Goal: Information Seeking & Learning: Compare options

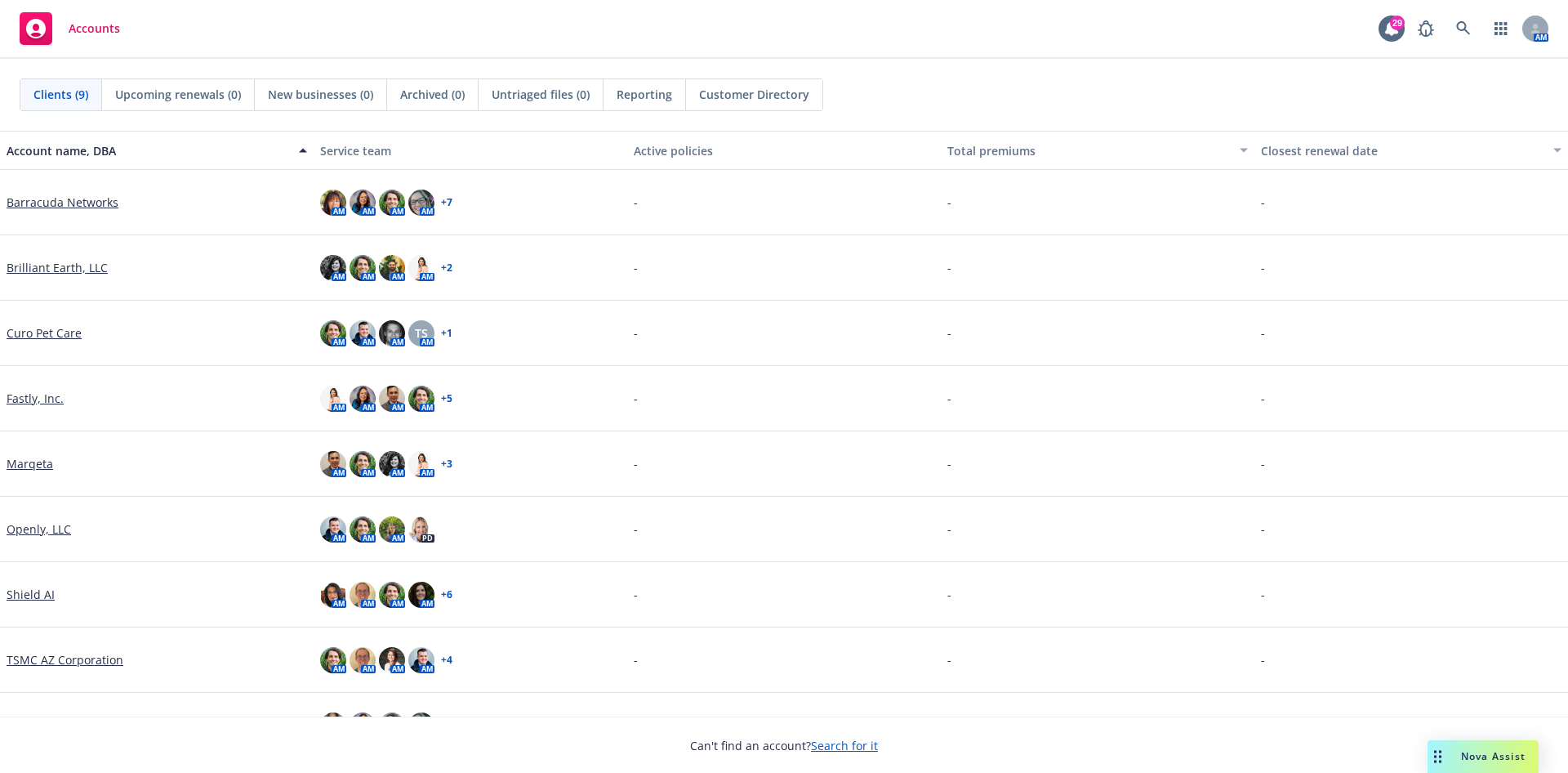
click at [27, 469] on link "Marqeta" at bounding box center [29, 463] width 47 height 17
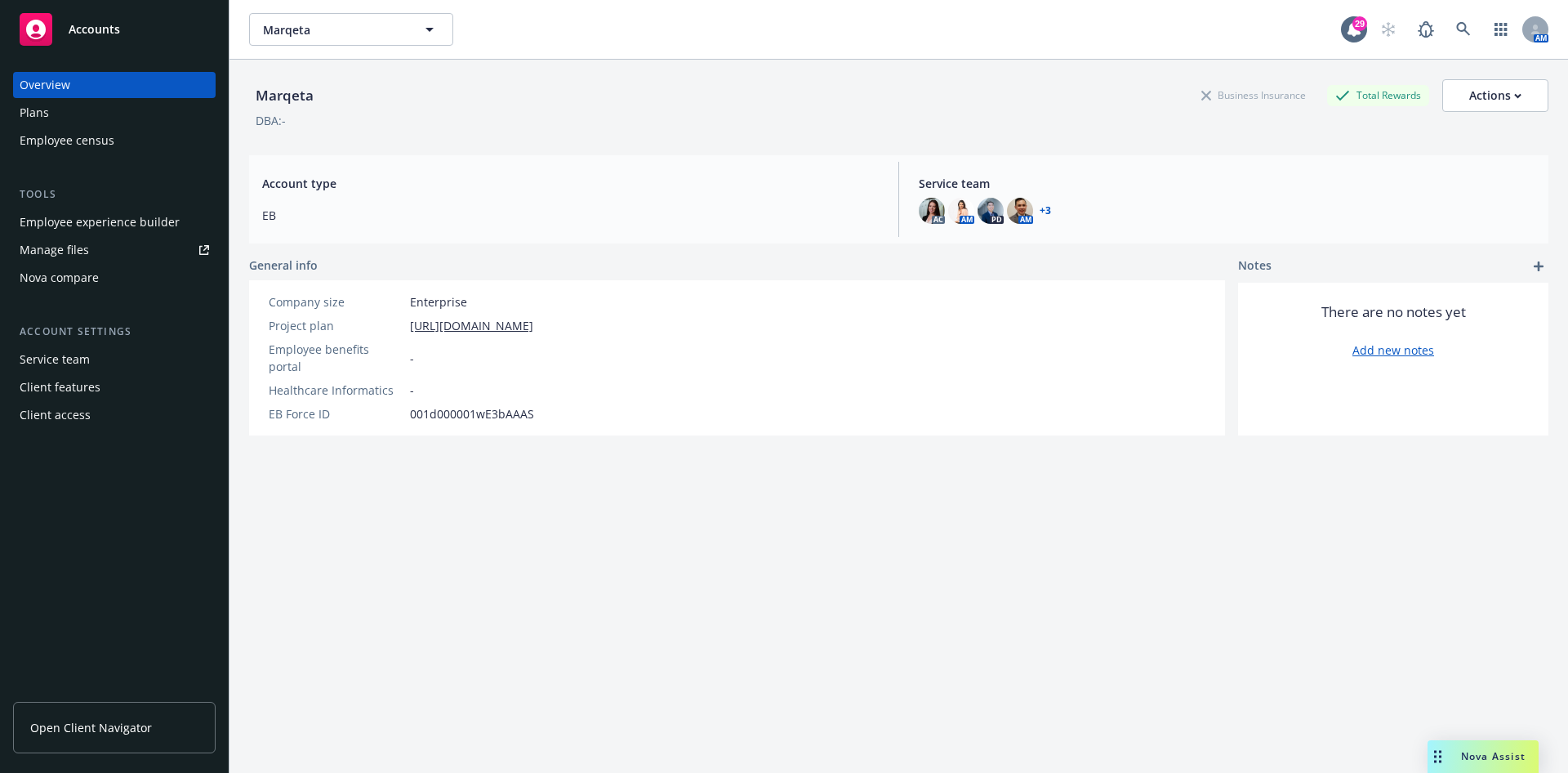
click at [100, 232] on div "Employee experience builder" at bounding box center [99, 222] width 160 height 26
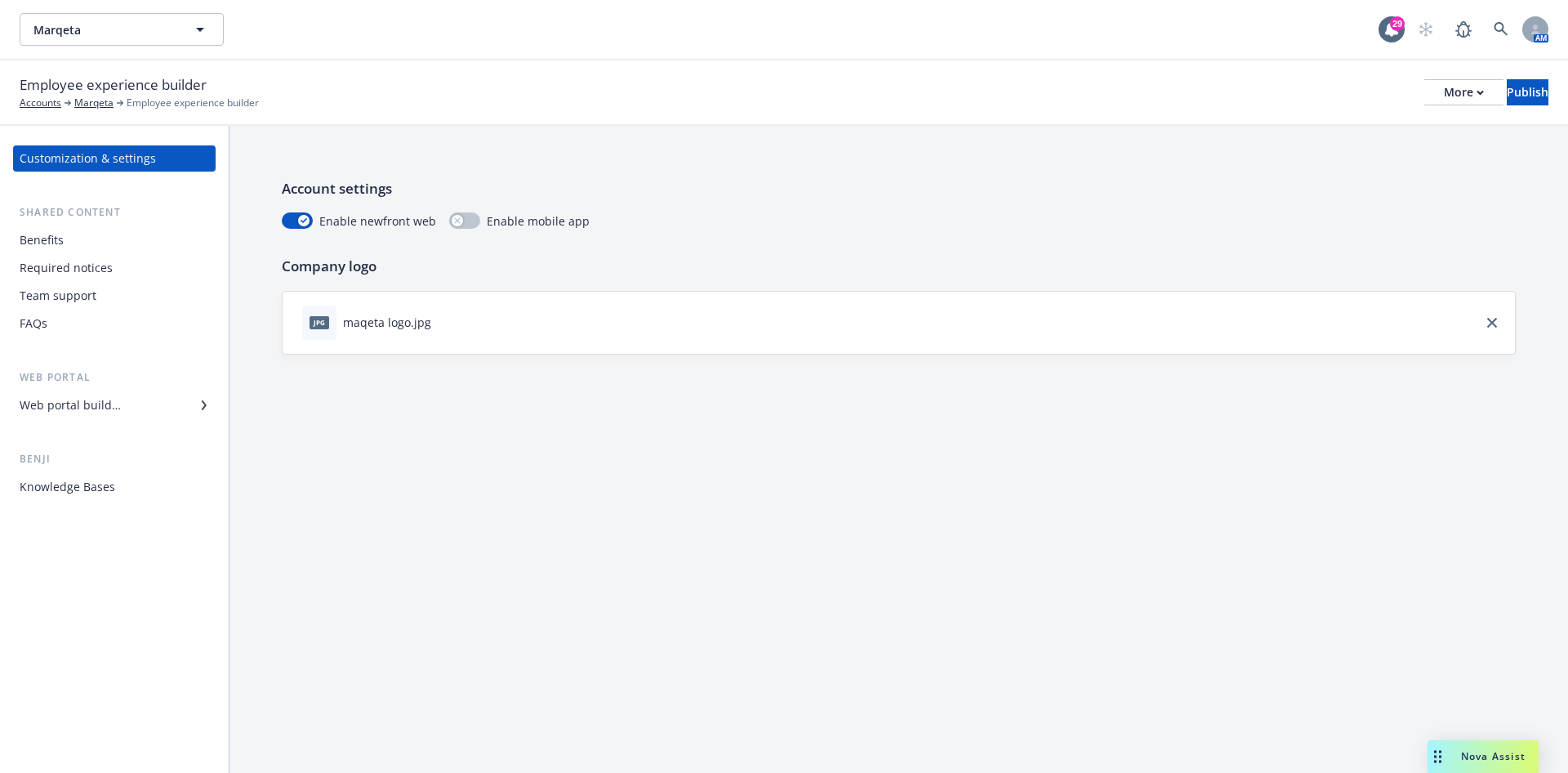
click at [113, 412] on div "Web portal builder" at bounding box center [69, 405] width 101 height 26
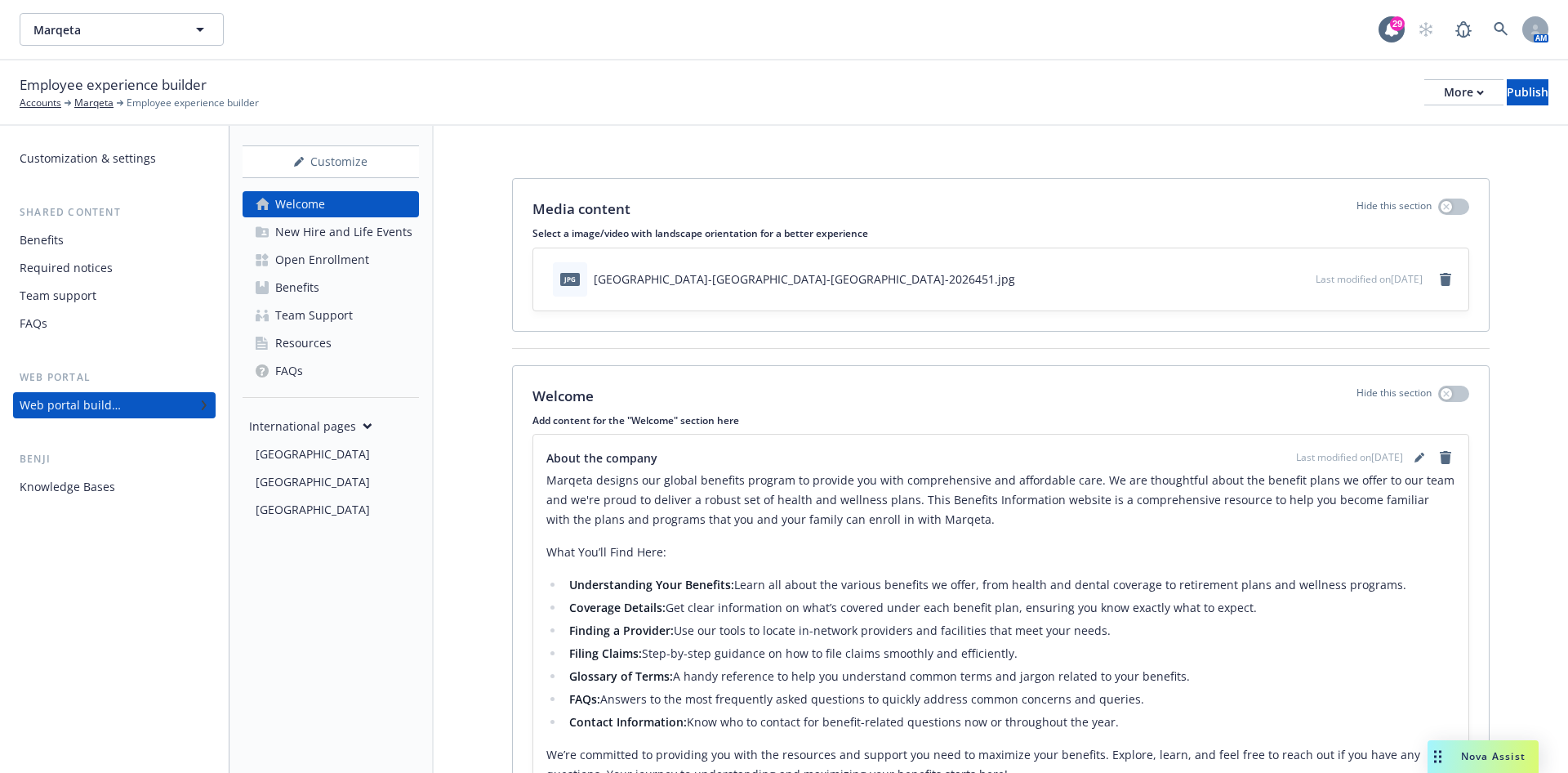
click at [298, 267] on div "Open Enrollment" at bounding box center [321, 259] width 94 height 26
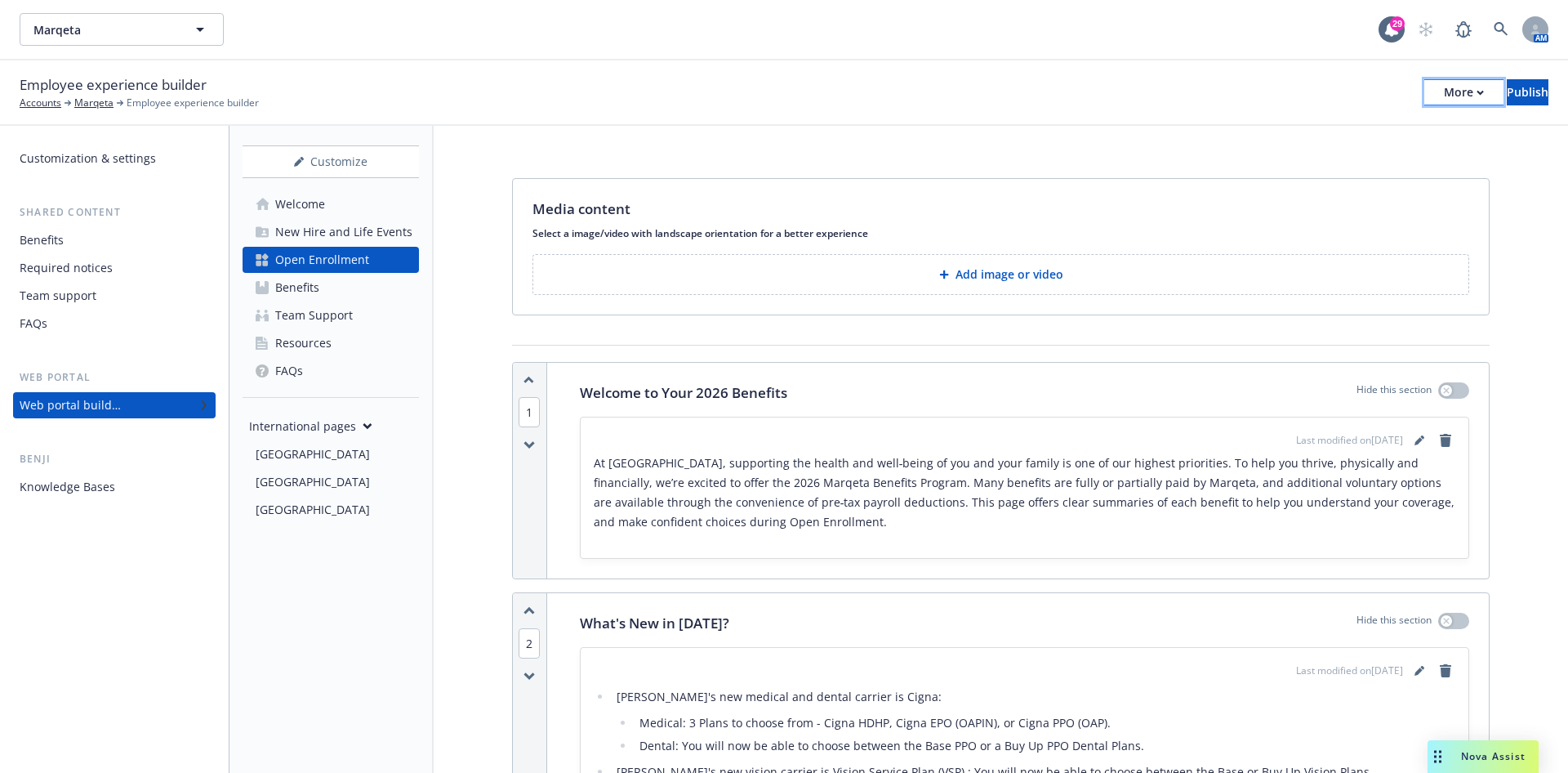
click at [1444, 96] on div "More" at bounding box center [1464, 92] width 40 height 25
click at [1336, 147] on link "Copy portal link" at bounding box center [1330, 162] width 242 height 33
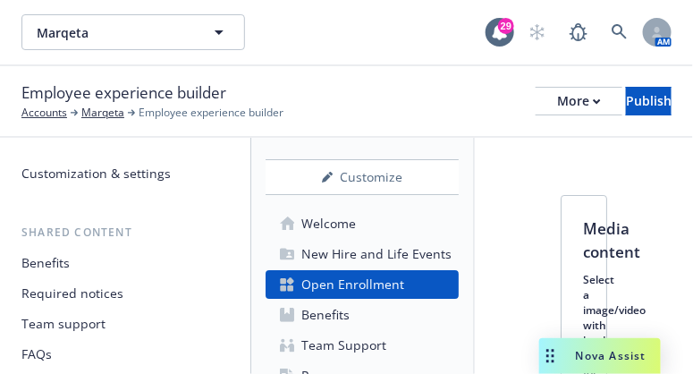
click at [352, 81] on div "Employee experience builder Accounts Marqeta Employee experience builder More P…" at bounding box center [346, 100] width 650 height 39
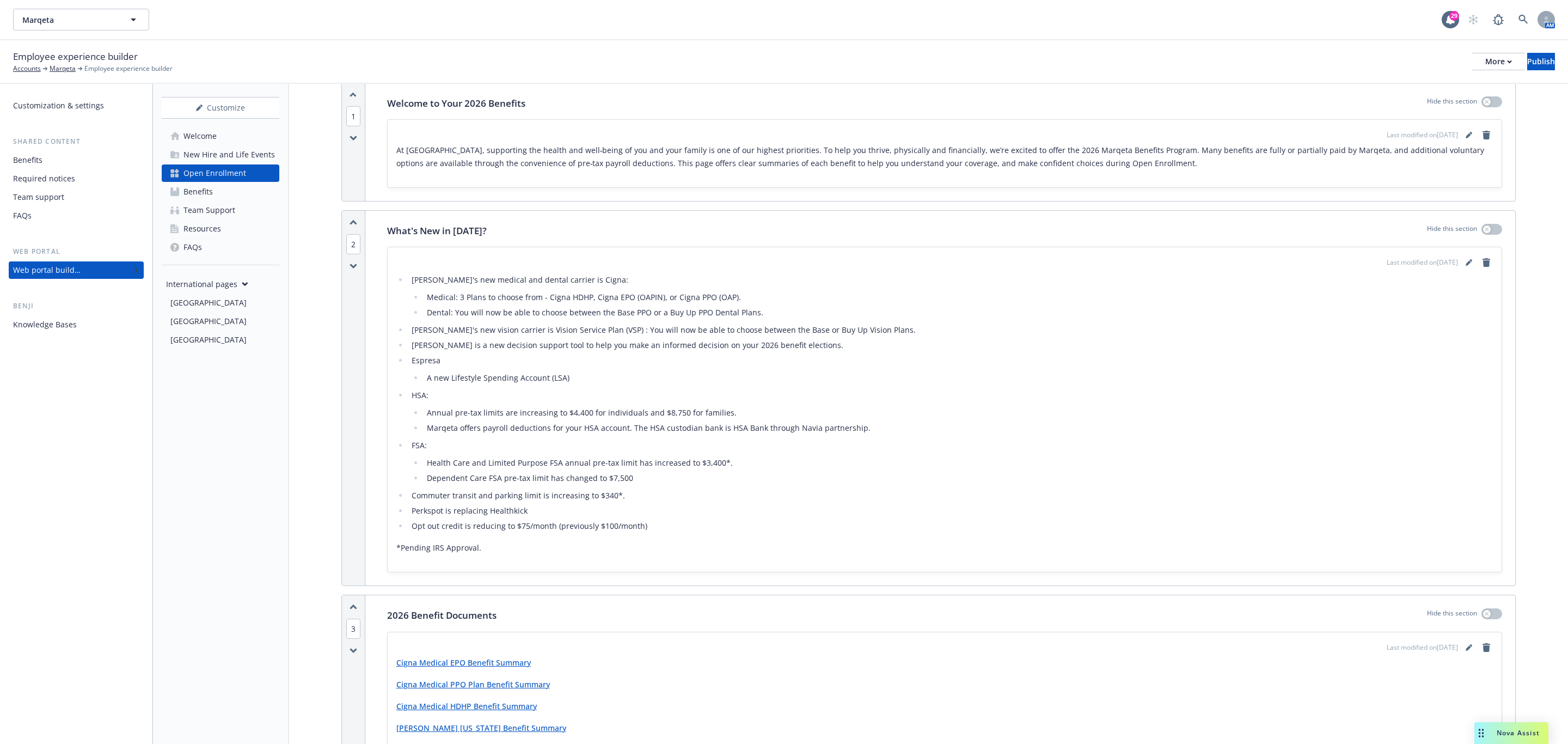
scroll to position [163, 0]
click at [1045, 224] on div "What's New in 2026? Hide this section" at bounding box center [945, 226] width 1115 height 14
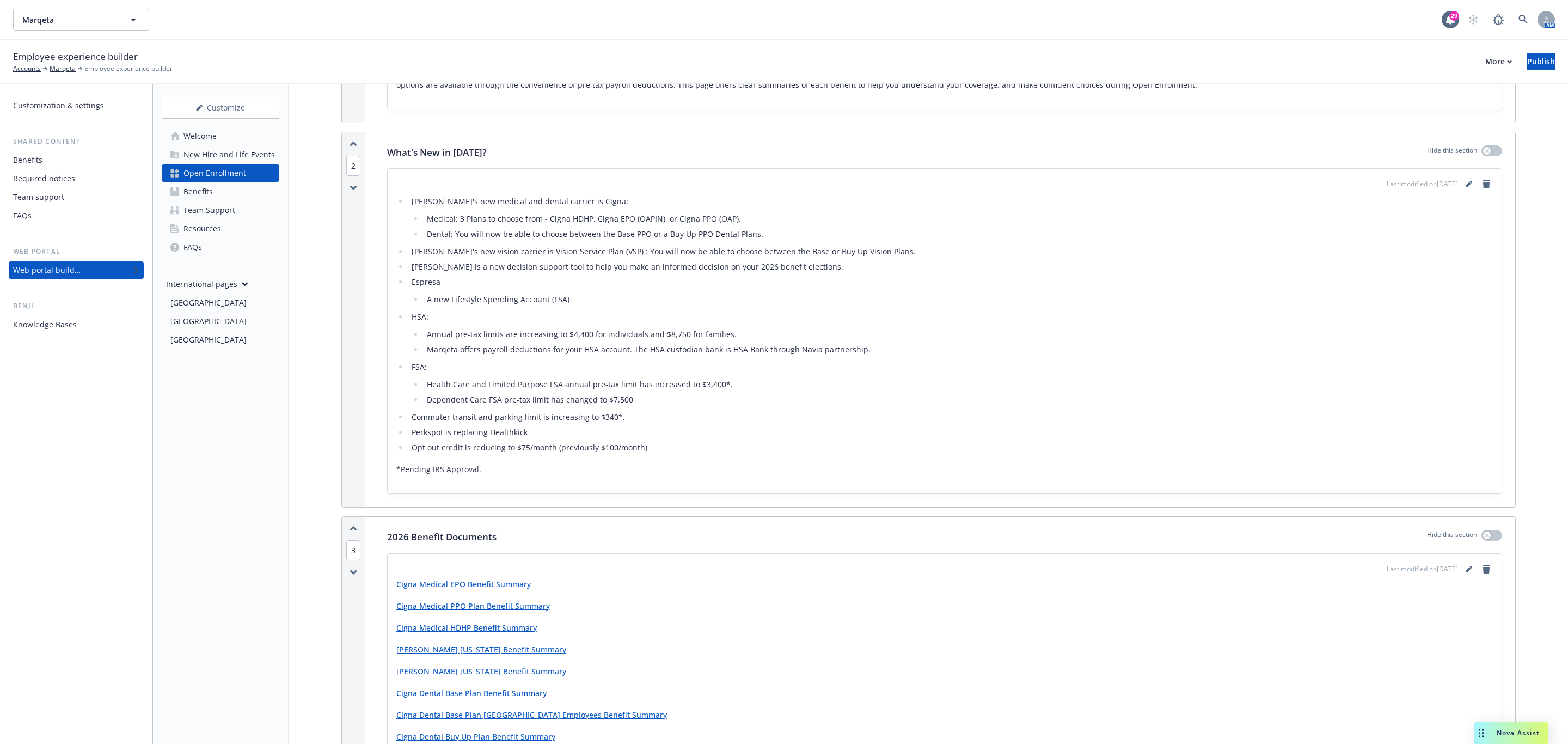
scroll to position [327, 0]
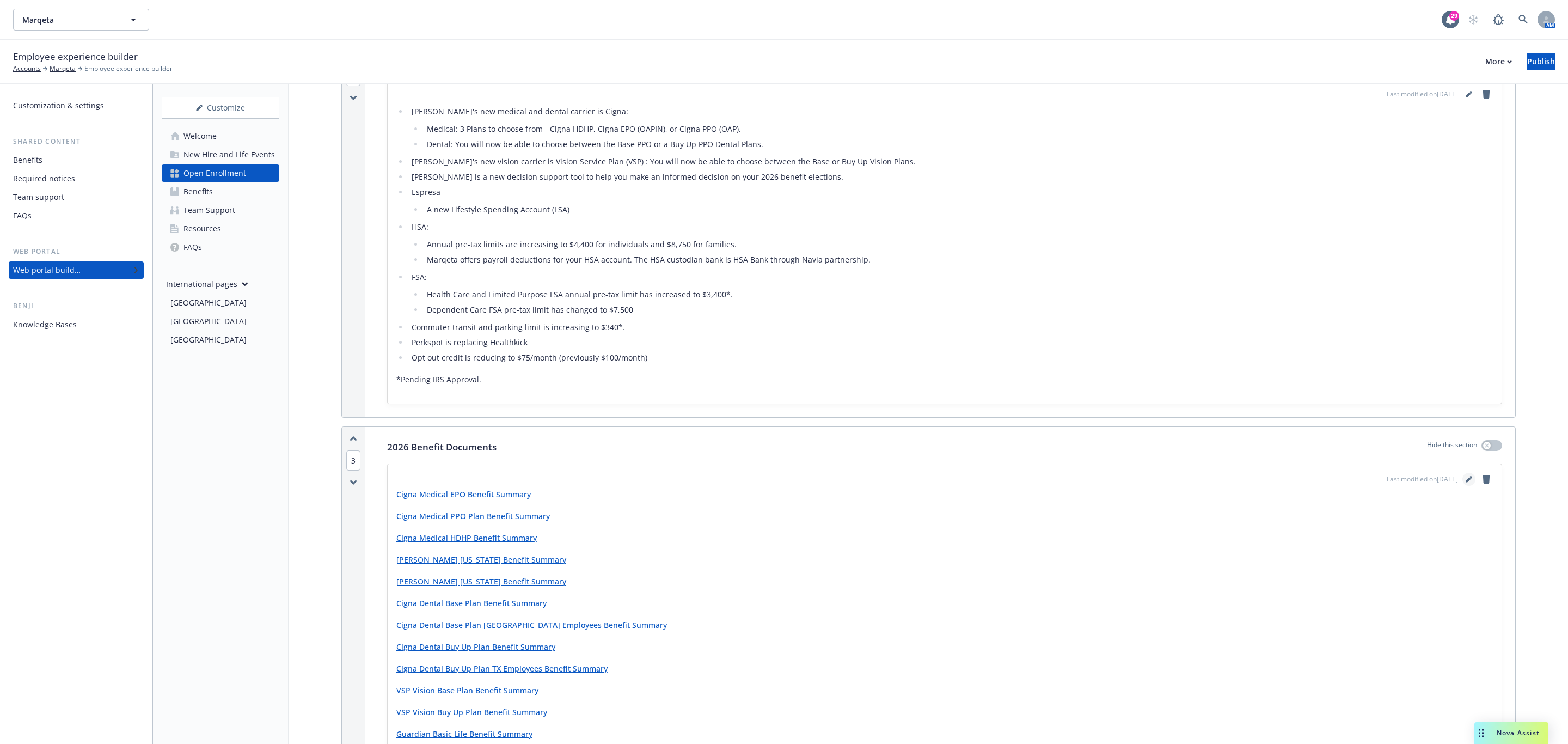
click at [1045, 482] on icon "editPencil" at bounding box center [1469, 479] width 7 height 7
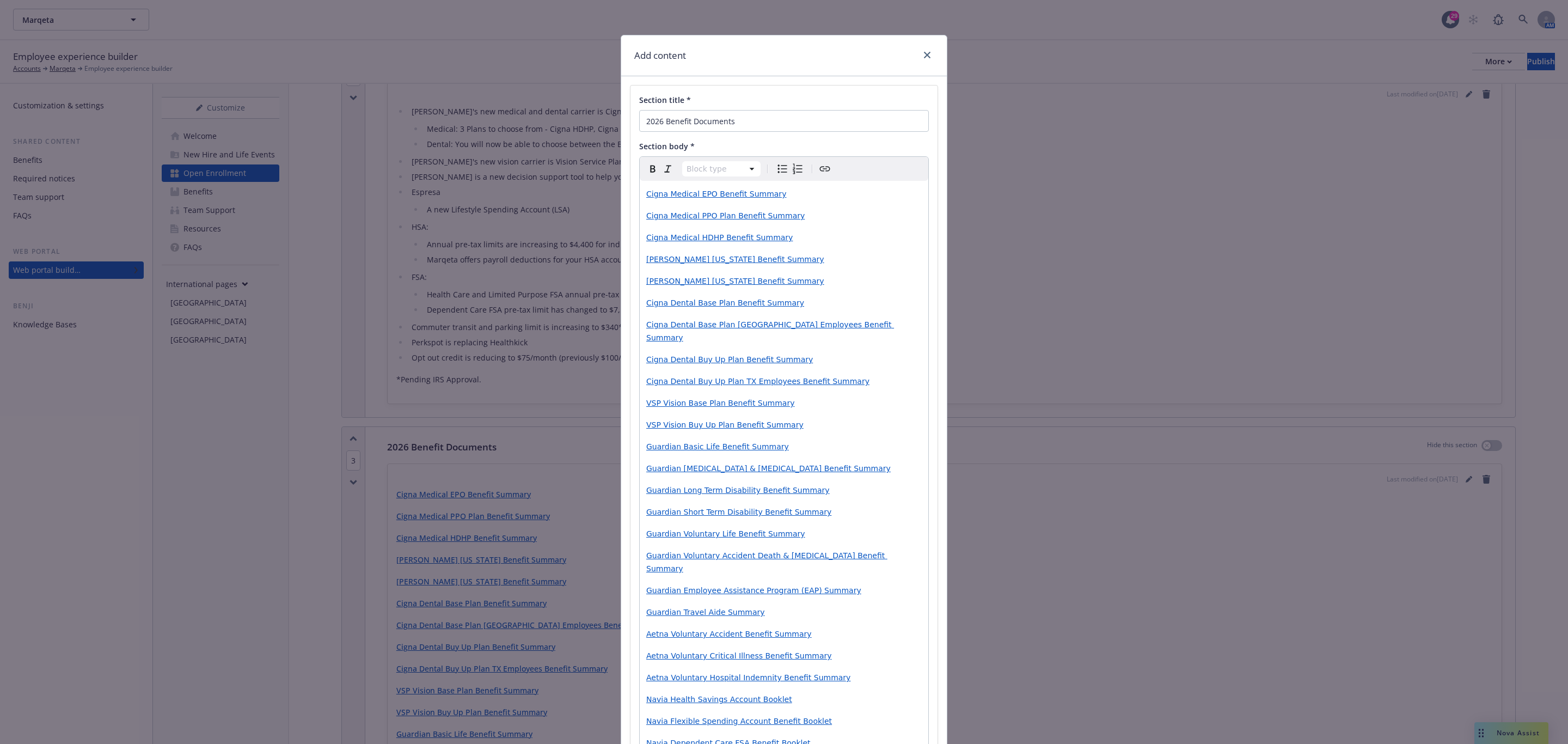
click at [796, 51] on div "Add content" at bounding box center [784, 55] width 326 height 41
click at [640, 195] on div "Cigna Medical EPO Benefit Summary Cigna Medical PPO Plan Benefit Summary Cigna …" at bounding box center [784, 599] width 289 height 837
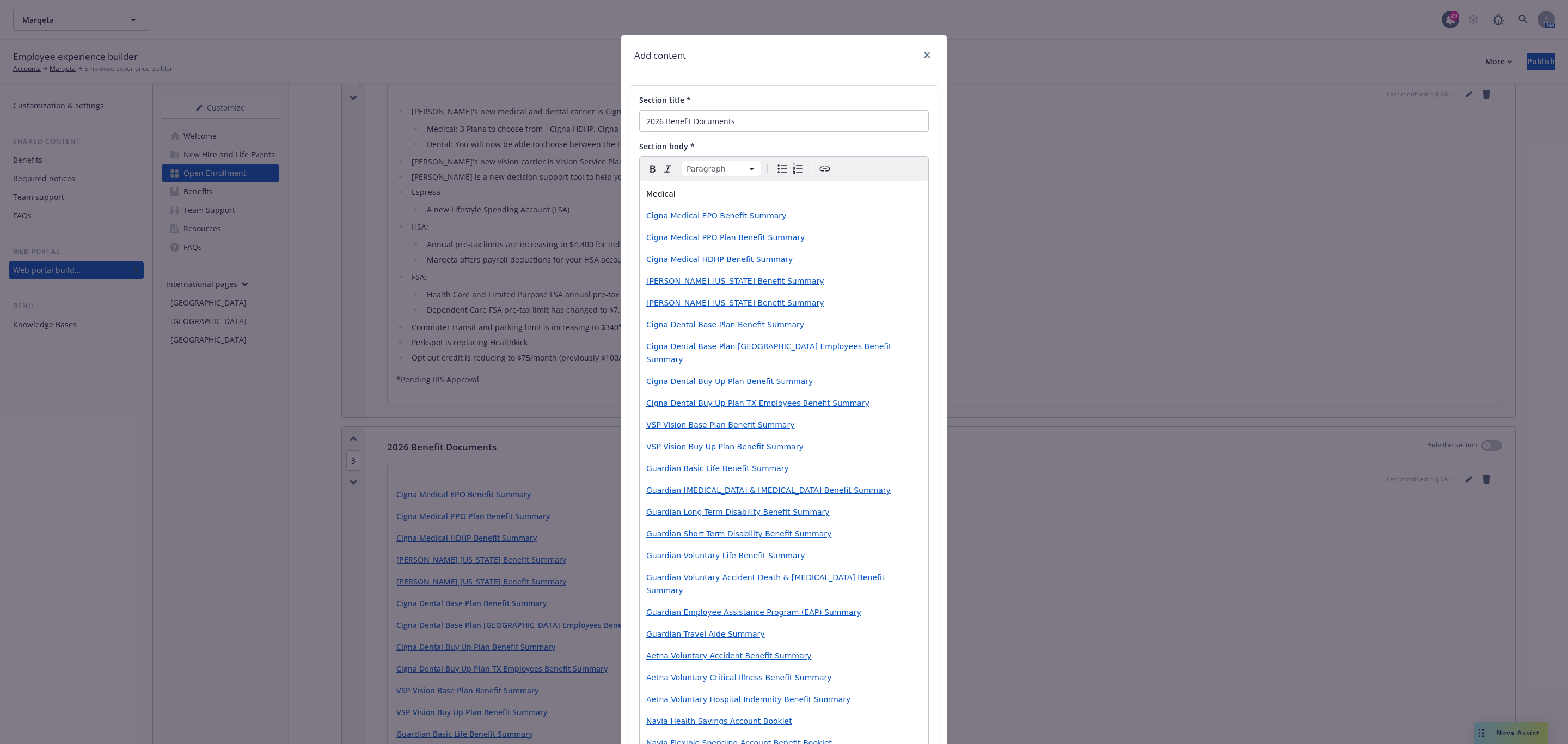
click at [652, 197] on span "Medical" at bounding box center [661, 194] width 29 height 9
click at [819, 309] on p "[PERSON_NAME] [US_STATE] Benefit Summary" at bounding box center [784, 303] width 276 height 13
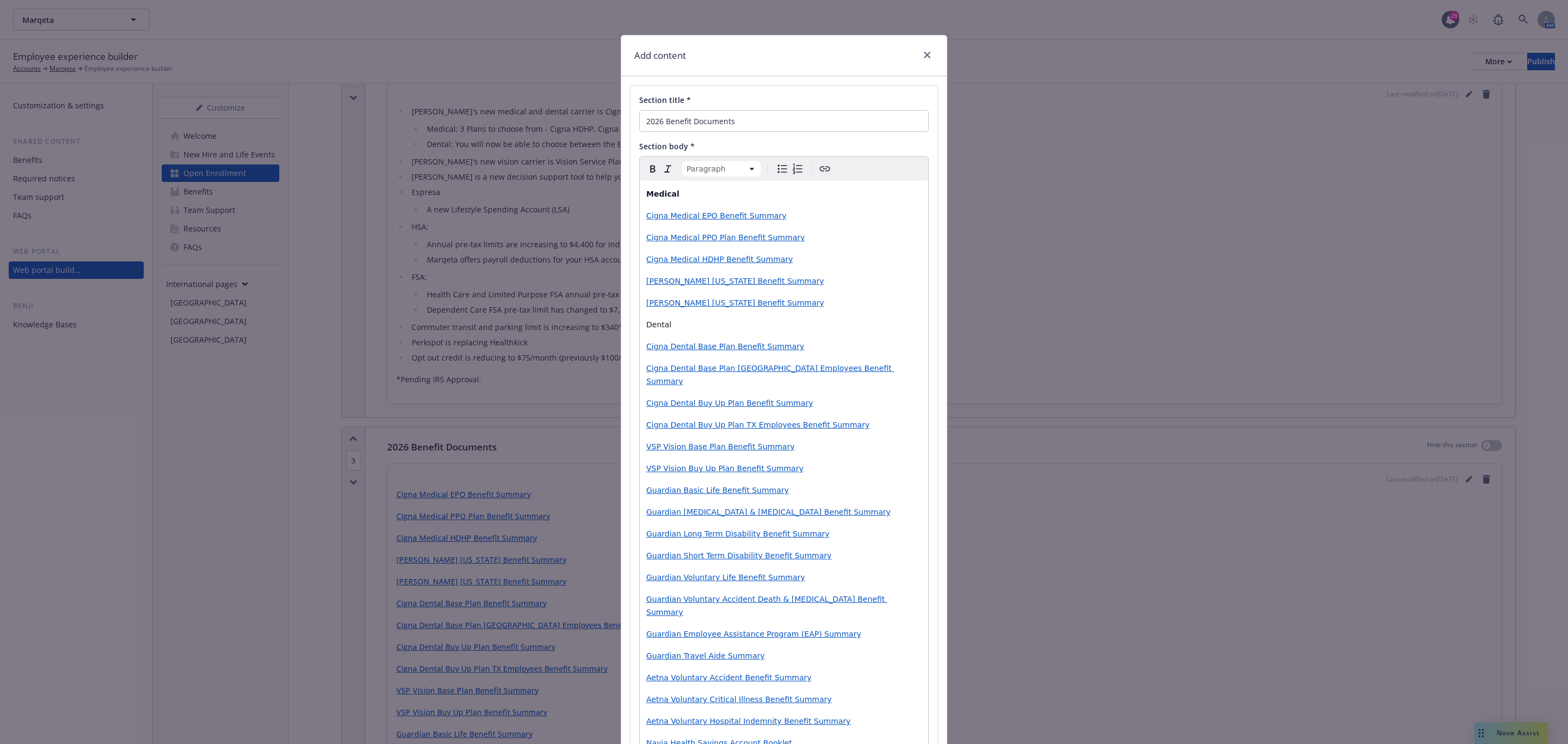
click at [657, 329] on span "Dental" at bounding box center [659, 325] width 25 height 9
click at [849, 418] on p "Cigna Dental Buy Up Plan TX Employees Benefit Summary" at bounding box center [784, 424] width 276 height 13
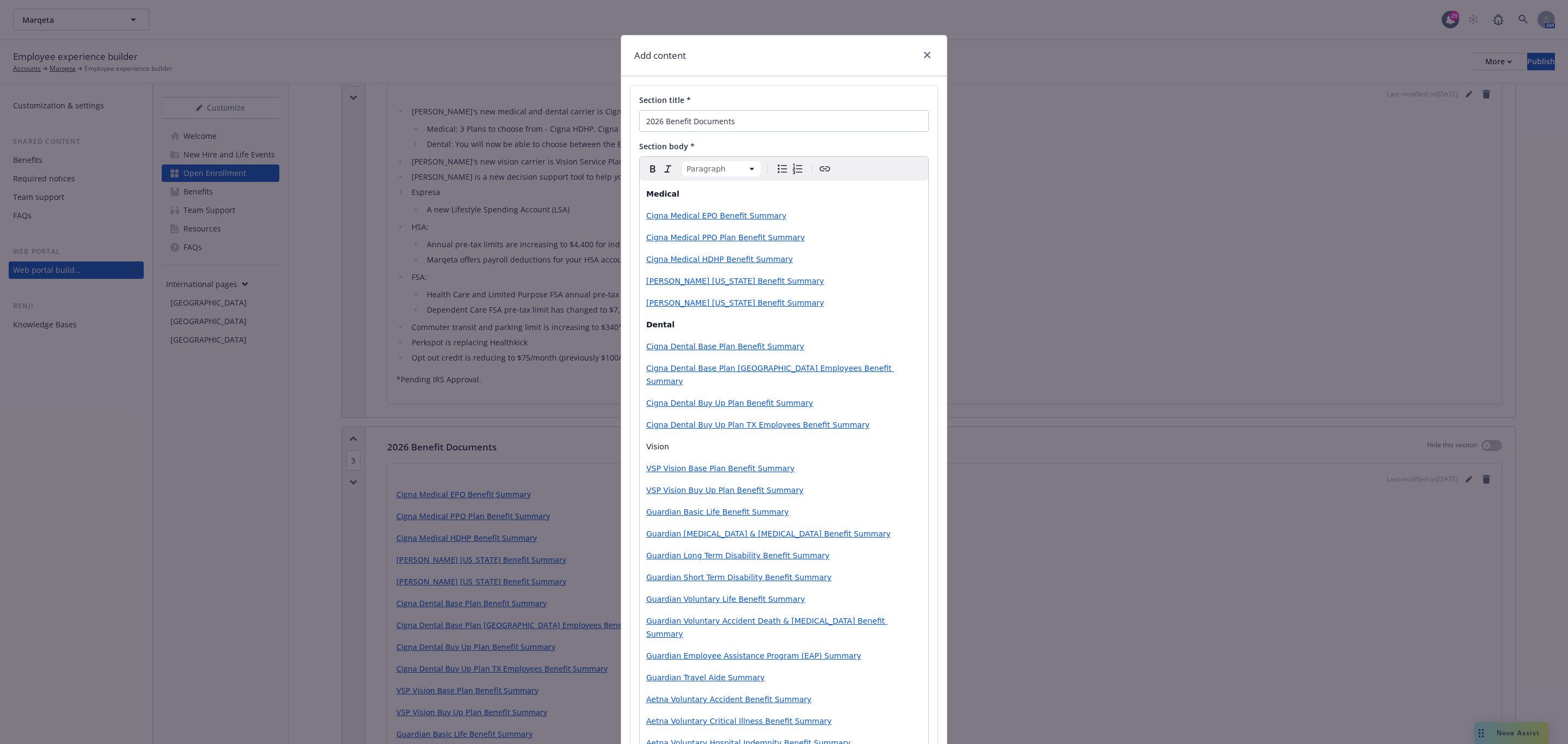
click at [659, 442] on span "Vision" at bounding box center [658, 446] width 23 height 9
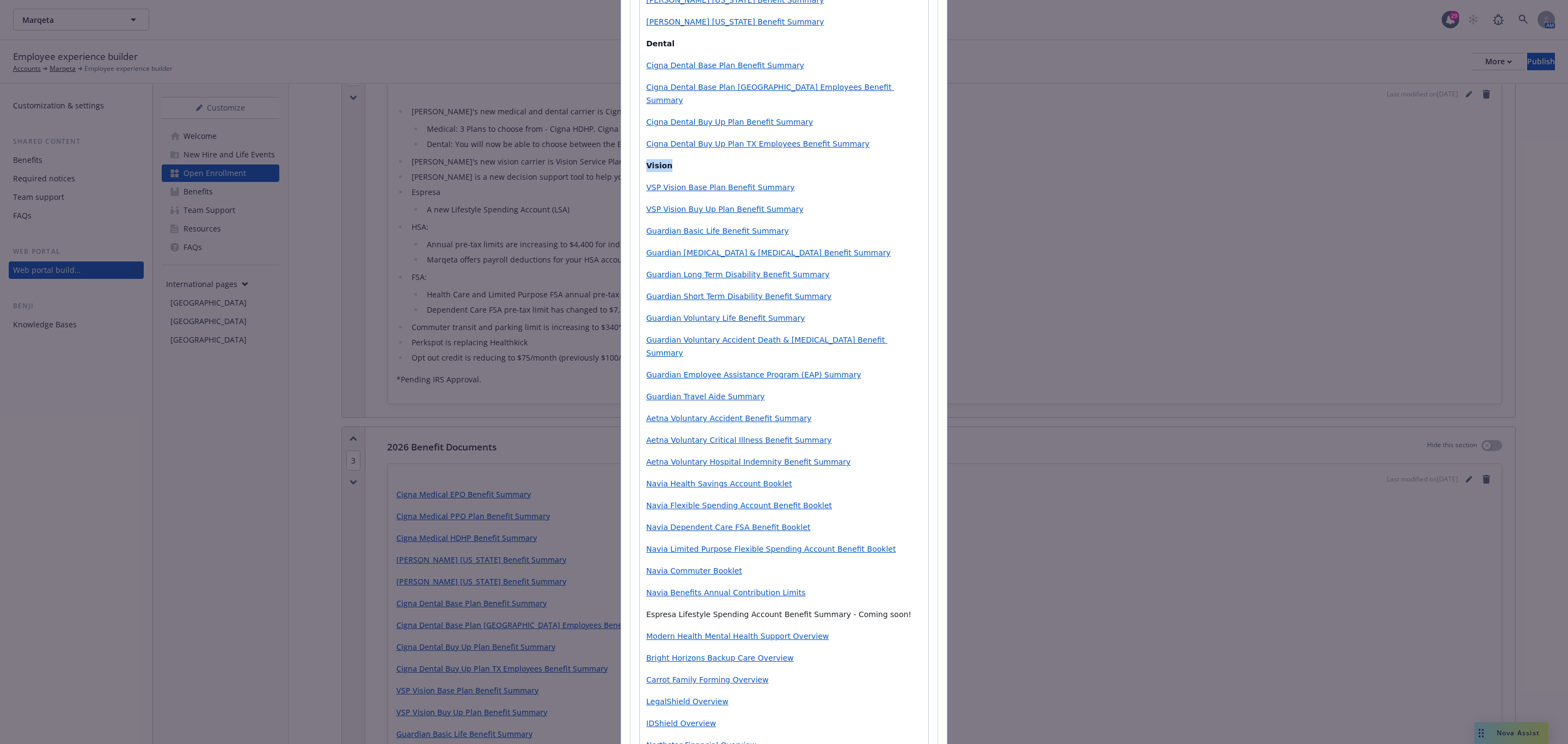
scroll to position [415, 0]
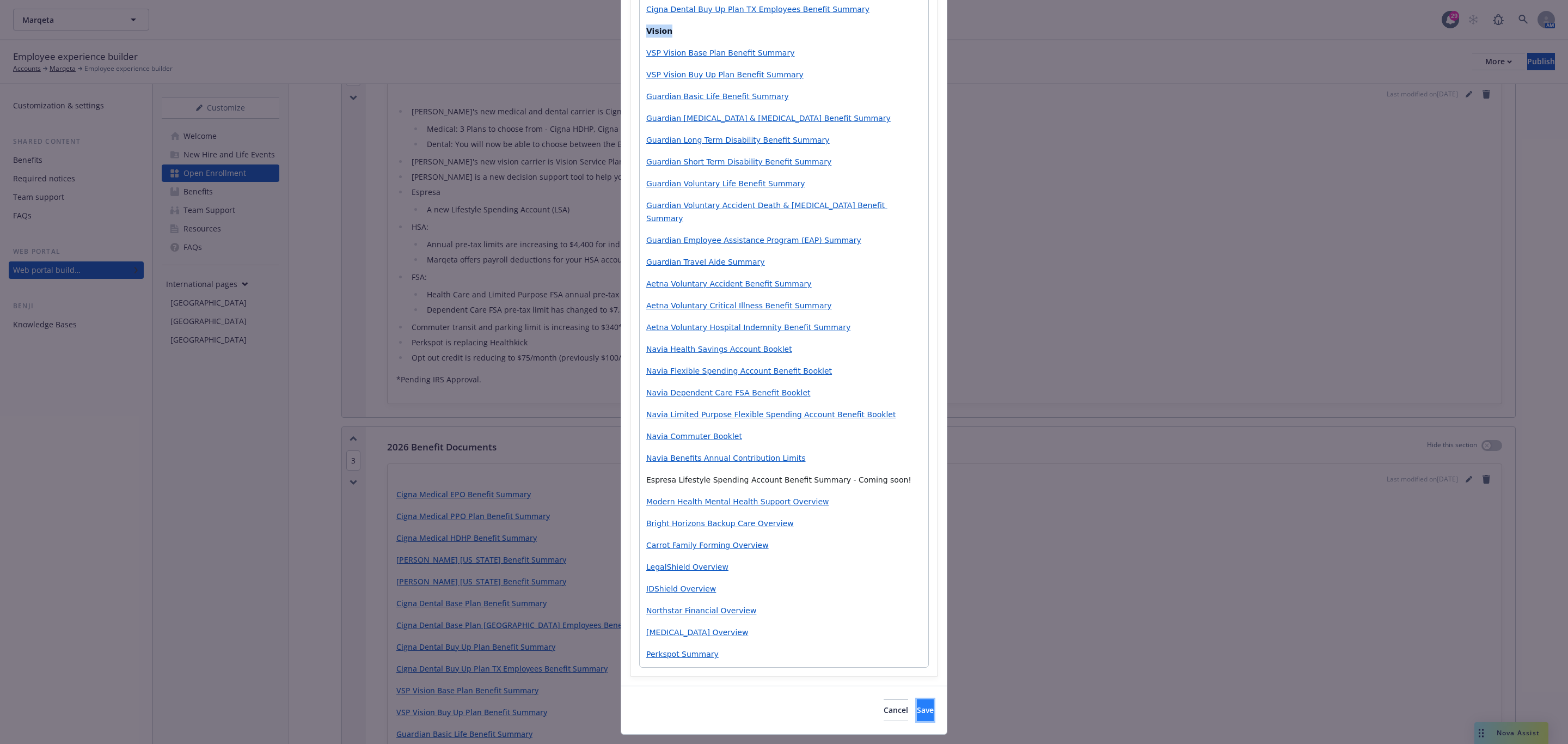
click at [917, 514] on button "Save" at bounding box center [925, 710] width 17 height 22
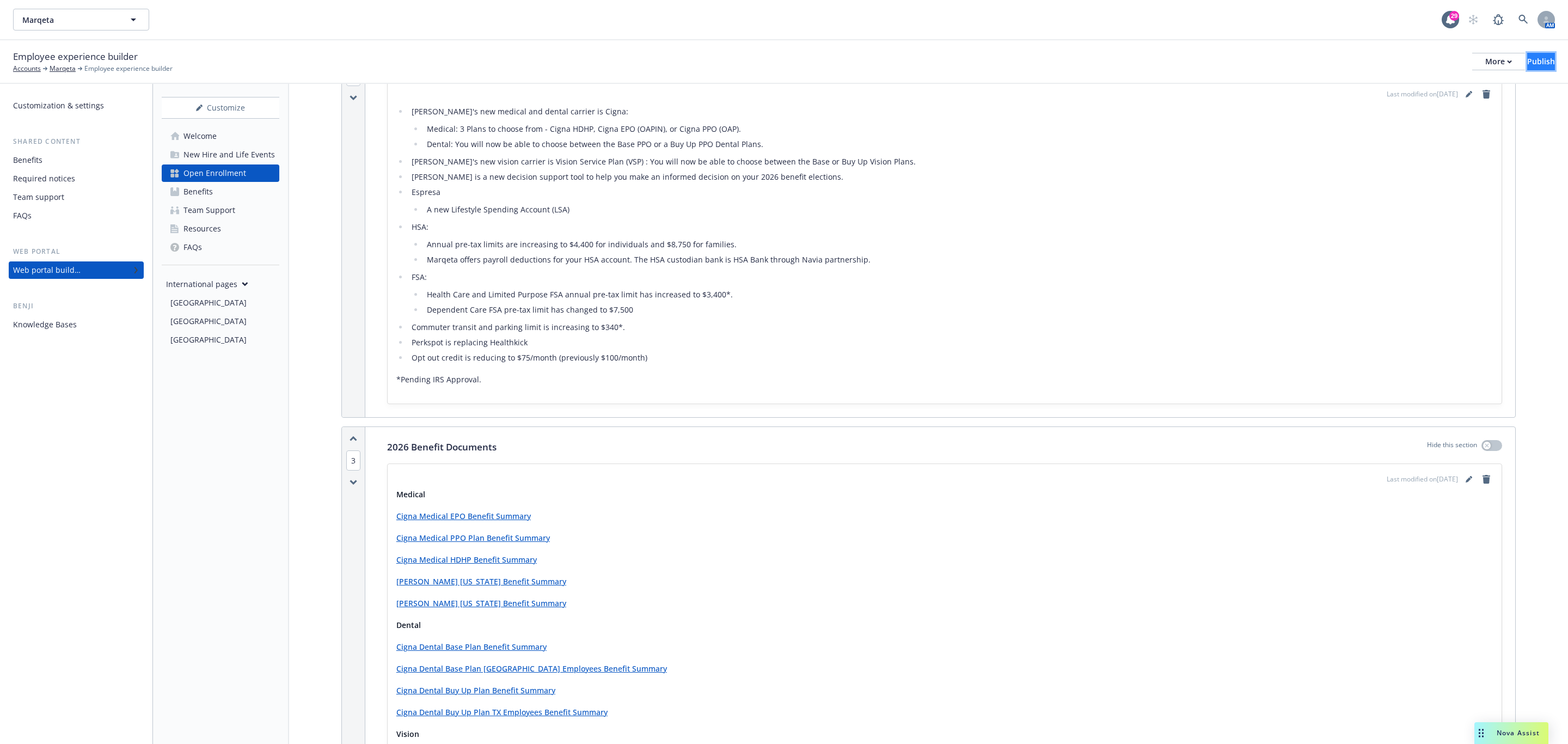
click at [1045, 69] on div "Publish" at bounding box center [1541, 61] width 28 height 16
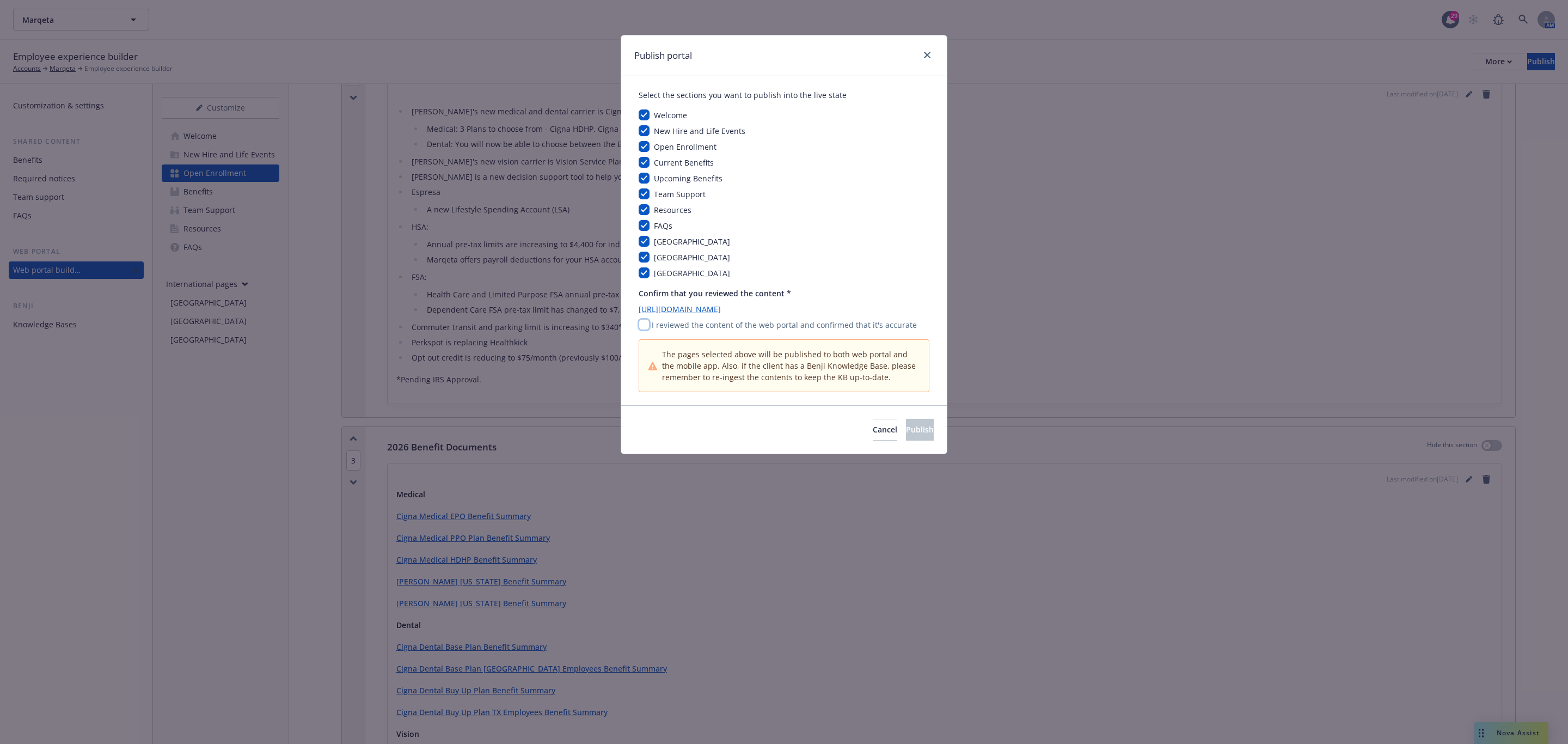
click at [645, 328] on input "checkbox" at bounding box center [644, 325] width 11 height 11
checkbox input "true"
click at [909, 435] on span "Publish" at bounding box center [920, 429] width 28 height 10
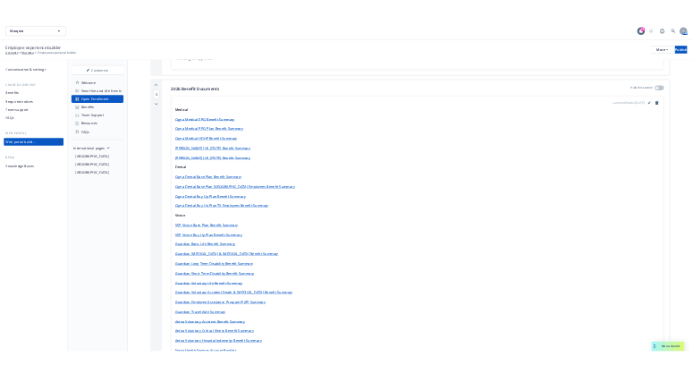
scroll to position [1073, 0]
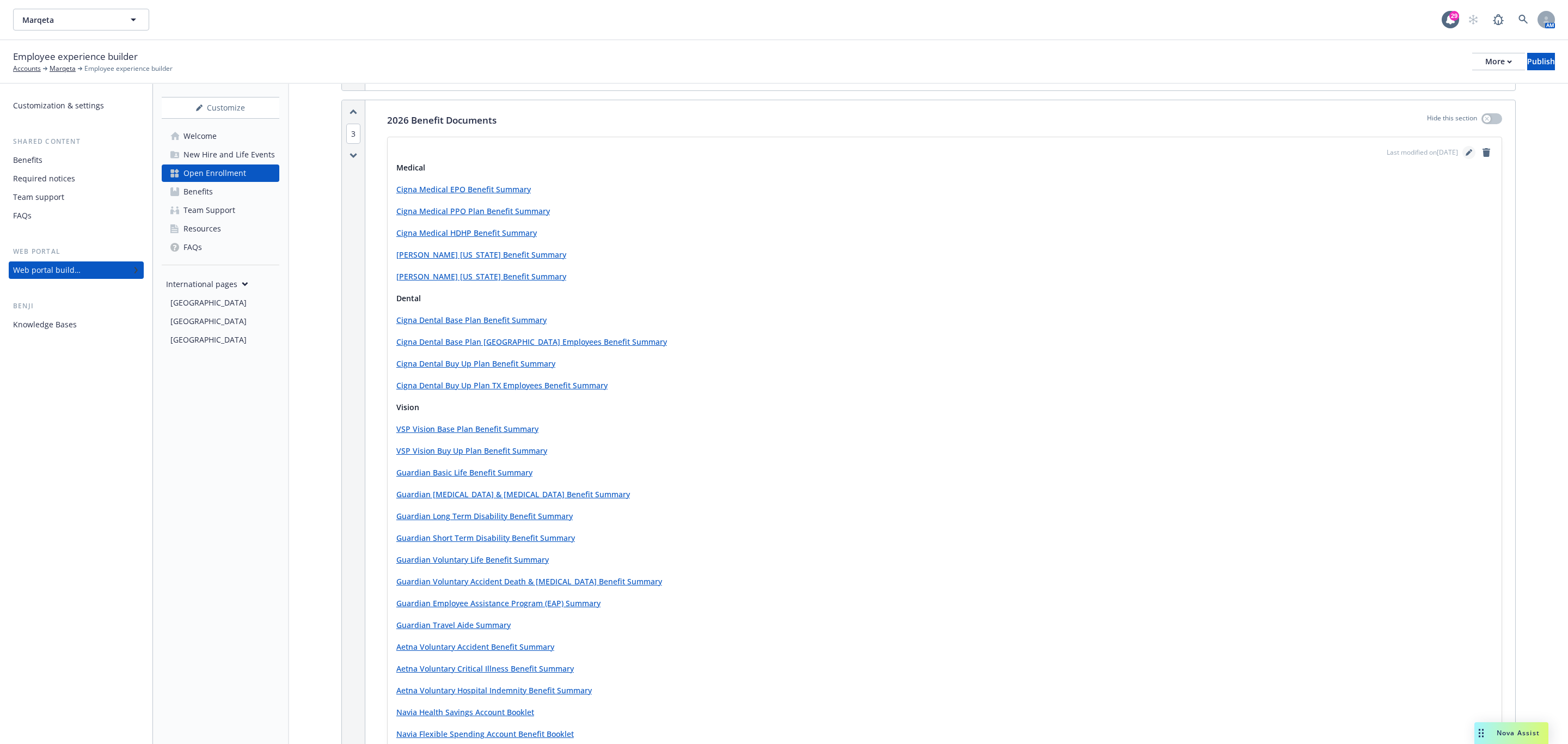
click at [1045, 152] on icon "editPencil" at bounding box center [1469, 152] width 7 height 7
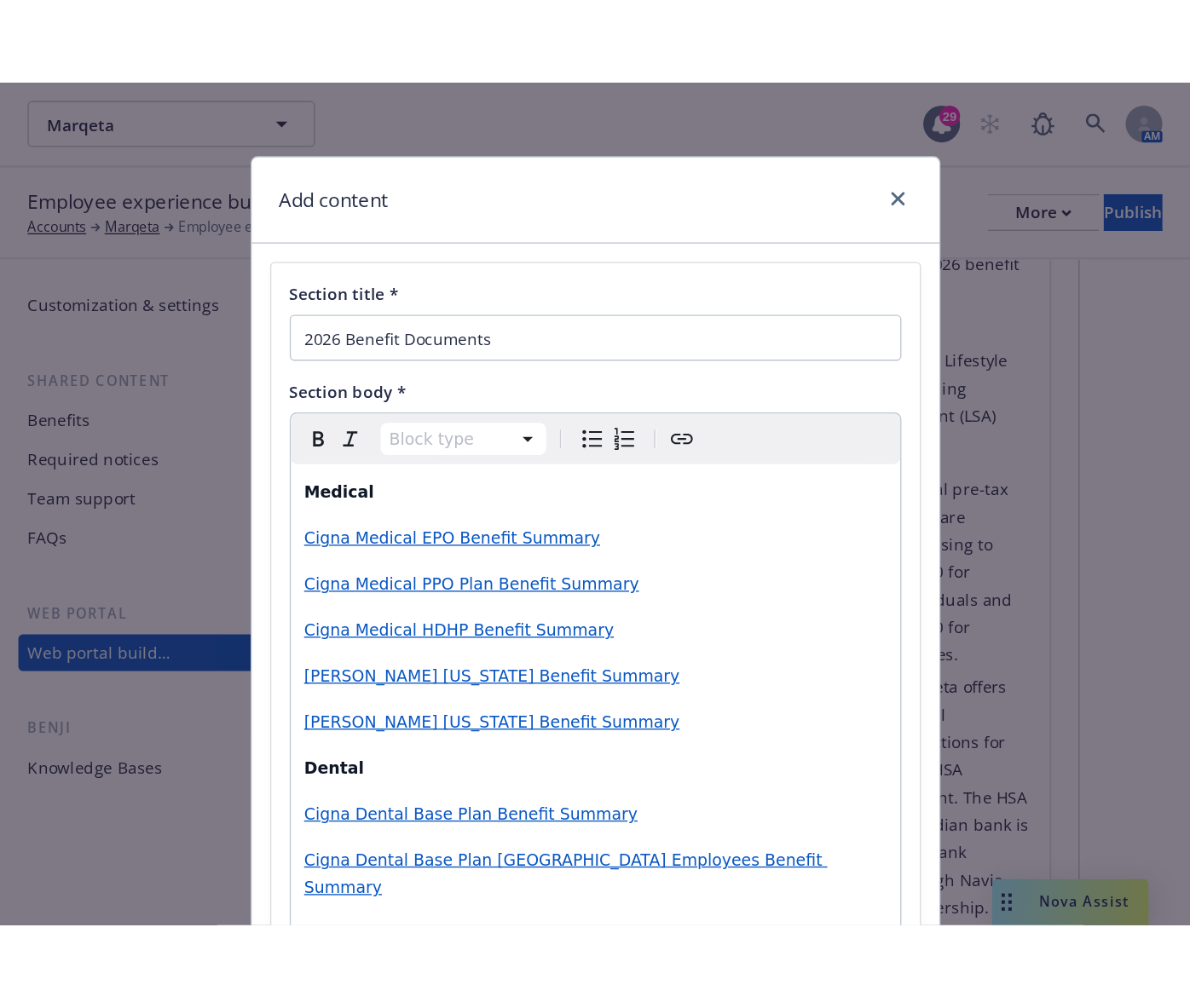
scroll to position [1125, 0]
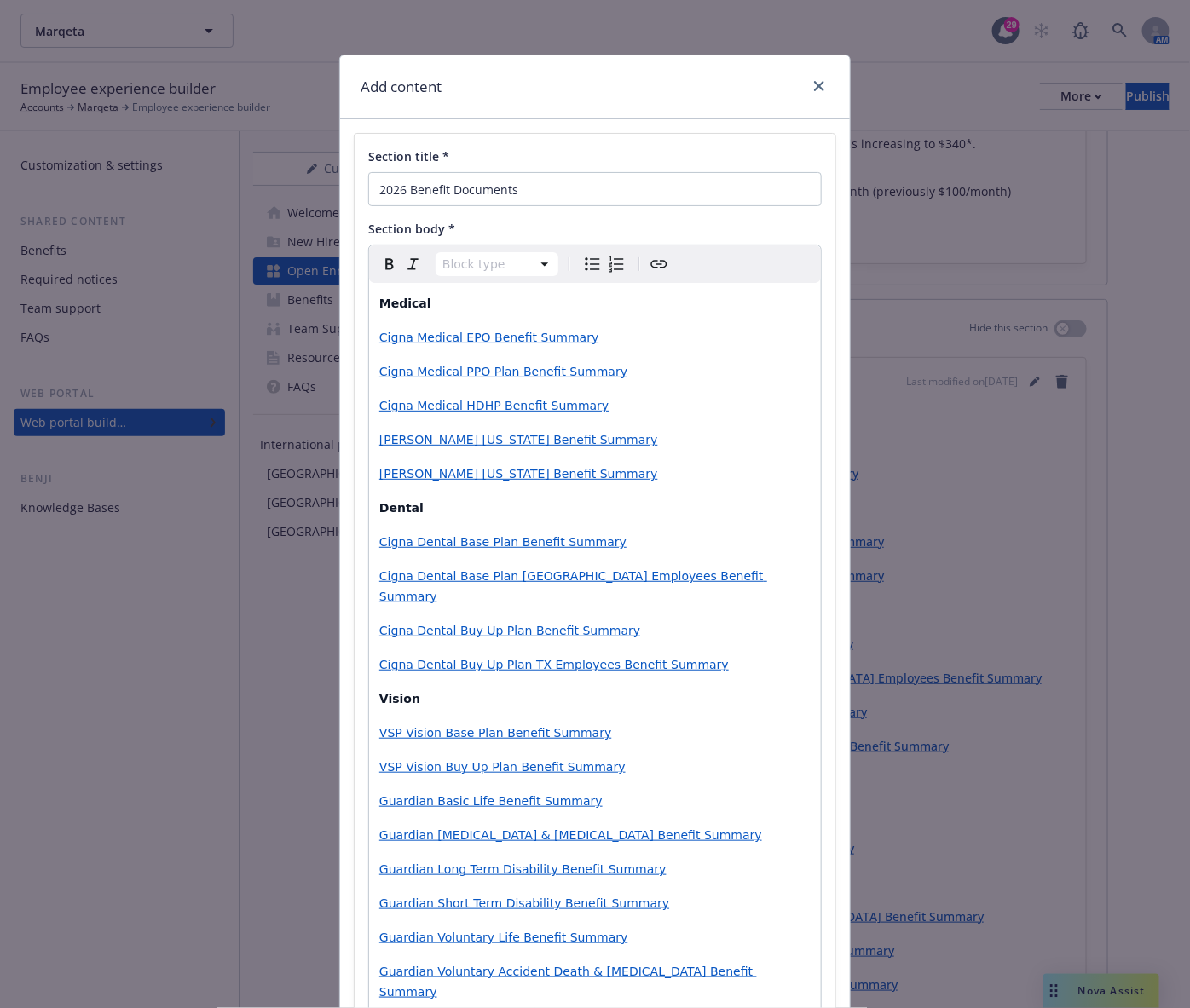
click at [656, 584] on p "Cigna Dental Base Plan TX Employees Benefit Summary" at bounding box center [595, 586] width 432 height 41
click at [656, 574] on span "Cigna Dental Base Plan TX Employees Benefit Summary" at bounding box center [573, 586] width 388 height 34
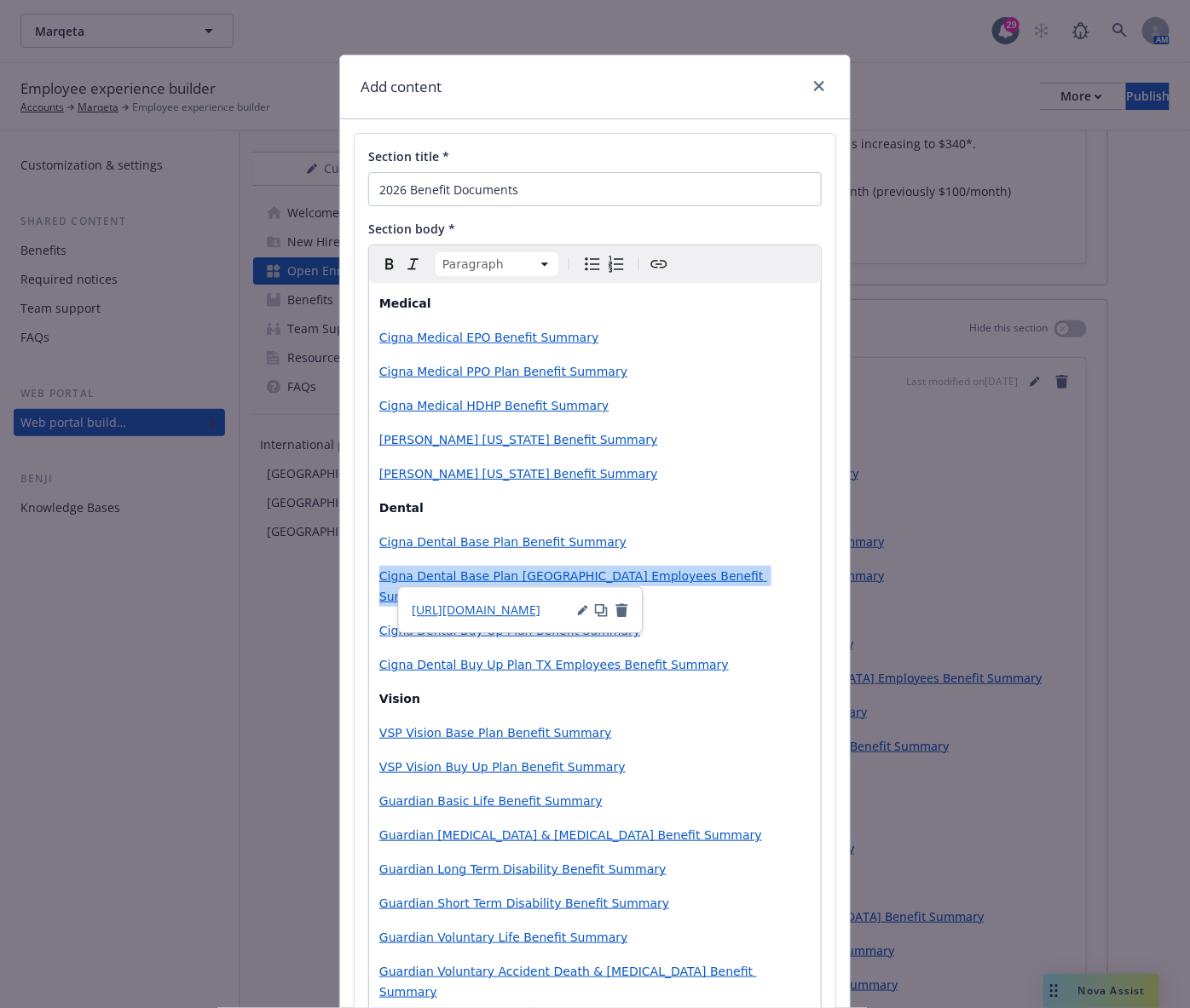
click at [656, 574] on span "Cigna Dental Base Plan TX Employees Benefit Summary" at bounding box center [573, 586] width 388 height 34
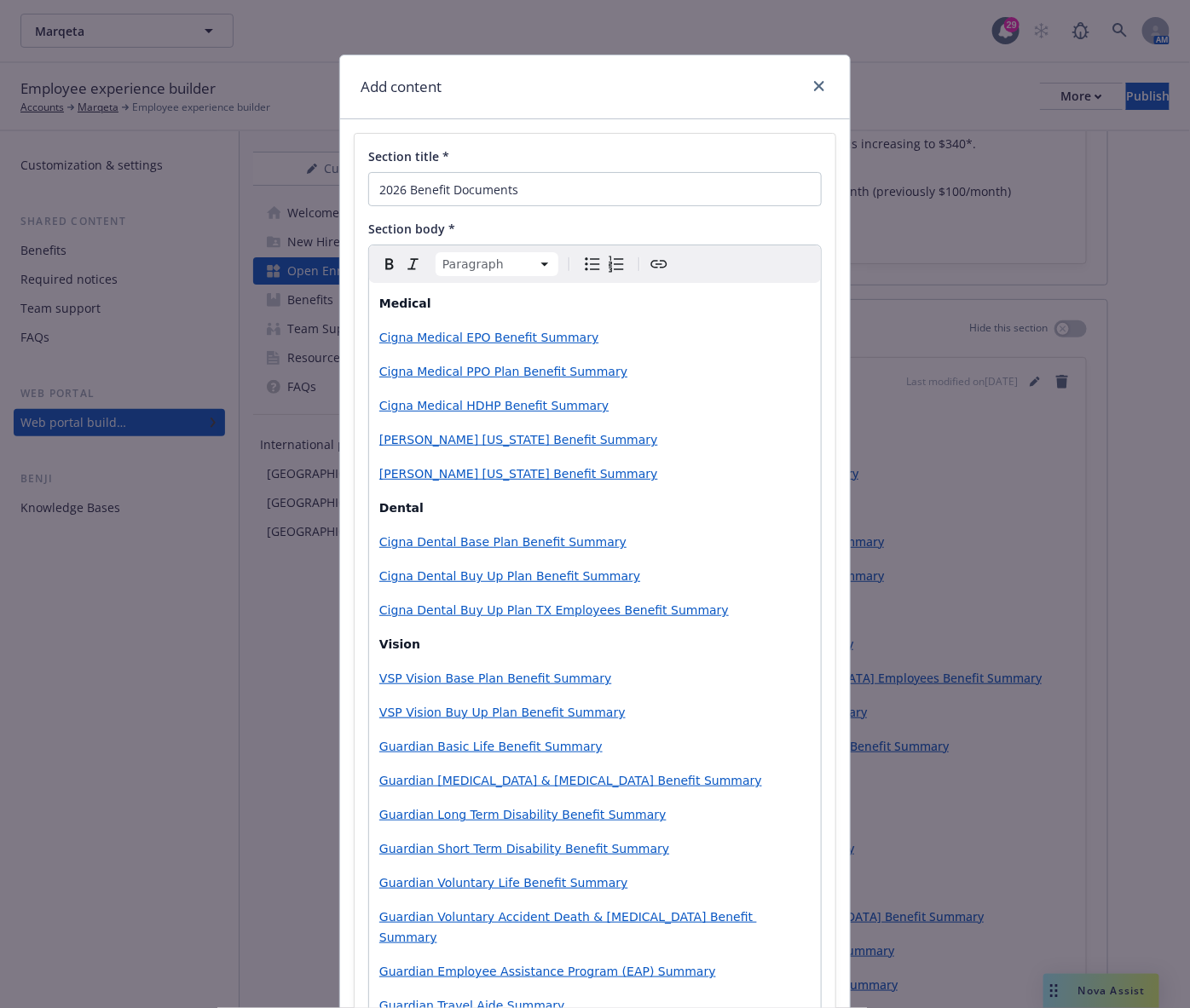
click at [586, 606] on span "Cigna Dental Buy Up Plan TX Employees Benefit Summary" at bounding box center [554, 610] width 350 height 13
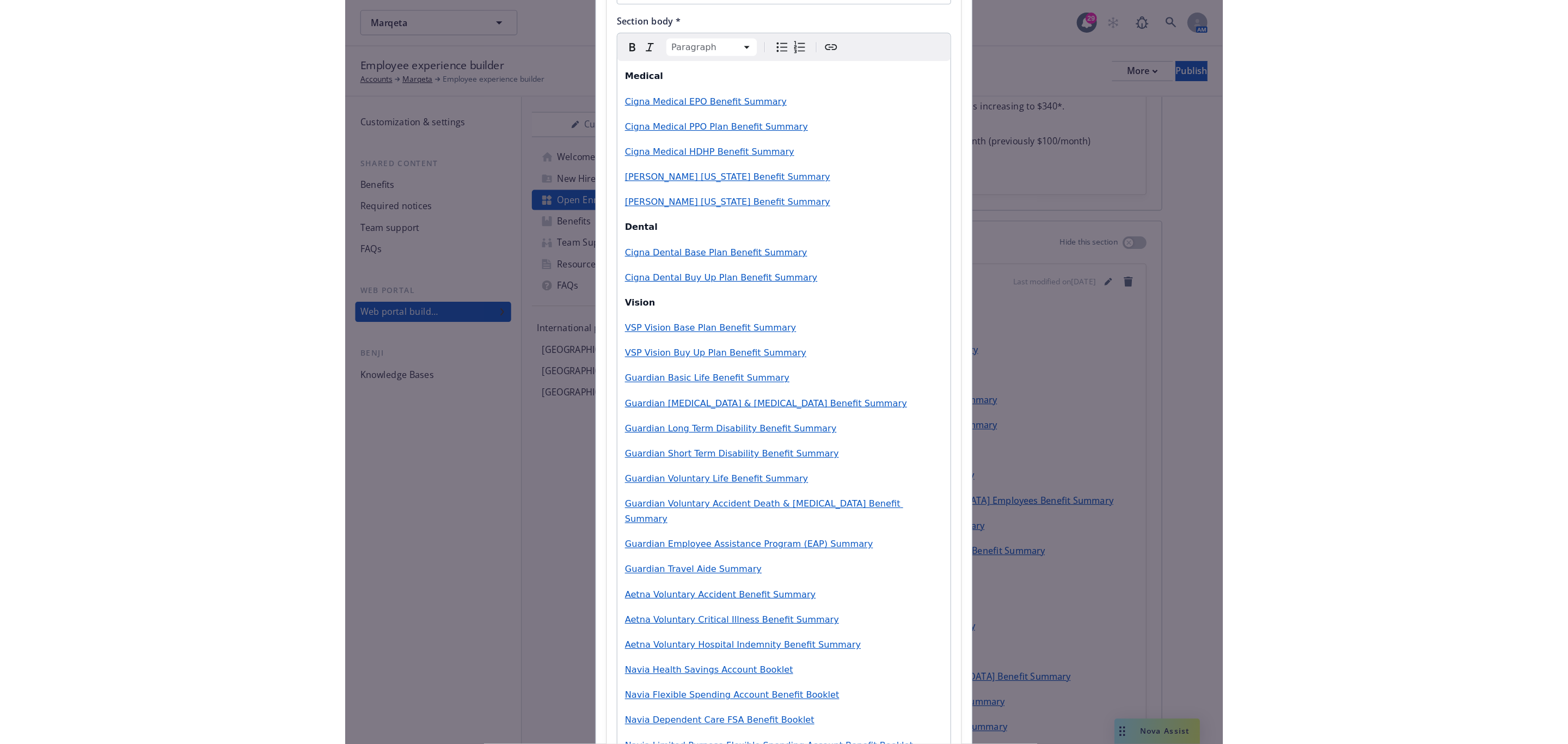
scroll to position [163, 0]
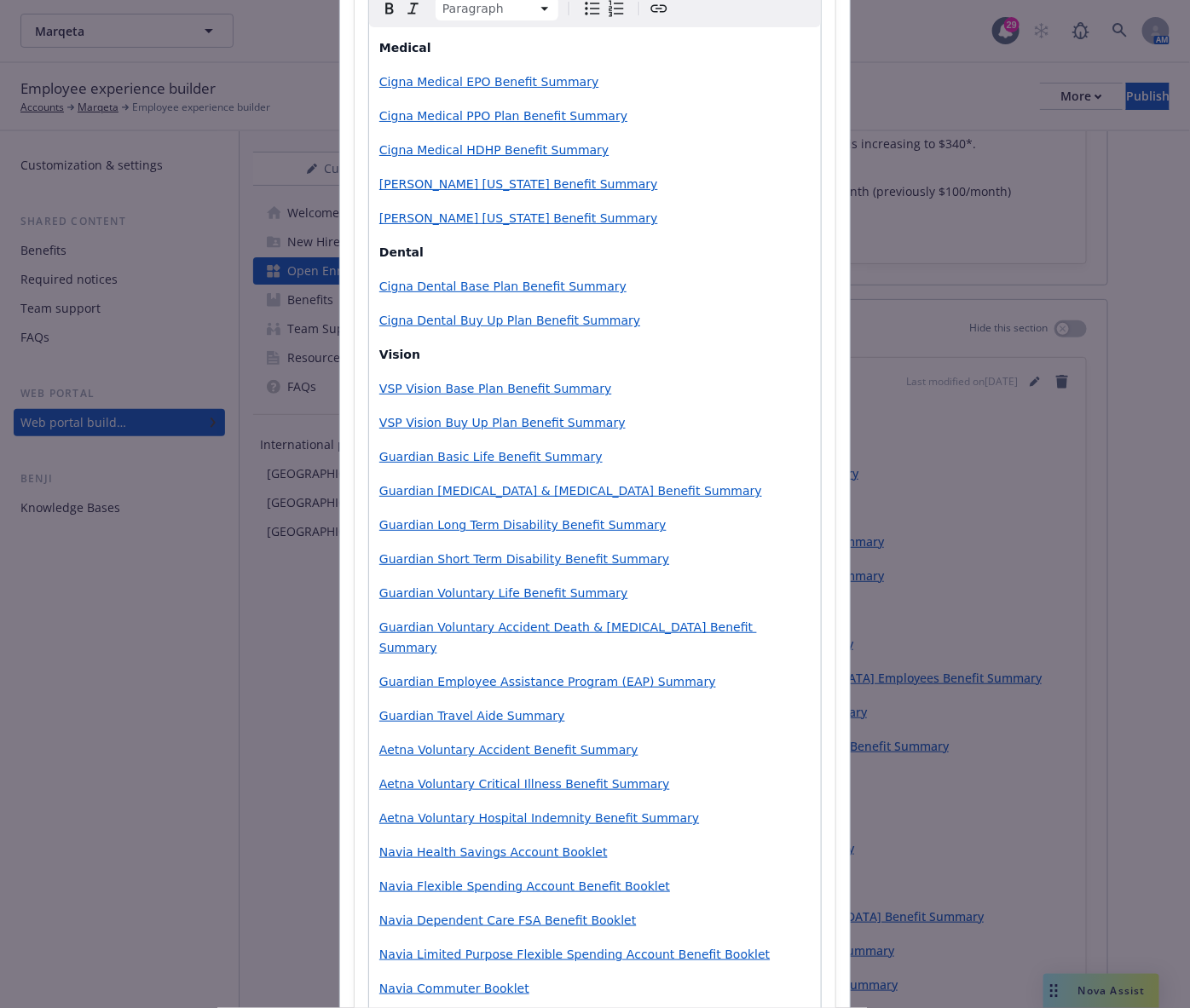
click at [642, 425] on p "VSP Vision Buy Up Plan Benefit Summary" at bounding box center [595, 422] width 432 height 20
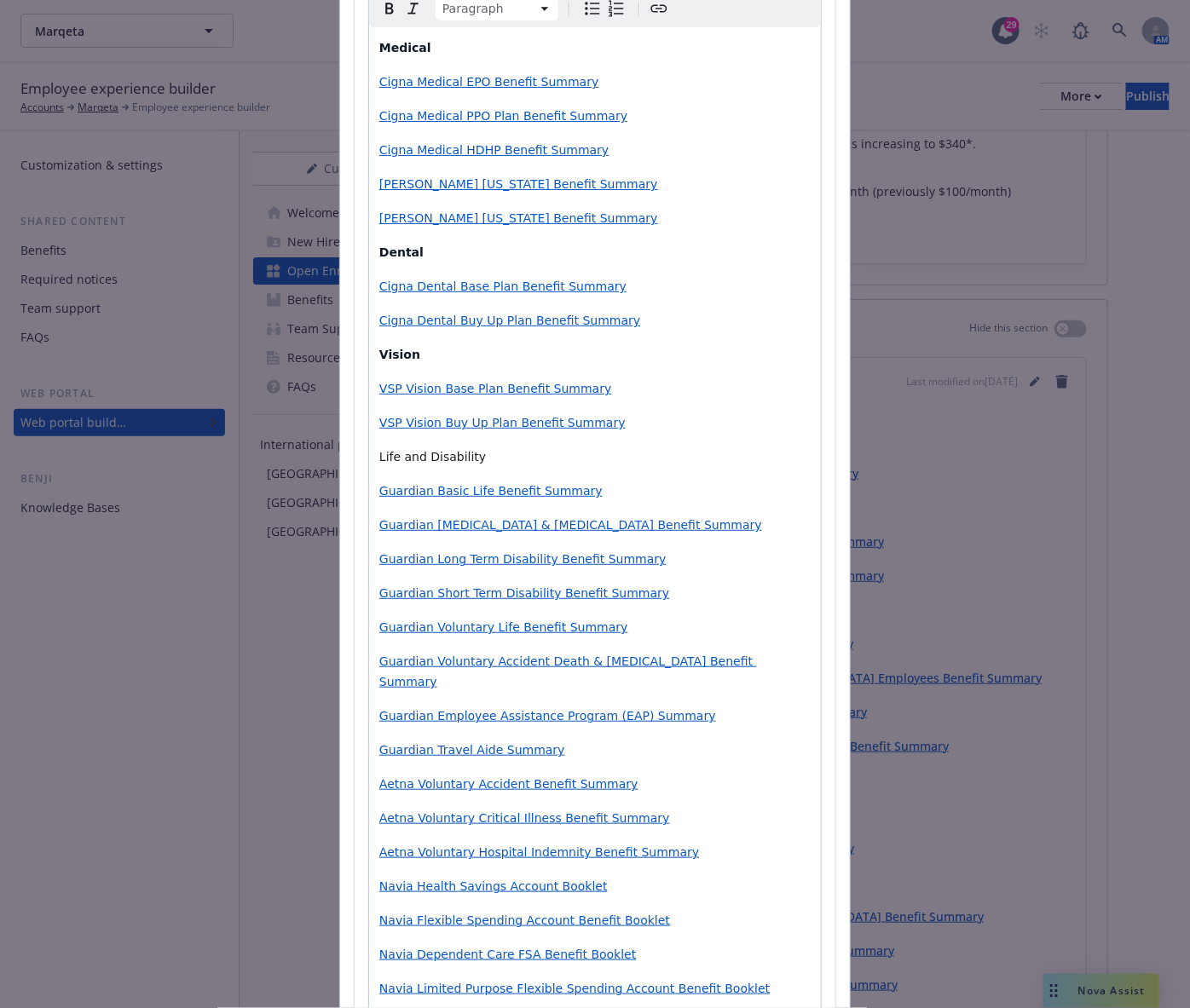
drag, startPoint x: 384, startPoint y: 457, endPoint x: 402, endPoint y: 463, distance: 19.0
click at [386, 457] on span "Life and Disability" at bounding box center [433, 456] width 107 height 13
click at [419, 451] on span "Life and AD&D and Disability" at bounding box center [466, 456] width 173 height 13
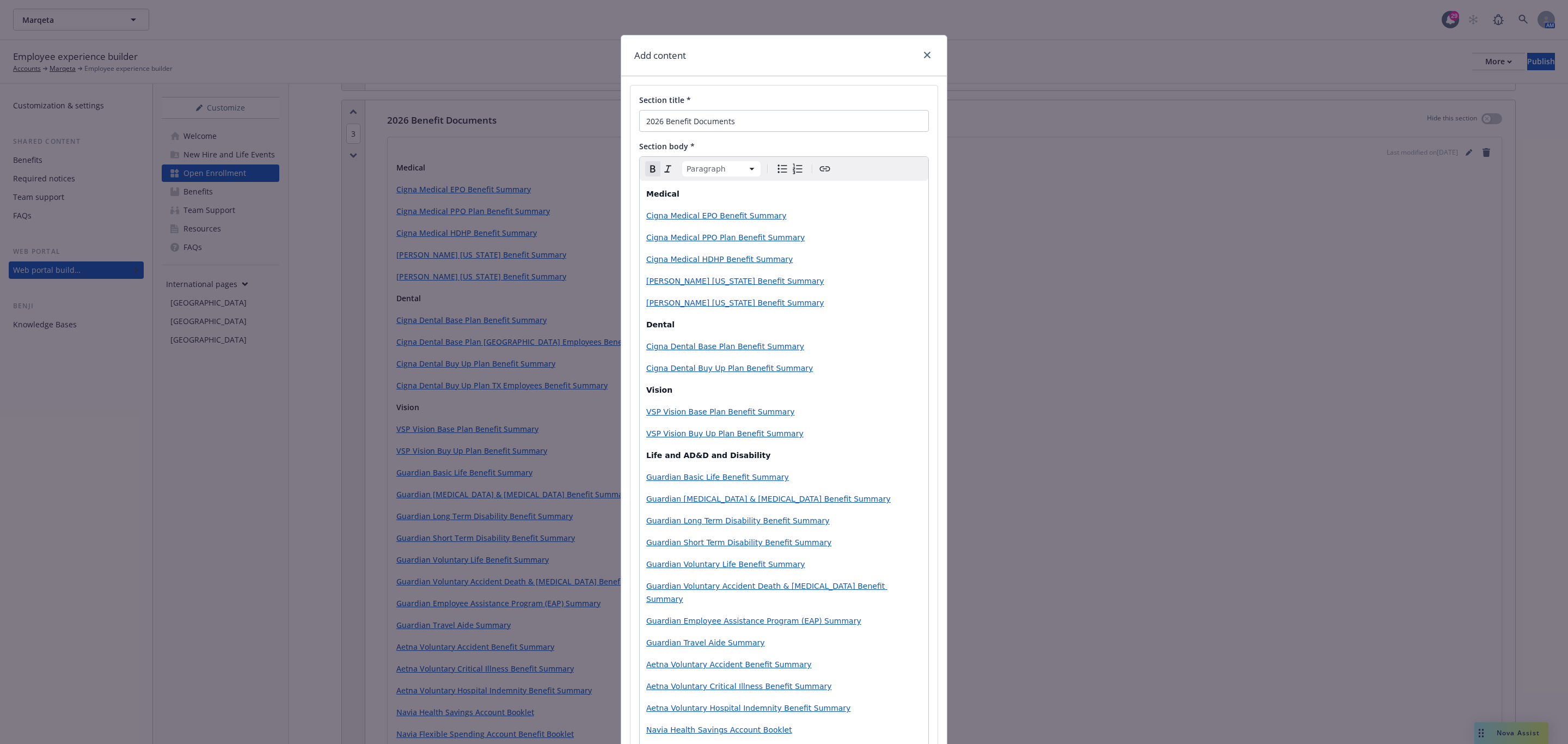
scroll to position [395, 0]
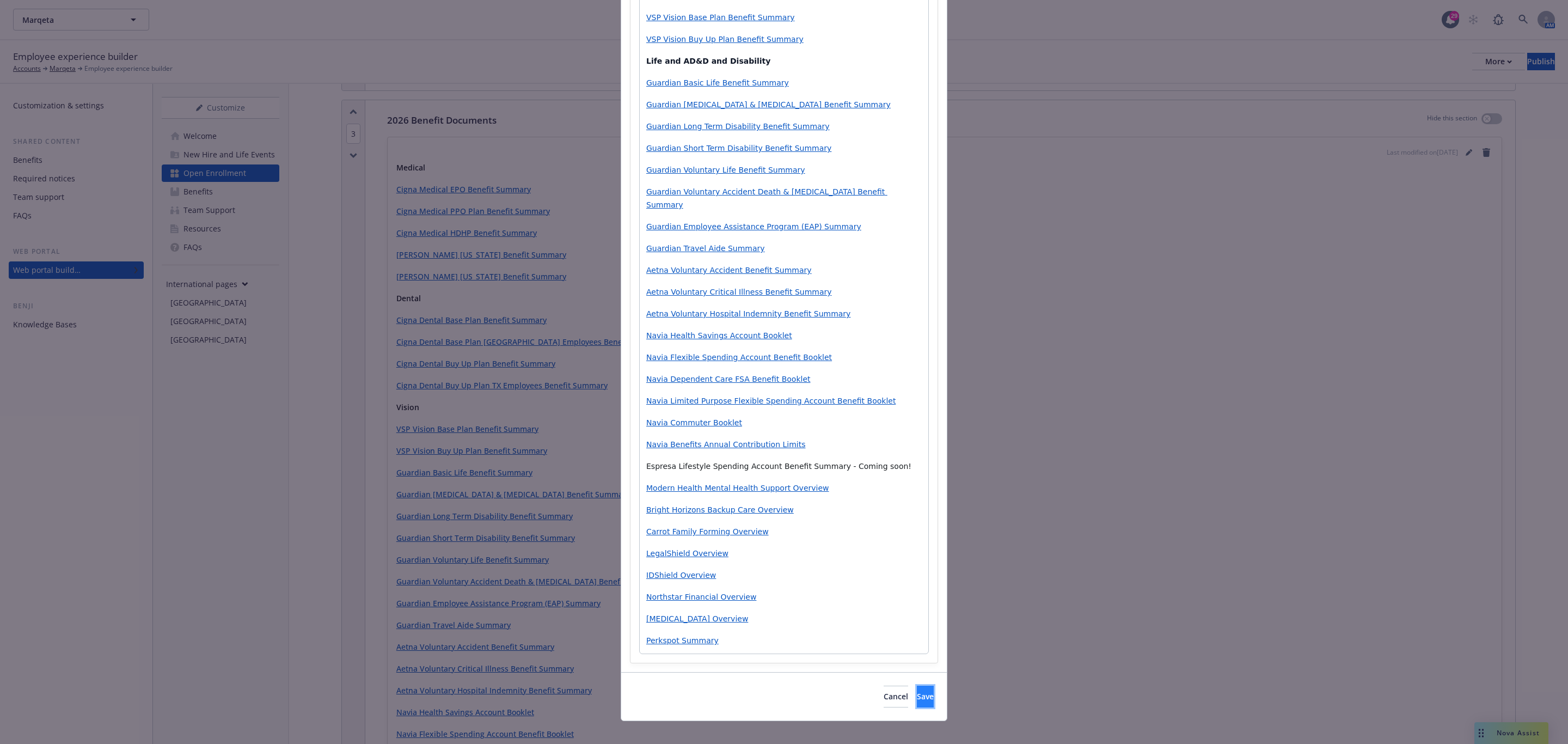
click at [917, 514] on button "Save" at bounding box center [925, 697] width 17 height 22
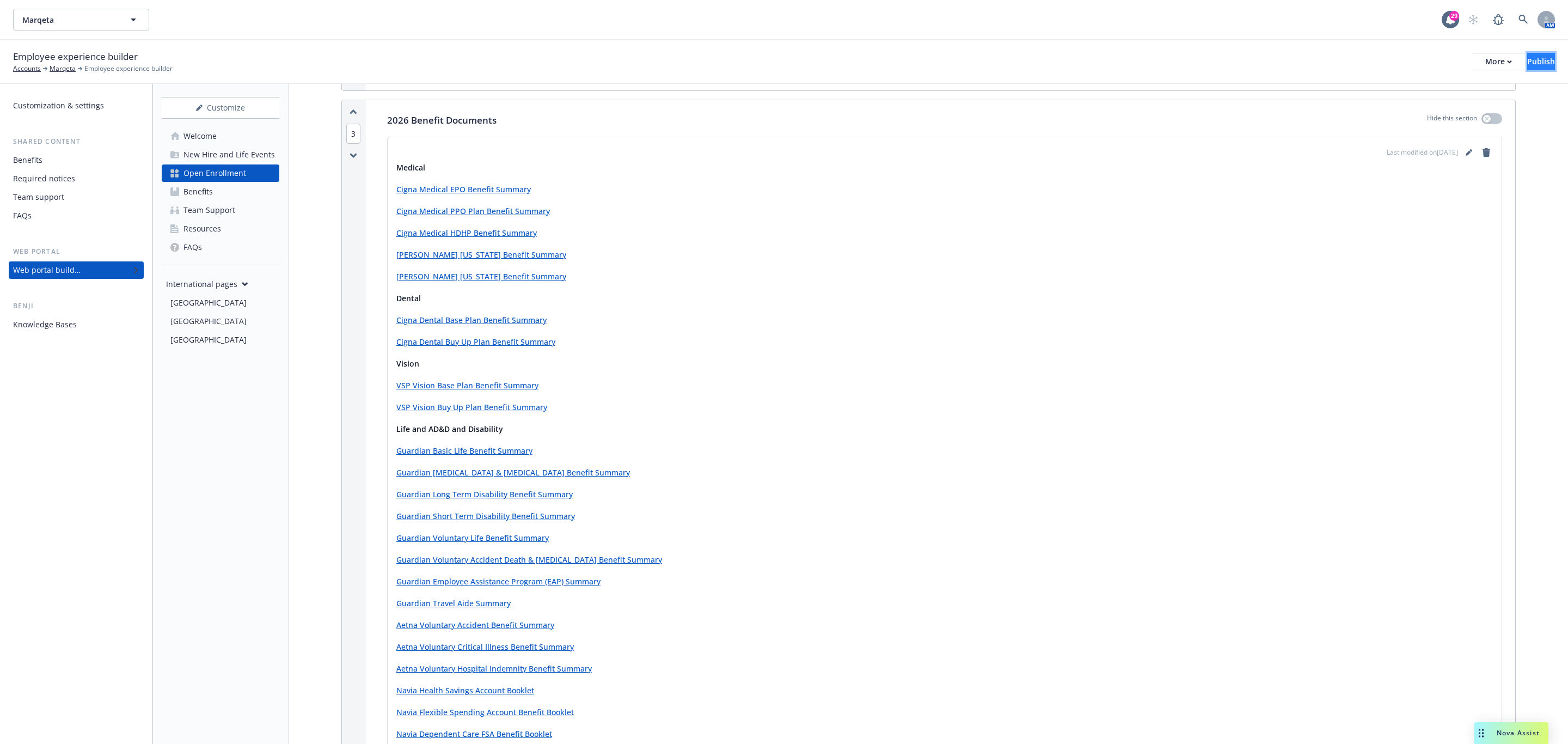
click at [1045, 54] on div "Publish" at bounding box center [1541, 61] width 28 height 16
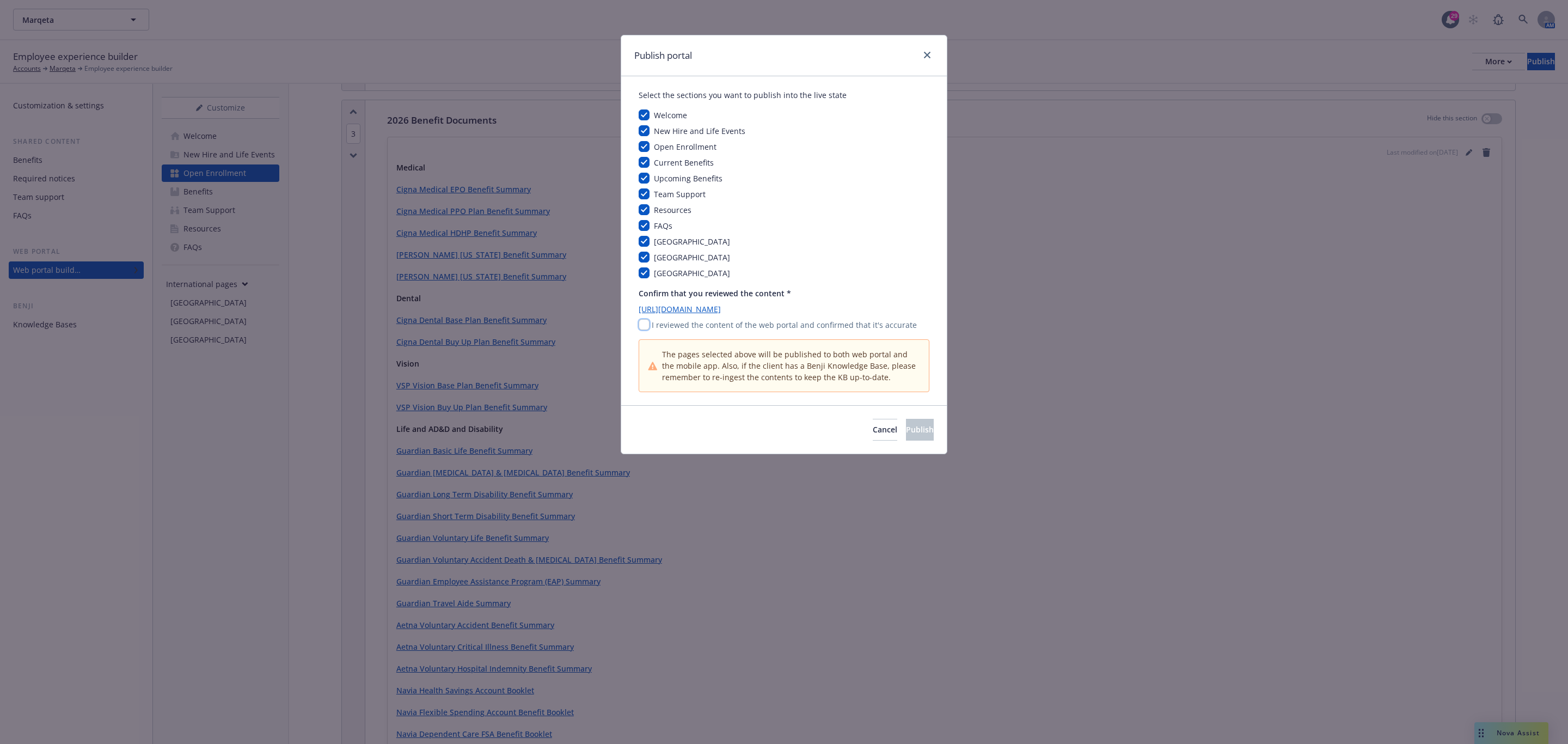
click at [642, 323] on input "checkbox" at bounding box center [644, 325] width 11 height 11
checkbox input "true"
click at [906, 421] on button "Publish" at bounding box center [920, 430] width 28 height 22
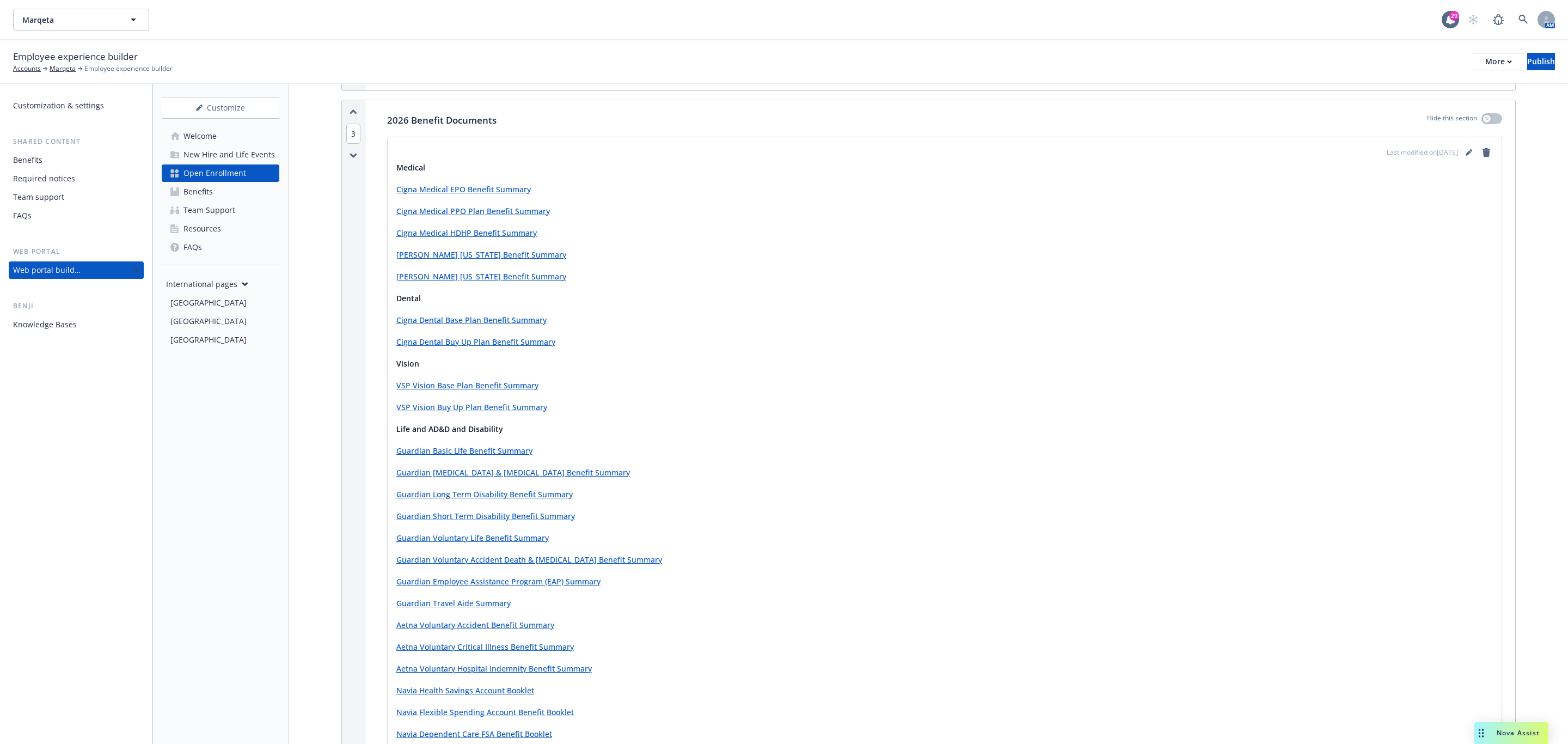
click at [286, 441] on div "Customize Welcome New Hire and Life Events Open Enrollment Benefits Team Suppor…" at bounding box center [221, 414] width 136 height 660
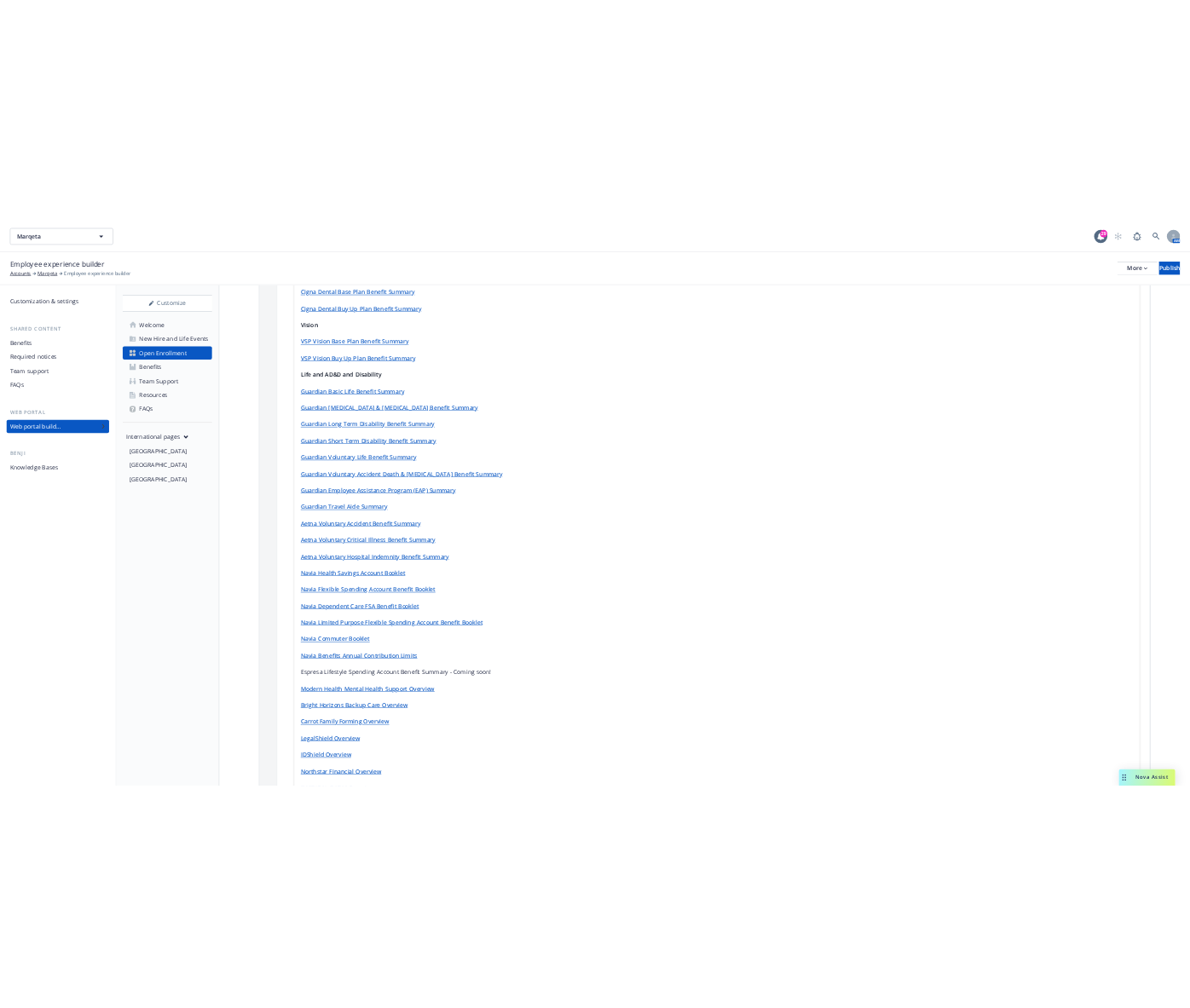
scroll to position [1917, 0]
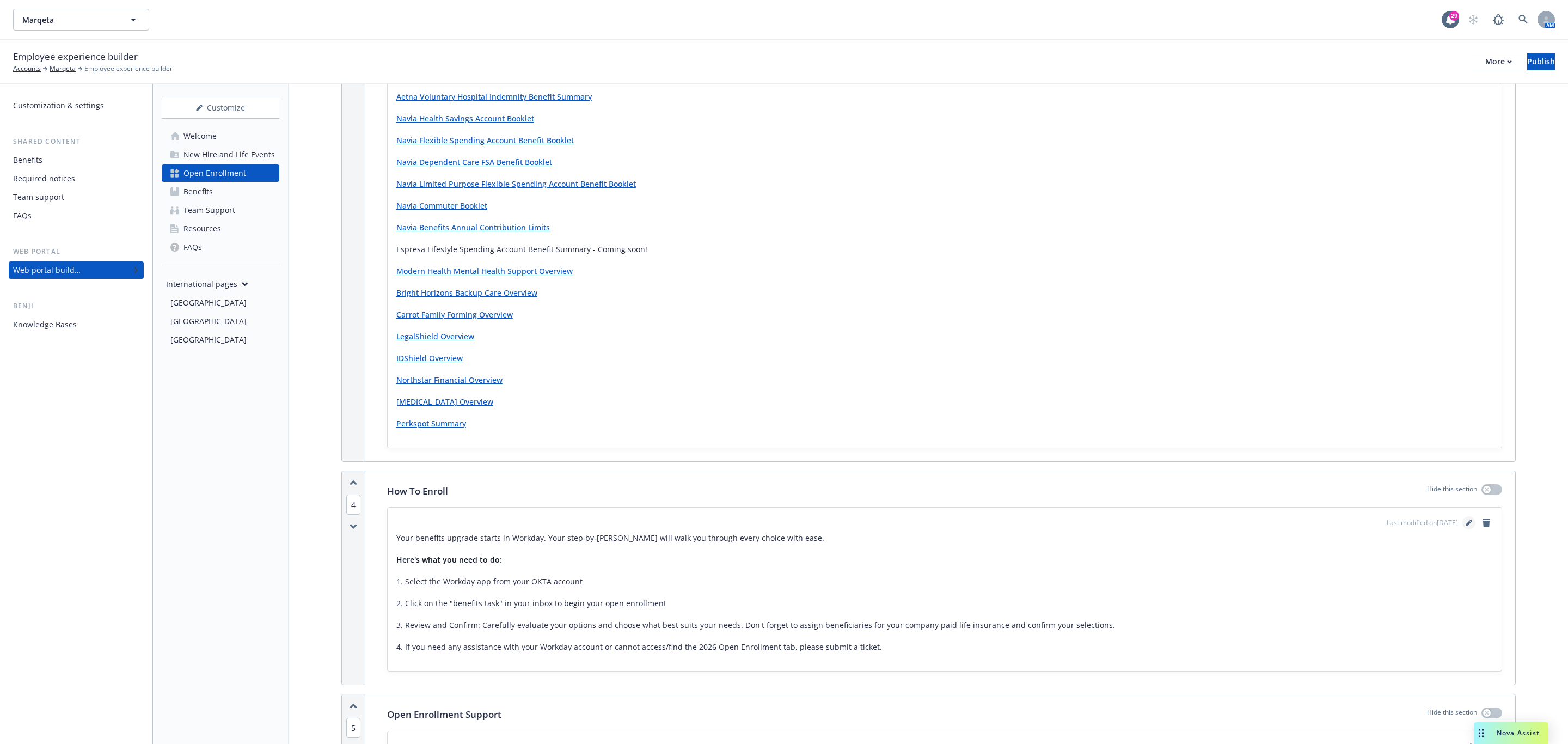
click at [1045, 514] on icon "editPencil" at bounding box center [1469, 522] width 7 height 7
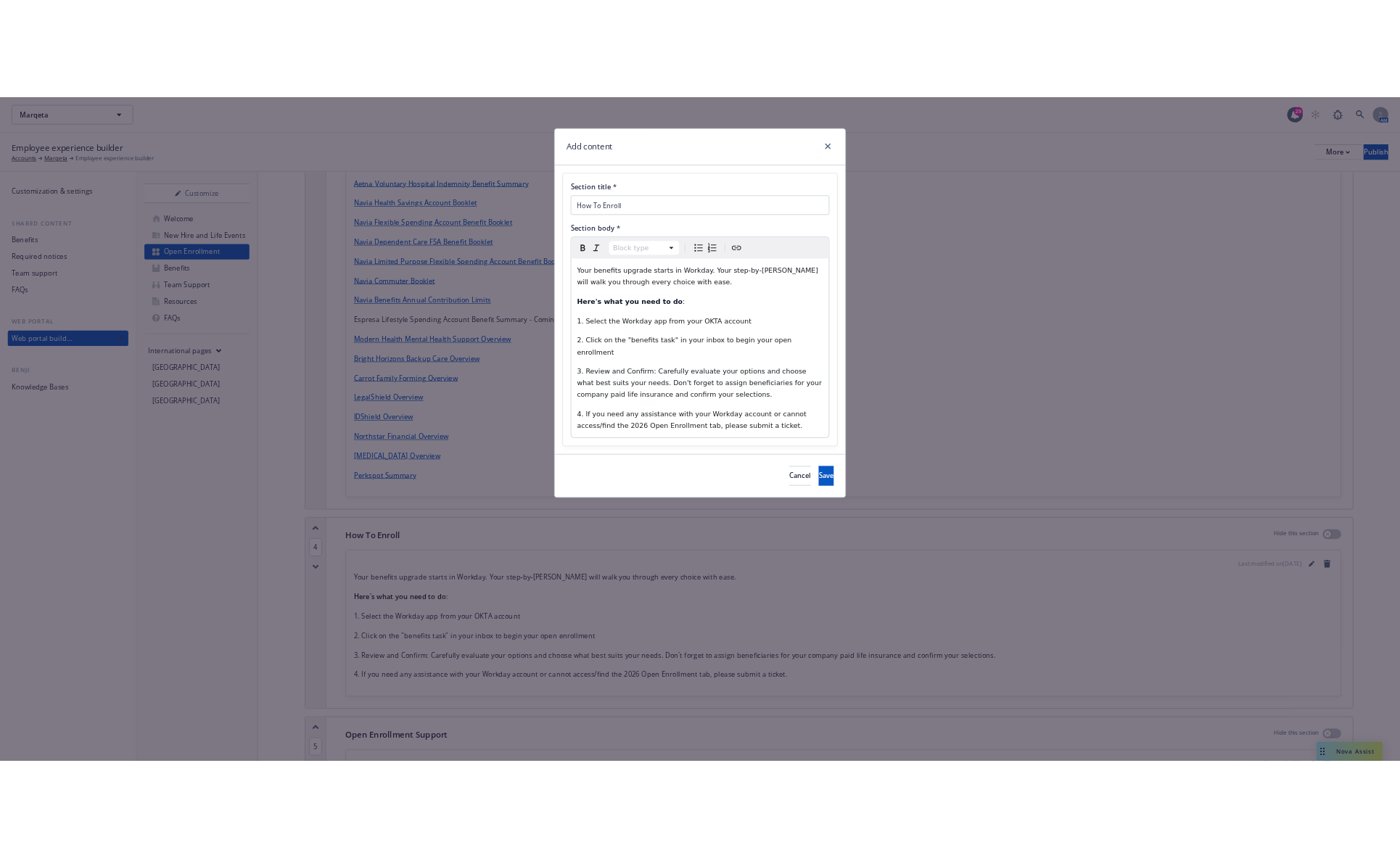
scroll to position [1841, 0]
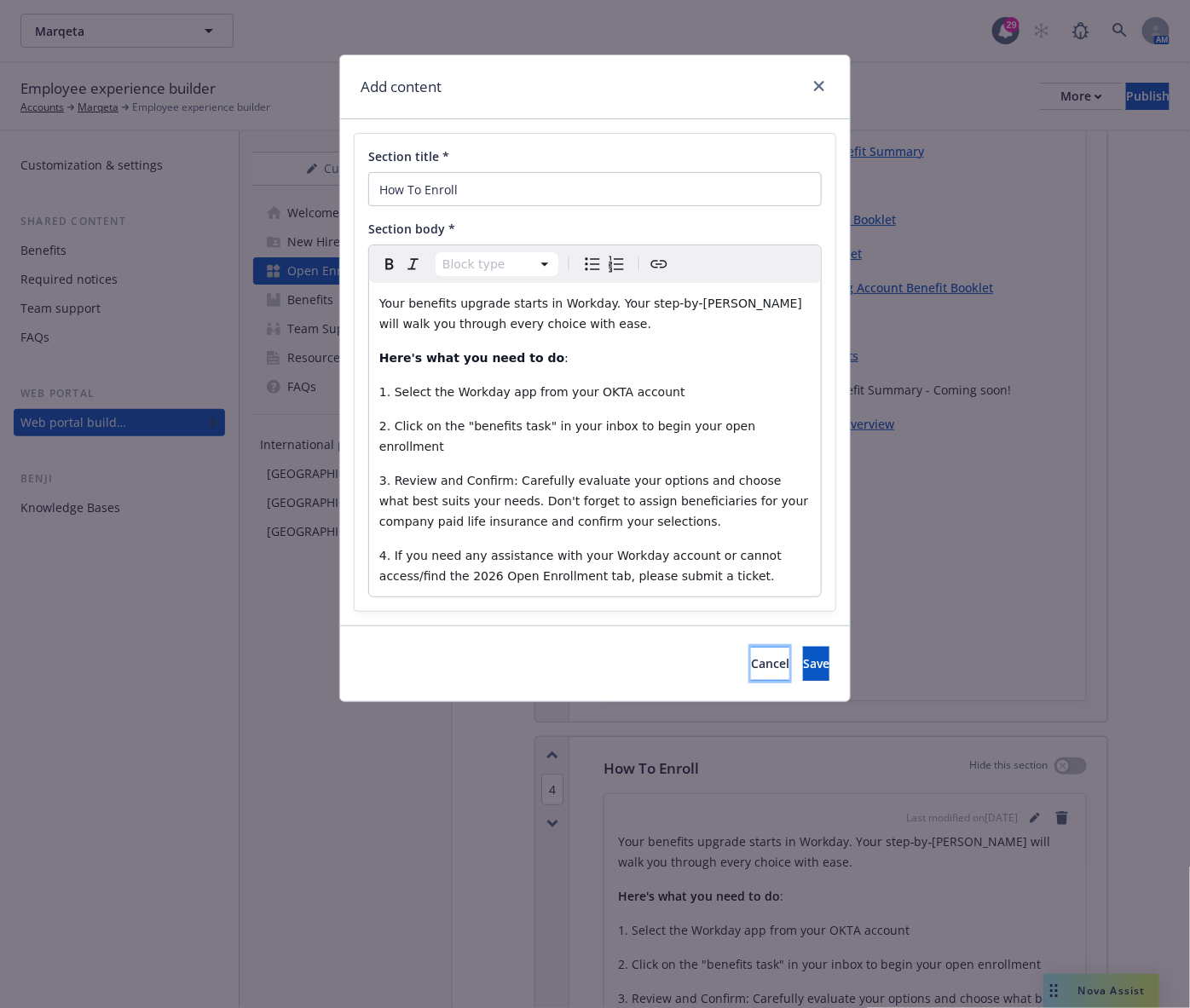
click at [751, 647] on button "Cancel" at bounding box center [770, 664] width 38 height 34
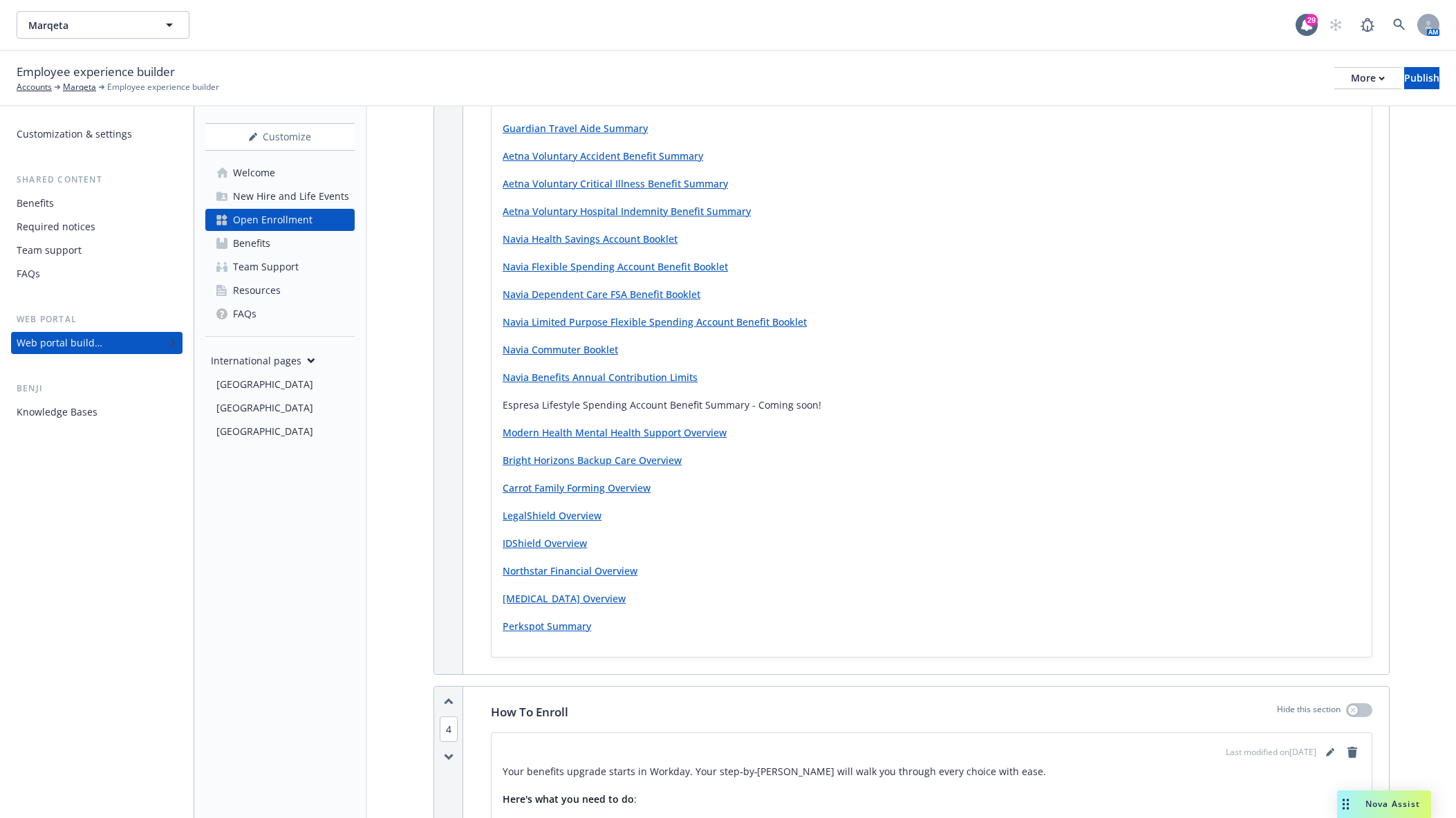
scroll to position [1365, 0]
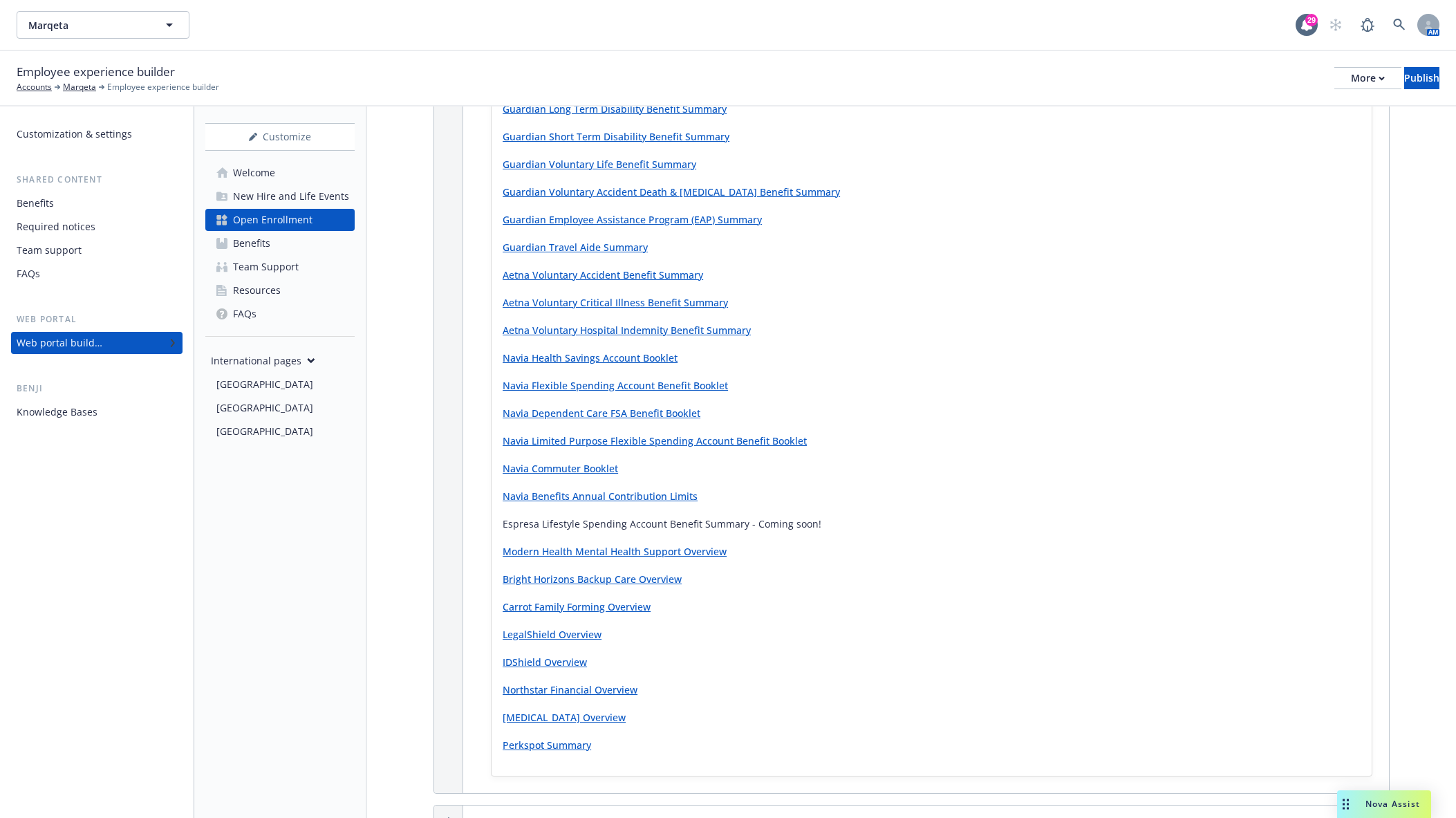
click at [264, 243] on div "Benefits" at bounding box center [251, 244] width 37 height 22
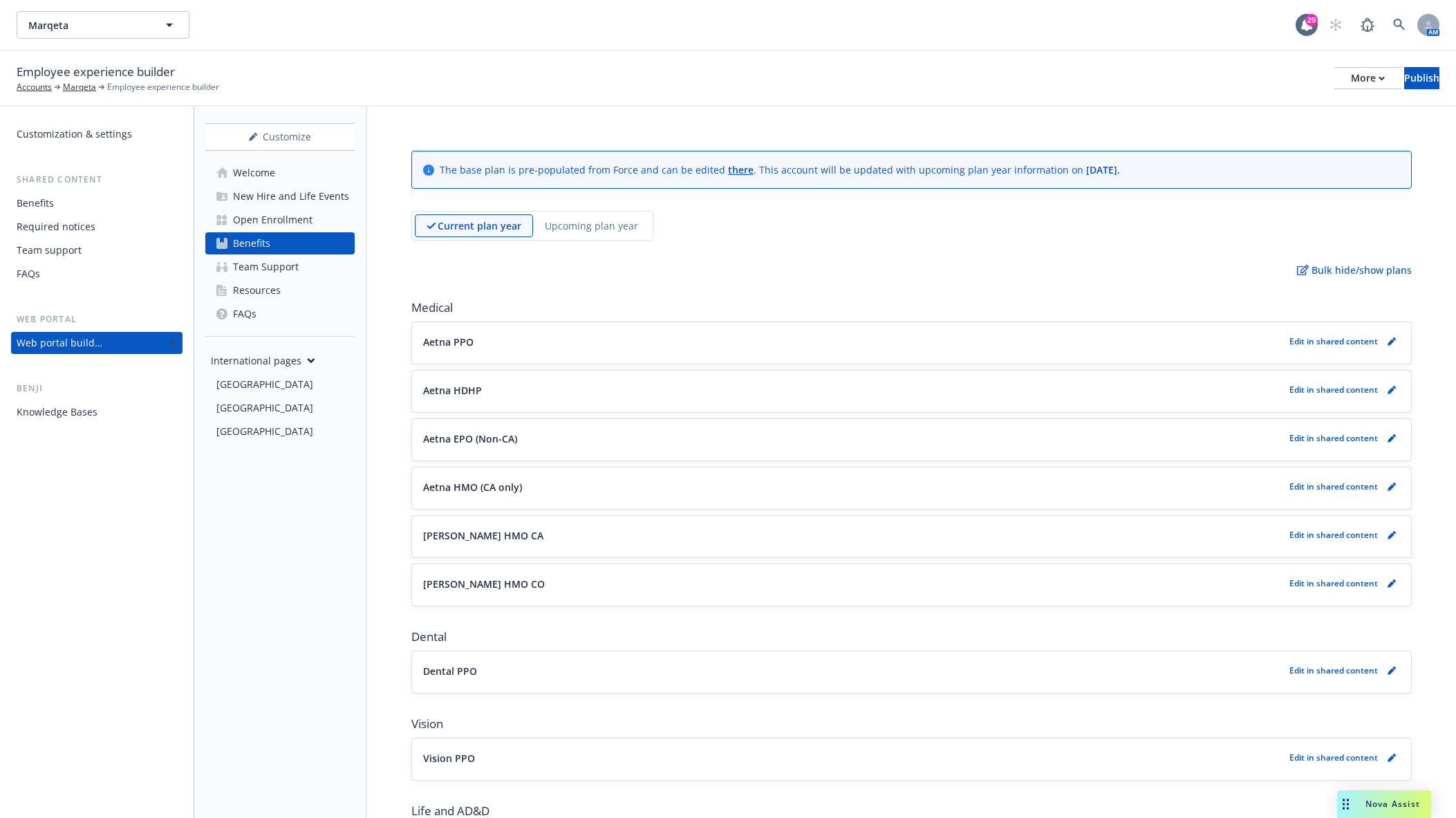
click at [549, 223] on p "Upcoming plan year" at bounding box center [591, 226] width 94 height 15
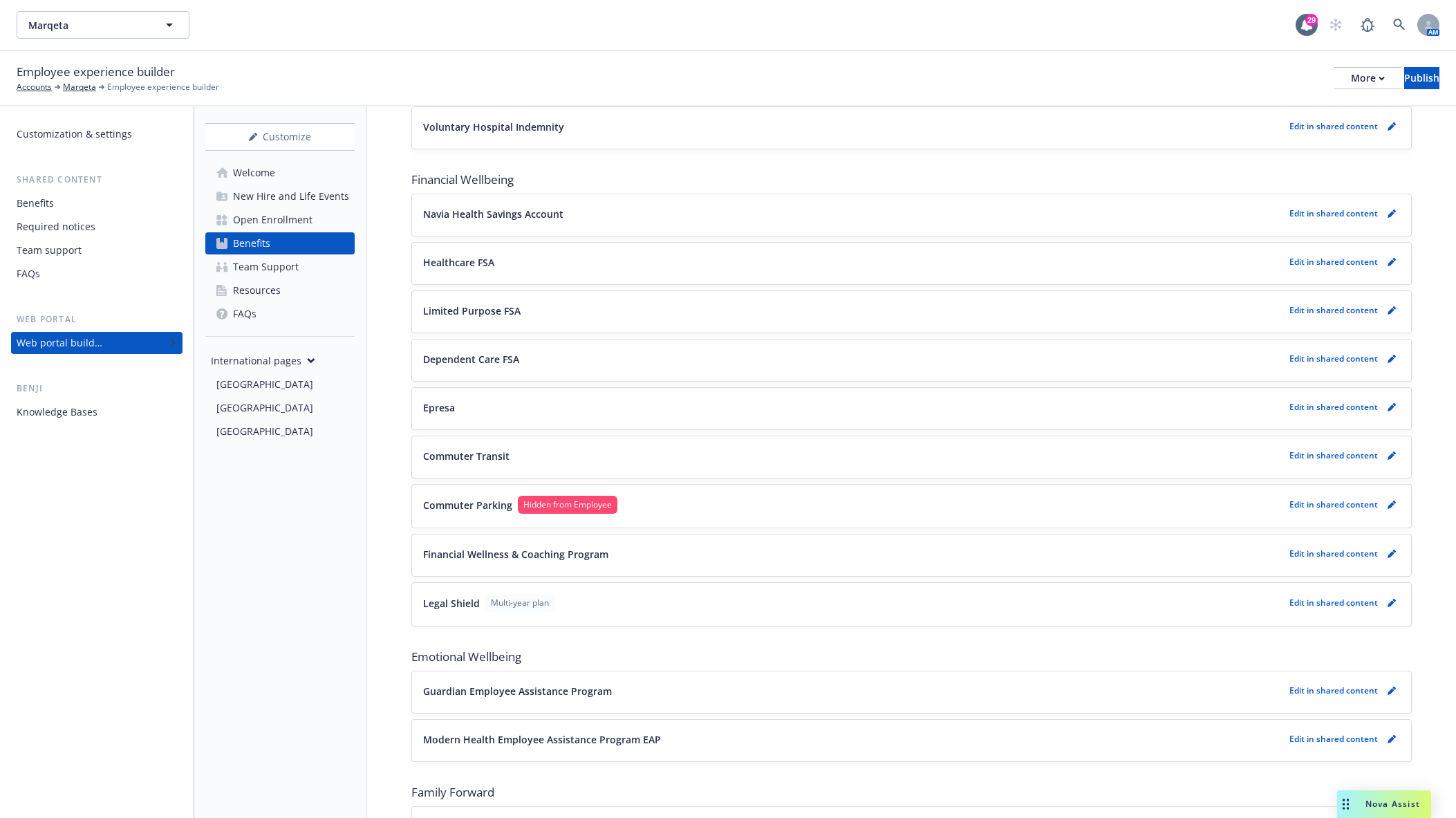
scroll to position [1606, 0]
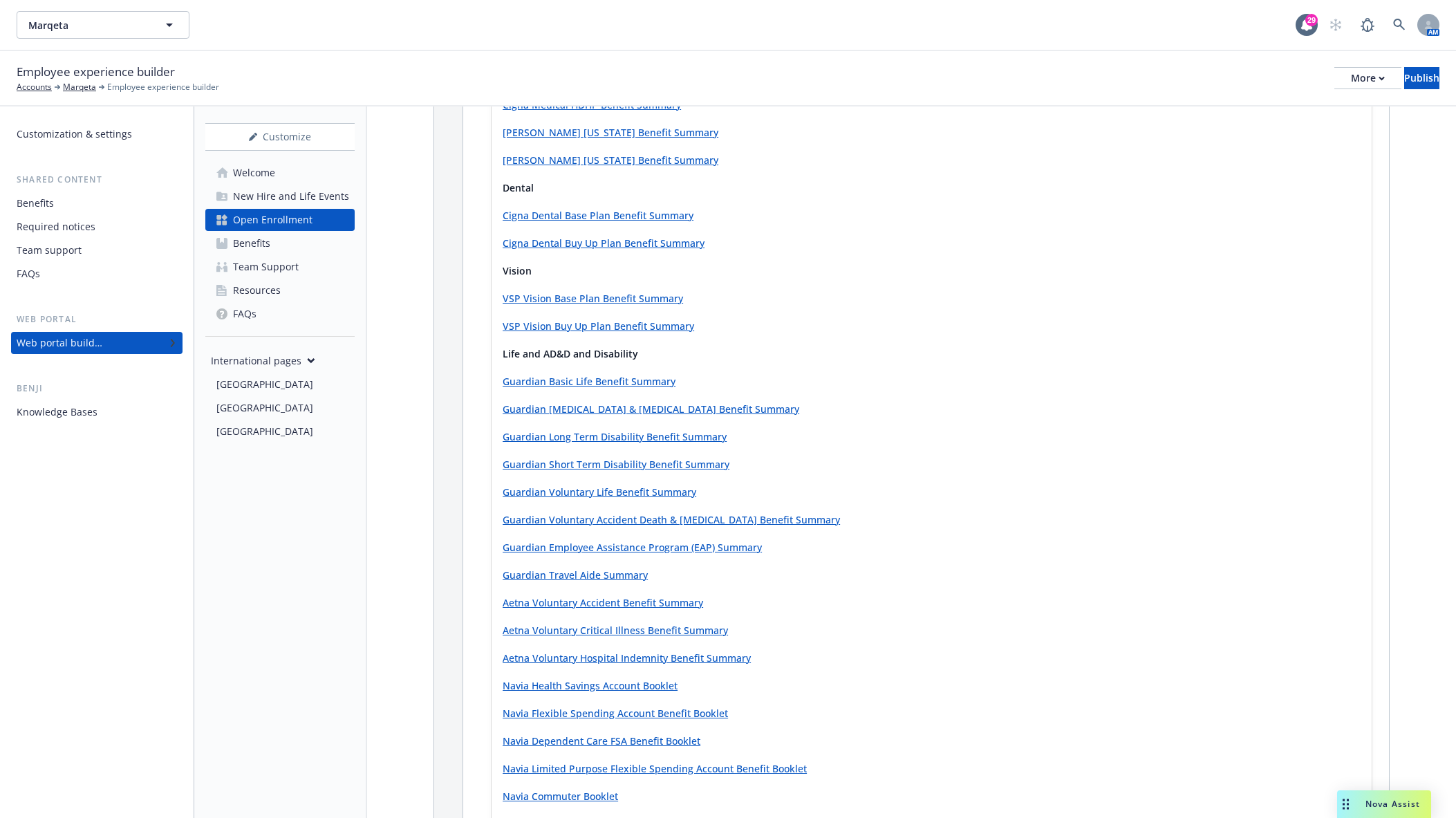
scroll to position [934, 0]
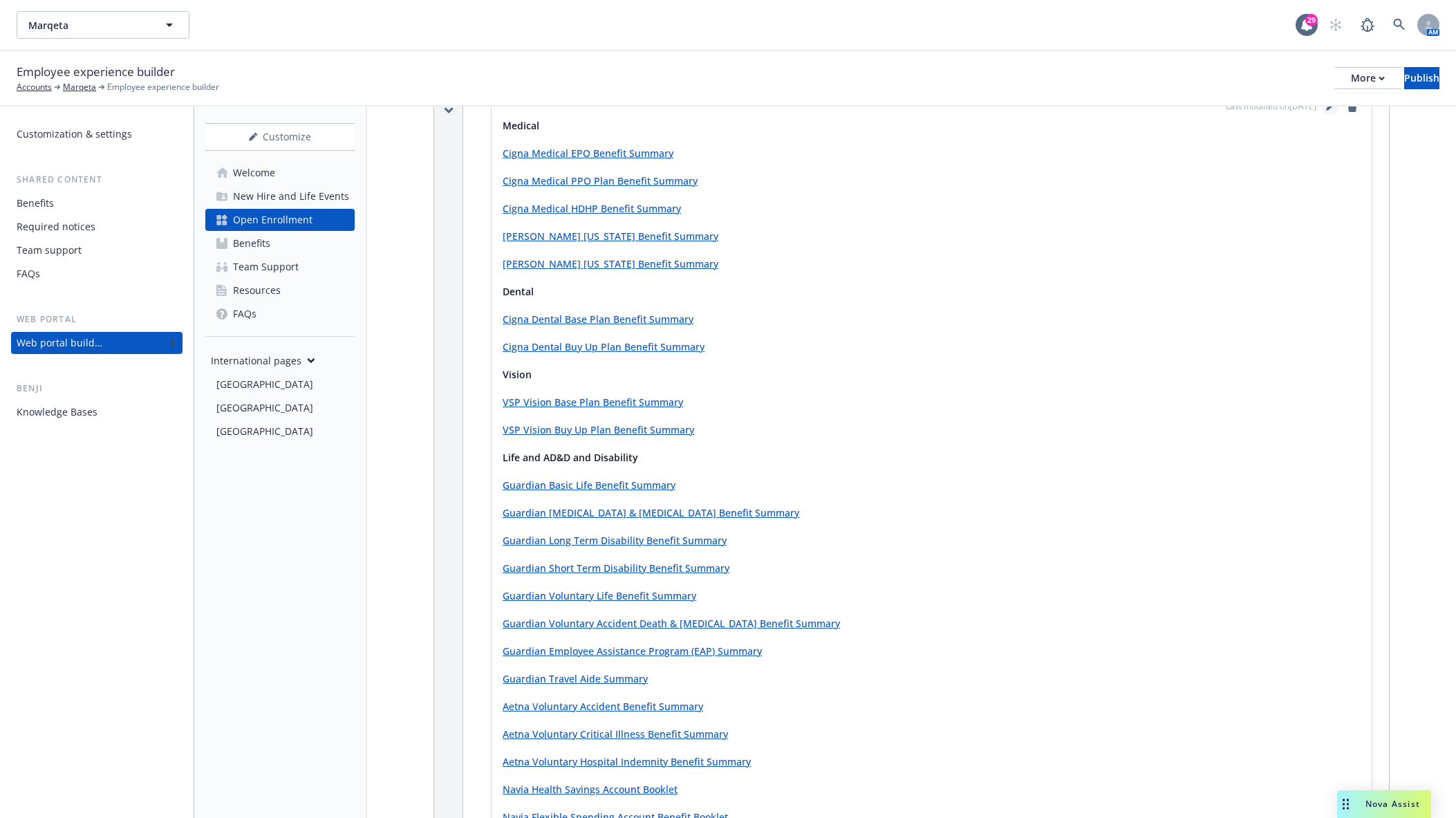
click at [1326, 107] on icon "editPencil" at bounding box center [1330, 106] width 9 height 9
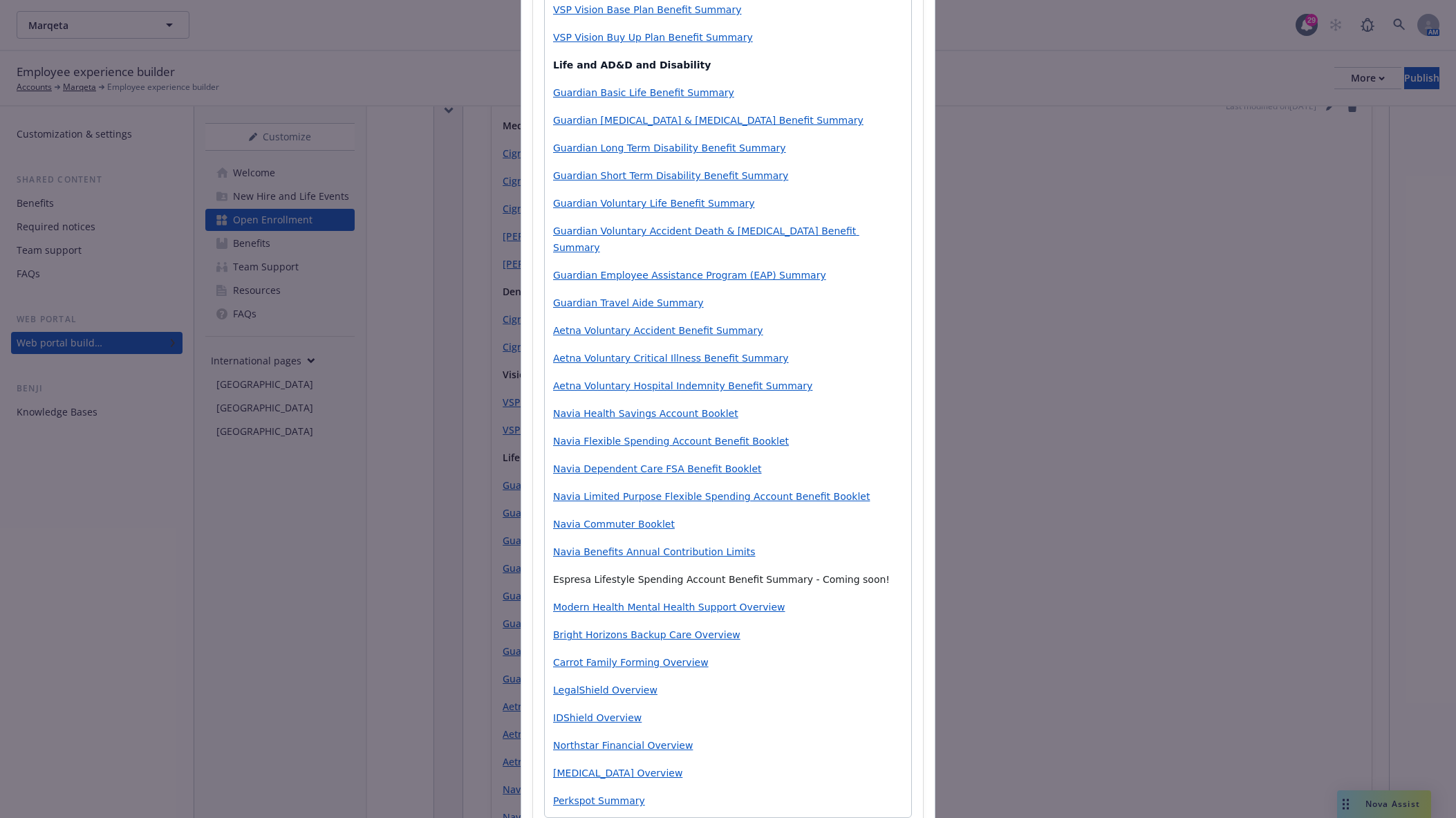
scroll to position [519, 0]
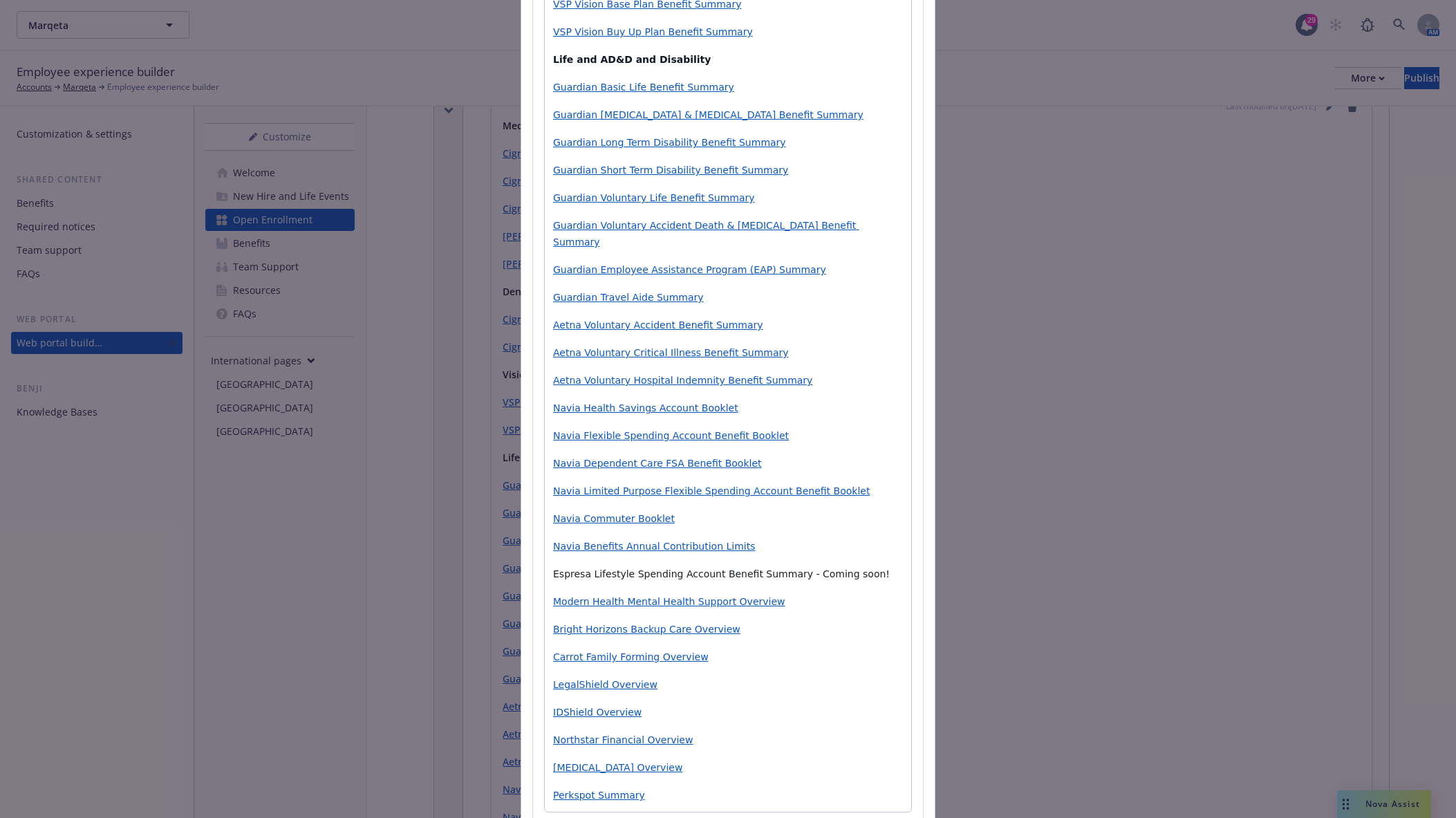
click at [580, 568] on span "Espresa Lifestyle Spending Account Benefit Summary - Coming soon!" at bounding box center [722, 574] width 337 height 11
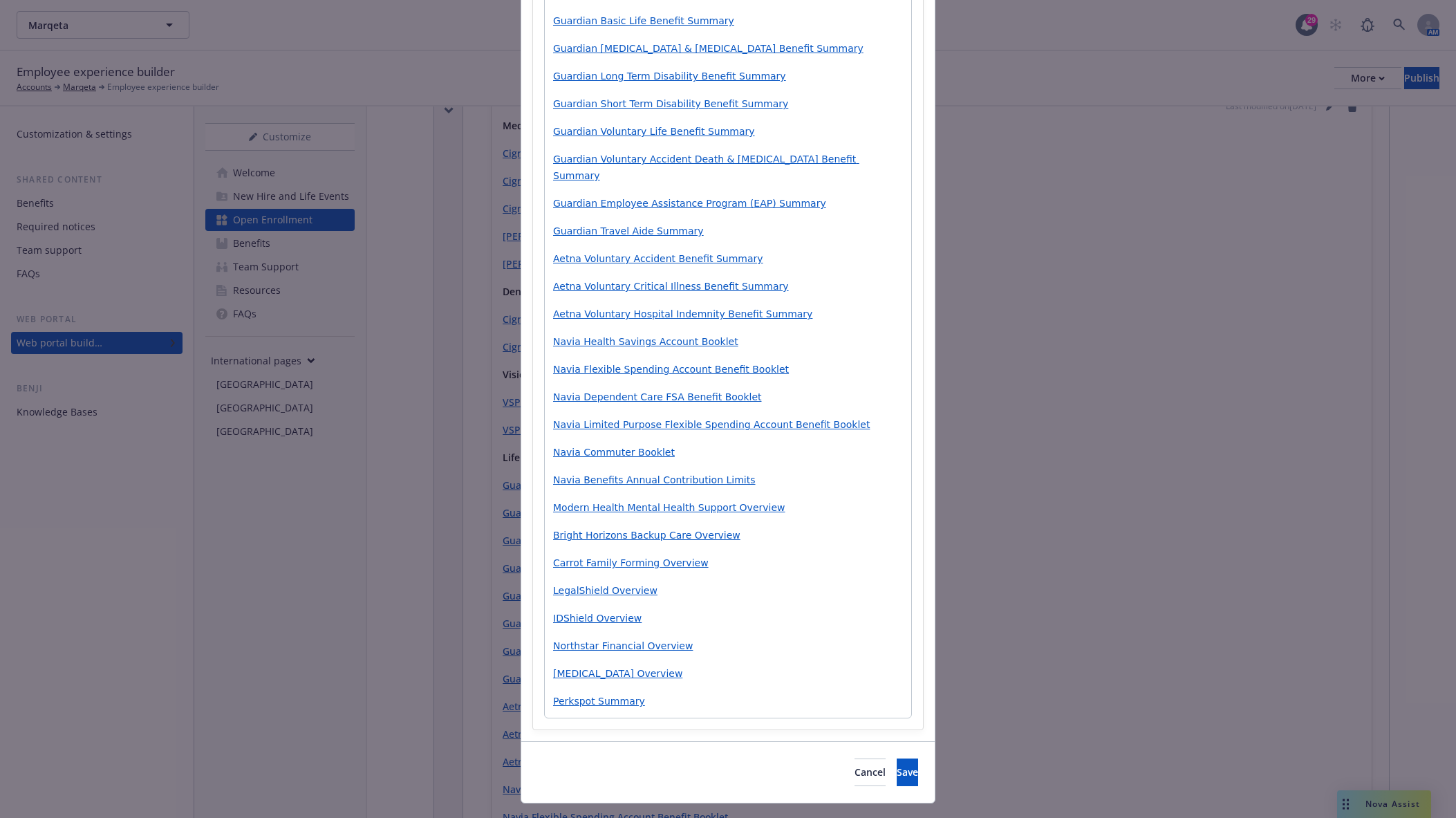
scroll to position [599, 0]
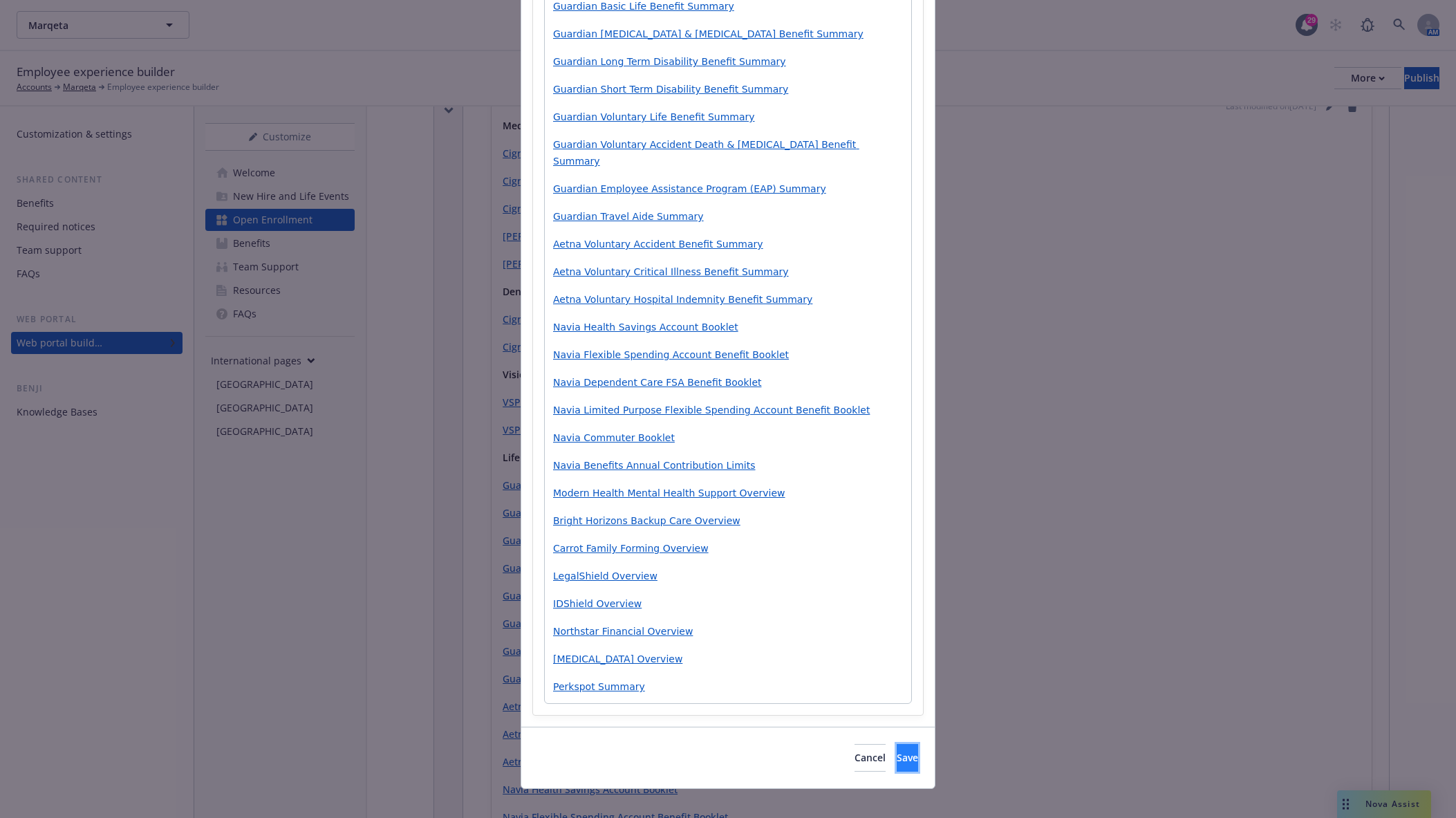
click at [896, 653] on span "Save" at bounding box center [907, 757] width 22 height 13
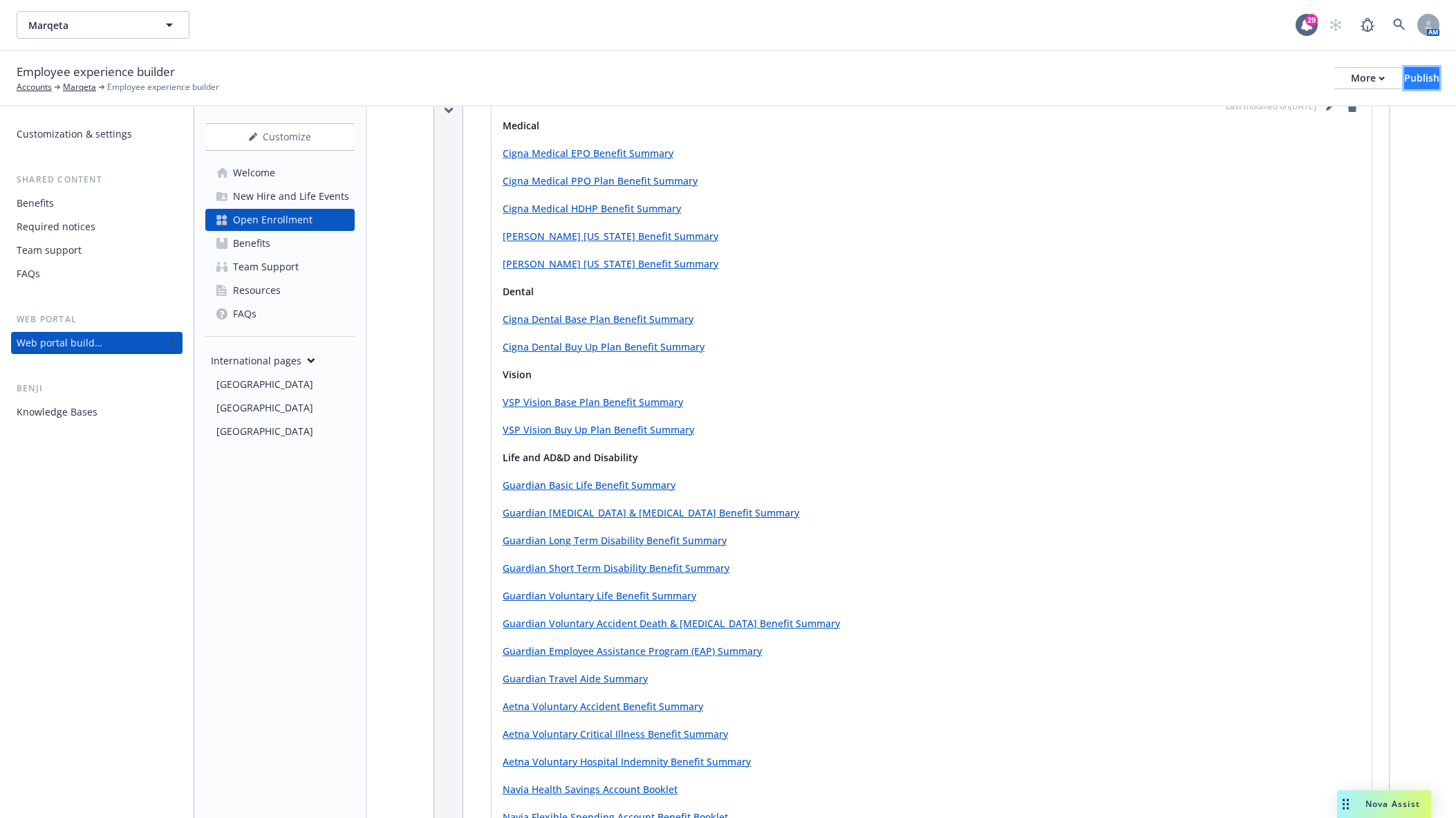
click at [1326, 77] on div "Publish" at bounding box center [1422, 78] width 36 height 21
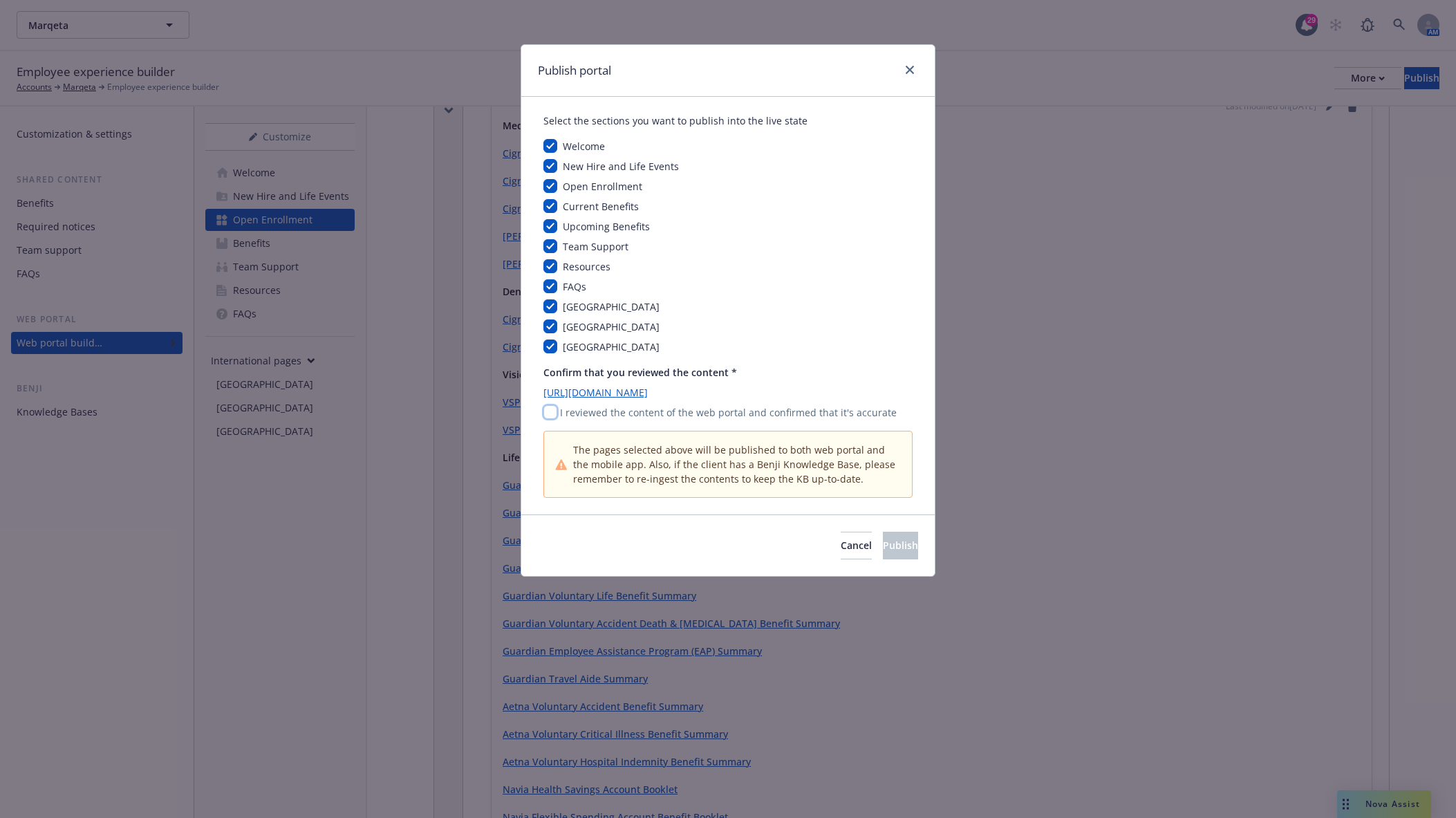
click at [550, 415] on input "checkbox" at bounding box center [550, 412] width 14 height 14
checkbox input "true"
click at [911, 544] on button "Publish" at bounding box center [900, 546] width 36 height 28
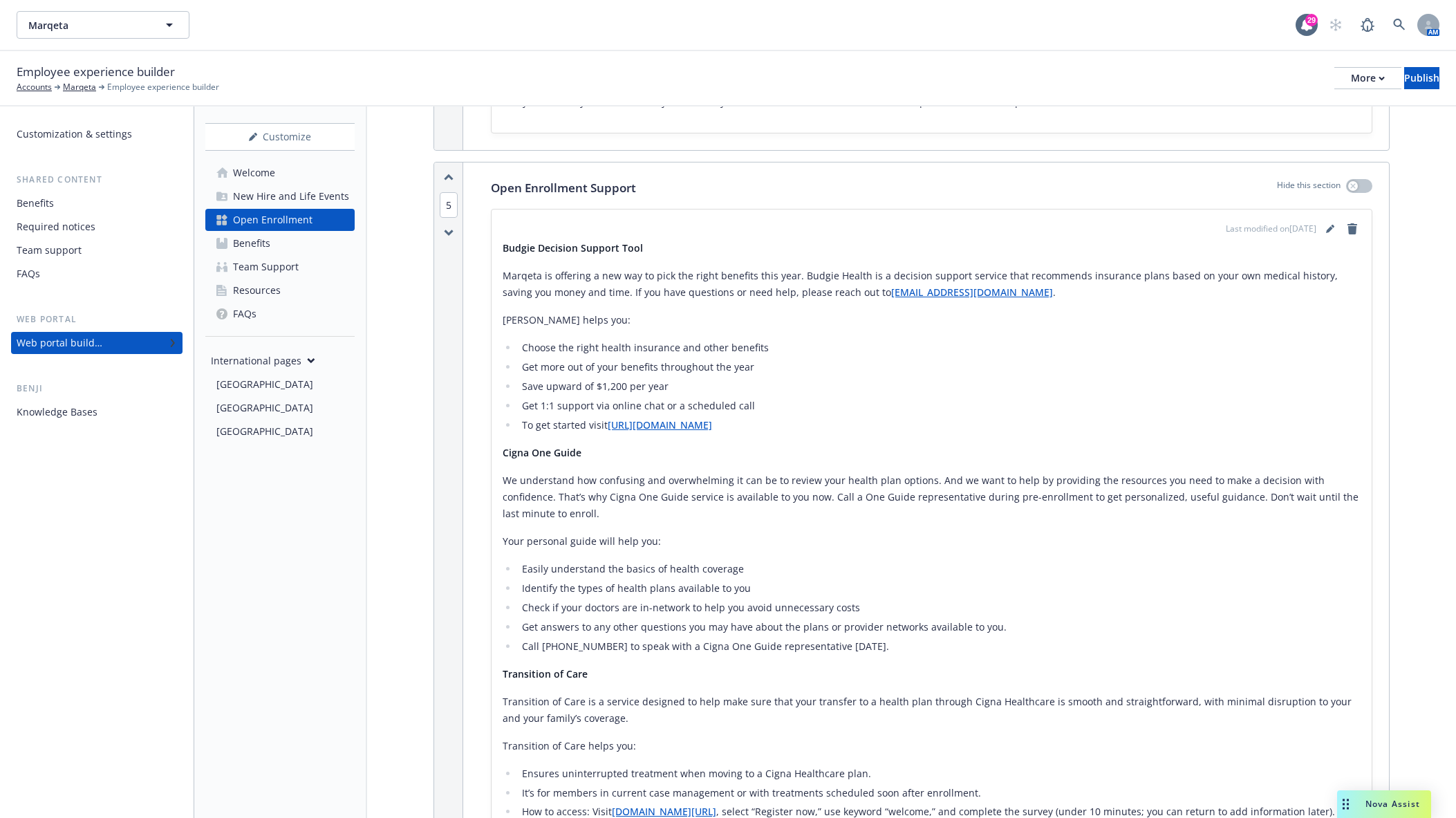
scroll to position [2282, 0]
click at [367, 632] on div "Media content Select a image/video with landscape orientation for a better expe…" at bounding box center [911, 550] width 1089 height 5453
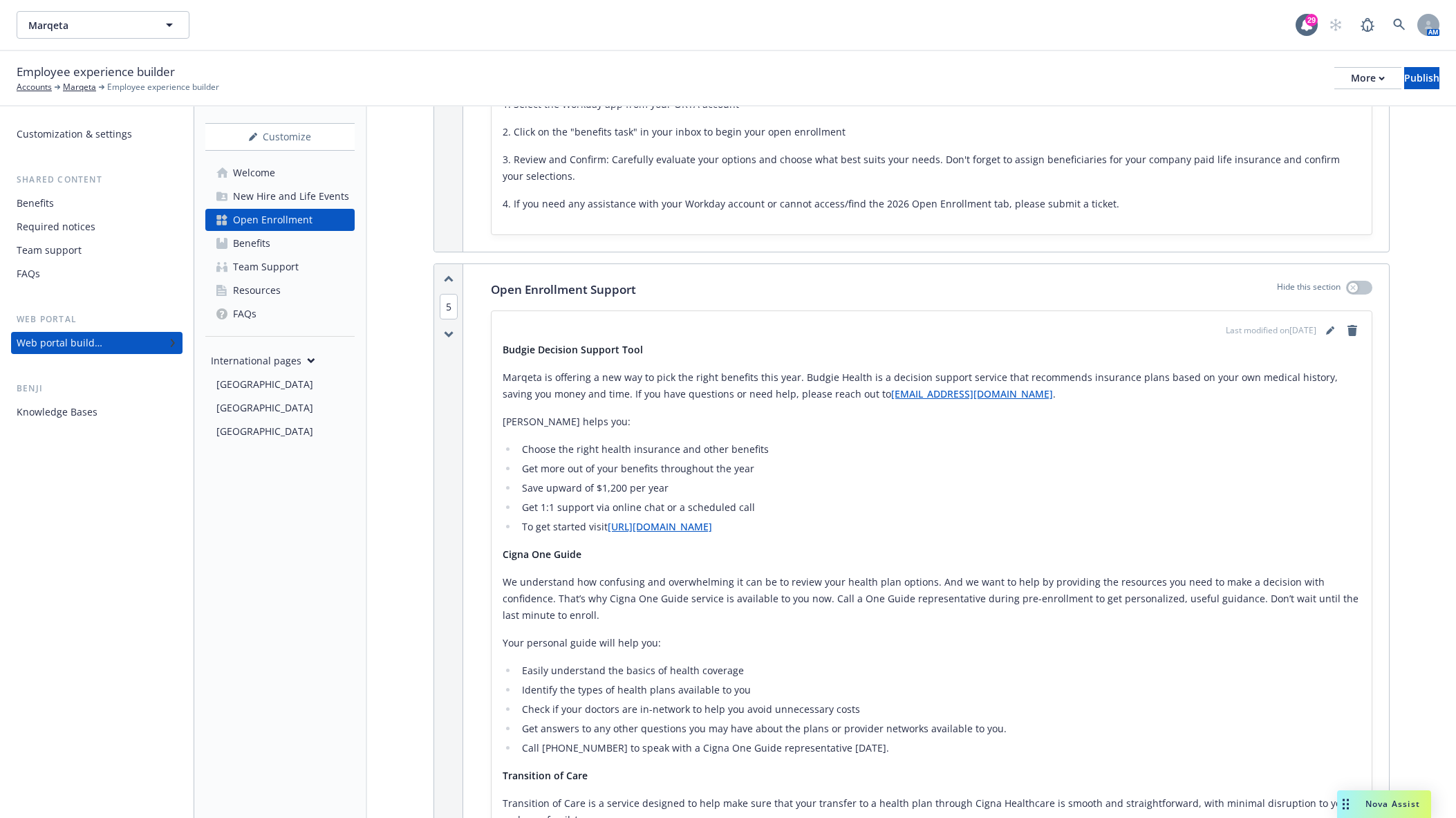
scroll to position [2179, 0]
click at [1319, 320] on div "Last modified on 10/02/2025 Budgie Decision Support Tool Marqeta is offering a …" at bounding box center [931, 782] width 880 height 940
click at [1322, 332] on link "editPencil" at bounding box center [1329, 331] width 16 height 16
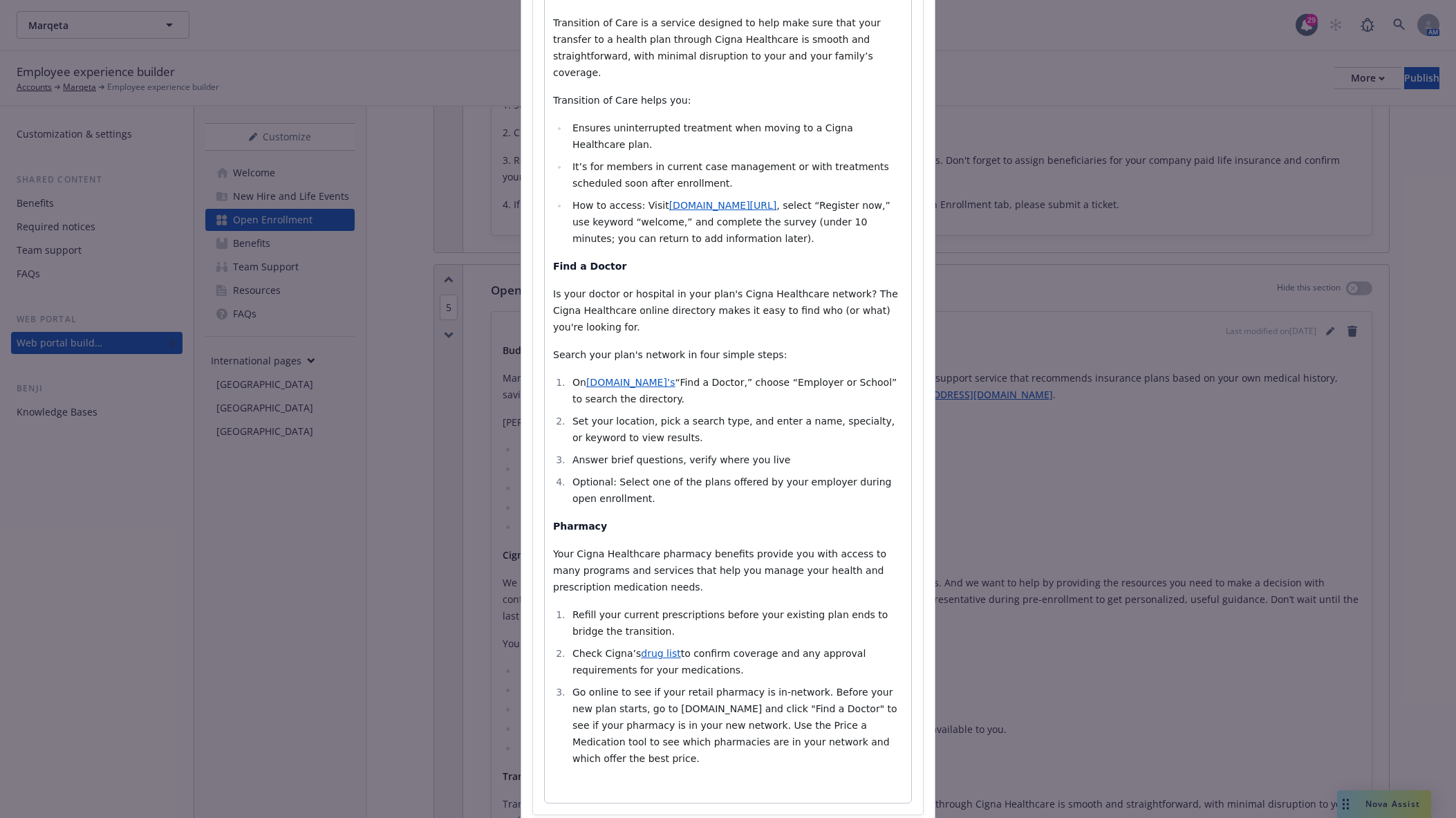
scroll to position [791, 0]
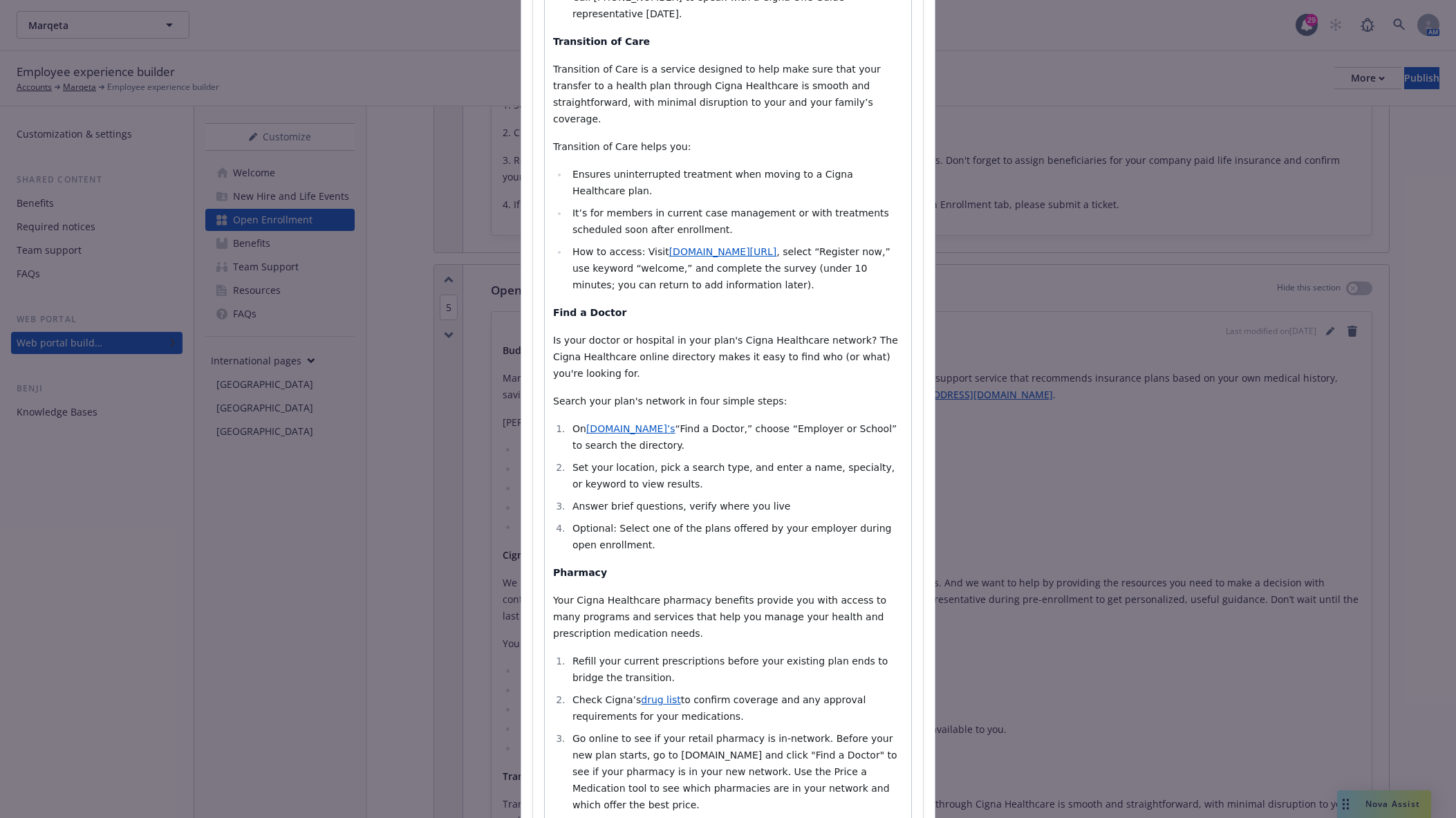
drag, startPoint x: 873, startPoint y: 646, endPoint x: 492, endPoint y: 91, distance: 673.2
click at [448, 9] on div "Add content Section title * Open Enrollment Support Section body * Paragraph He…" at bounding box center [728, 409] width 1456 height 818
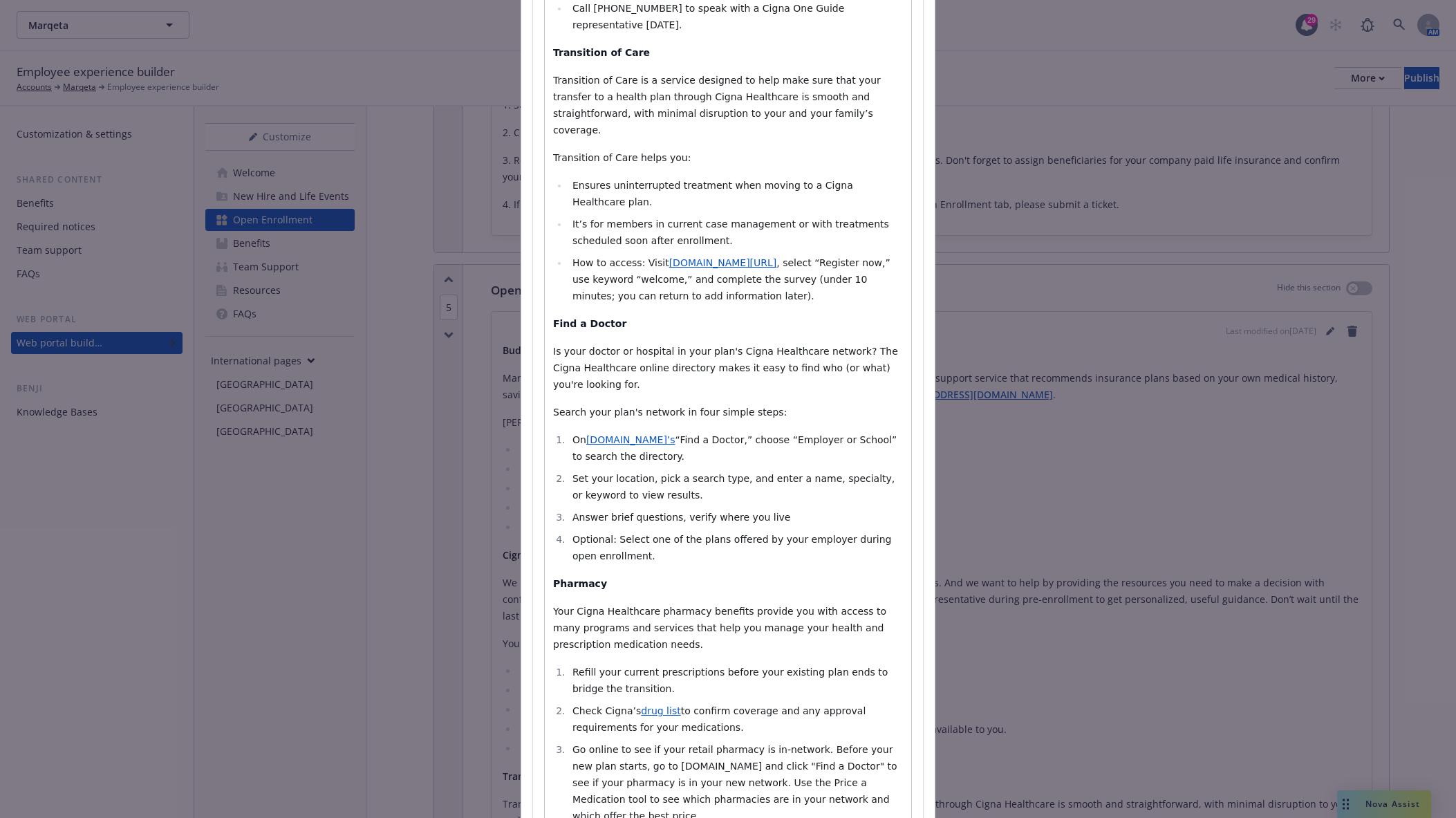
click at [807, 431] on li "On Cigna.com’s “Find a Doctor,” choose “Employer or School” to search the direc…" at bounding box center [735, 448] width 335 height 33
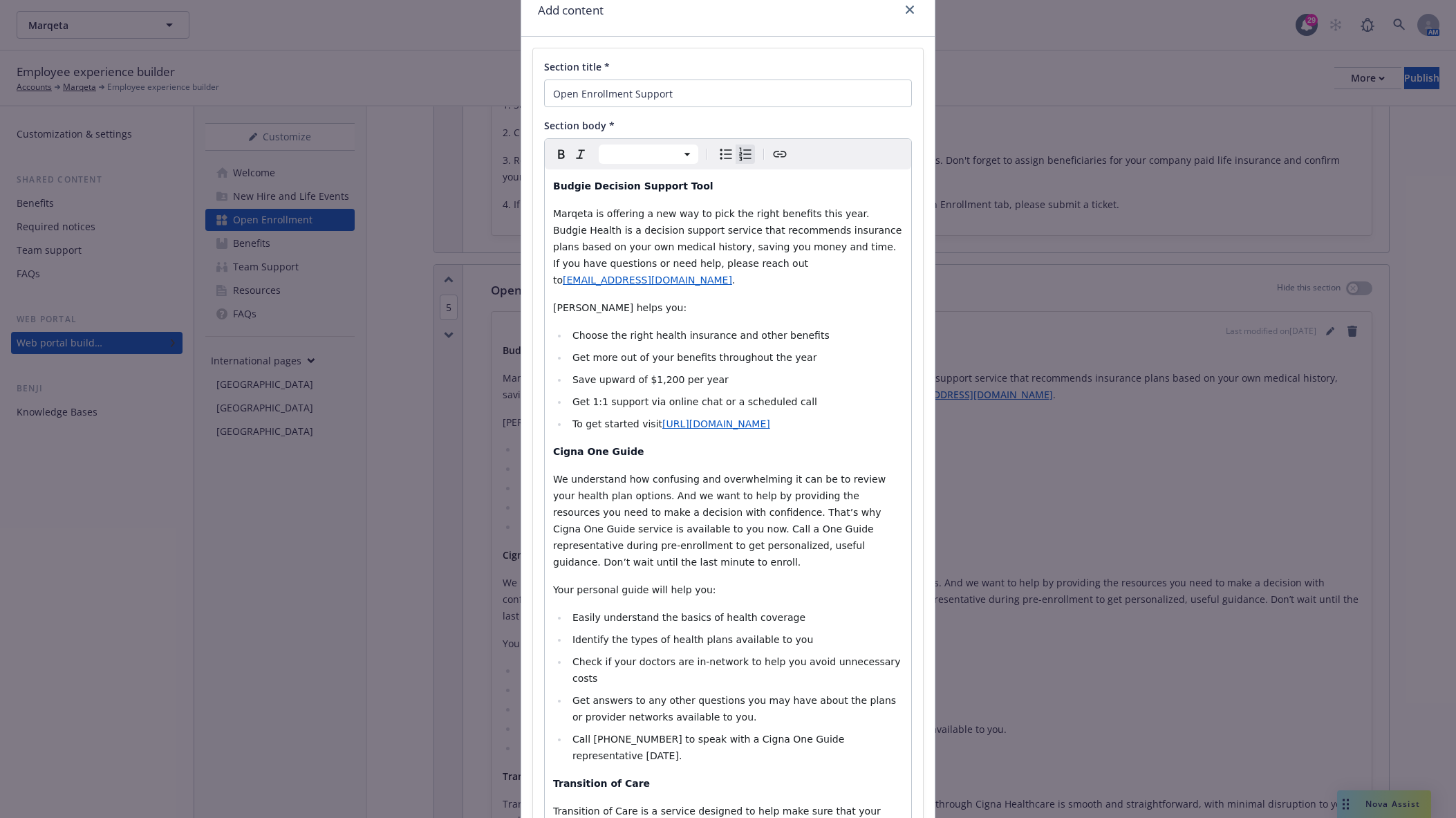
scroll to position [0, 0]
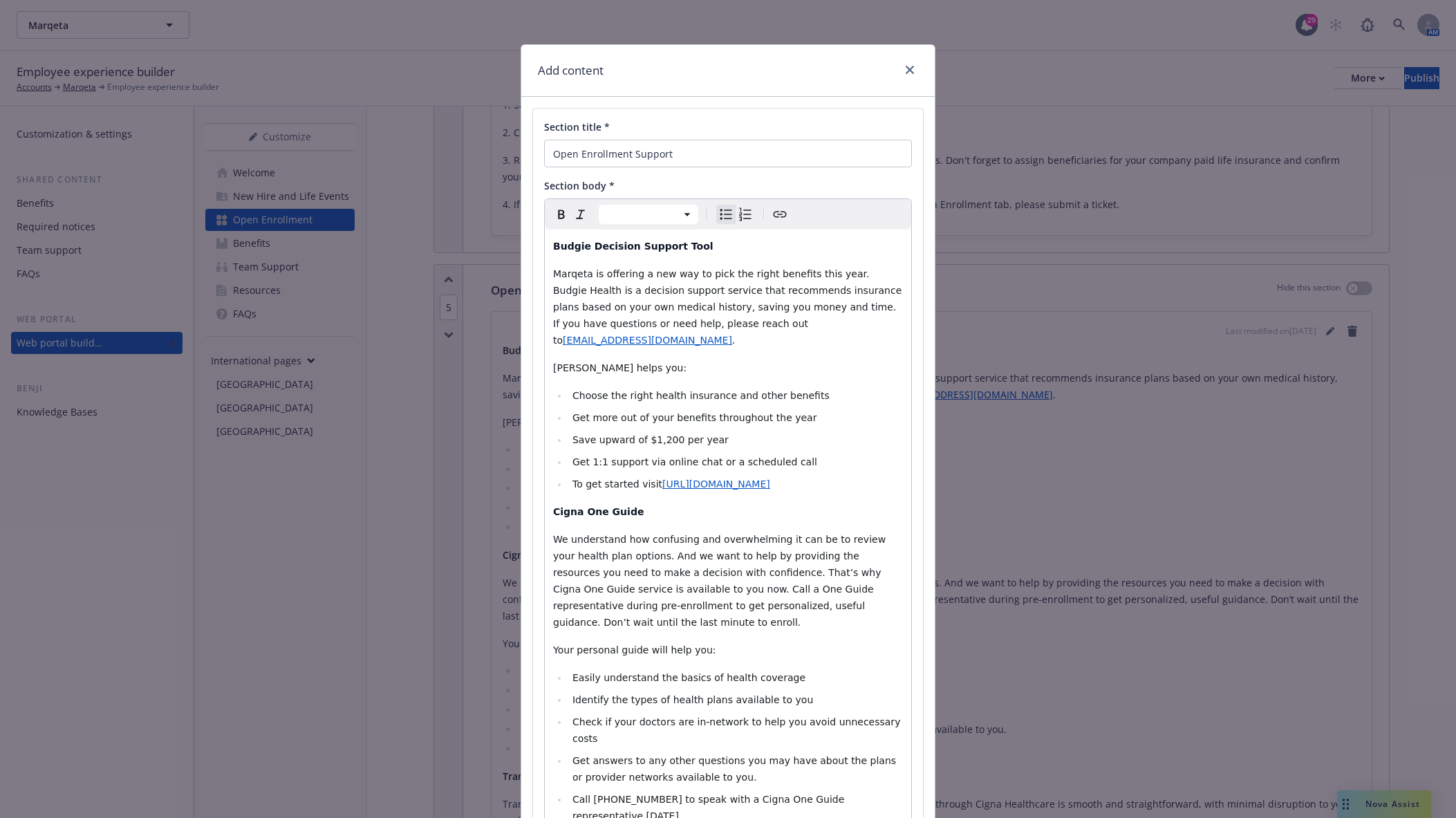
drag, startPoint x: 845, startPoint y: 475, endPoint x: 501, endPoint y: 237, distance: 418.3
click at [501, 237] on div "Add content Section title * Open Enrollment Support Section body * Paragraph He…" at bounding box center [728, 409] width 1456 height 818
click at [701, 312] on span "Marqeta is offering a new way to pick the right benefits this year. Budgie Heal…" at bounding box center [729, 307] width 352 height 77
select select "paragraph"
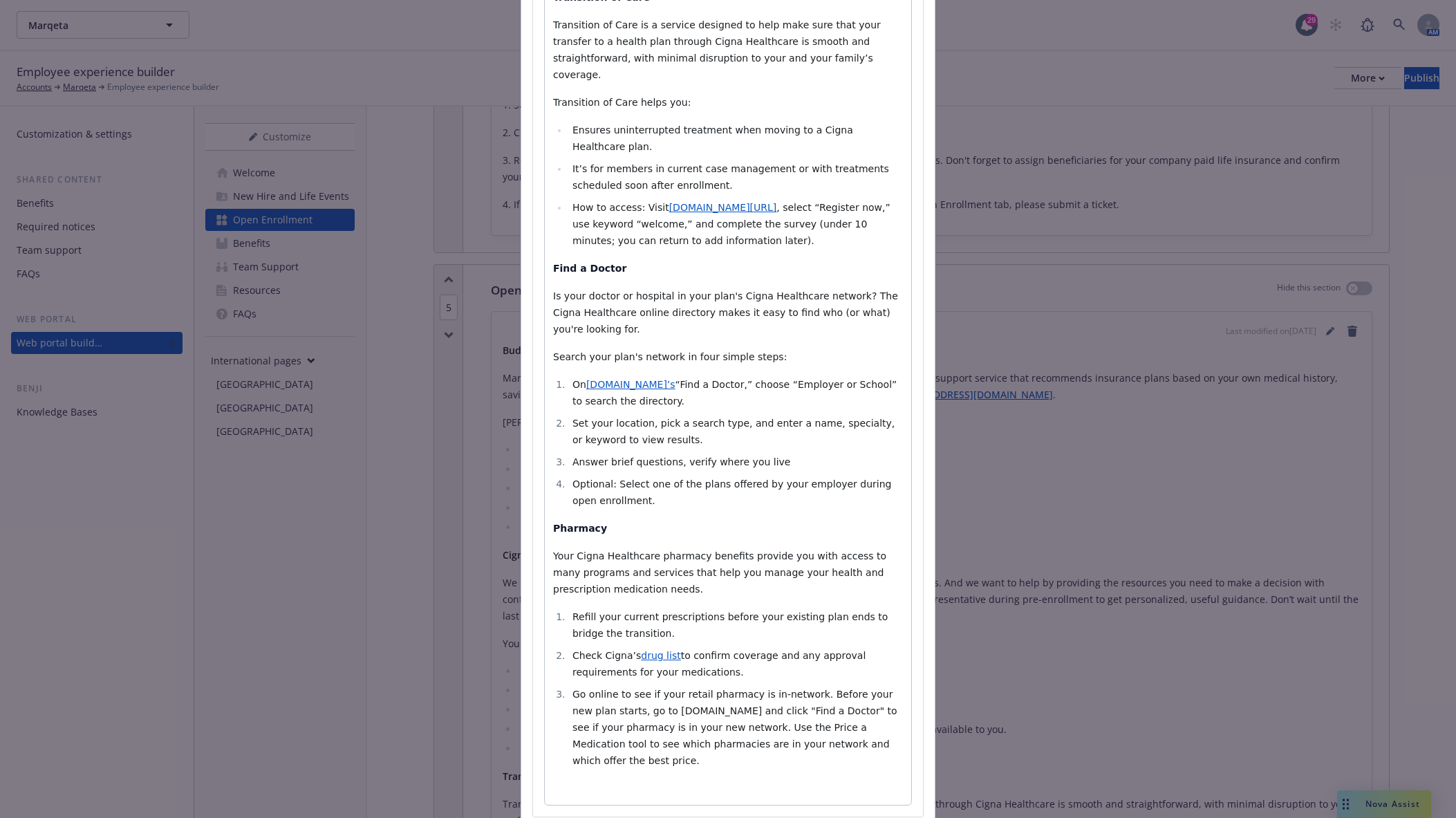
scroll to position [848, 0]
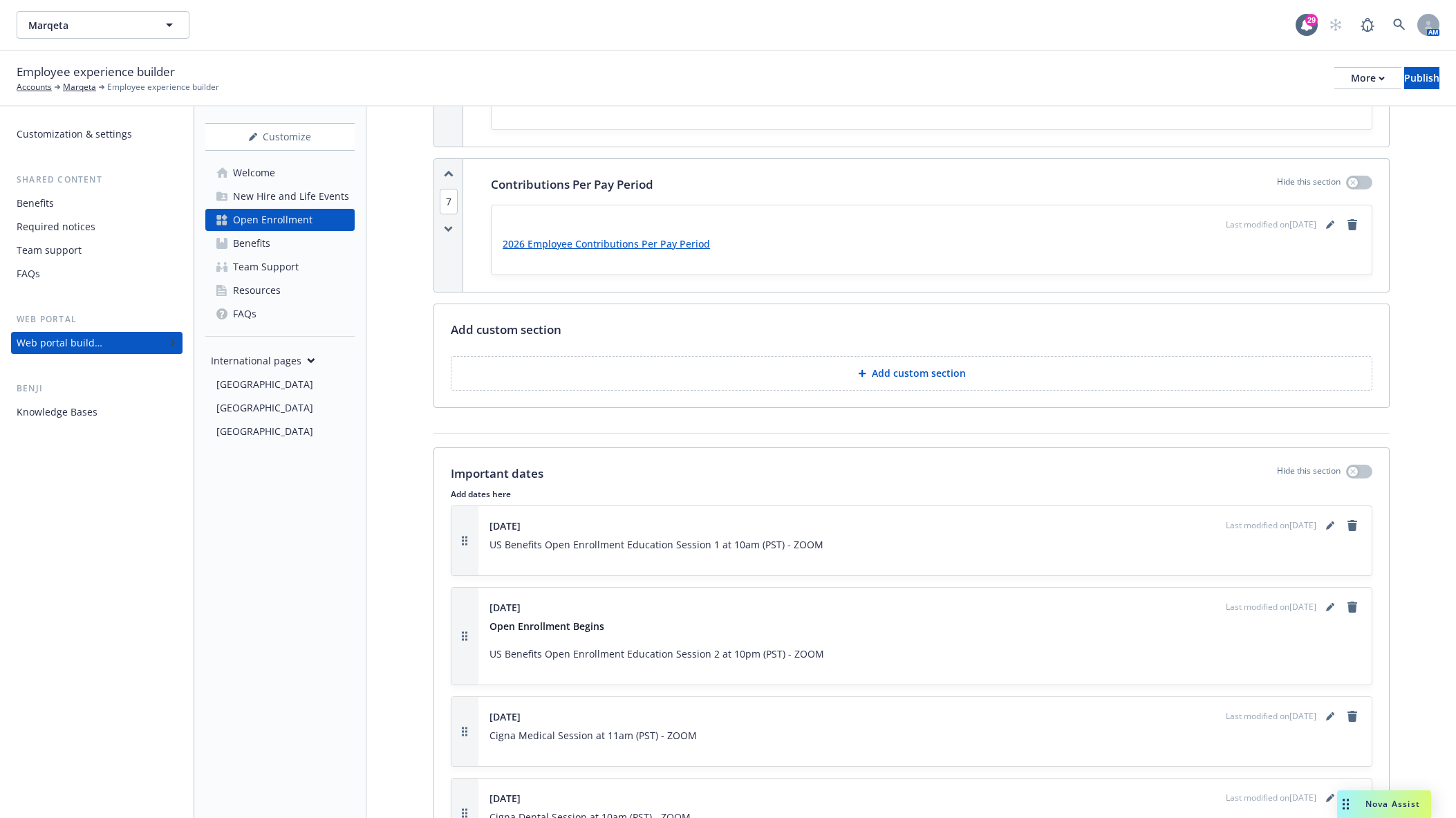
scroll to position [3734, 0]
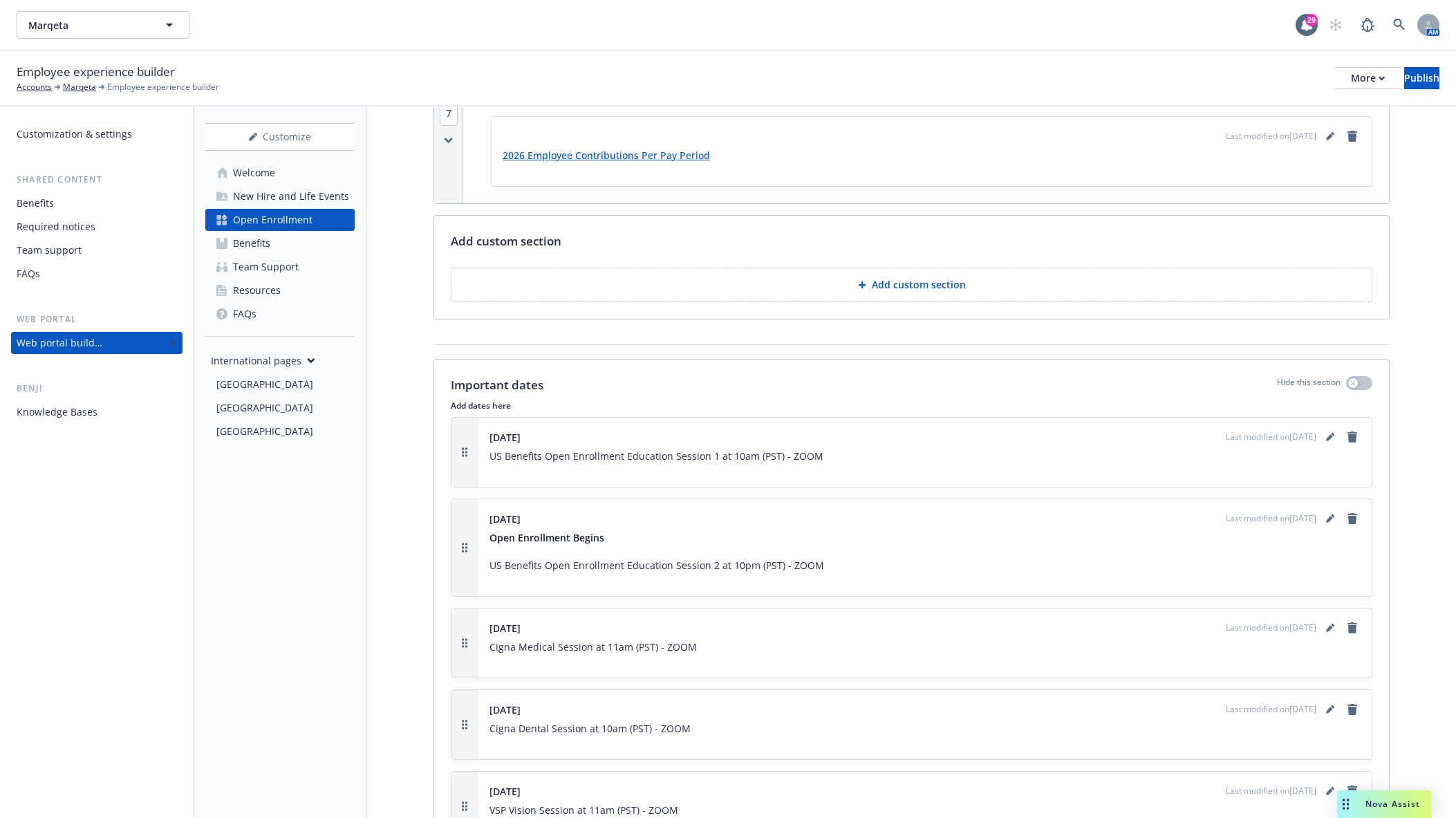
click at [517, 394] on p "Important dates" at bounding box center [497, 385] width 93 height 18
click at [501, 394] on p "Important dates" at bounding box center [497, 385] width 93 height 18
click at [495, 407] on div "Important dates Hide this section Add dates here Wednesday, October 15th Last m…" at bounding box center [911, 802] width 954 height 885
click at [488, 411] on p "Add dates here" at bounding box center [911, 405] width 921 height 12
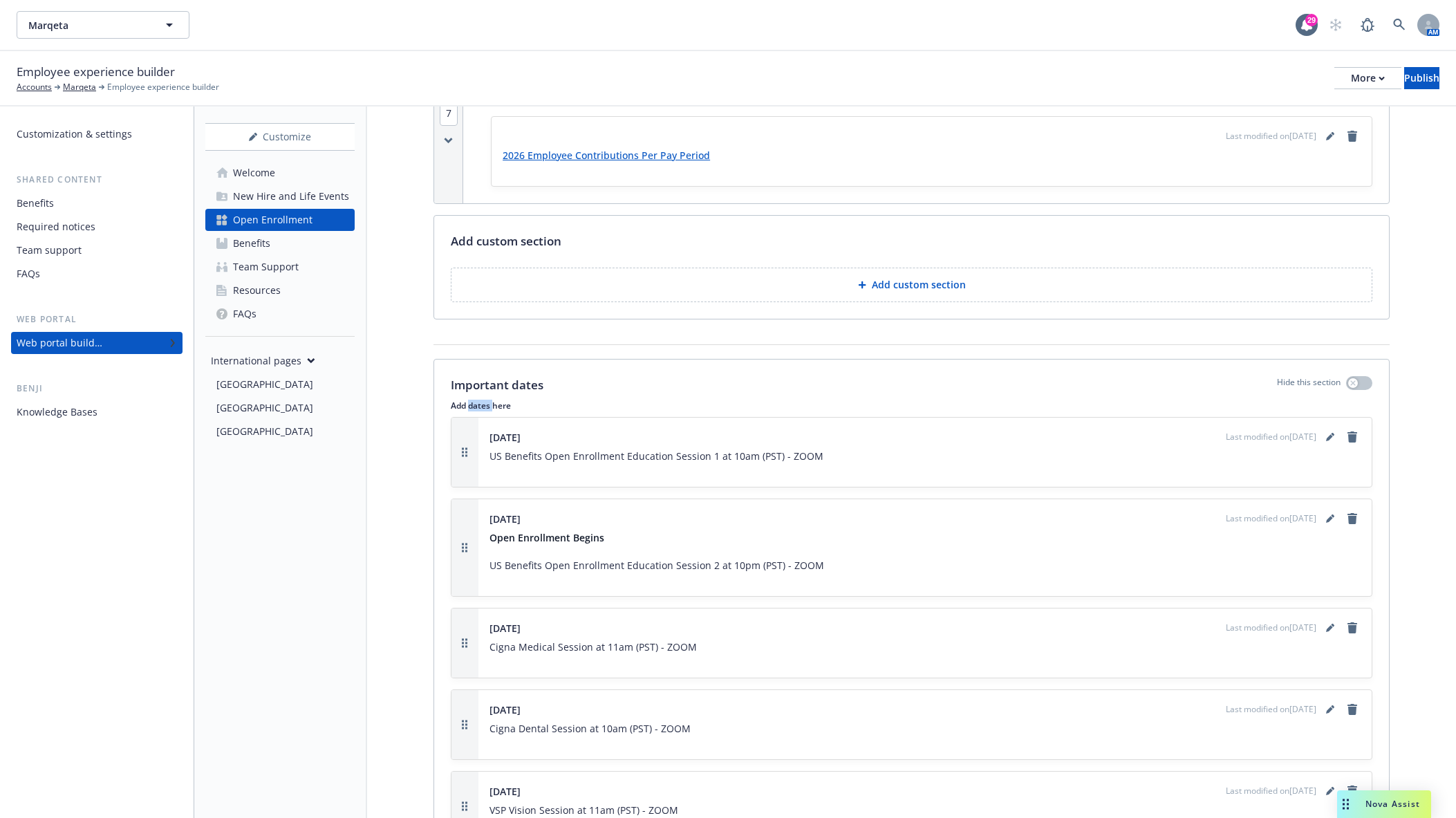
click at [488, 411] on p "Add dates here" at bounding box center [911, 405] width 921 height 12
click at [488, 394] on p "Important dates" at bounding box center [497, 385] width 93 height 18
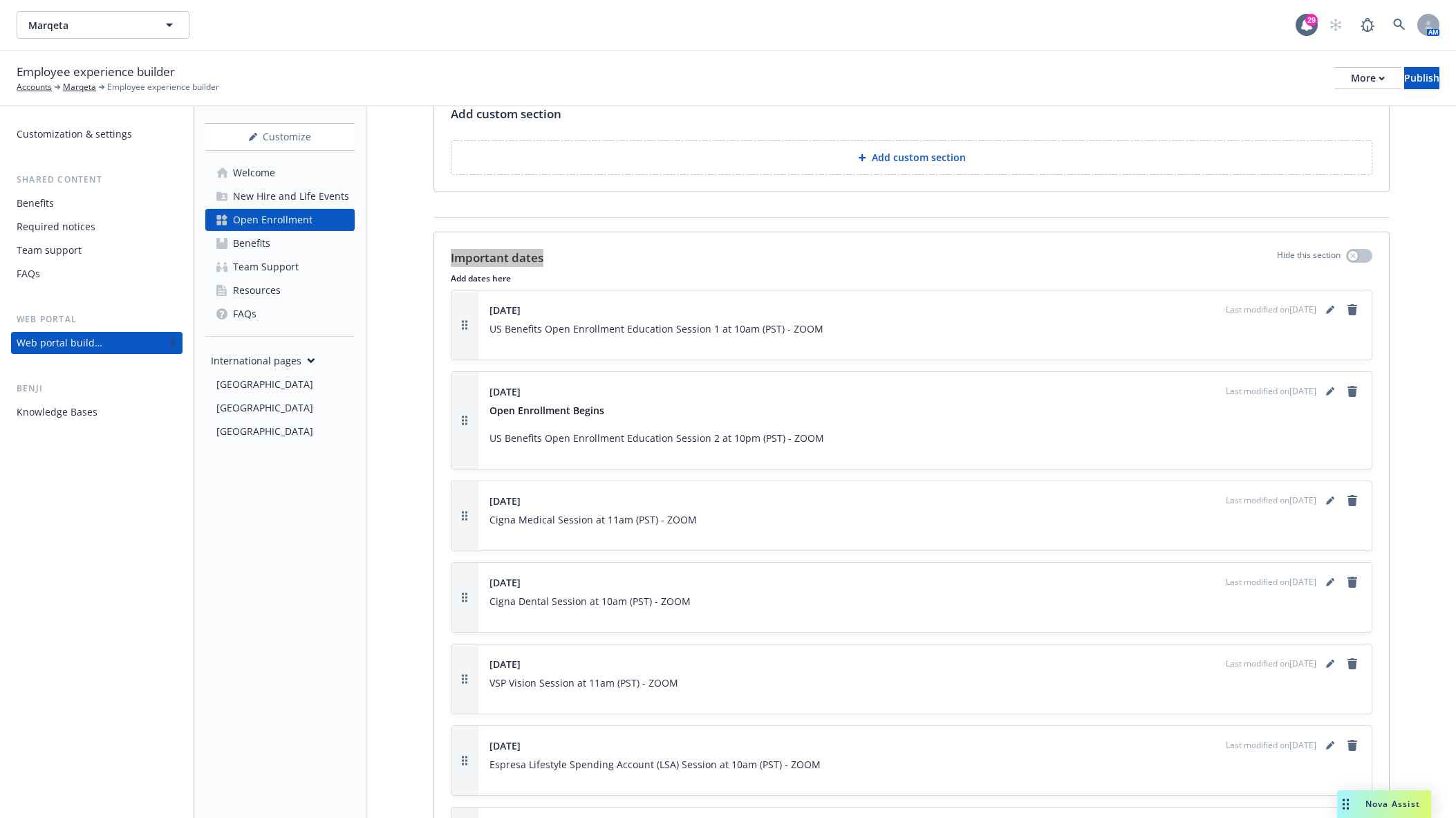
scroll to position [3838, 0]
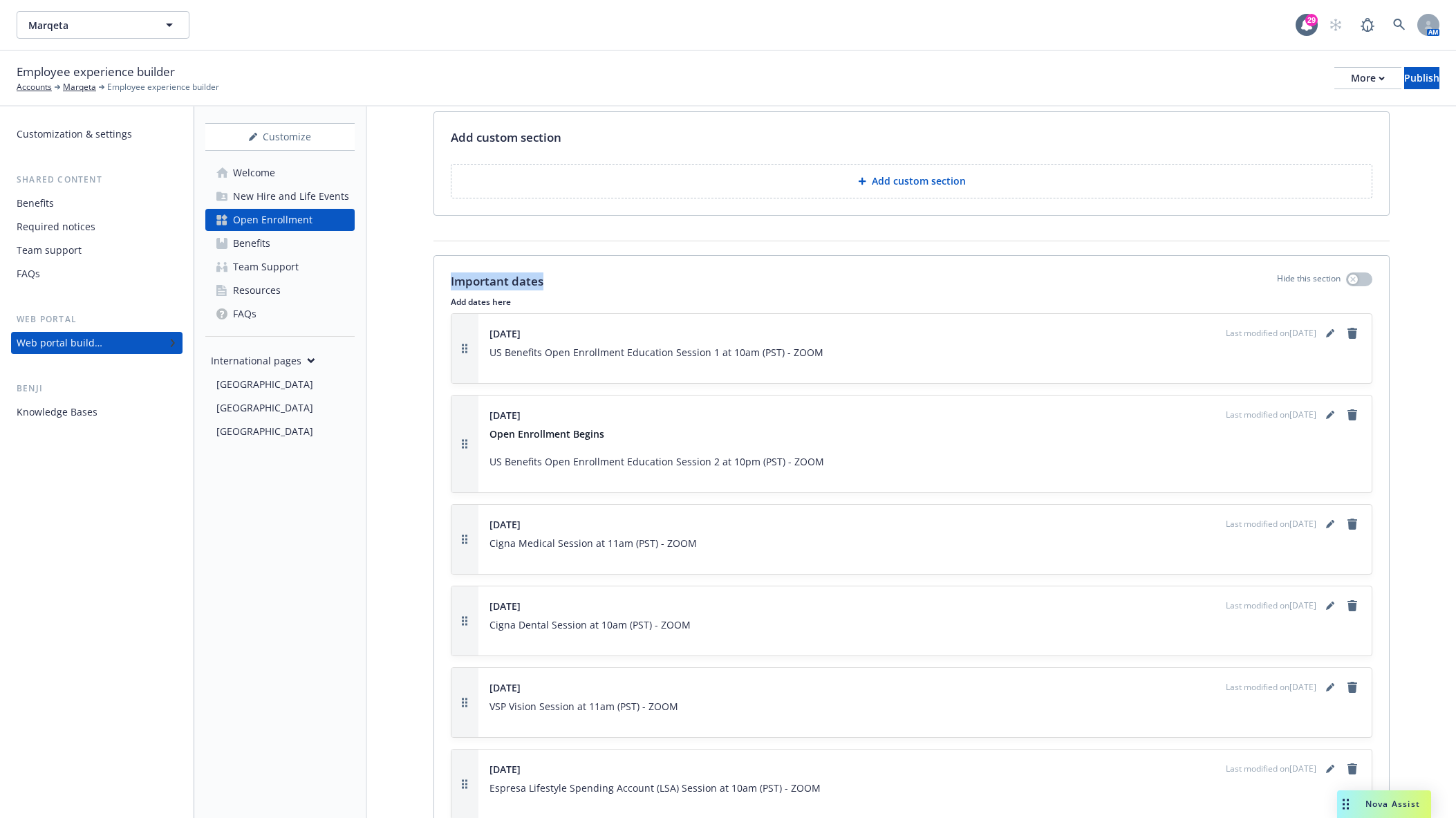
click at [529, 291] on p "Important dates" at bounding box center [497, 281] width 93 height 18
click at [474, 303] on div "Important dates Hide this section Add dates here Wednesday, October 15th Last m…" at bounding box center [911, 698] width 954 height 885
click at [473, 320] on div "Important dates Hide this section Add dates here Wednesday, October 15th Last m…" at bounding box center [911, 698] width 954 height 885
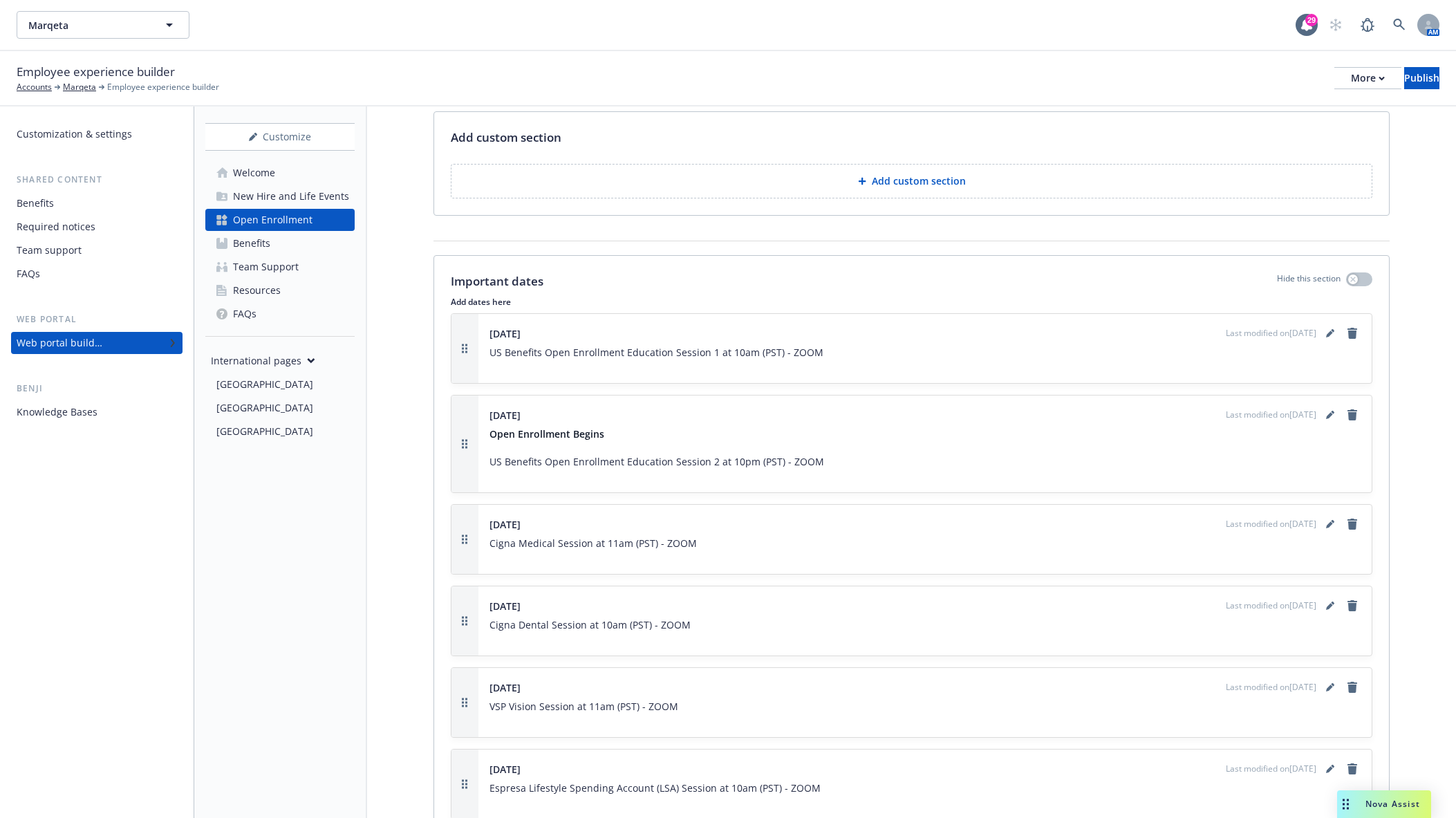
click at [474, 308] on p "Add dates here" at bounding box center [911, 302] width 921 height 12
click at [513, 291] on p "Important dates" at bounding box center [497, 281] width 93 height 18
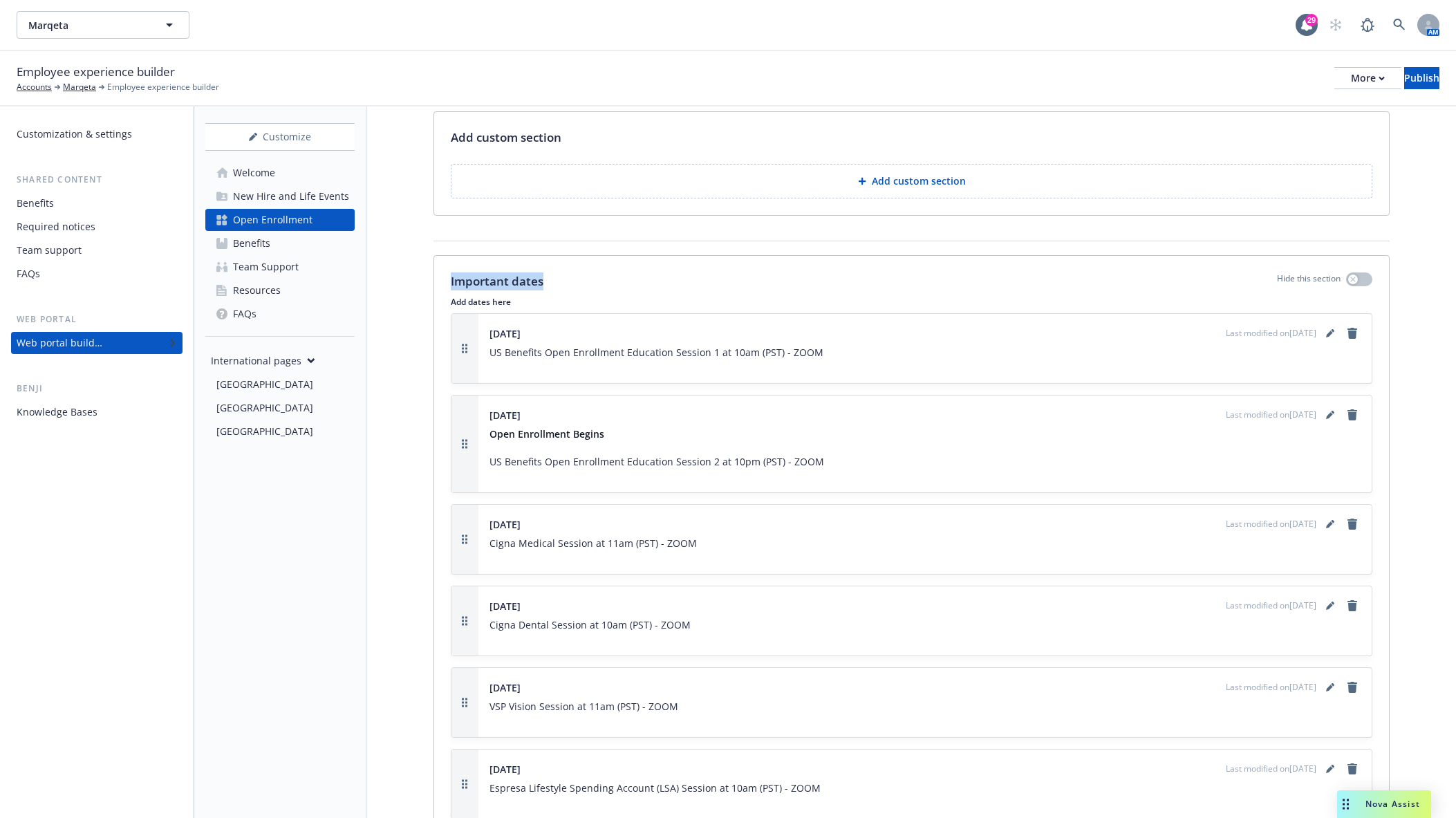
click at [513, 291] on p "Important dates" at bounding box center [497, 281] width 93 height 18
click at [509, 308] on p "Add dates here" at bounding box center [911, 302] width 921 height 12
click at [513, 291] on p "Important dates" at bounding box center [497, 281] width 93 height 18
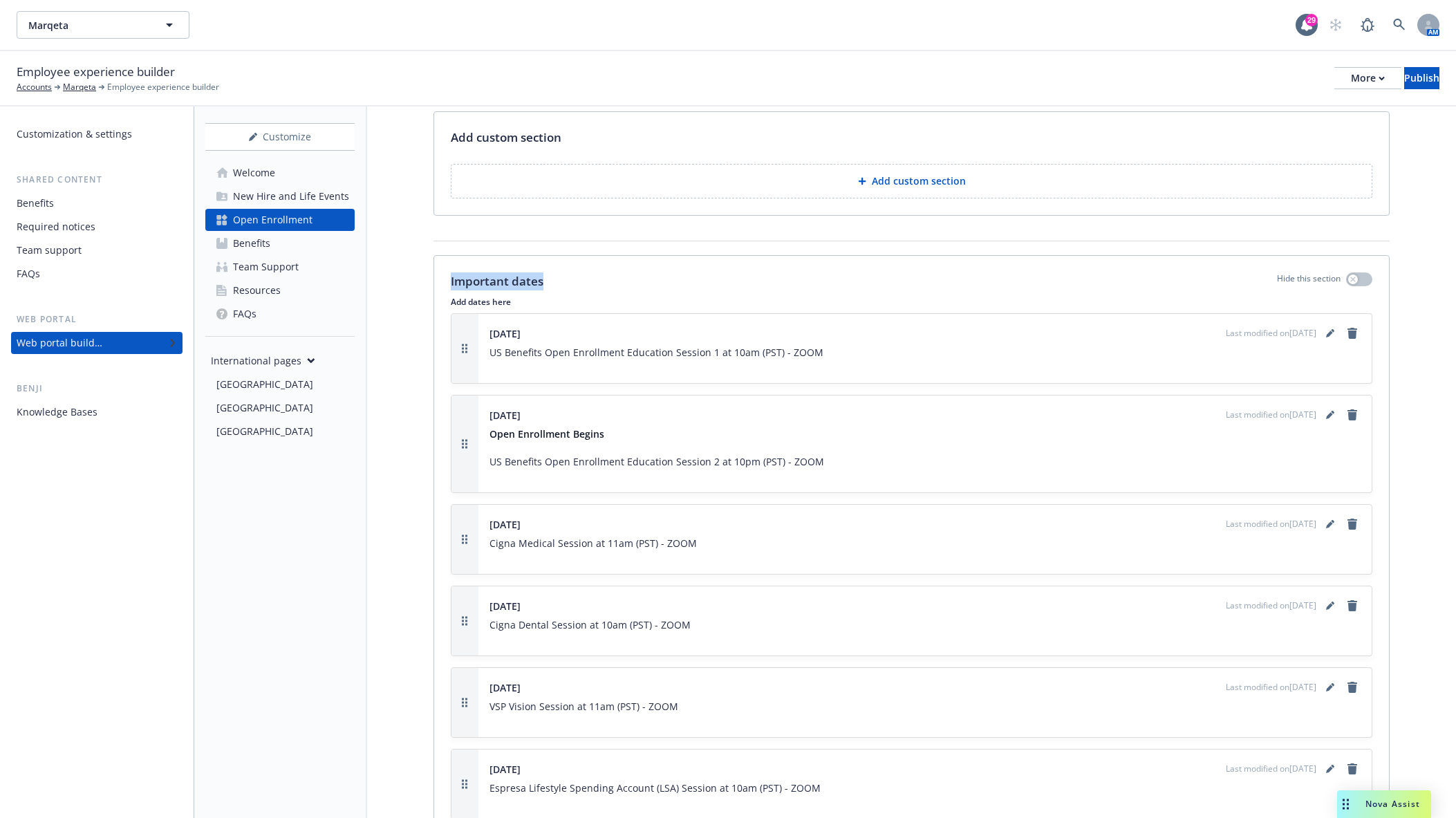
click at [529, 291] on p "Important dates" at bounding box center [497, 281] width 93 height 18
click at [544, 302] on div "Important dates Hide this section Add dates here Wednesday, October 15th Last m…" at bounding box center [911, 698] width 954 height 885
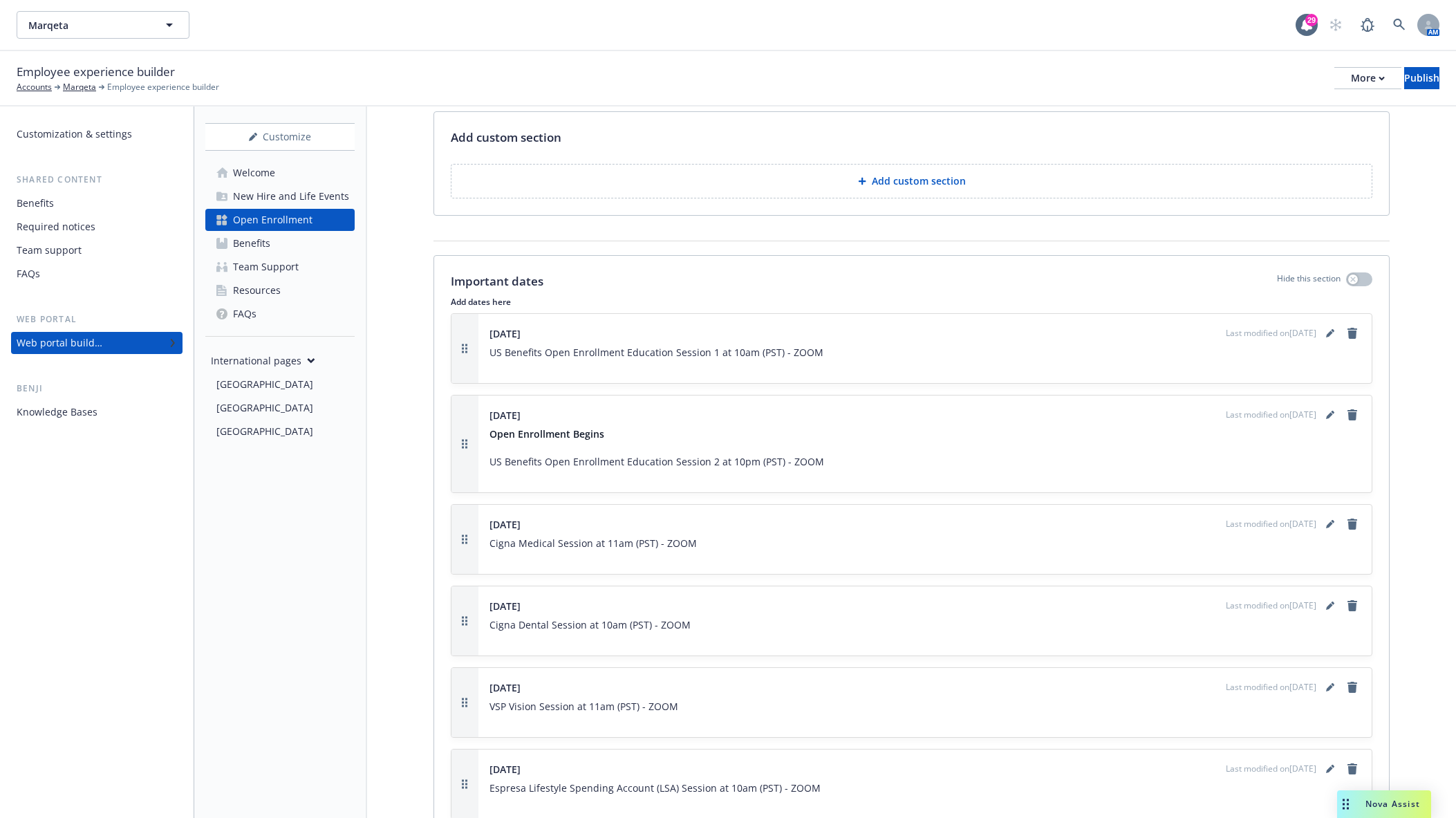
click at [546, 289] on div "Important dates Hide this section" at bounding box center [911, 281] width 921 height 18
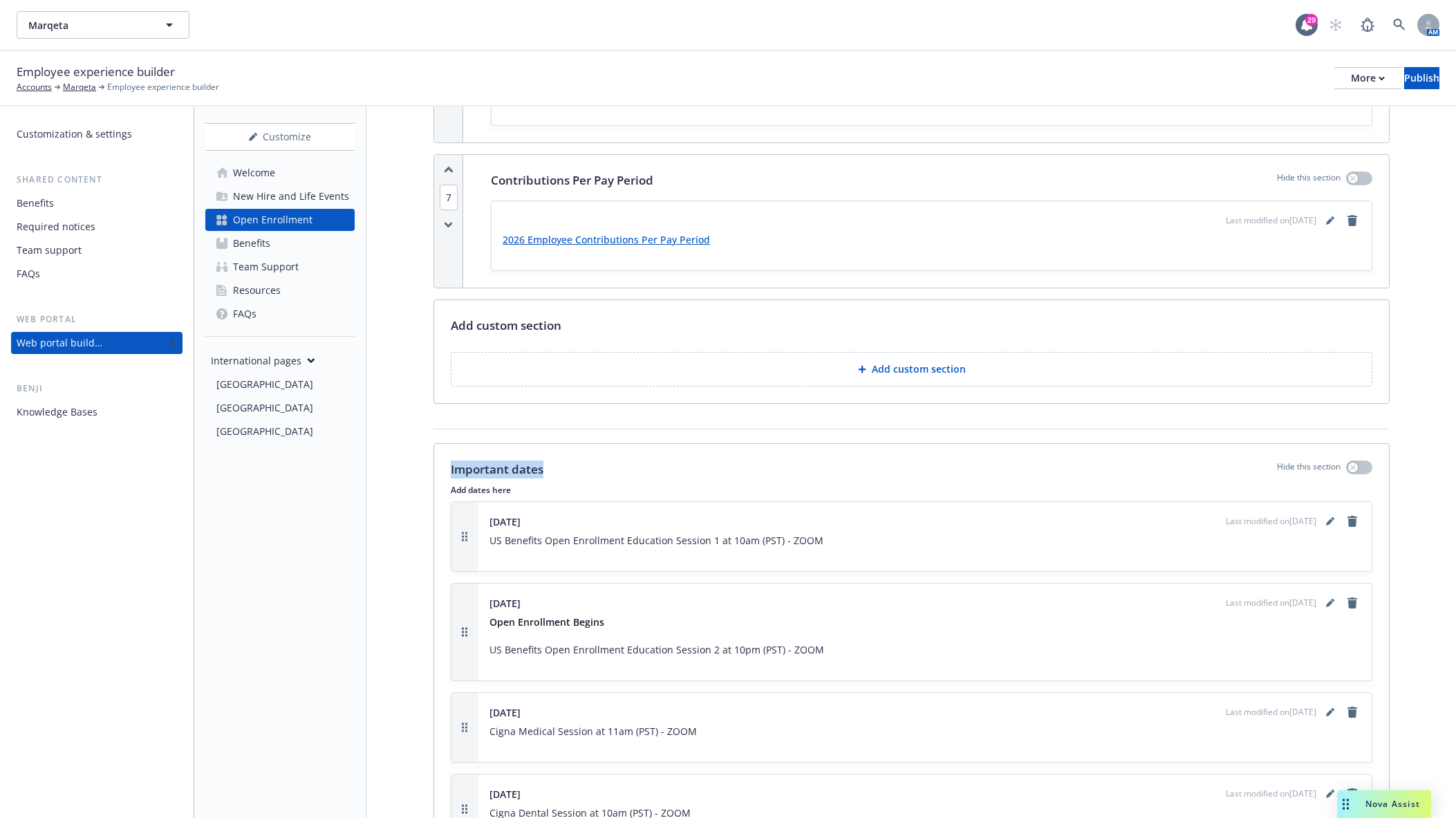
scroll to position [3620, 0]
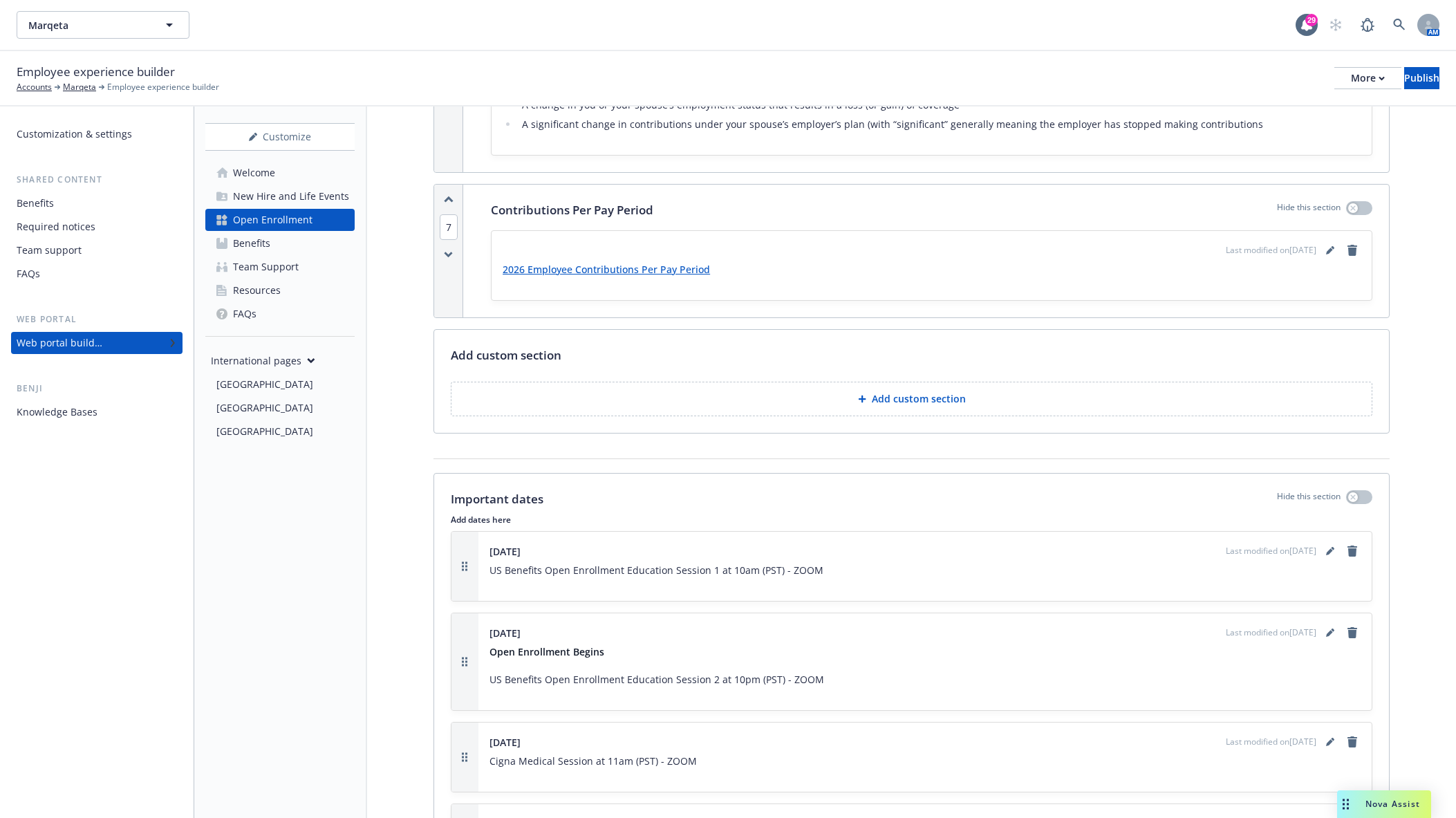
click at [510, 504] on p "Important dates" at bounding box center [497, 499] width 93 height 18
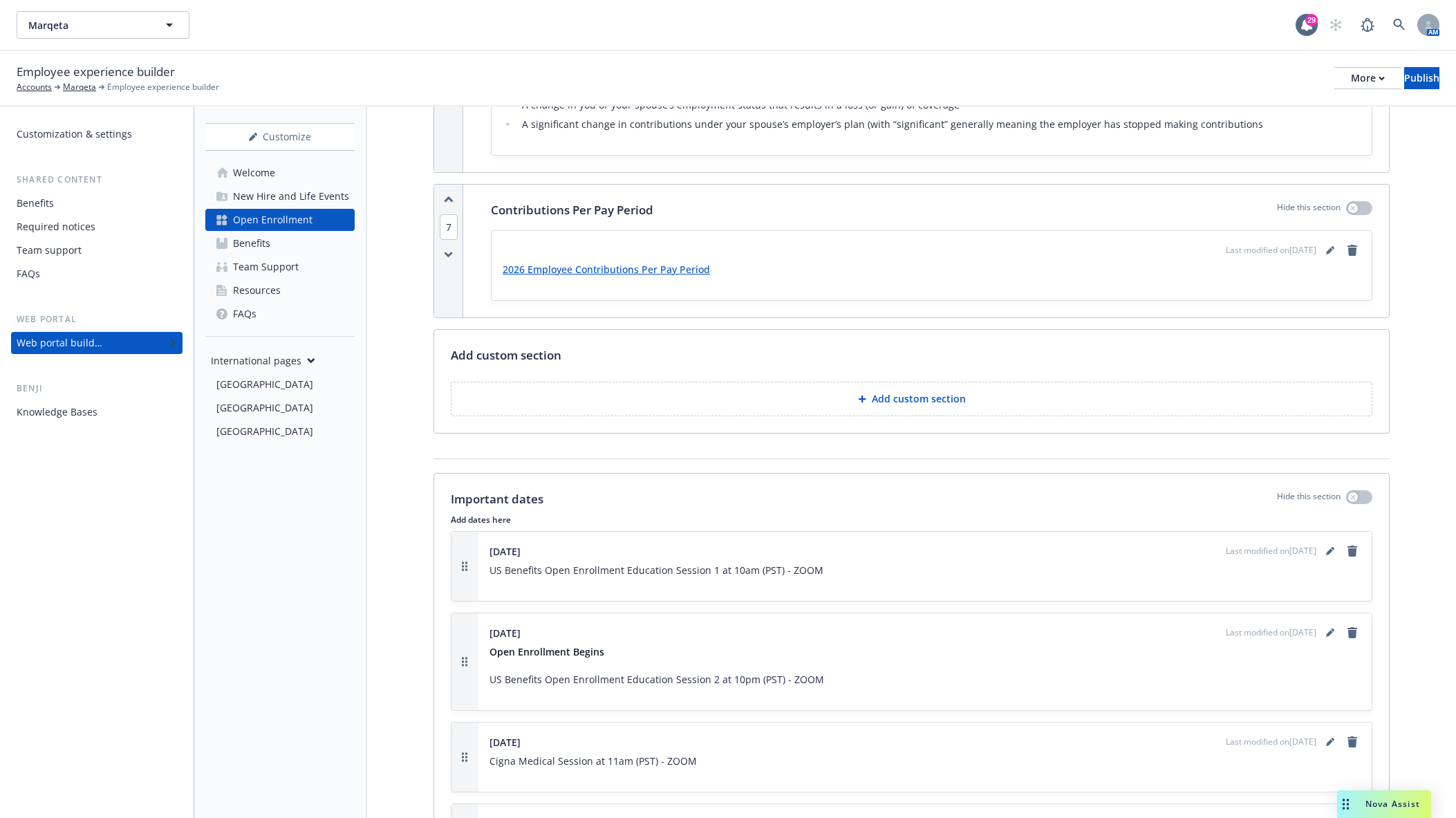
click at [526, 508] on p "Important dates" at bounding box center [497, 499] width 93 height 18
click at [531, 508] on p "Important dates" at bounding box center [497, 499] width 93 height 18
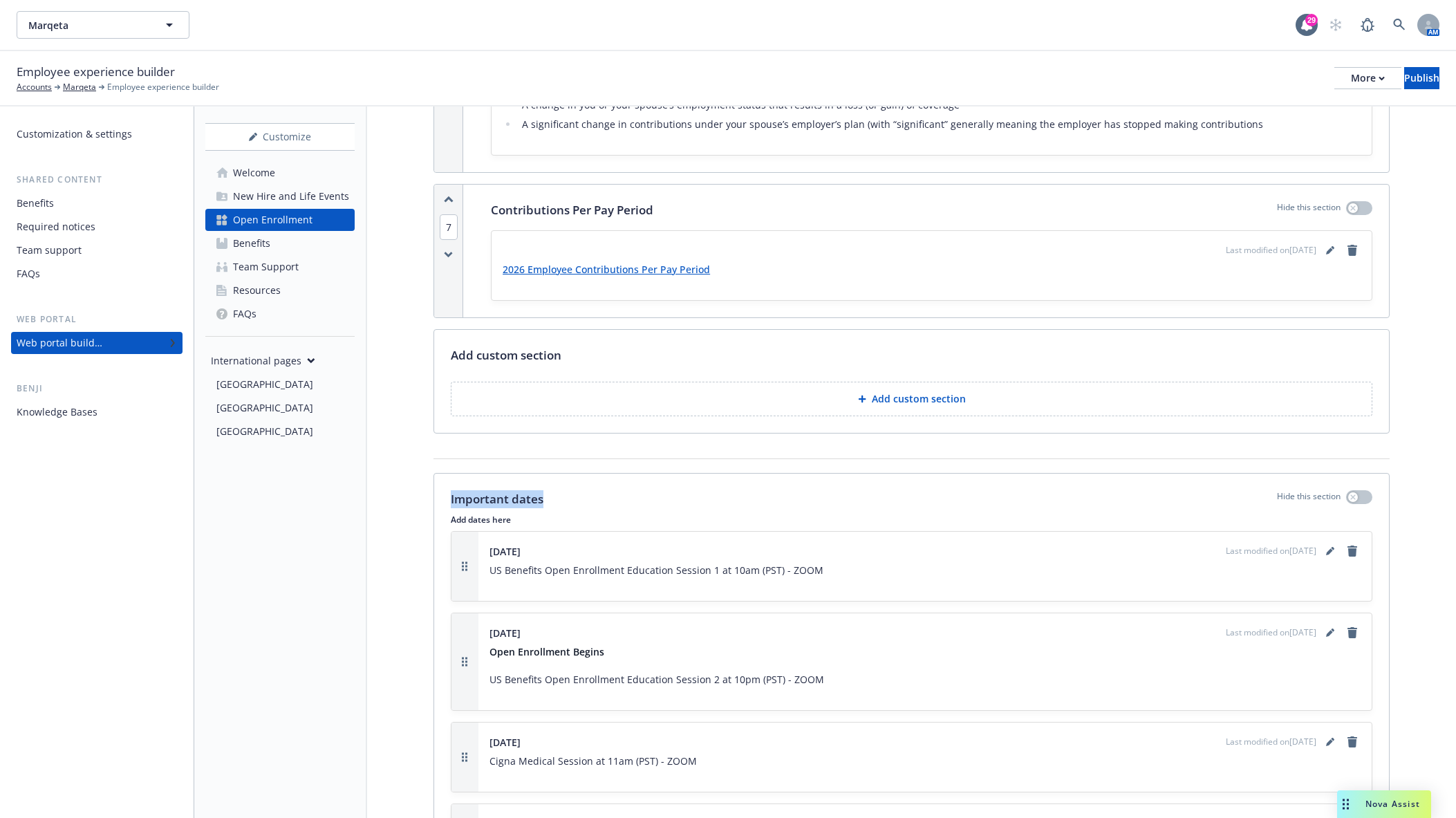
click at [531, 508] on p "Important dates" at bounding box center [497, 499] width 93 height 18
click at [533, 508] on p "Important dates" at bounding box center [497, 499] width 93 height 18
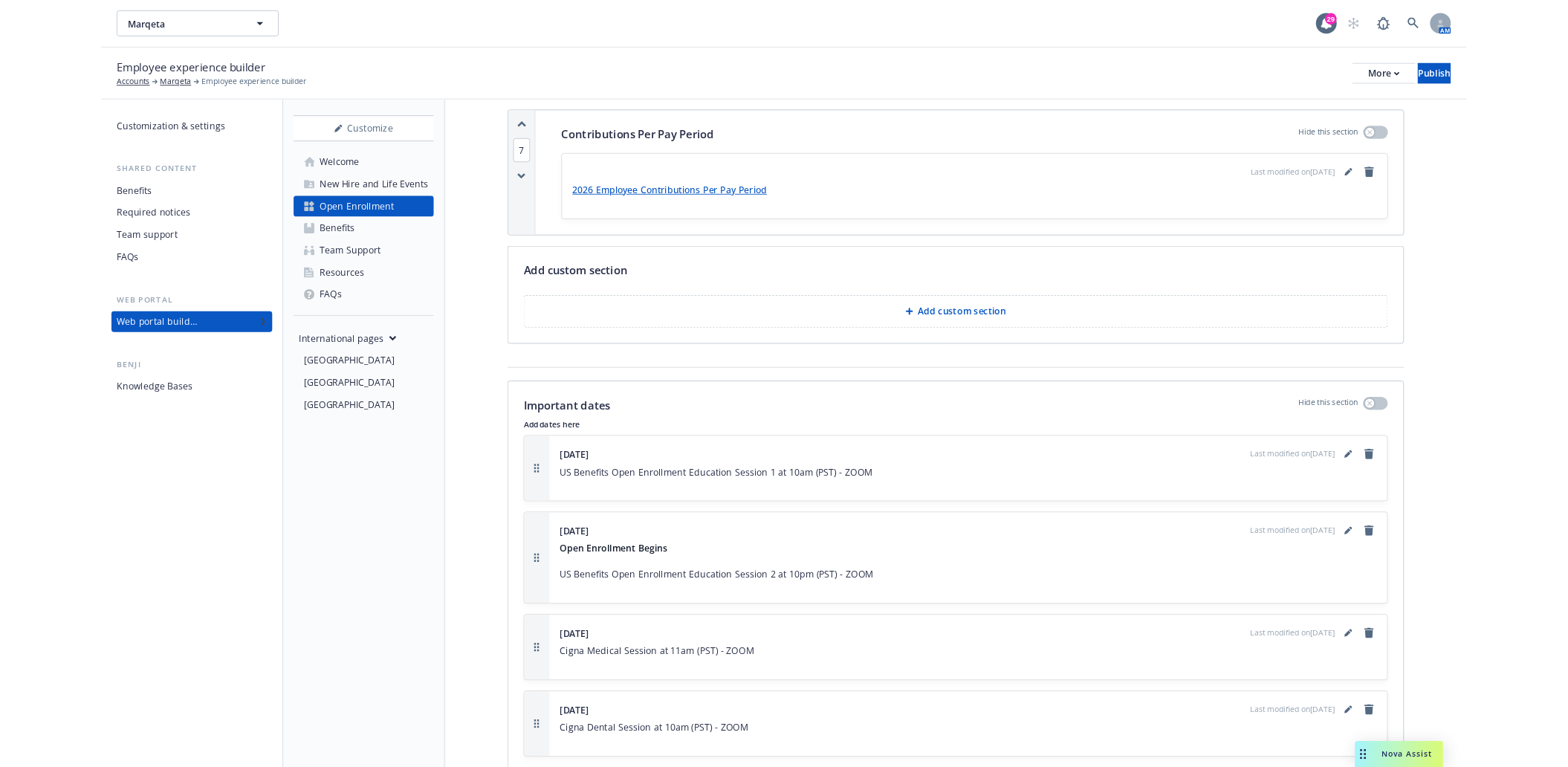
scroll to position [4003, 0]
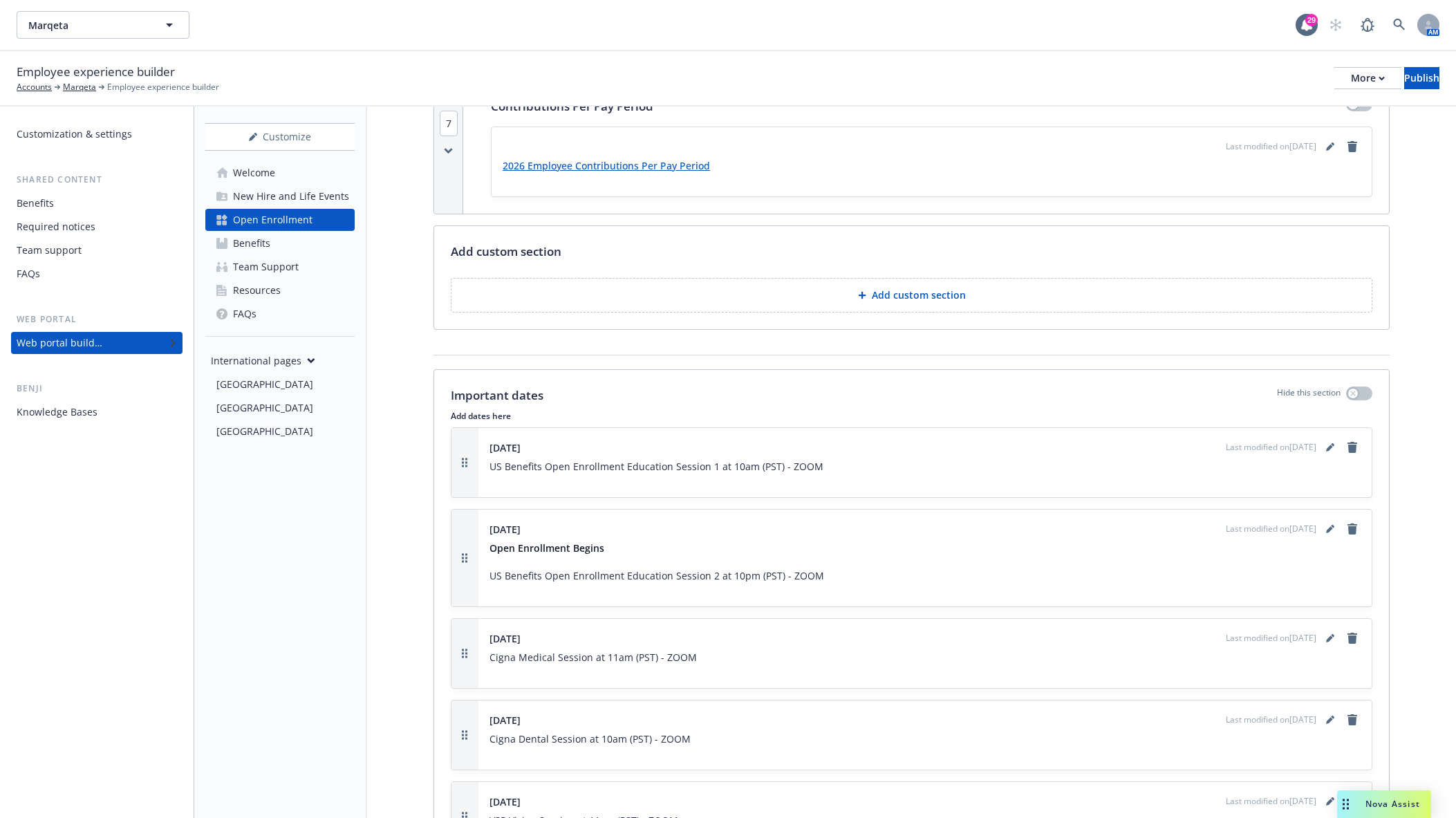
click at [289, 611] on div "Customize Welcome New Hire and Life Events Open Enrollment Benefits Team Suppor…" at bounding box center [281, 462] width 173 height 711
click at [890, 297] on p "Add custom section" at bounding box center [919, 295] width 94 height 14
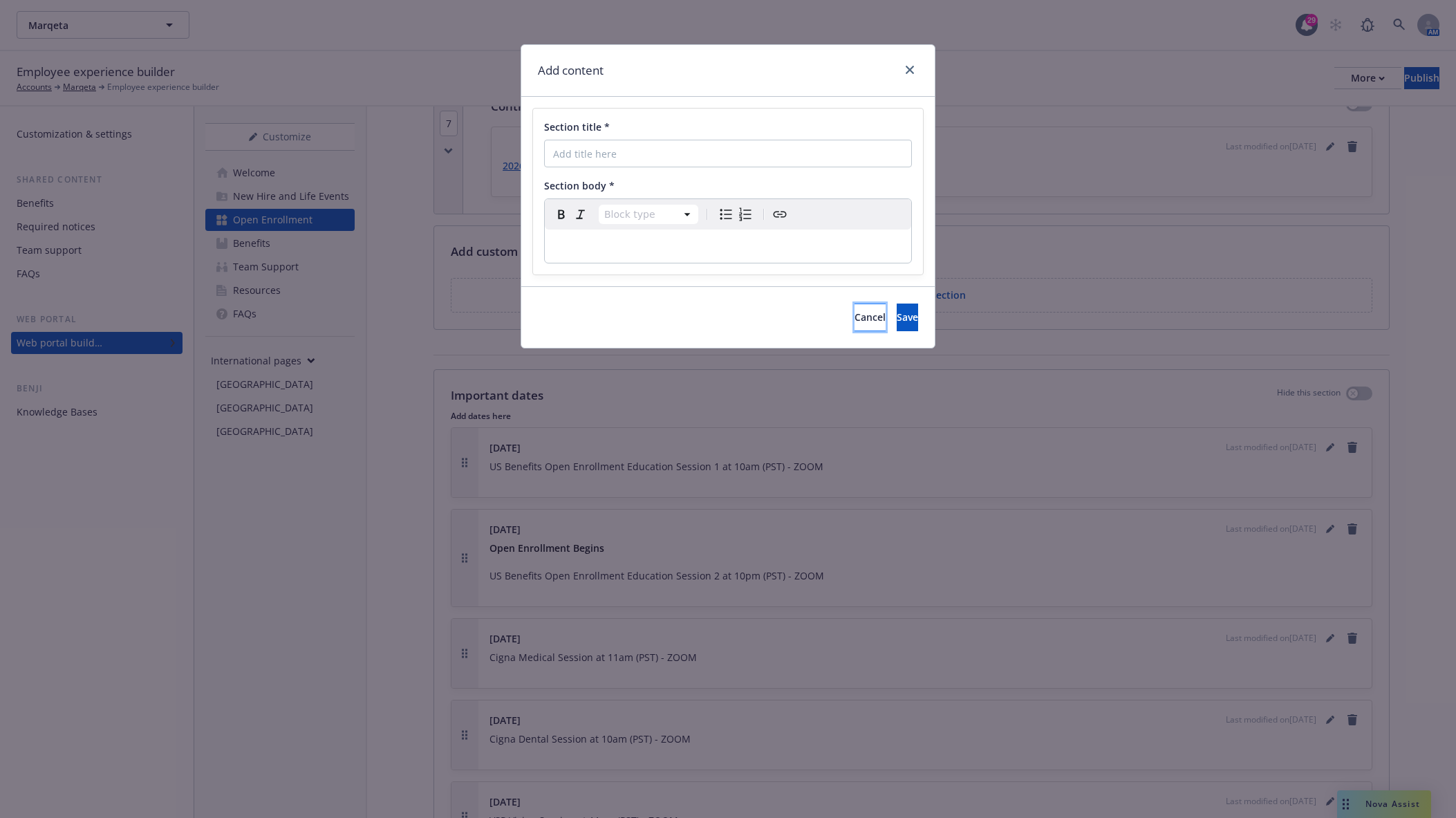
click at [855, 324] on span "Cancel" at bounding box center [870, 317] width 31 height 13
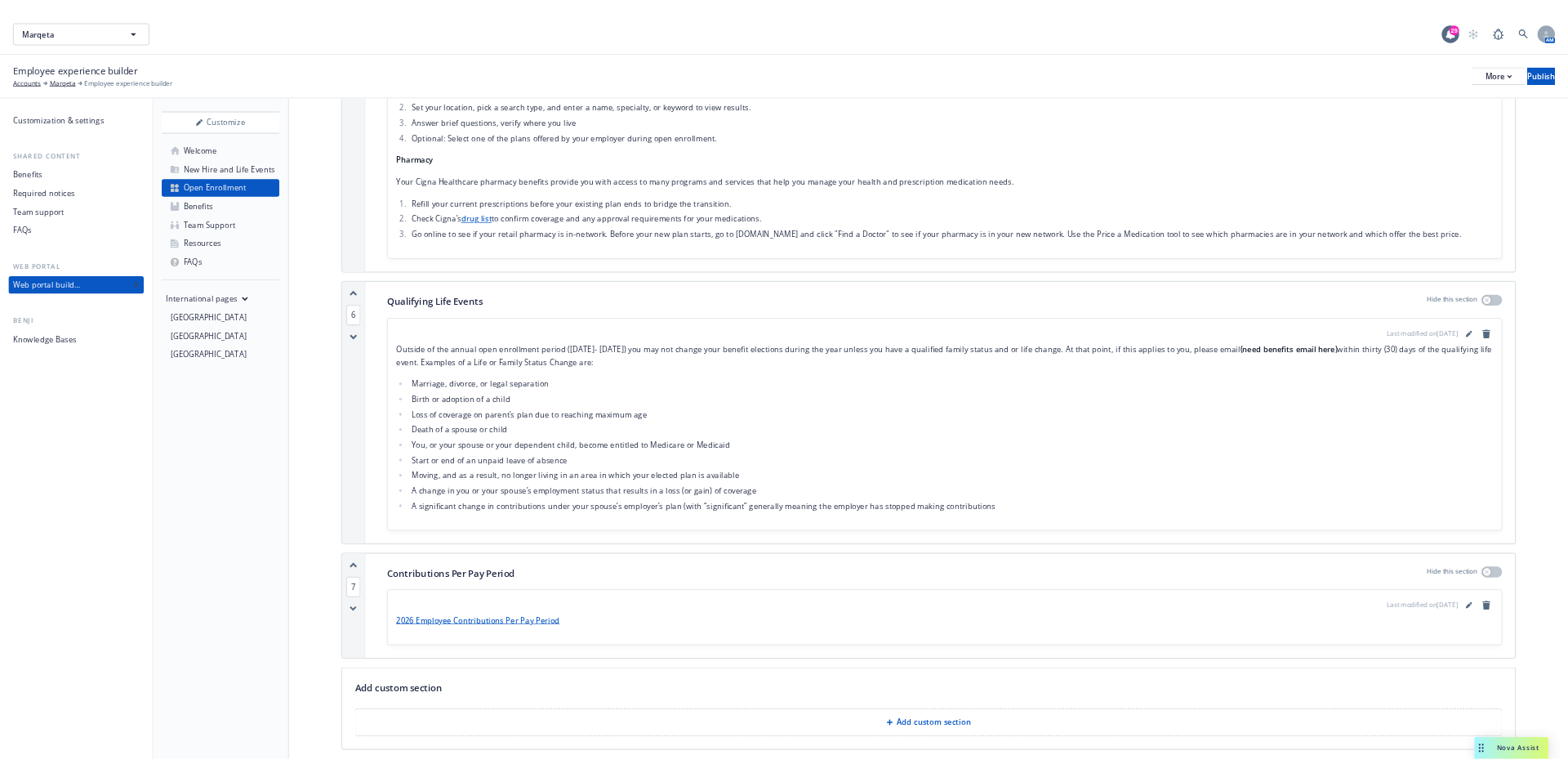
scroll to position [3356, 0]
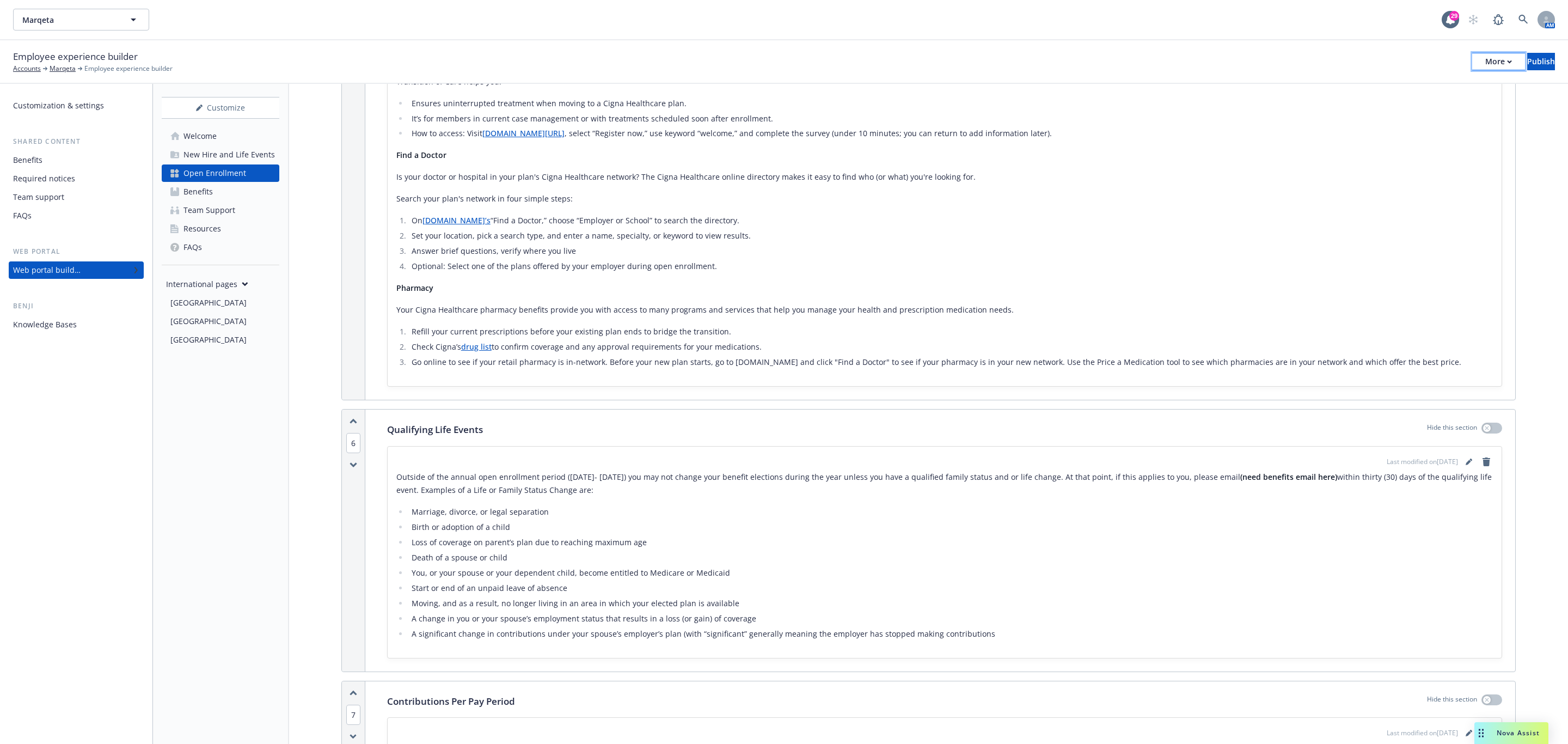
click at [1045, 55] on div "More" at bounding box center [1499, 61] width 27 height 16
click at [1045, 111] on link "Copy portal link" at bounding box center [1409, 108] width 161 height 22
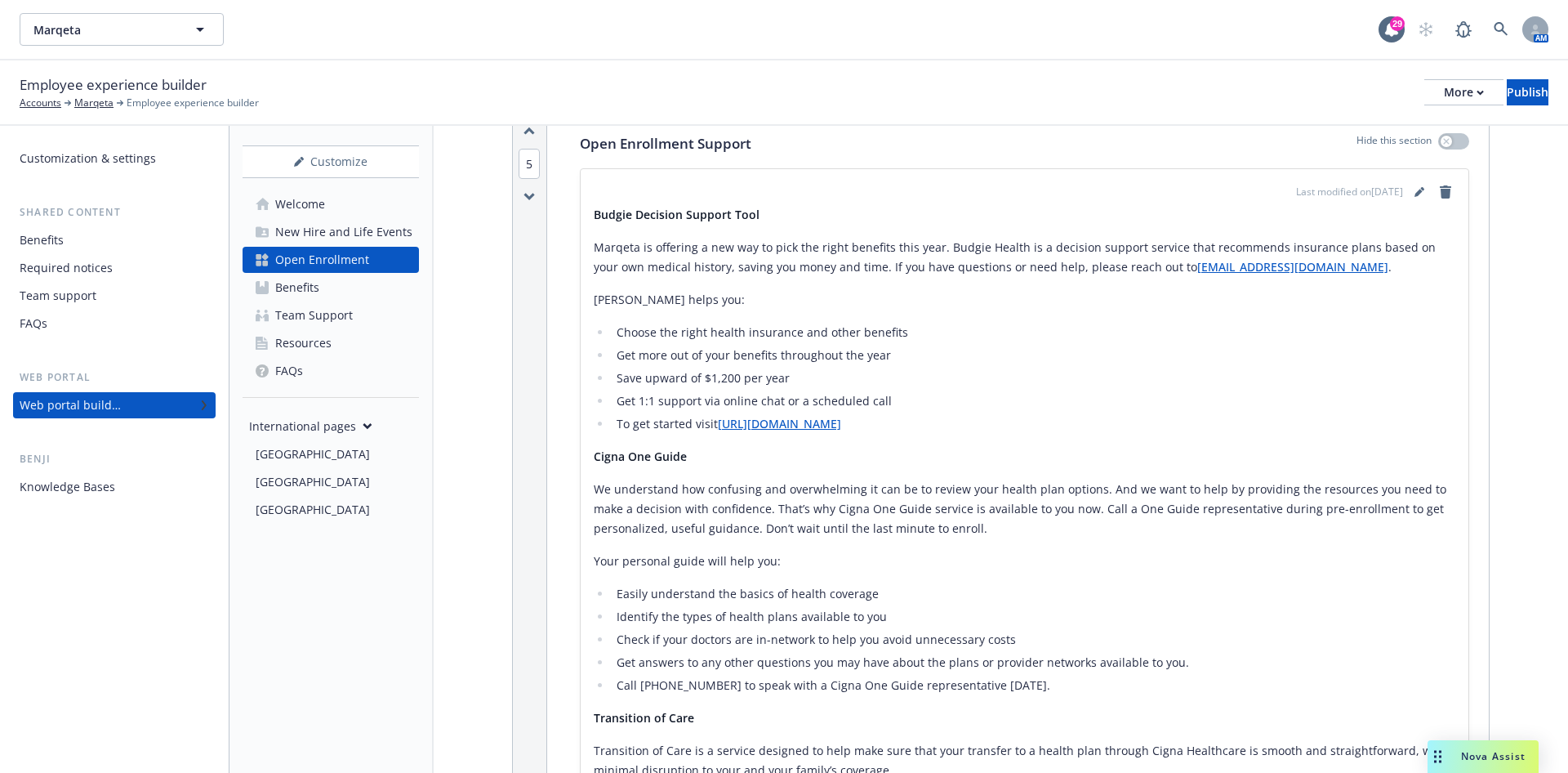
scroll to position [2680, 0]
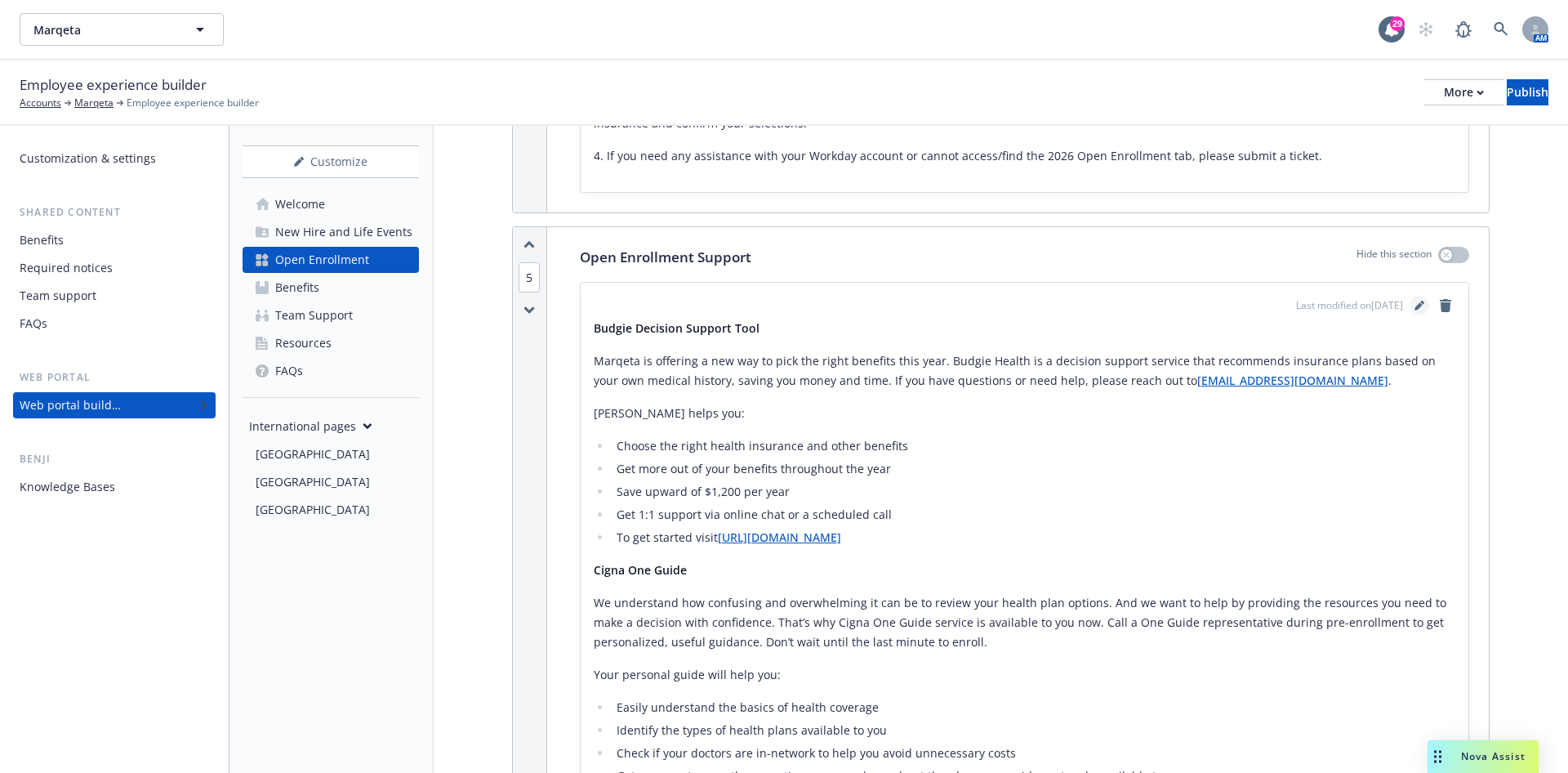
click at [1415, 302] on icon "editPencil" at bounding box center [1418, 306] width 8 height 8
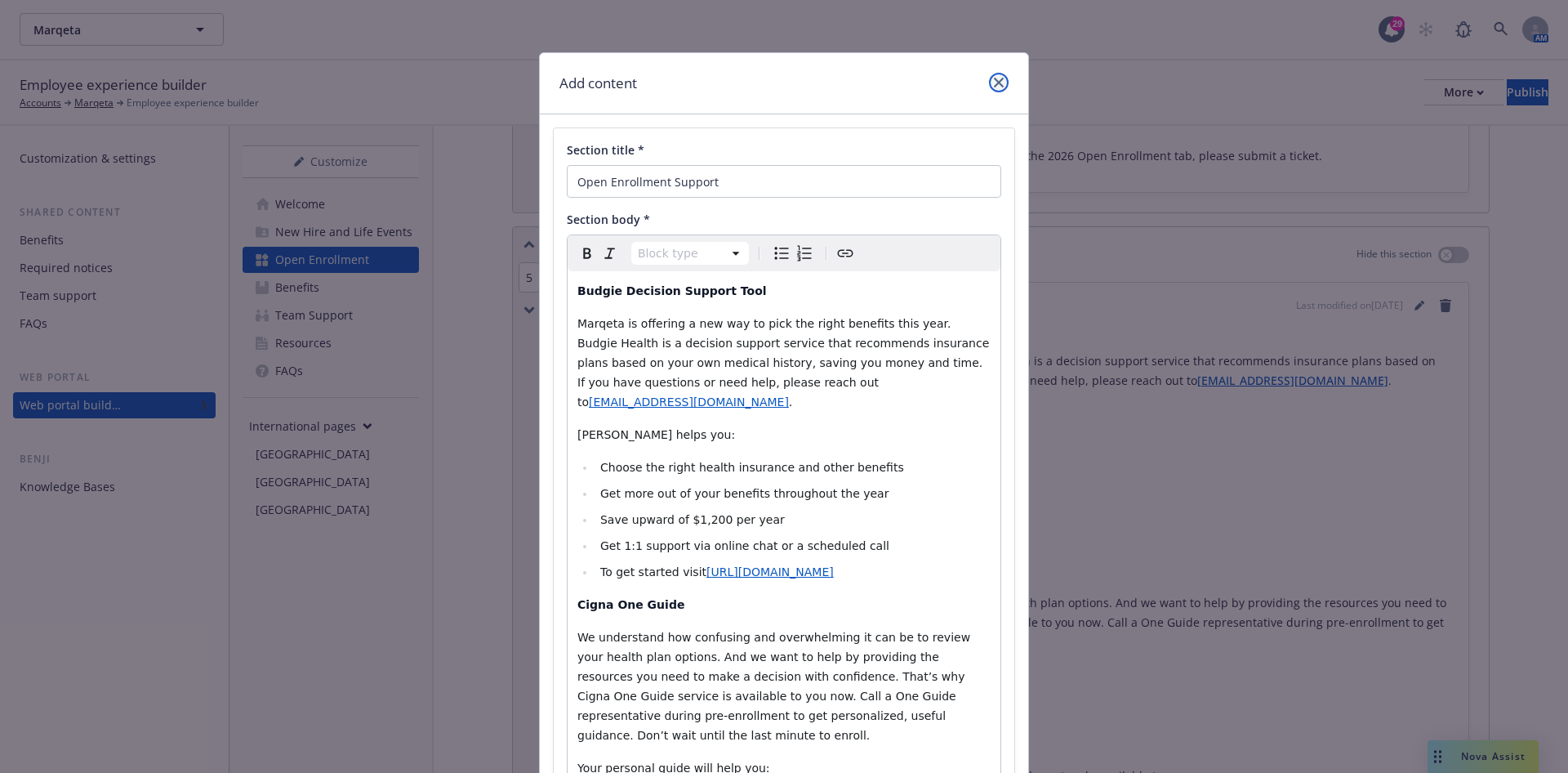
click at [994, 80] on icon "close" at bounding box center [999, 82] width 10 height 10
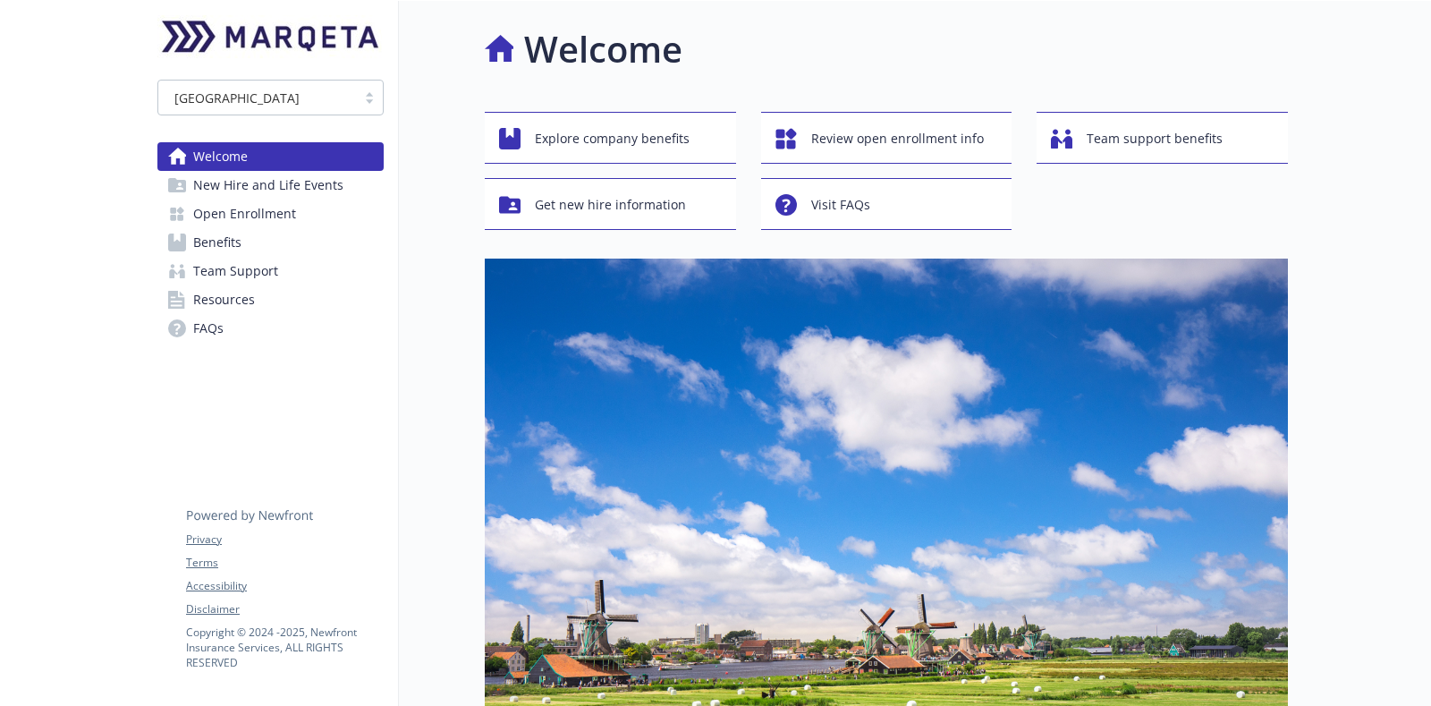
click at [440, 395] on div "Welcome Explore company benefits Review open enrollment info Team support benef…" at bounding box center [843, 652] width 889 height 1303
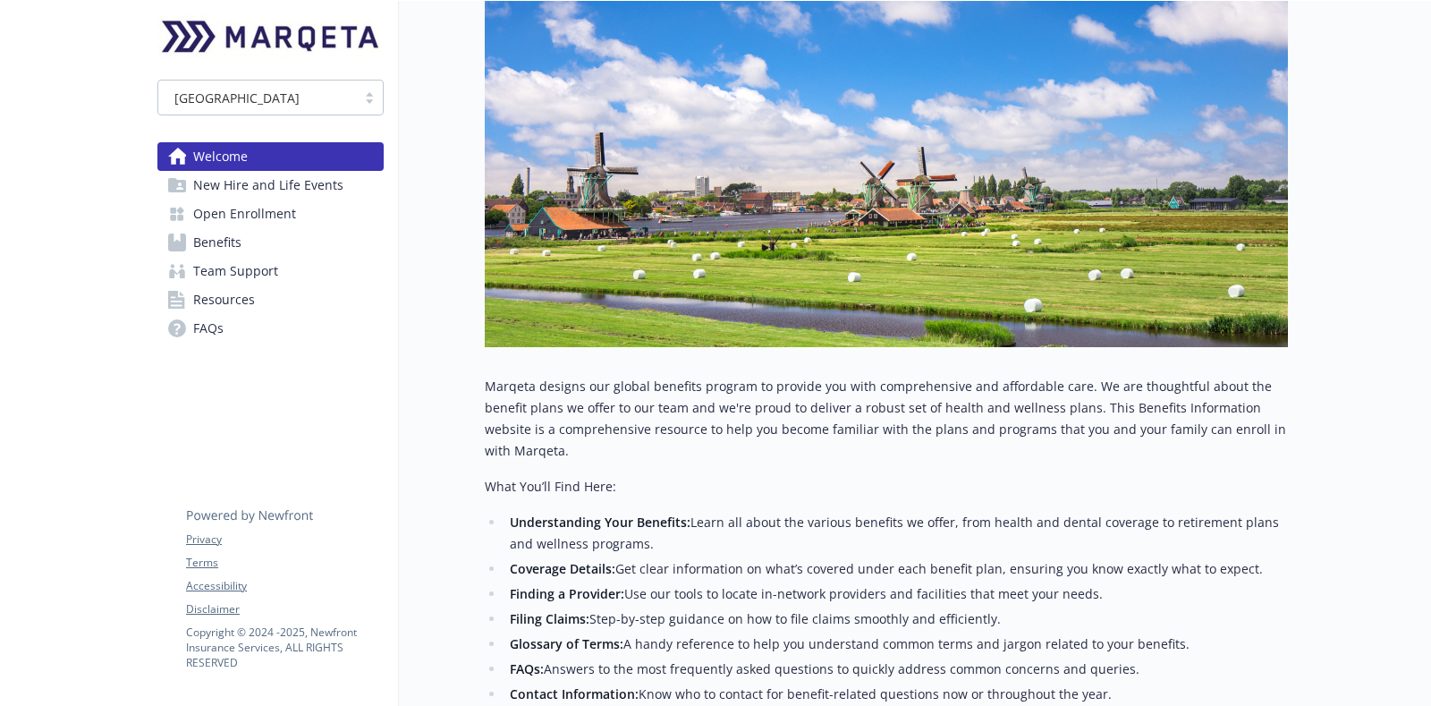
scroll to position [559, 0]
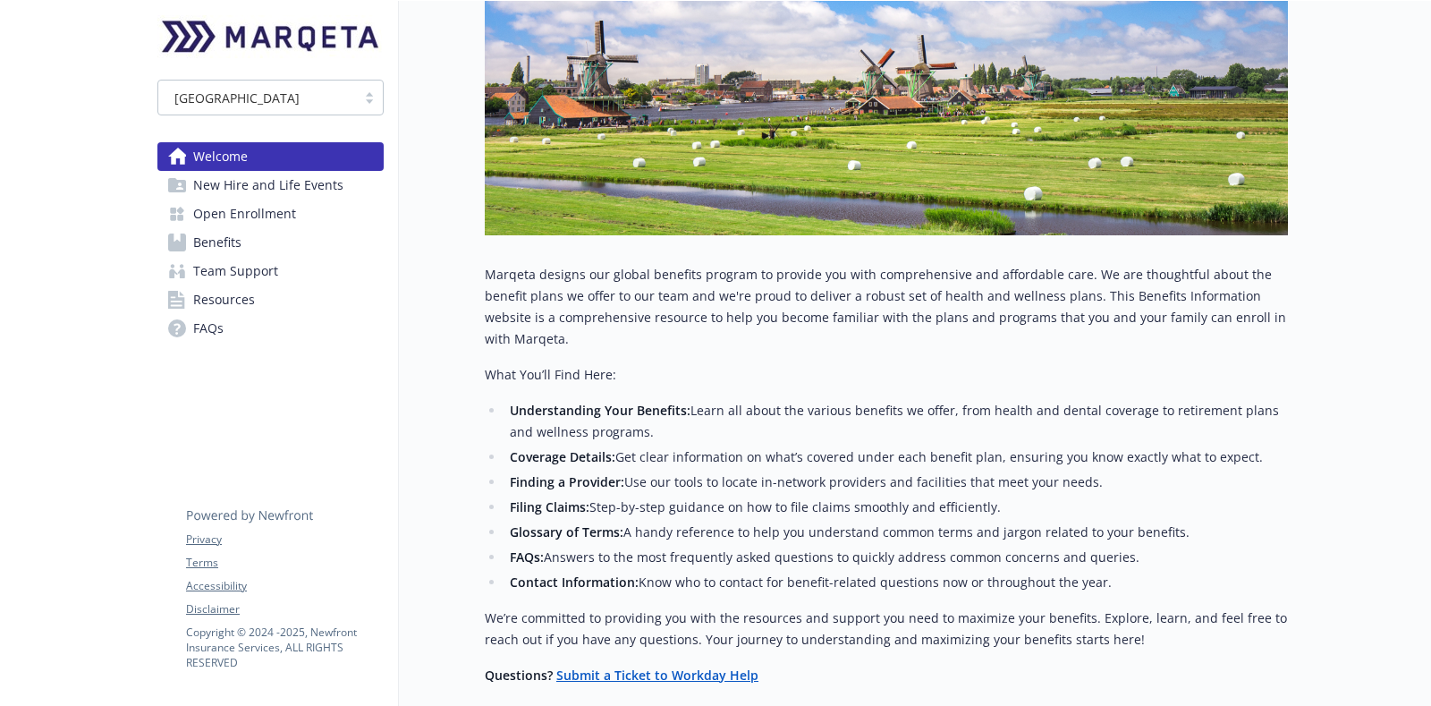
click at [292, 221] on span "Open Enrollment" at bounding box center [244, 213] width 103 height 29
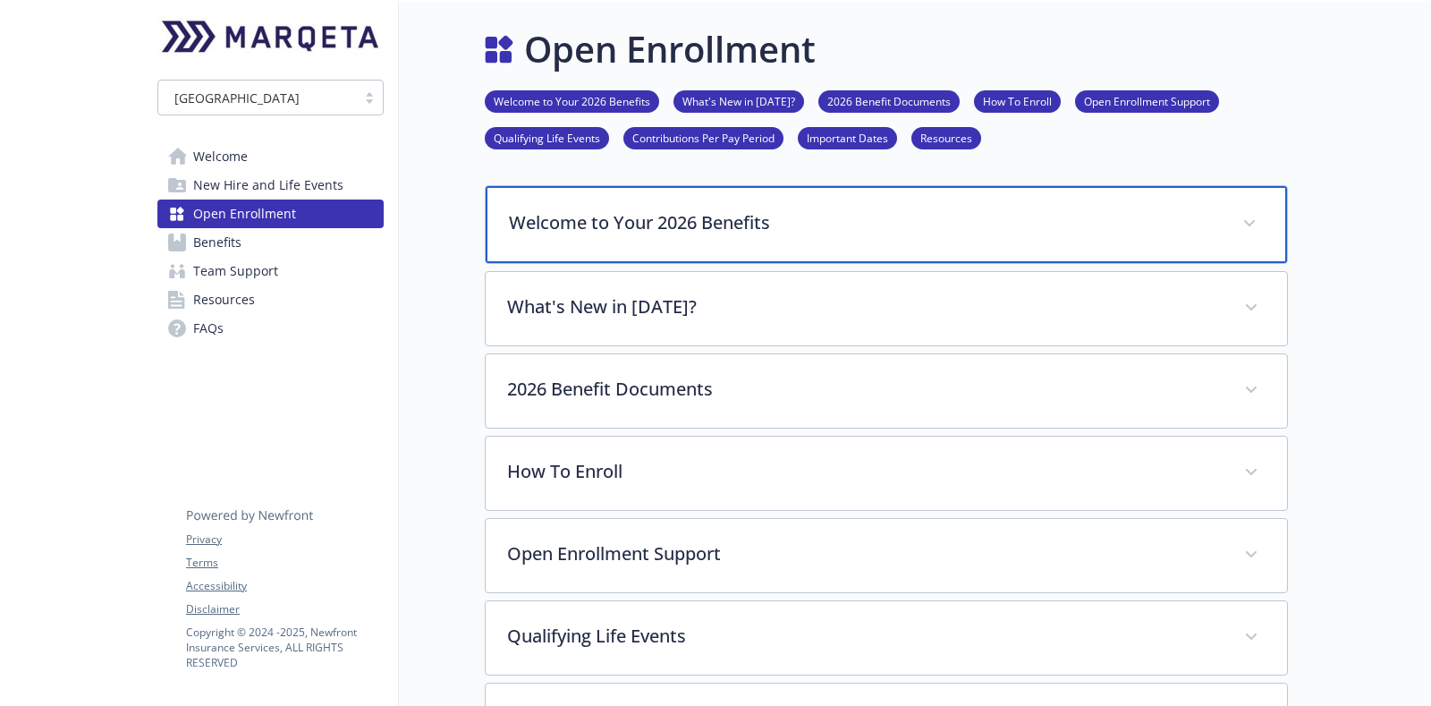
click at [770, 233] on p "Welcome to Your 2026 Benefits" at bounding box center [865, 222] width 712 height 27
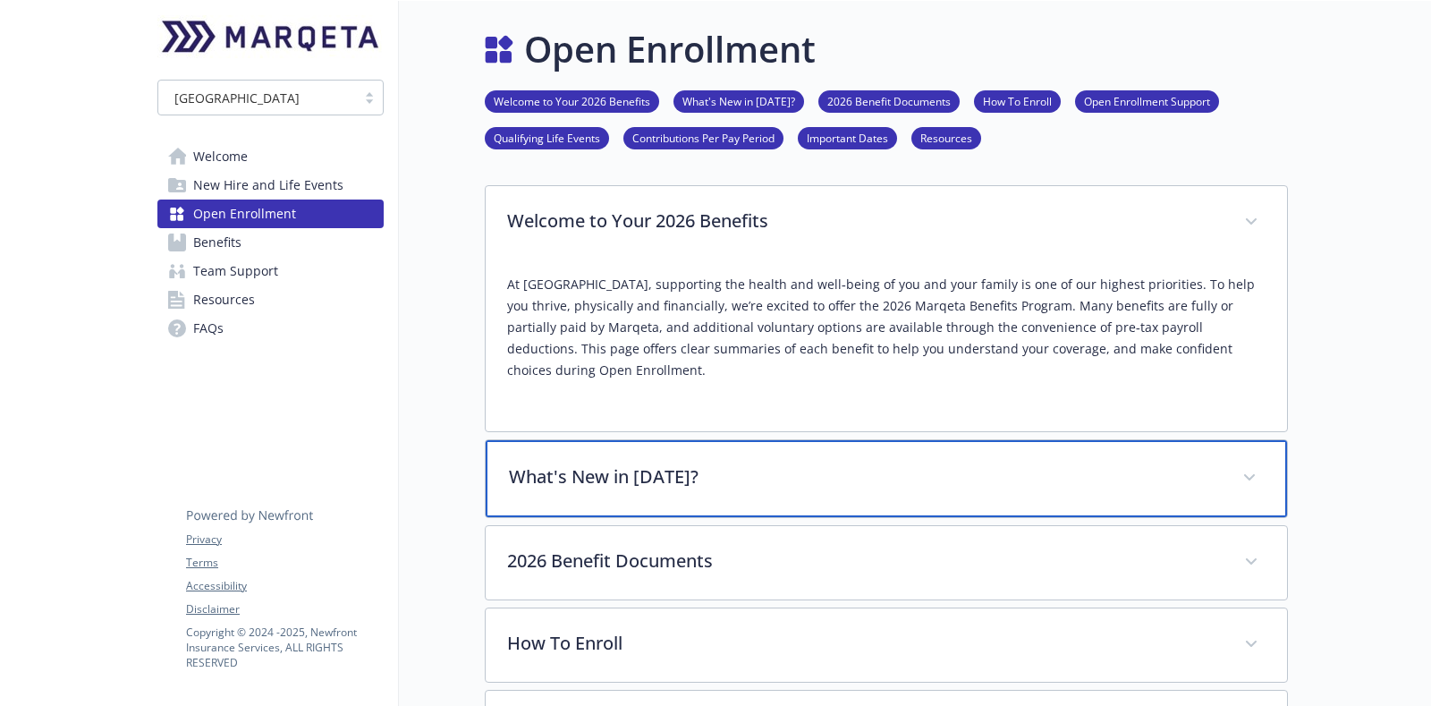
click at [713, 463] on p "What's New in [DATE]?" at bounding box center [865, 476] width 712 height 27
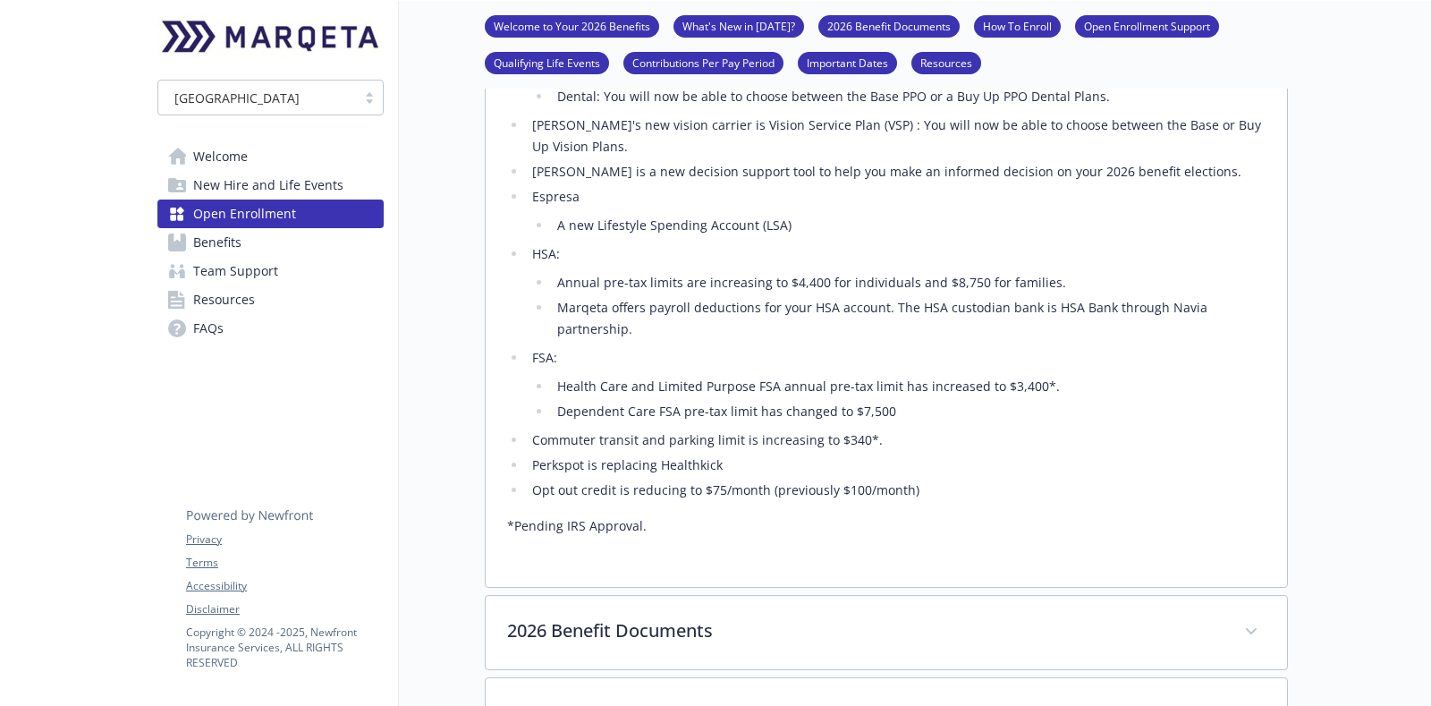
scroll to position [671, 0]
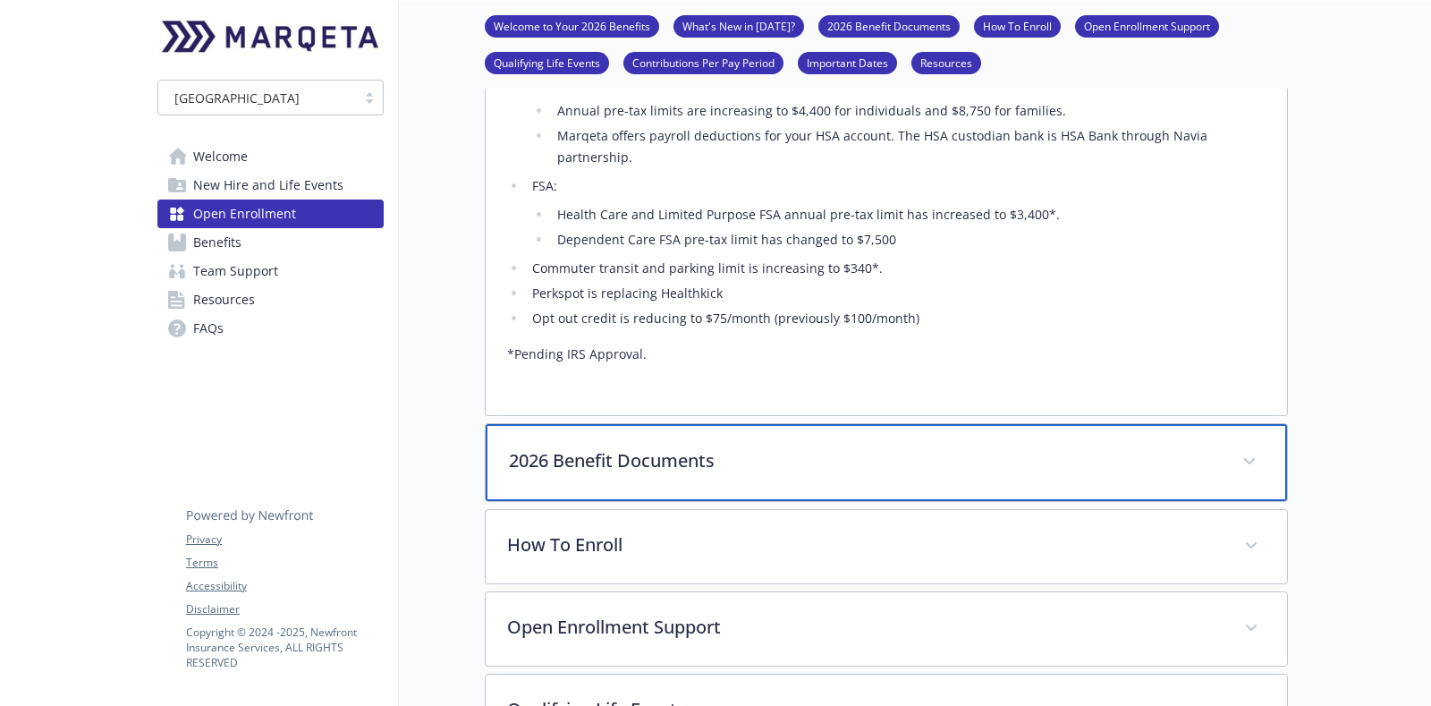
click at [1262, 424] on div "2026 Benefit Documents" at bounding box center [886, 462] width 801 height 77
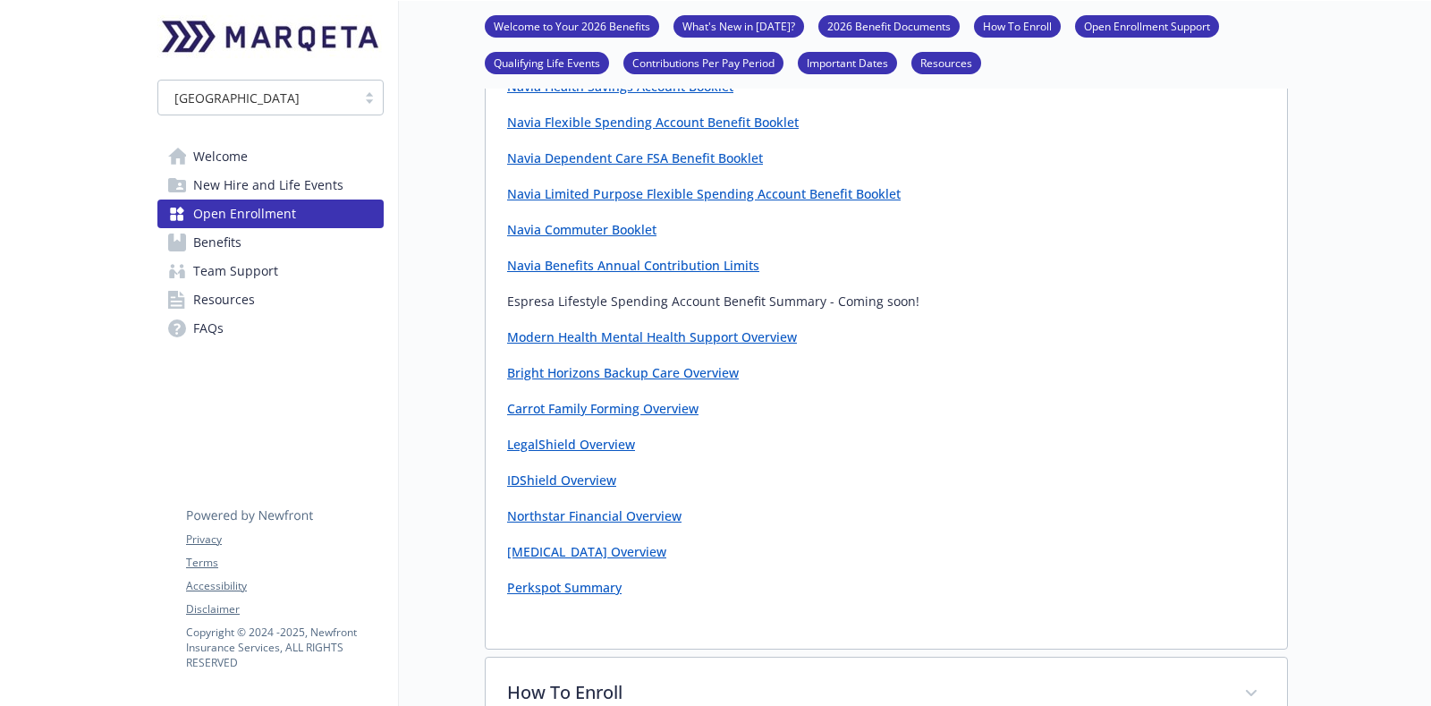
scroll to position [1901, 0]
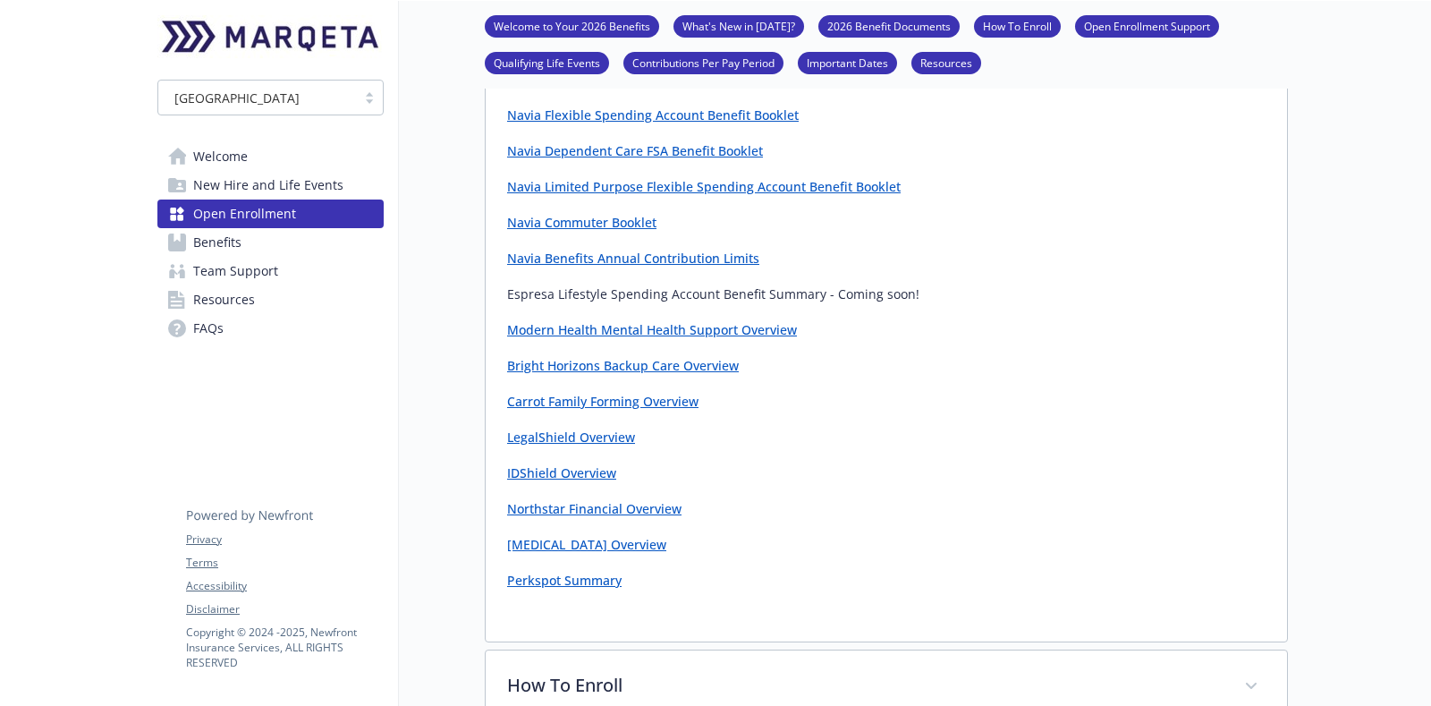
click at [555, 536] on link "[MEDICAL_DATA] Overview" at bounding box center [586, 544] width 159 height 17
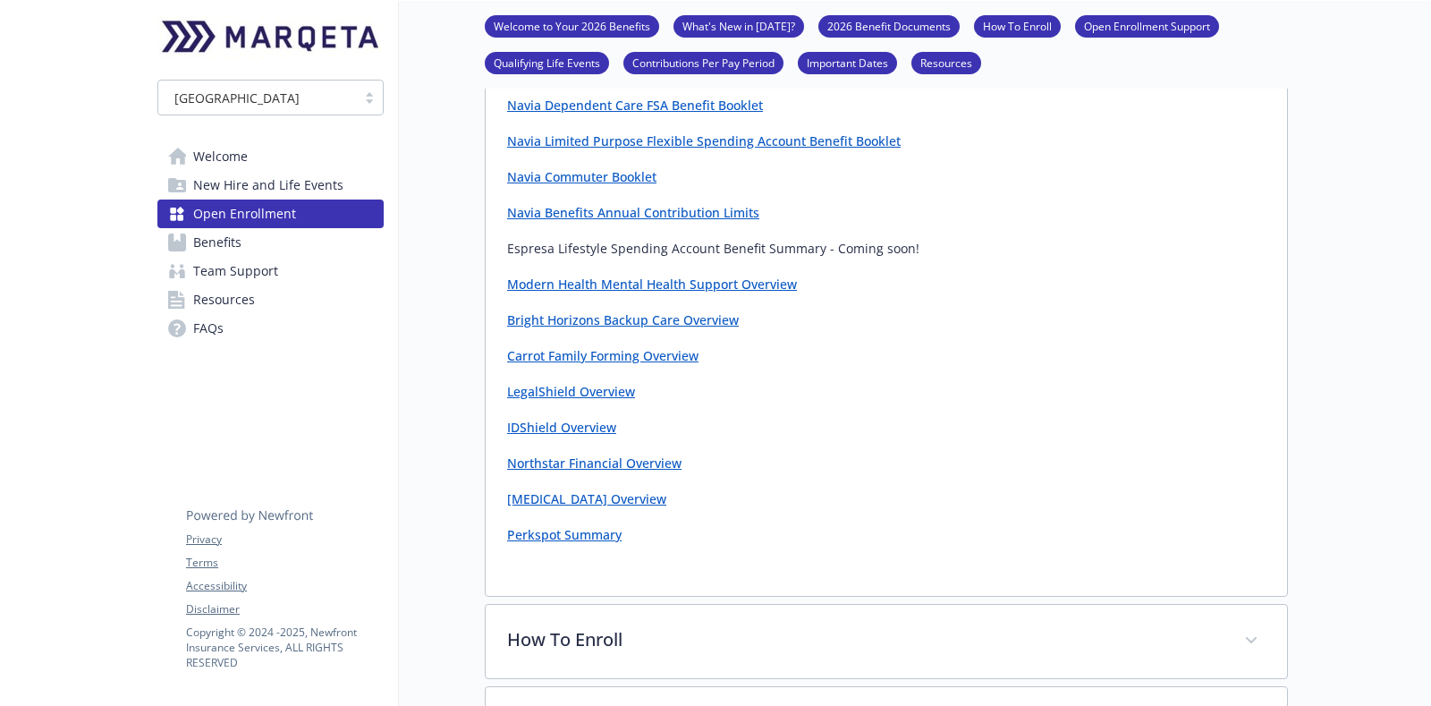
scroll to position [2124, 0]
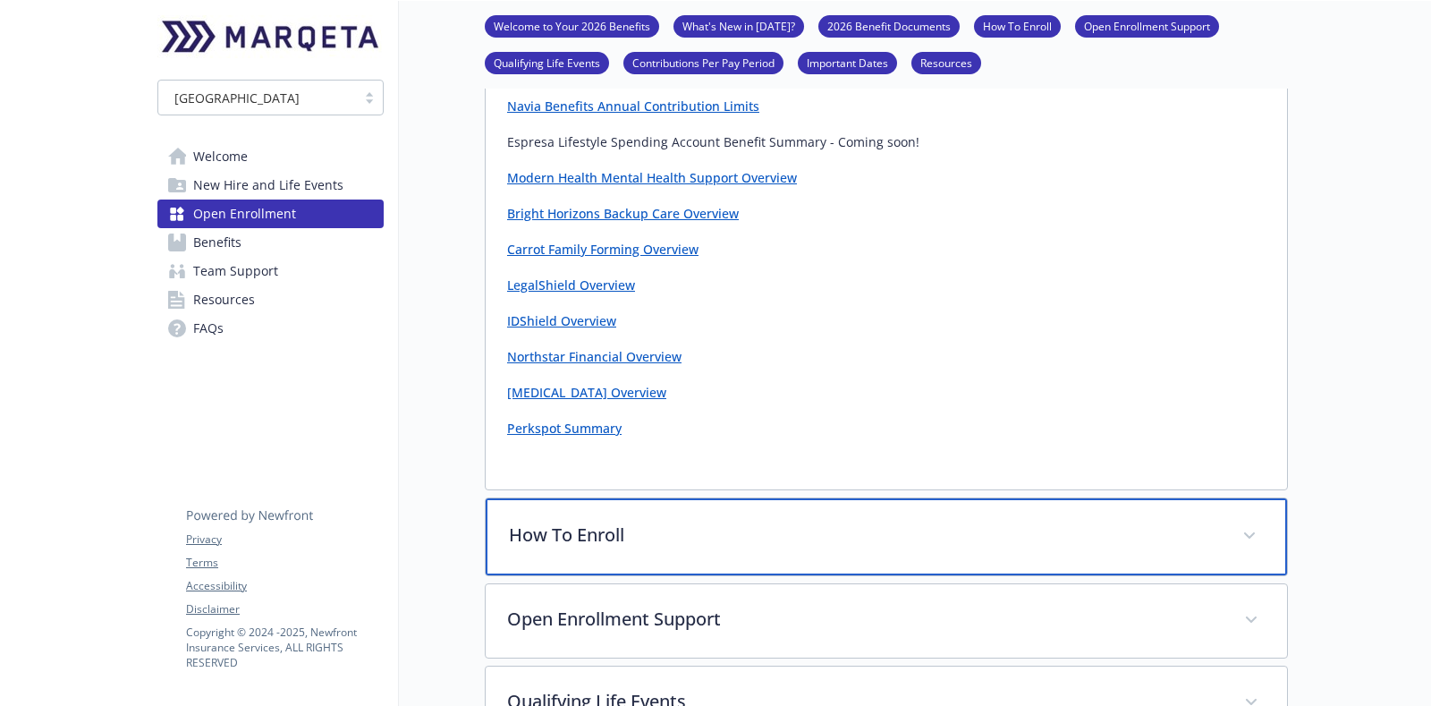
click at [785, 518] on div "How To Enroll" at bounding box center [886, 536] width 801 height 77
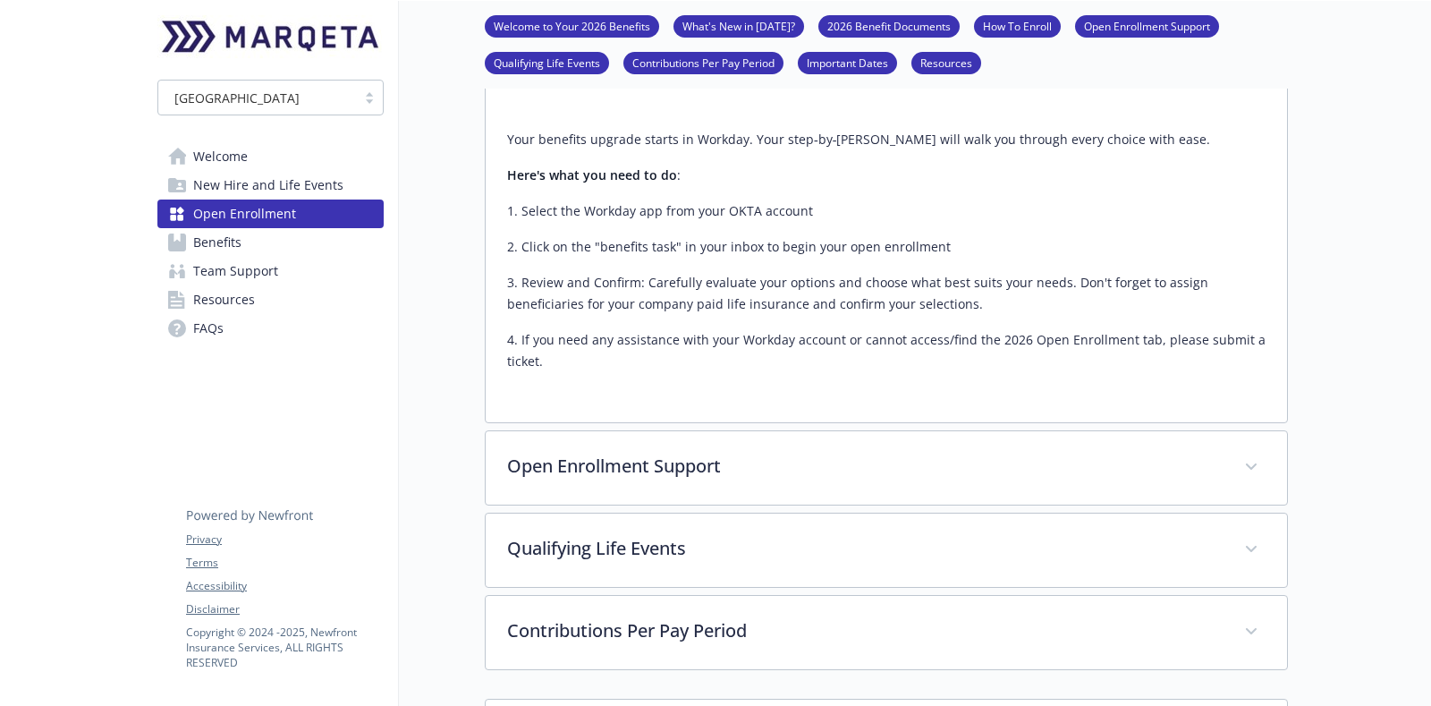
scroll to position [2683, 0]
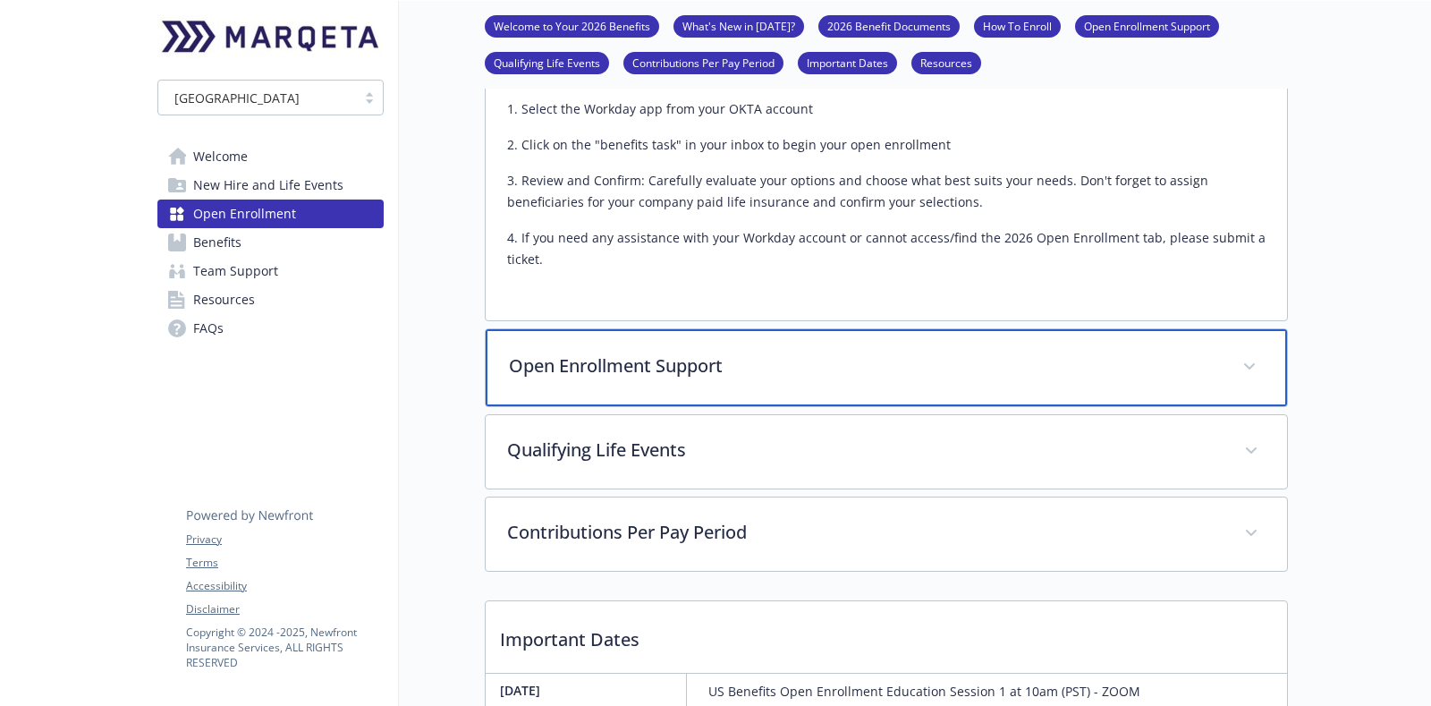
click at [1243, 352] on span at bounding box center [1249, 366] width 29 height 29
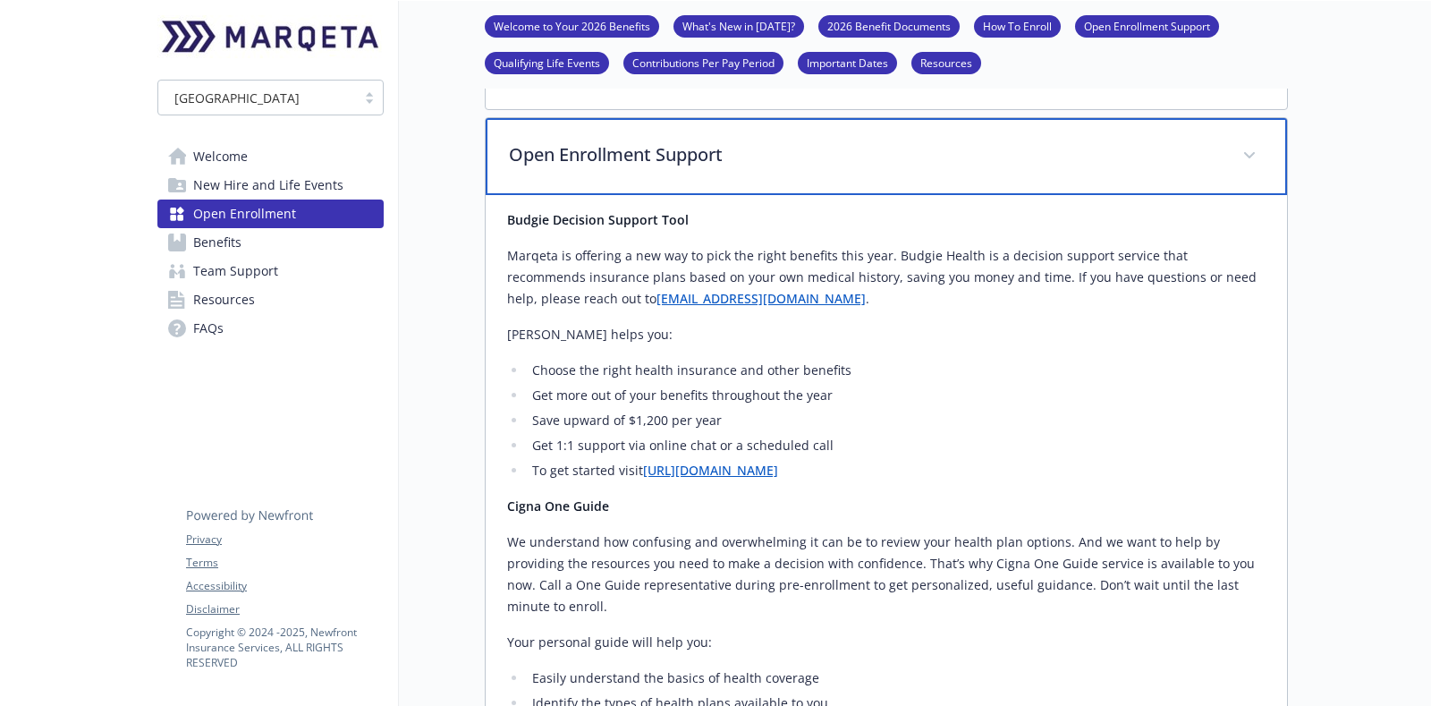
scroll to position [2907, 0]
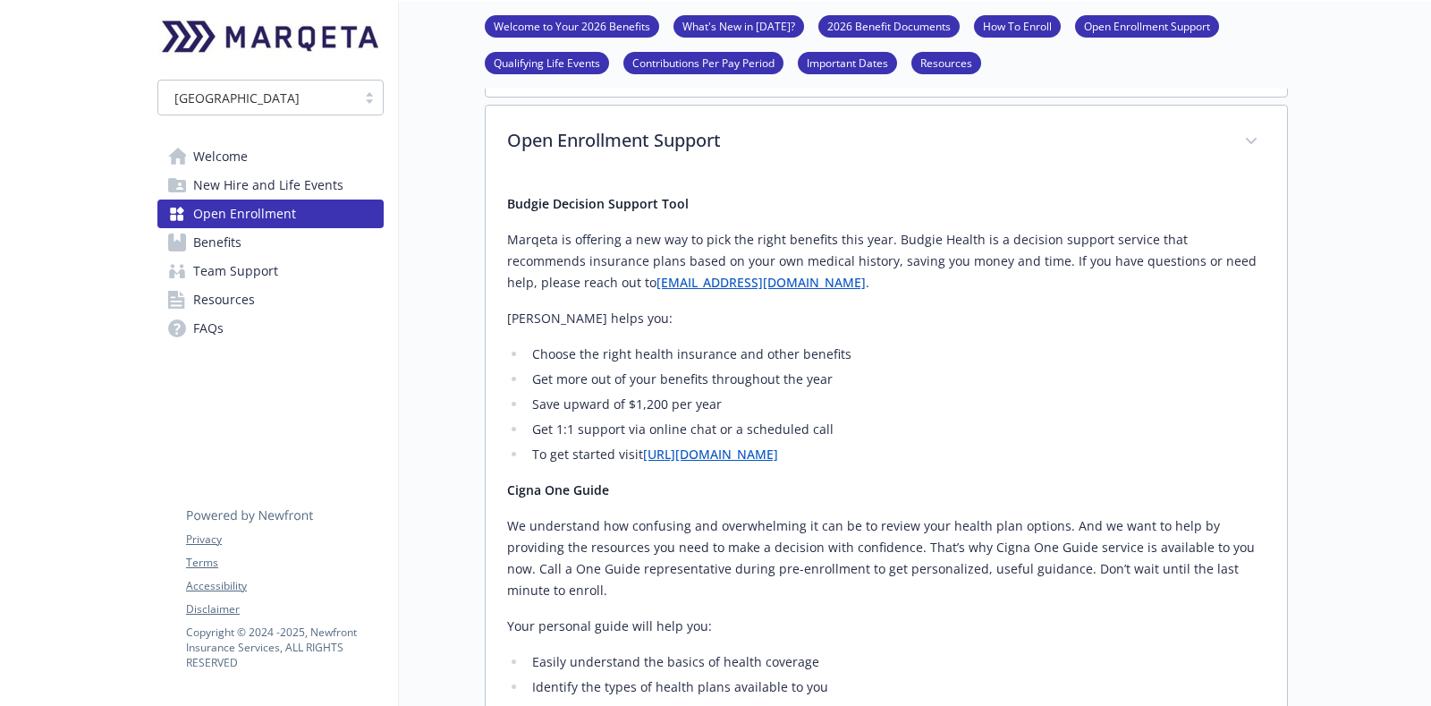
click at [1097, 374] on ul "Choose the right health insurance and other benefits Get more out of your benef…" at bounding box center [886, 404] width 758 height 122
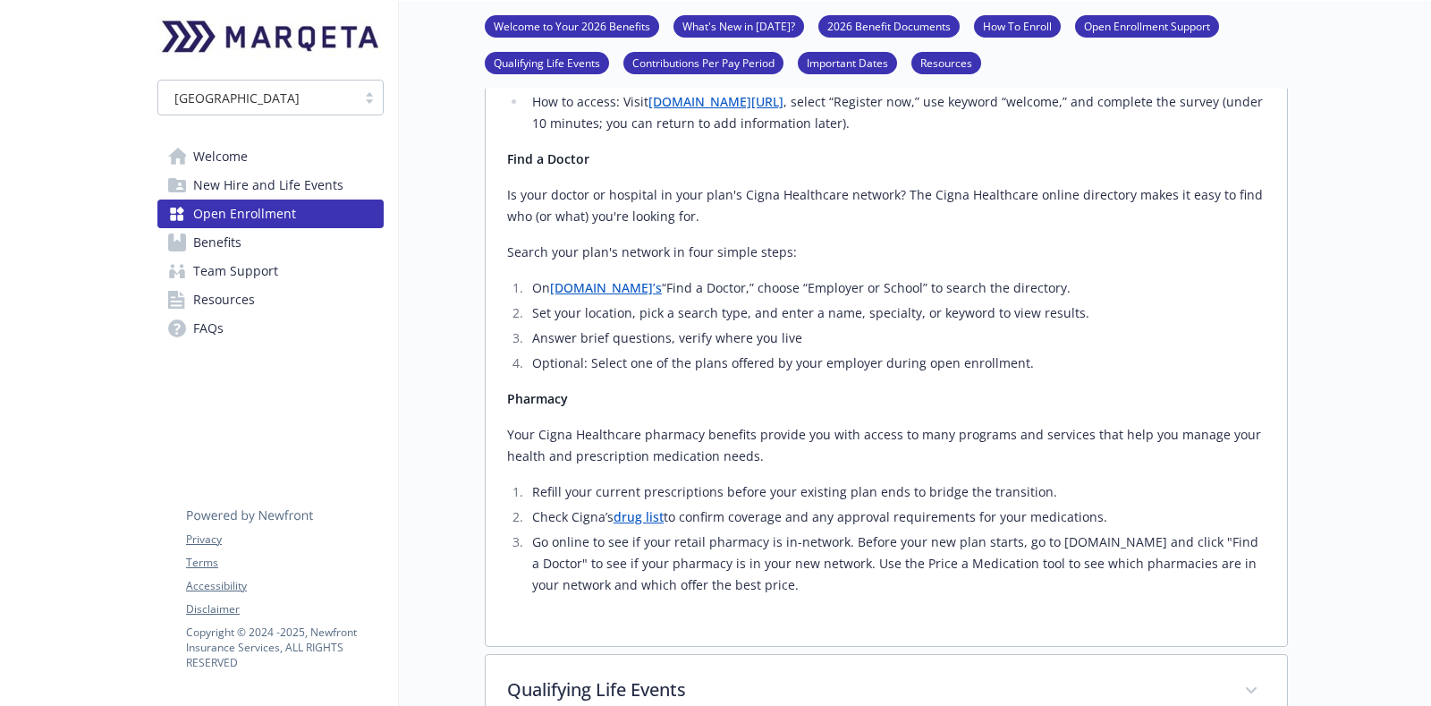
scroll to position [3801, 0]
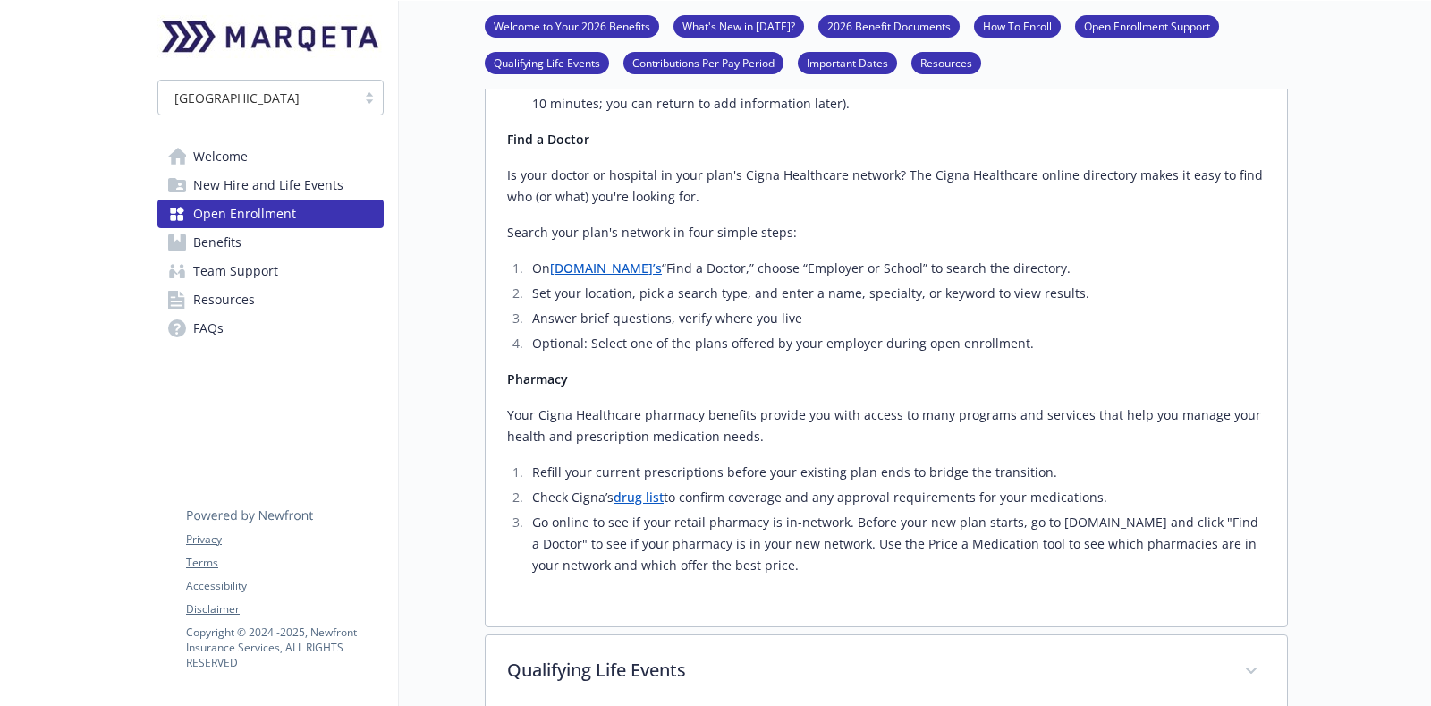
drag, startPoint x: 857, startPoint y: 487, endPoint x: 497, endPoint y: 347, distance: 386.0
click at [737, 404] on p "Your Cigna Healthcare pharmacy benefits provide you with access to many program…" at bounding box center [886, 425] width 758 height 43
click at [587, 462] on li "Refill your current prescriptions before your existing plan ends to bridge the …" at bounding box center [896, 472] width 739 height 21
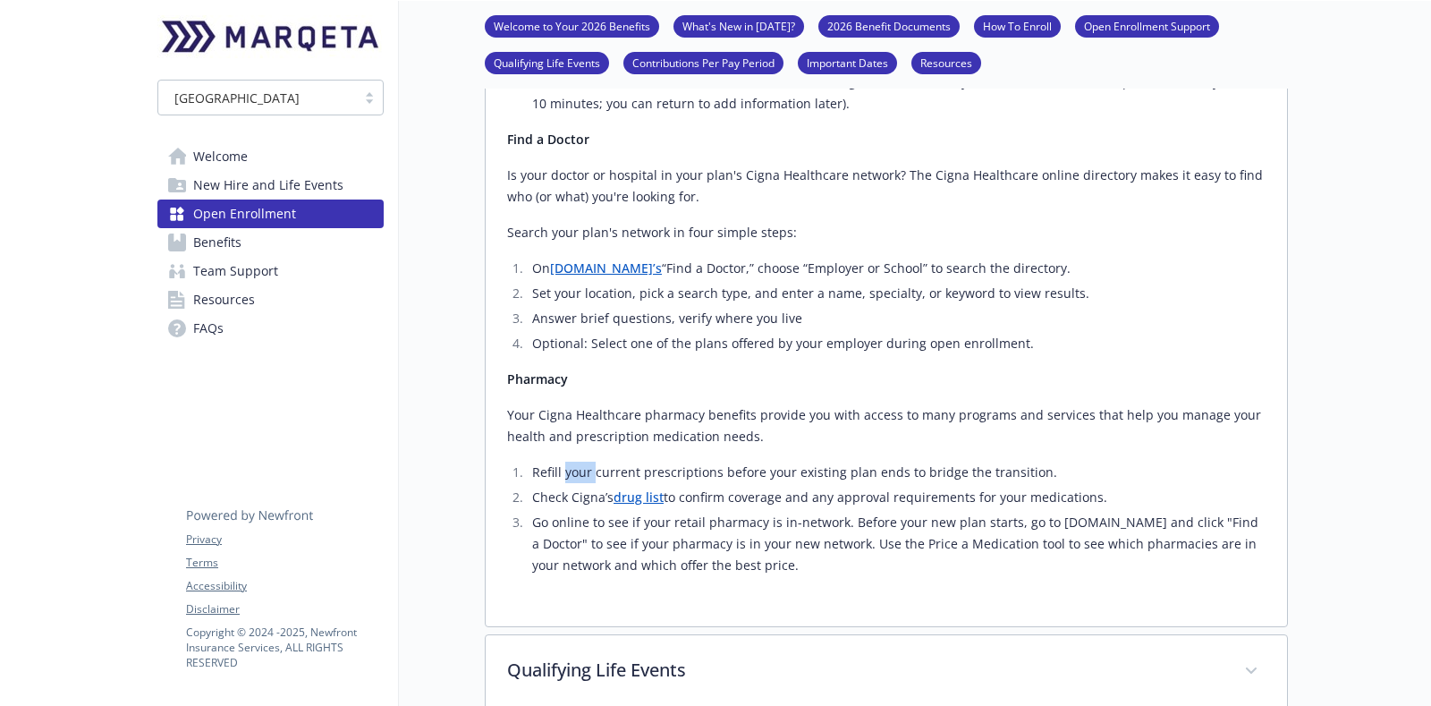
click at [587, 462] on li "Refill your current prescriptions before your existing plan ends to bridge the …" at bounding box center [896, 472] width 739 height 21
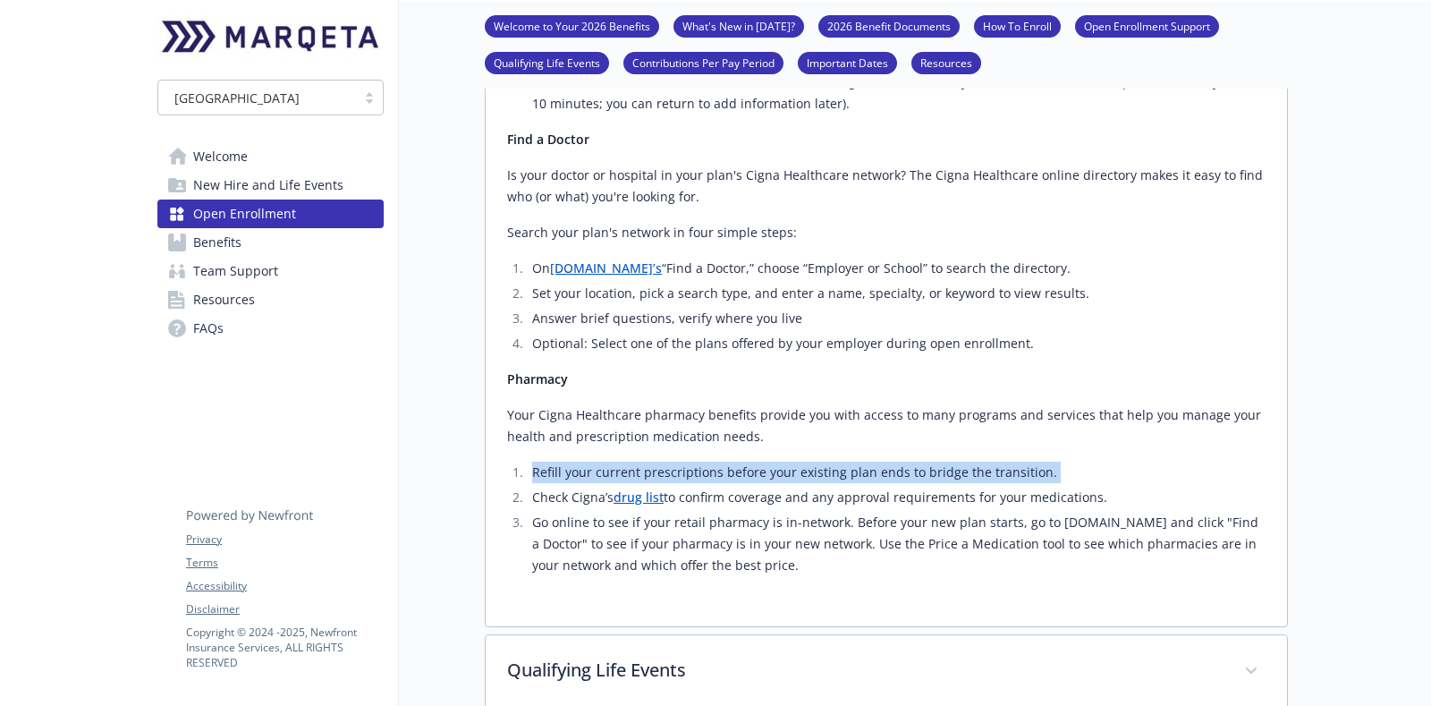
click at [587, 462] on li "Refill your current prescriptions before your existing plan ends to bridge the …" at bounding box center [896, 472] width 739 height 21
drag, startPoint x: 779, startPoint y: 495, endPoint x: 543, endPoint y: 396, distance: 255.8
click at [543, 462] on ol "Refill your current prescriptions before your existing plan ends to bridge the …" at bounding box center [886, 519] width 758 height 114
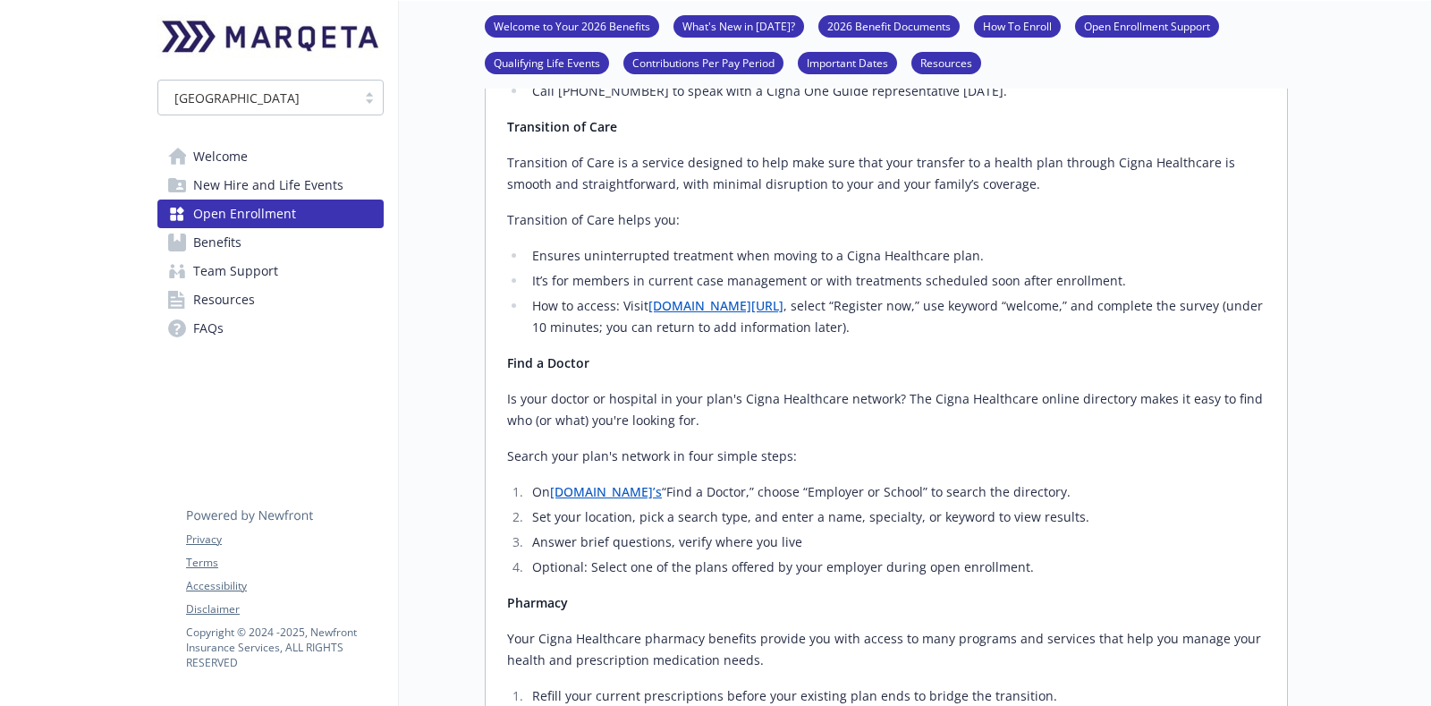
click at [863, 352] on p "Find a Doctor" at bounding box center [886, 362] width 758 height 21
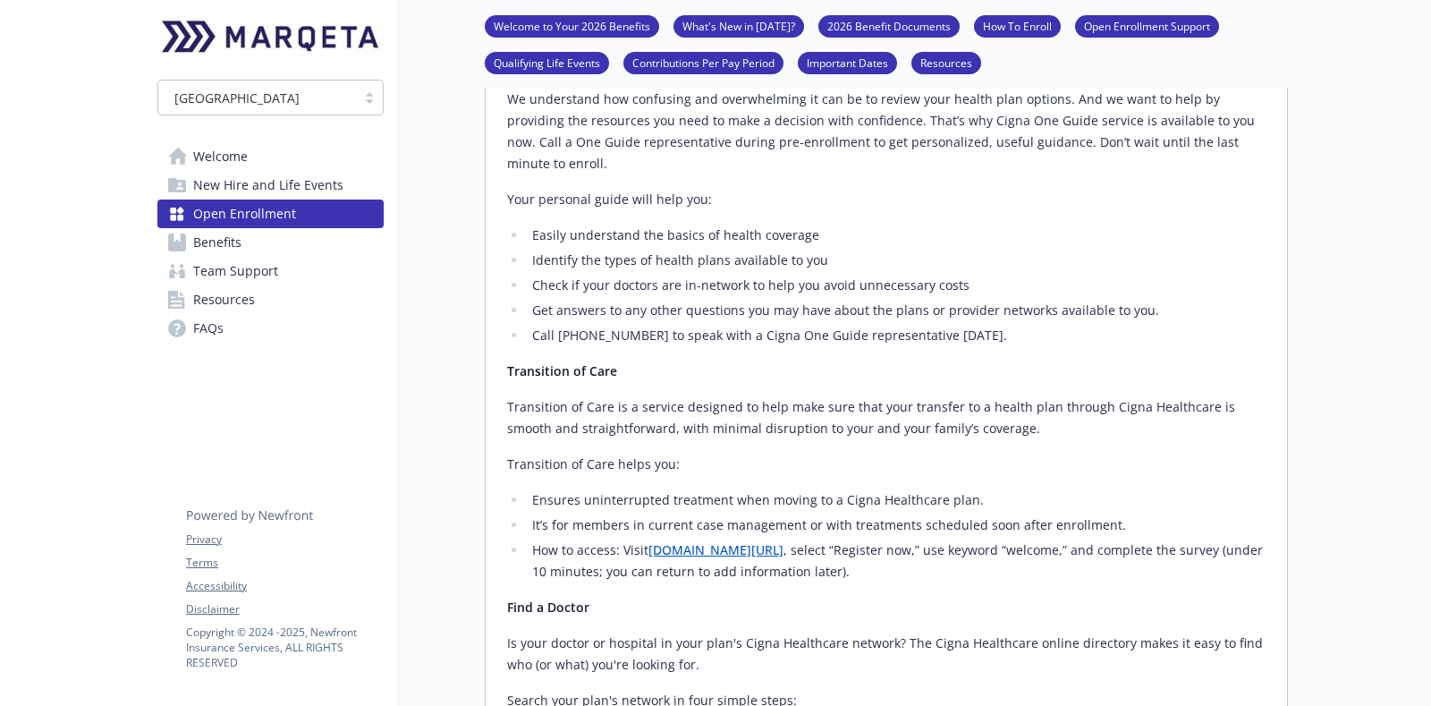
scroll to position [3354, 0]
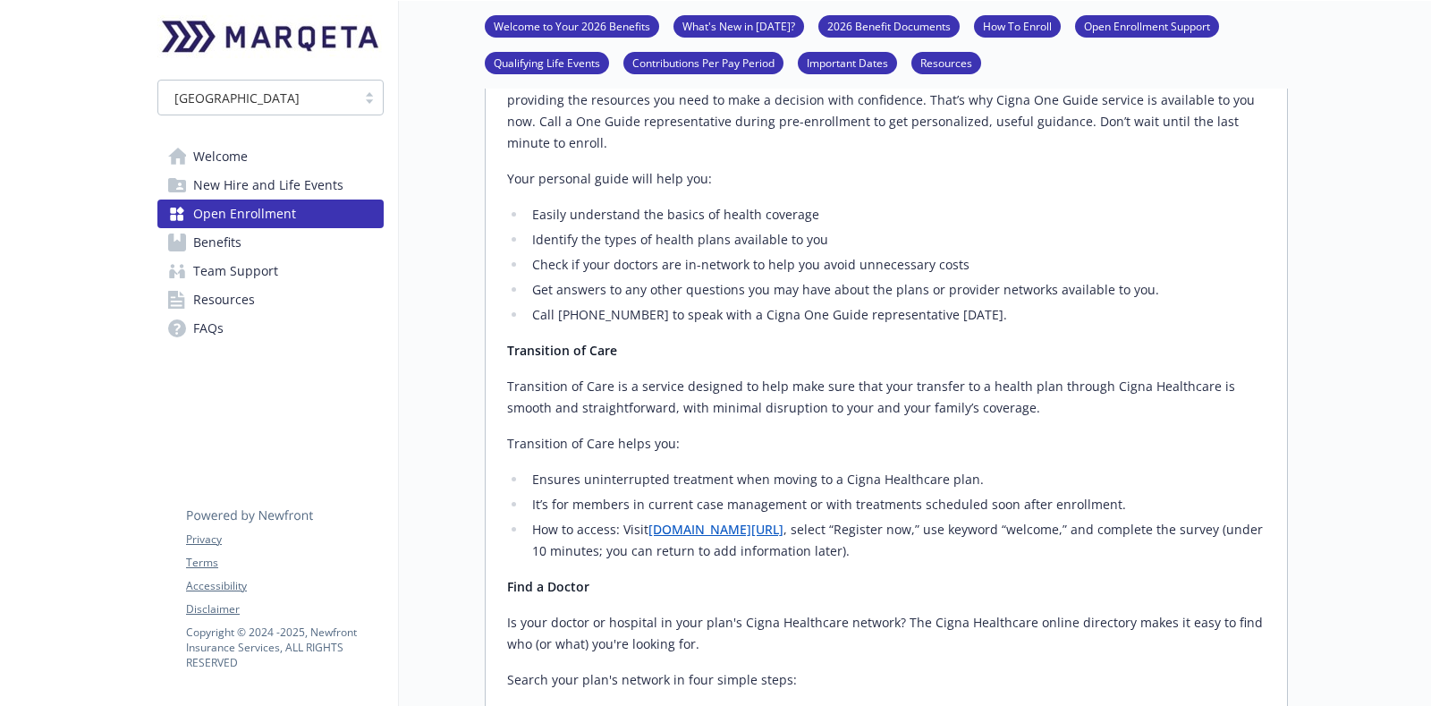
drag, startPoint x: 933, startPoint y: 486, endPoint x: 490, endPoint y: 281, distance: 487.8
click at [490, 281] on div "Budgie Decision Support Tool Marqeta is offering a new way to pick the right be…" at bounding box center [886, 403] width 801 height 1342
click at [557, 342] on strong "Transition of Care" at bounding box center [562, 350] width 110 height 17
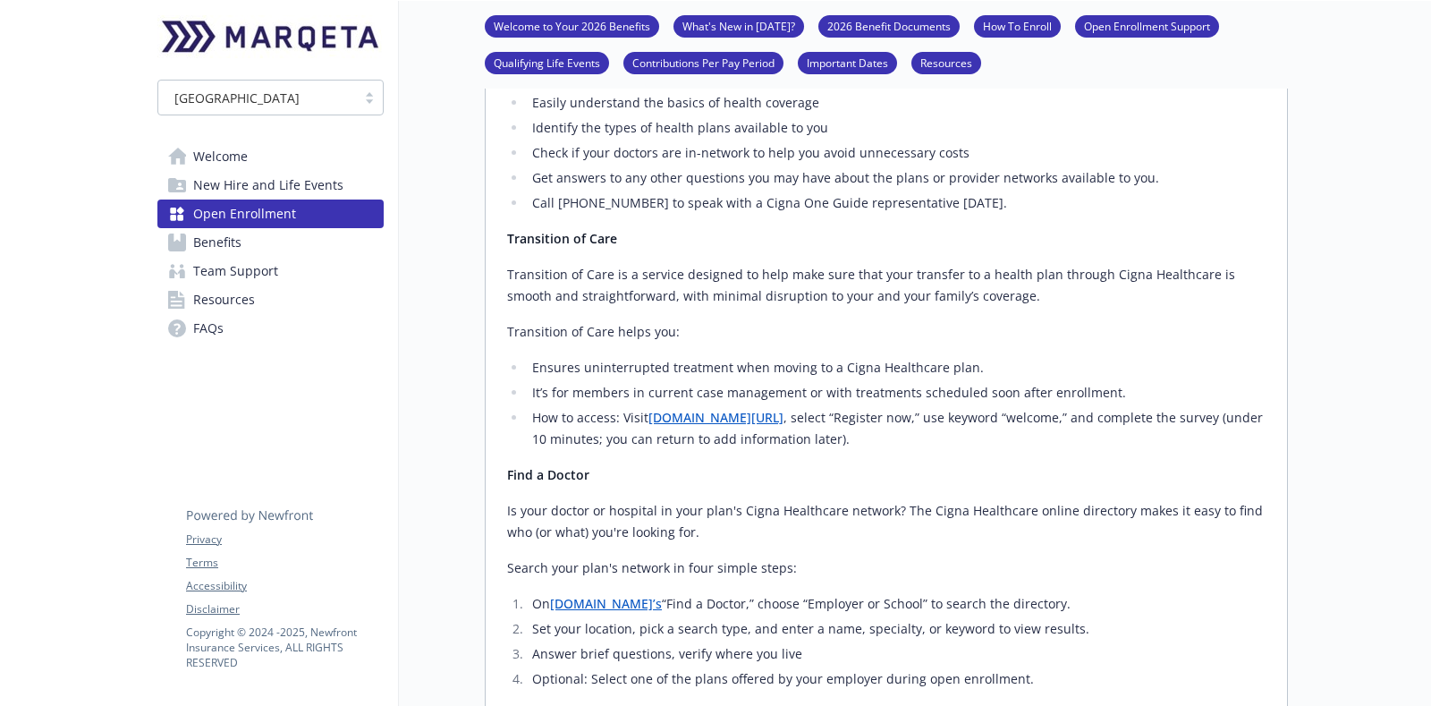
scroll to position [3578, 0]
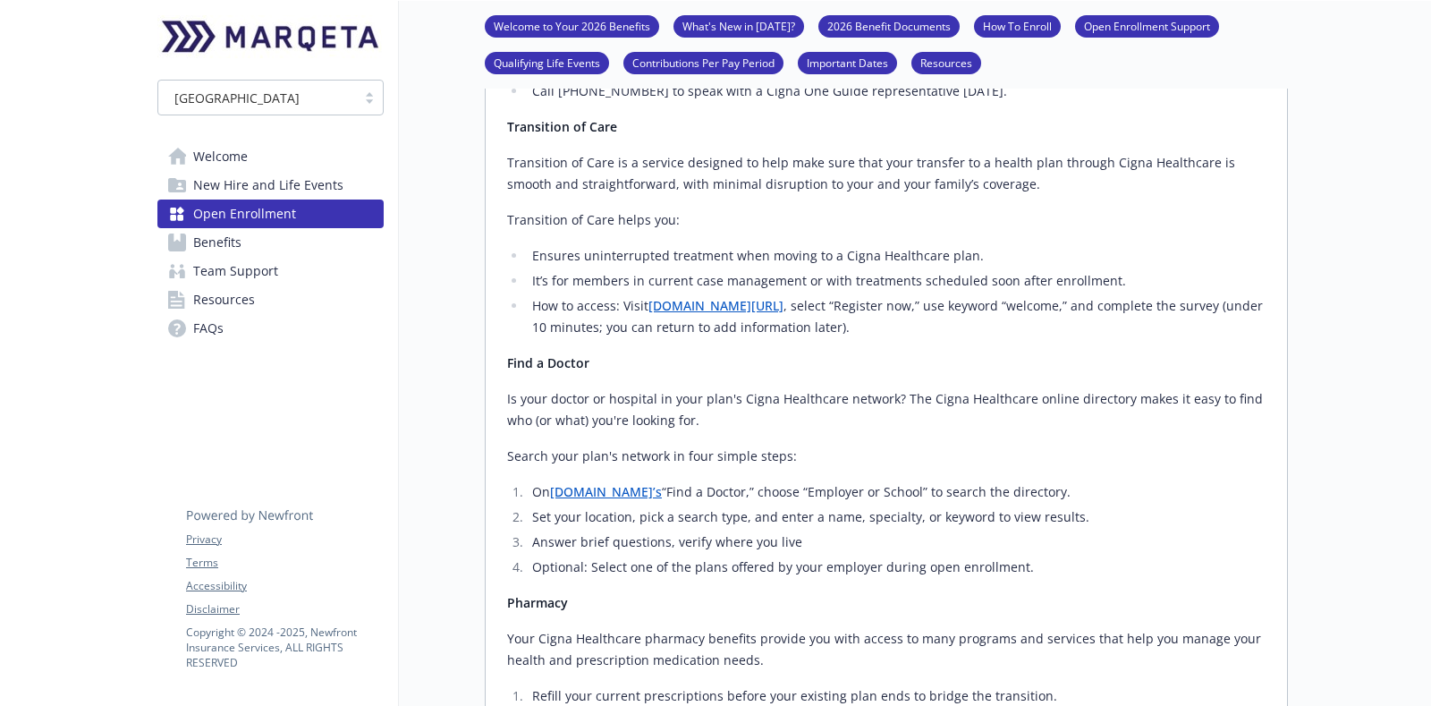
click at [857, 506] on li "Set your location, pick a search type, and enter a name, specialty, or keyword …" at bounding box center [896, 516] width 739 height 21
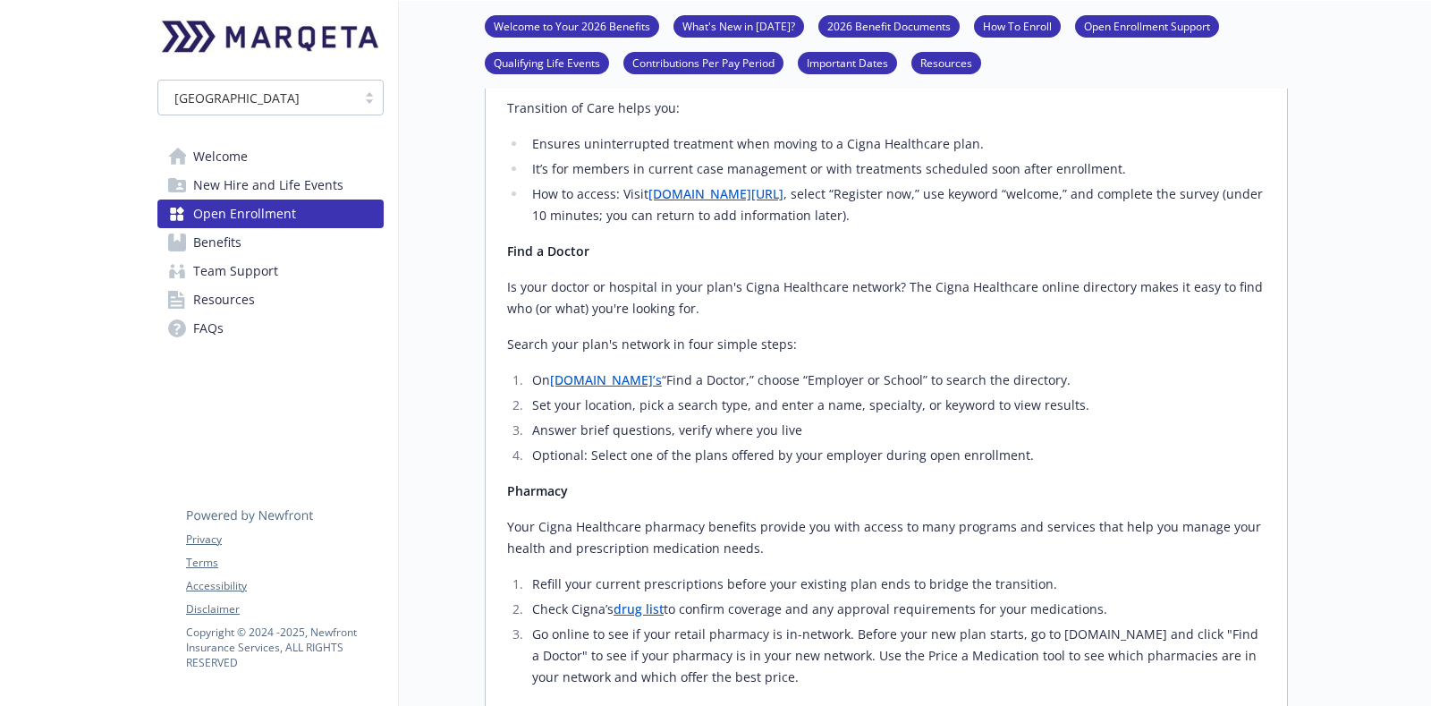
scroll to position [3913, 0]
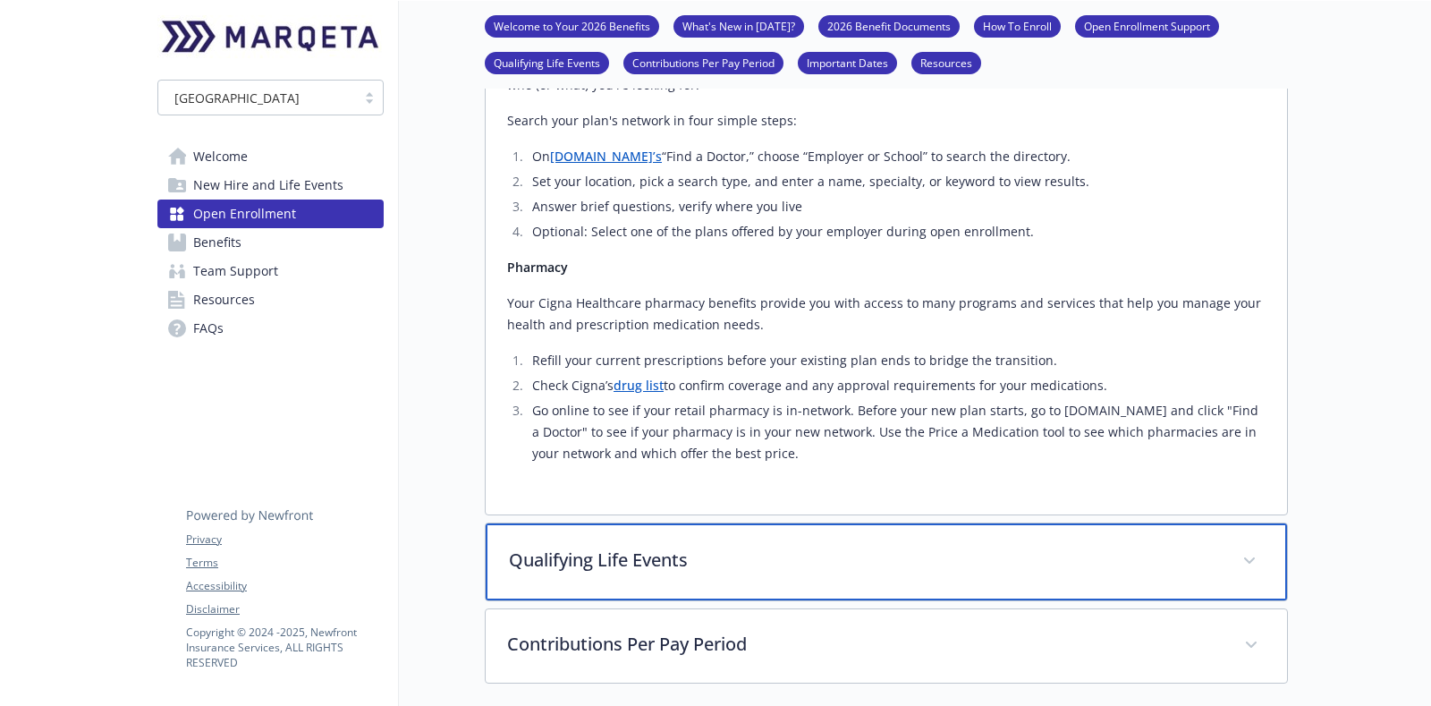
click at [1083, 547] on p "Qualifying Life Events" at bounding box center [865, 560] width 712 height 27
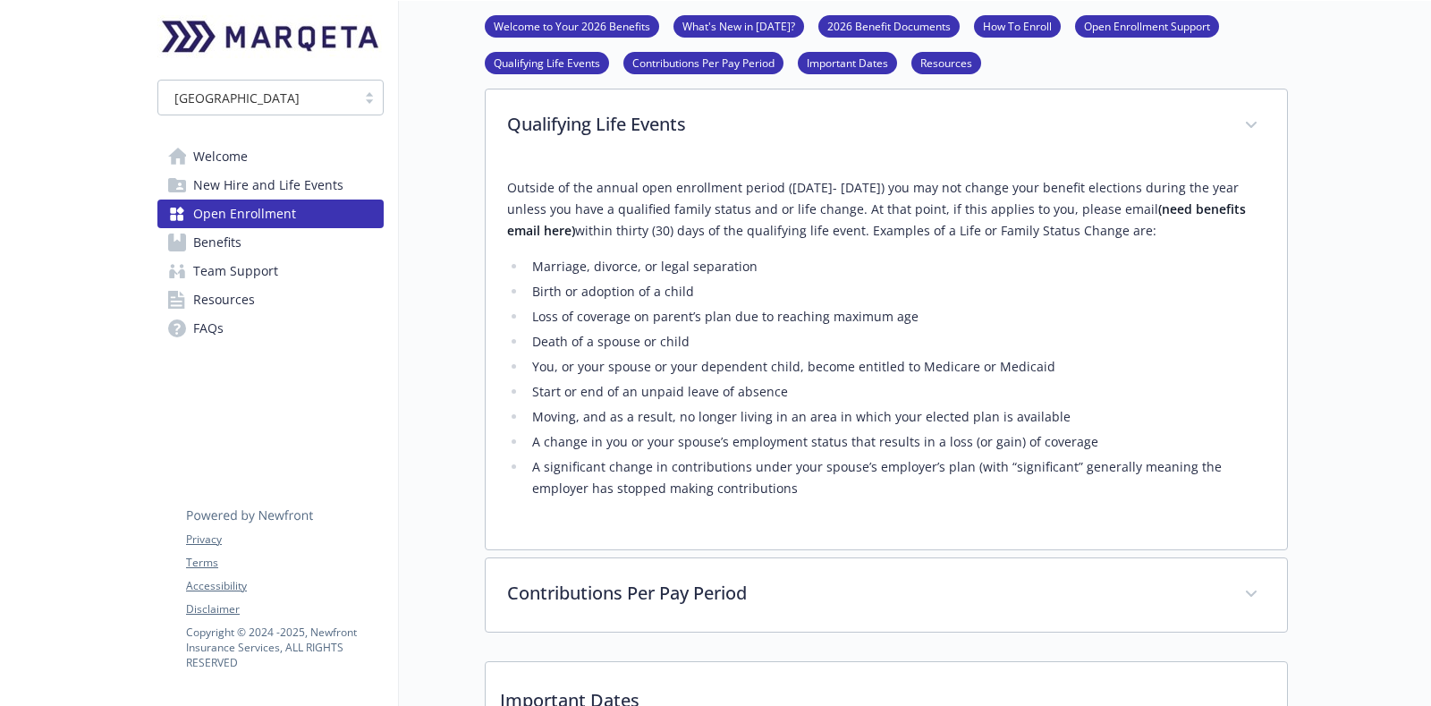
scroll to position [4360, 0]
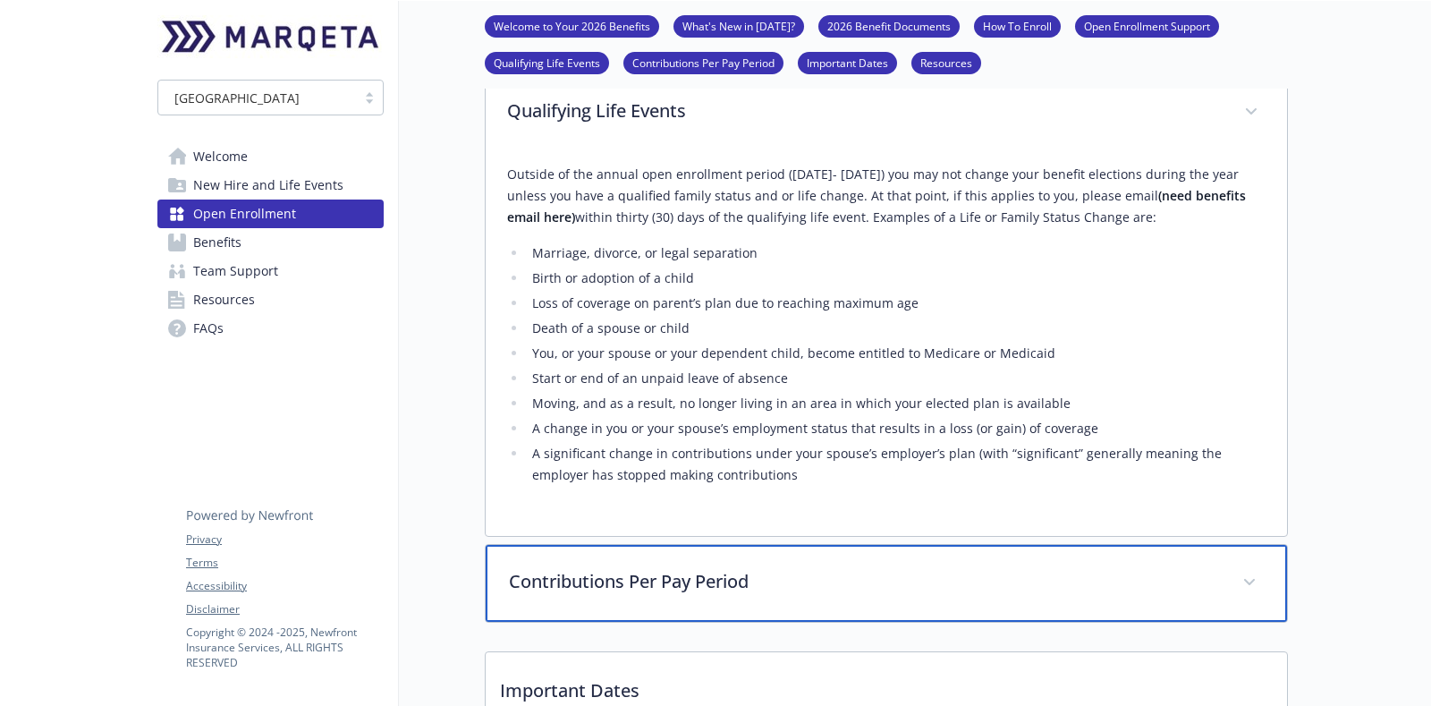
click at [857, 568] on p "Contributions Per Pay Period" at bounding box center [865, 581] width 712 height 27
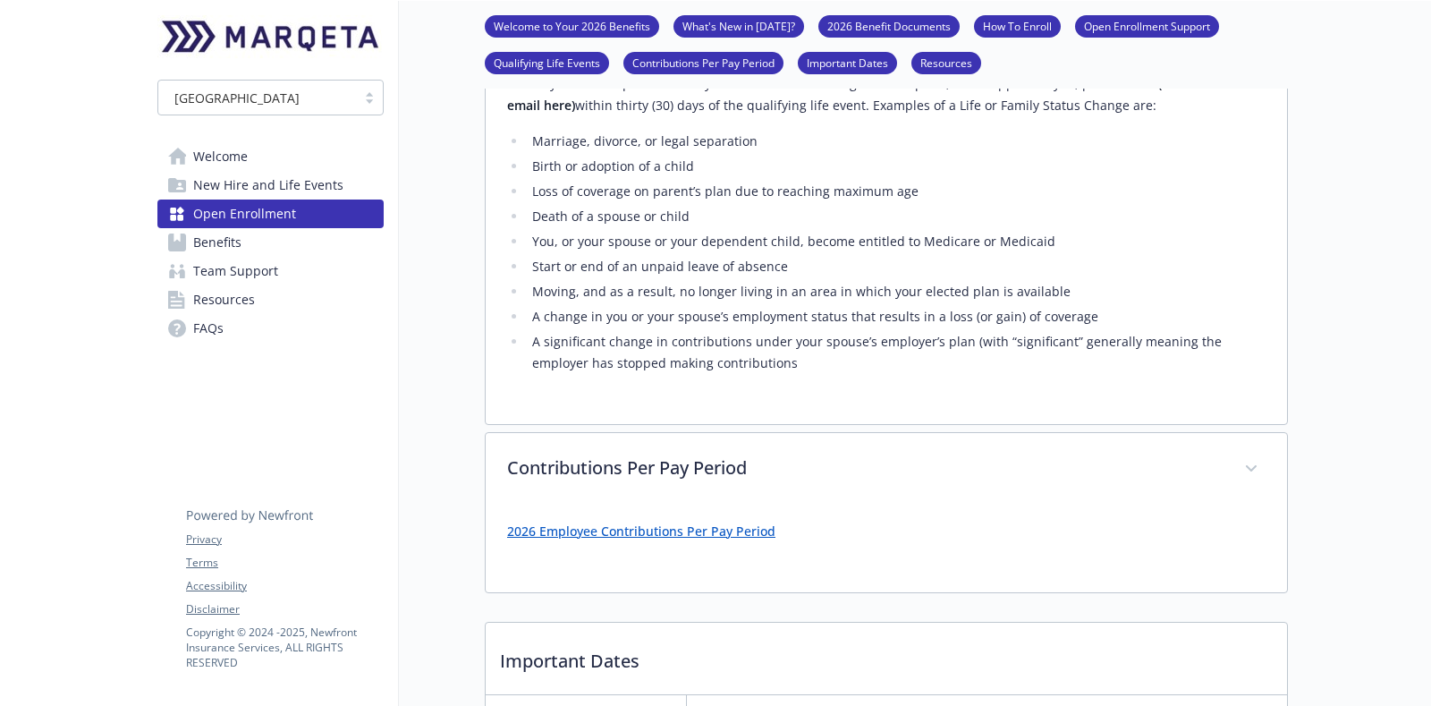
click at [729, 522] on link "2026 Employee Contributions Per Pay Period" at bounding box center [641, 530] width 268 height 17
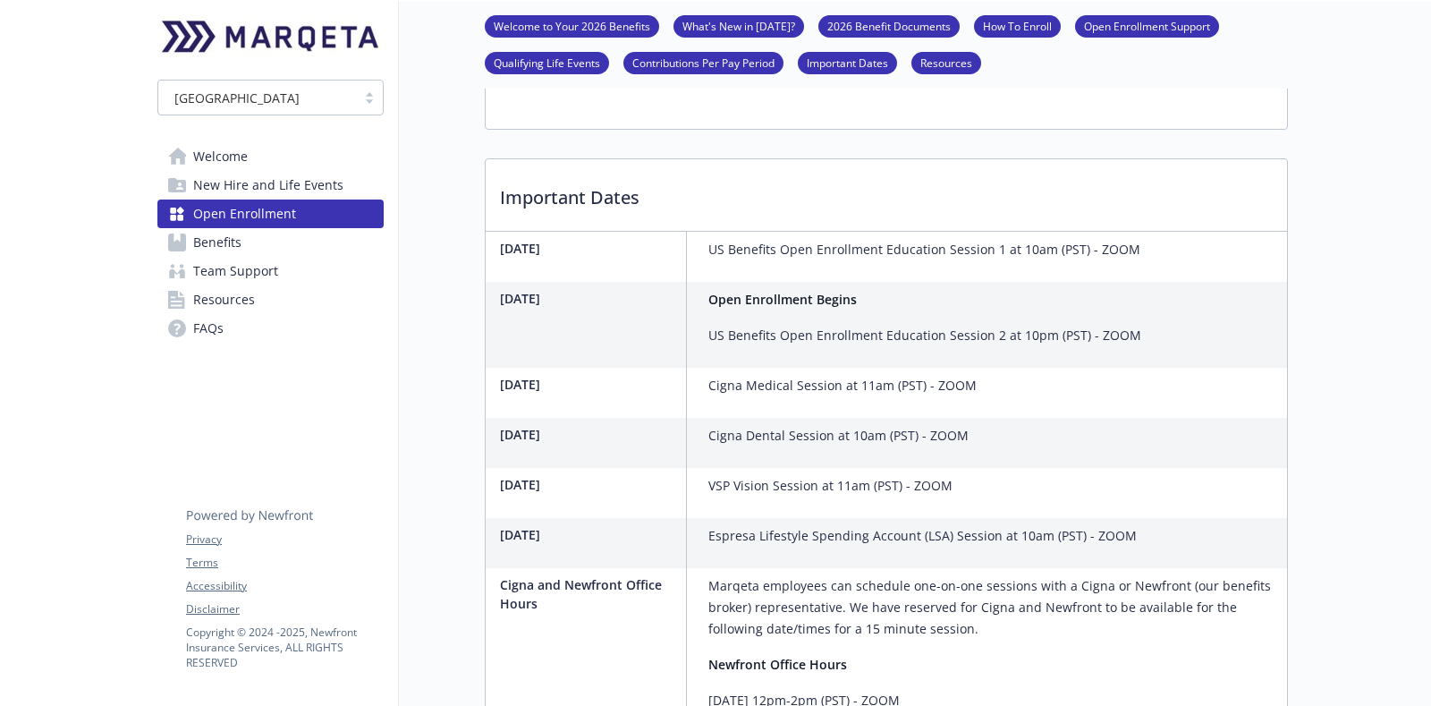
scroll to position [4919, 0]
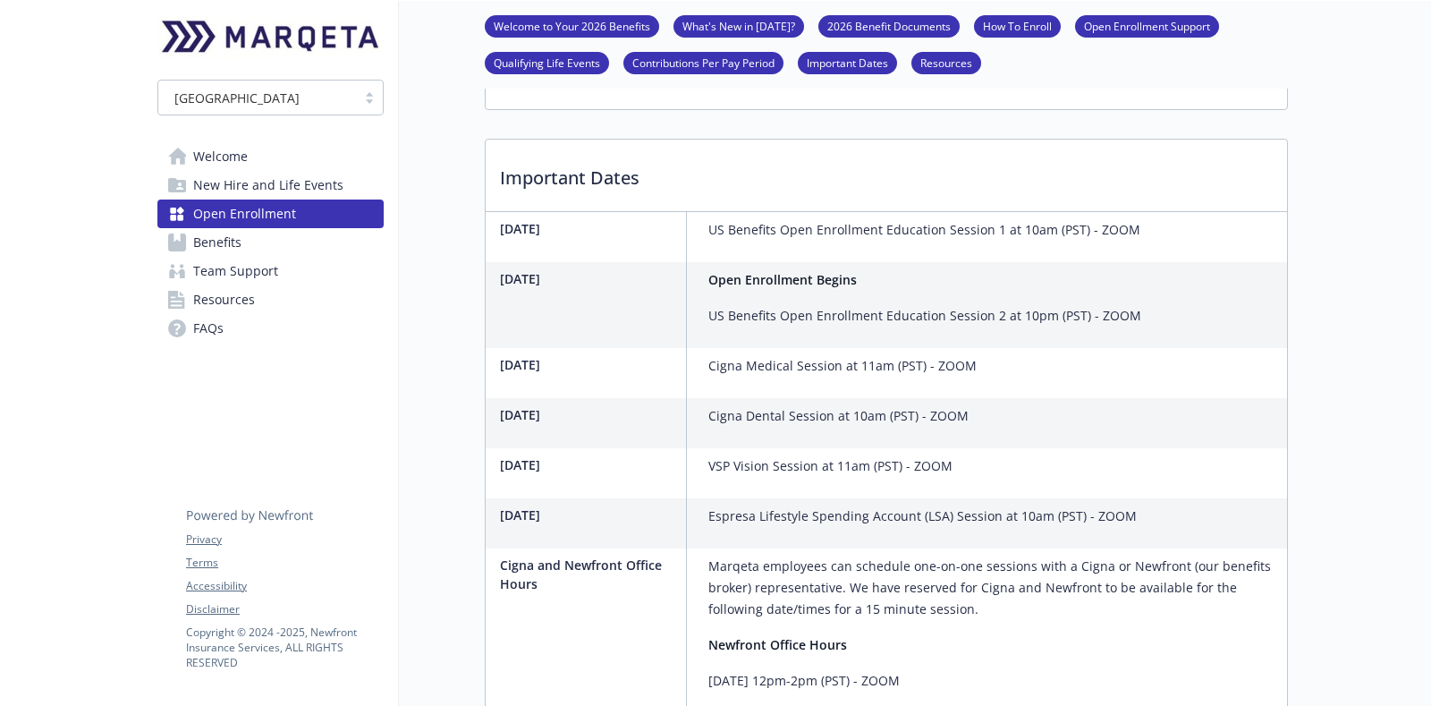
click at [743, 271] on strong "Open Enrollment Begins" at bounding box center [782, 279] width 148 height 17
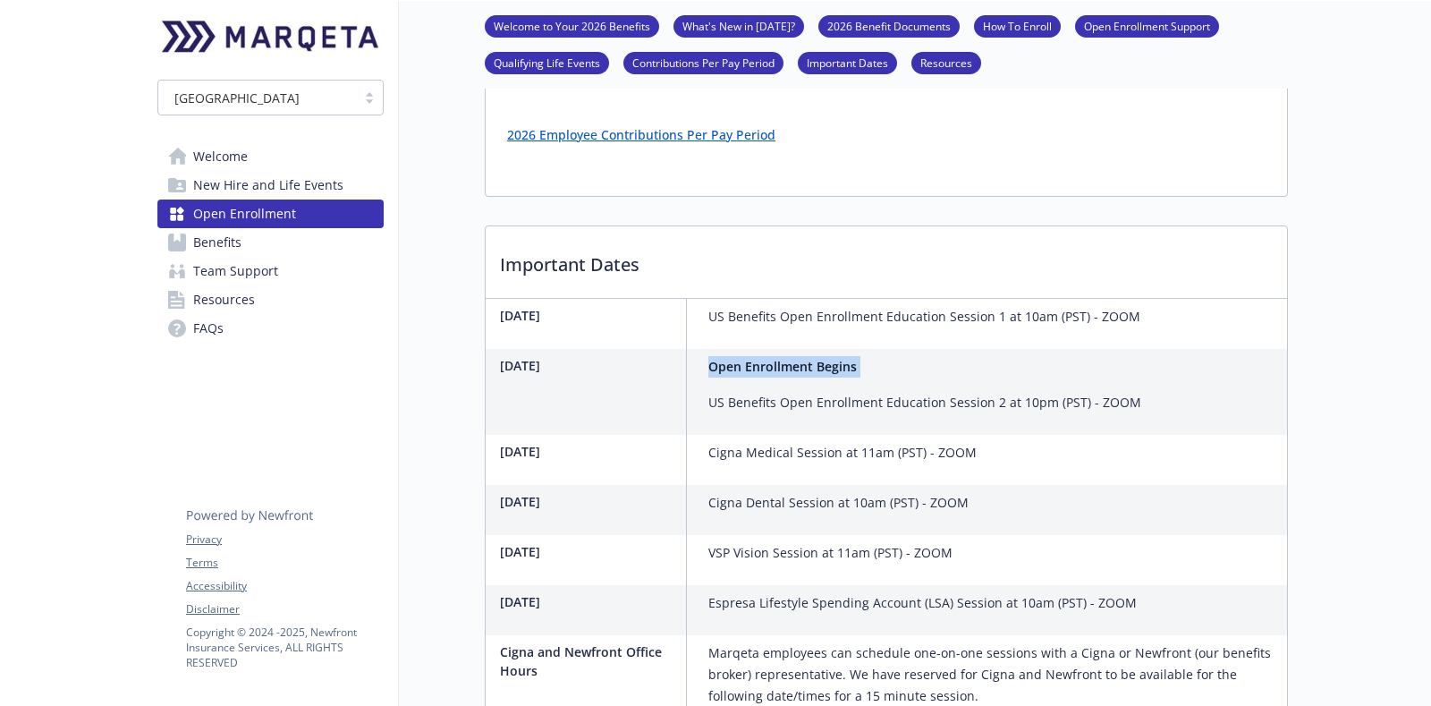
scroll to position [4808, 0]
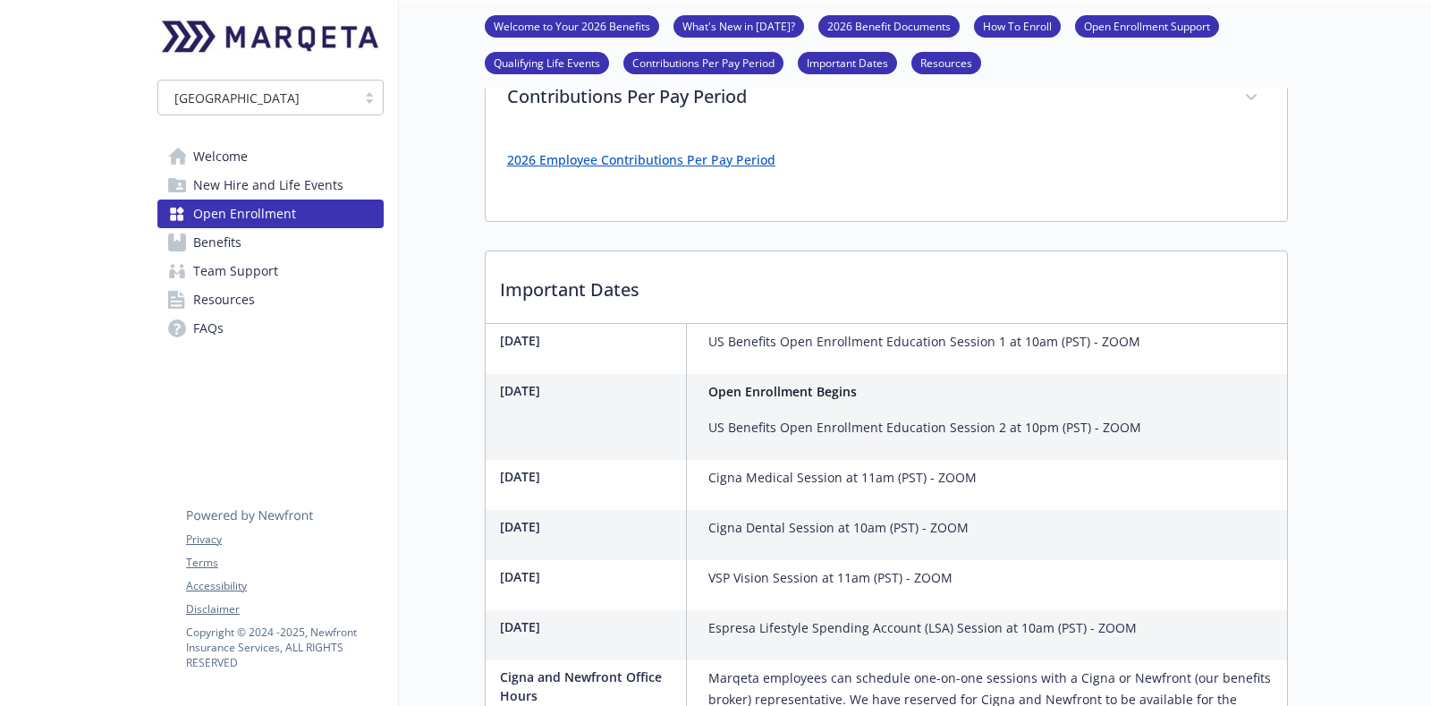
click at [564, 251] on p "Important Dates" at bounding box center [886, 284] width 801 height 66
click at [595, 251] on p "Important Dates" at bounding box center [886, 284] width 801 height 66
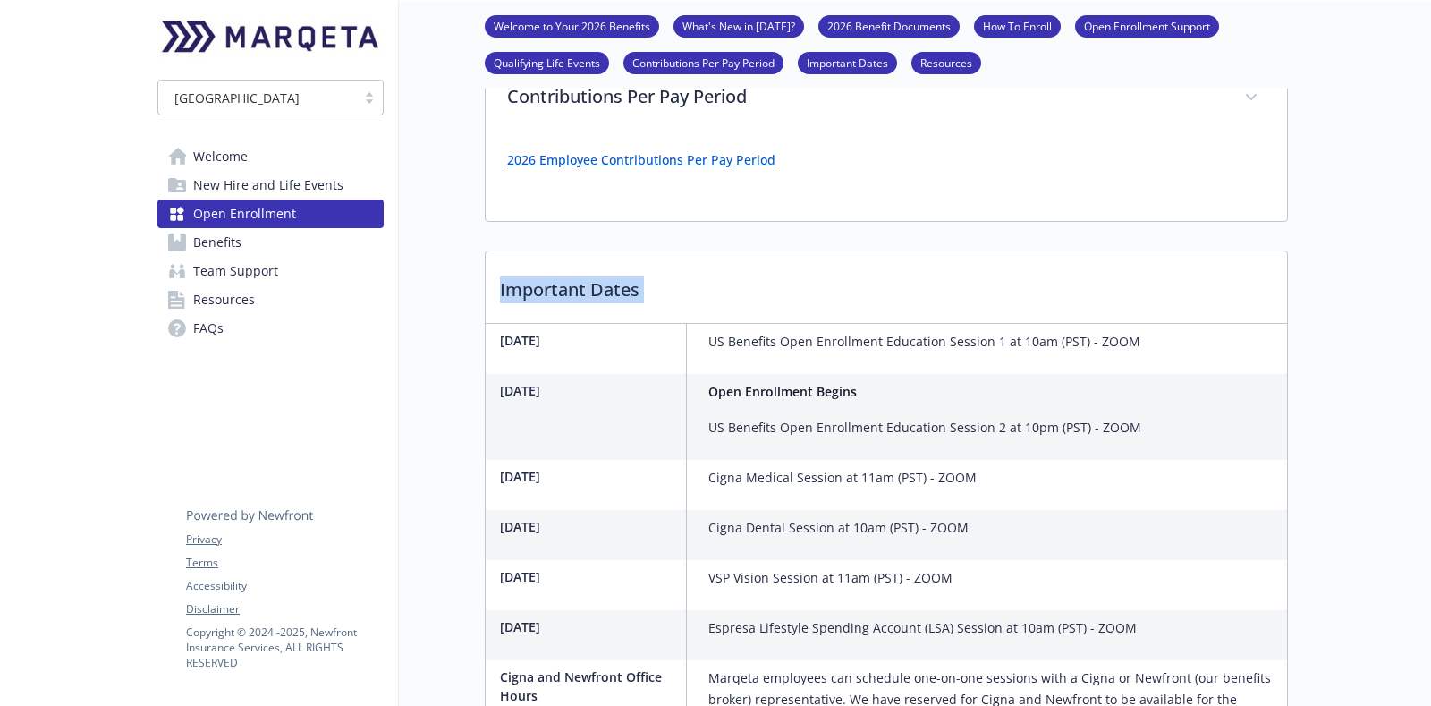
click at [595, 251] on p "Important Dates" at bounding box center [886, 284] width 801 height 66
click at [529, 251] on p "Important Dates" at bounding box center [886, 284] width 801 height 66
click at [560, 251] on p "Important Dates" at bounding box center [886, 284] width 801 height 66
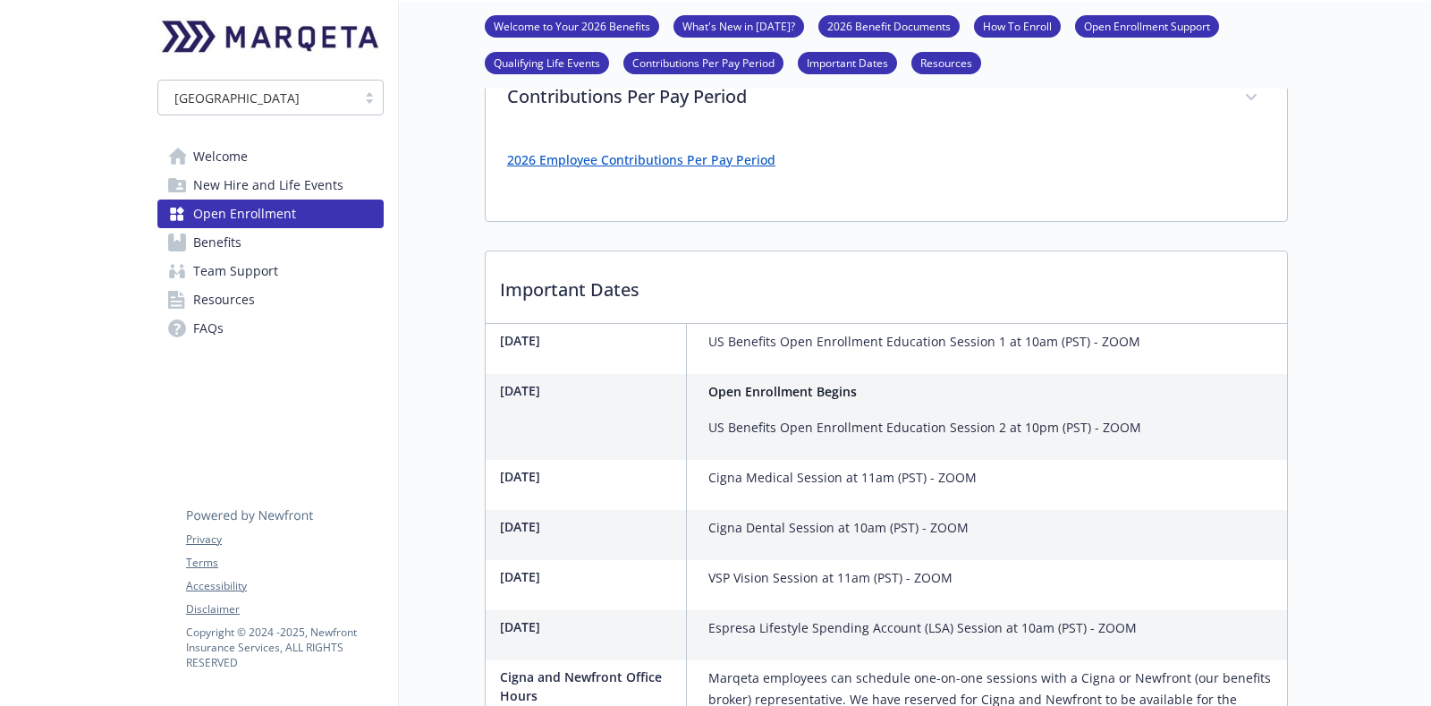
click at [1101, 331] on p "US Benefits Open Enrollment Education Session 1 at 10am (PST) - ZOOM" at bounding box center [924, 341] width 432 height 21
click at [1103, 331] on p "US Benefits Open Enrollment Education Session 1 at 10am (PST) - ZOOM" at bounding box center [924, 341] width 432 height 21
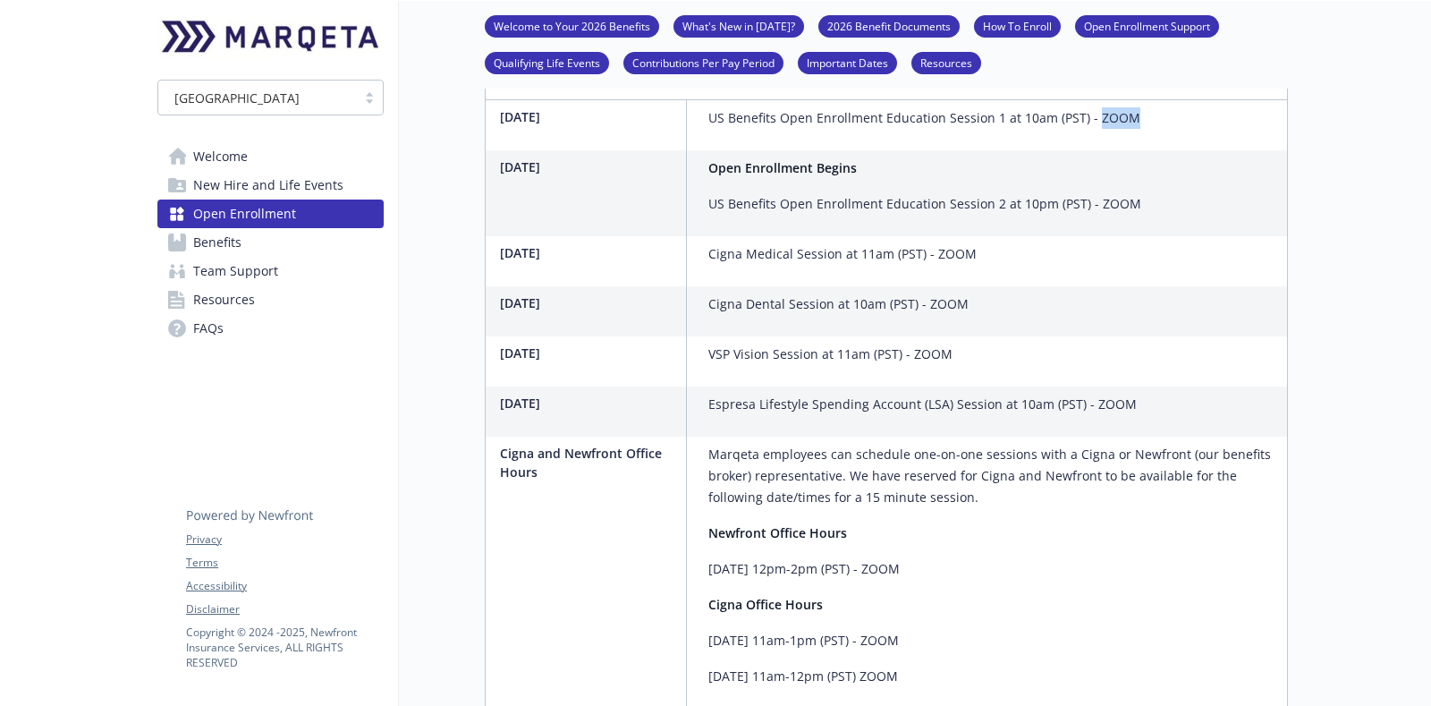
scroll to position [4919, 0]
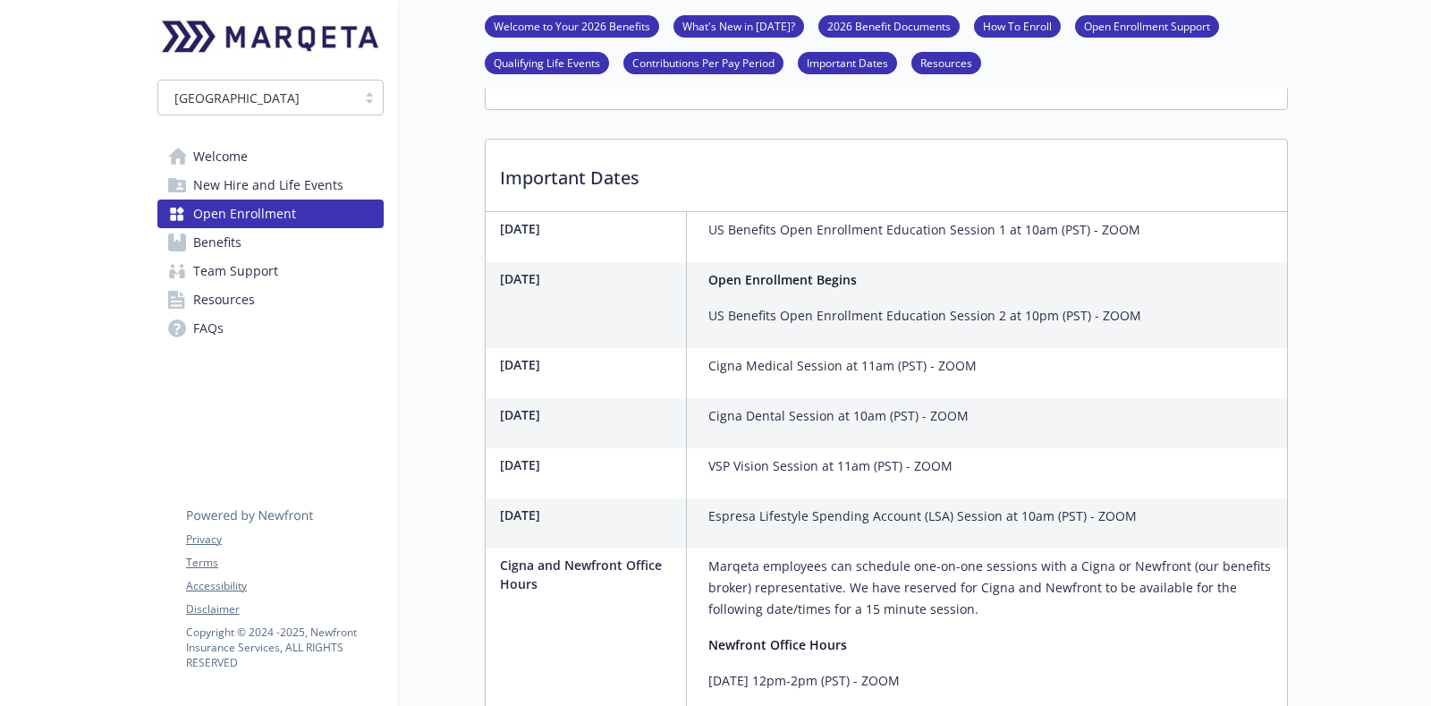
click at [591, 140] on p "Important Dates" at bounding box center [886, 173] width 801 height 66
click at [777, 355] on p "Cigna Medical Session at 11am (PST) - ZOOM" at bounding box center [842, 365] width 268 height 21
click at [221, 255] on span "Benefits" at bounding box center [217, 242] width 48 height 29
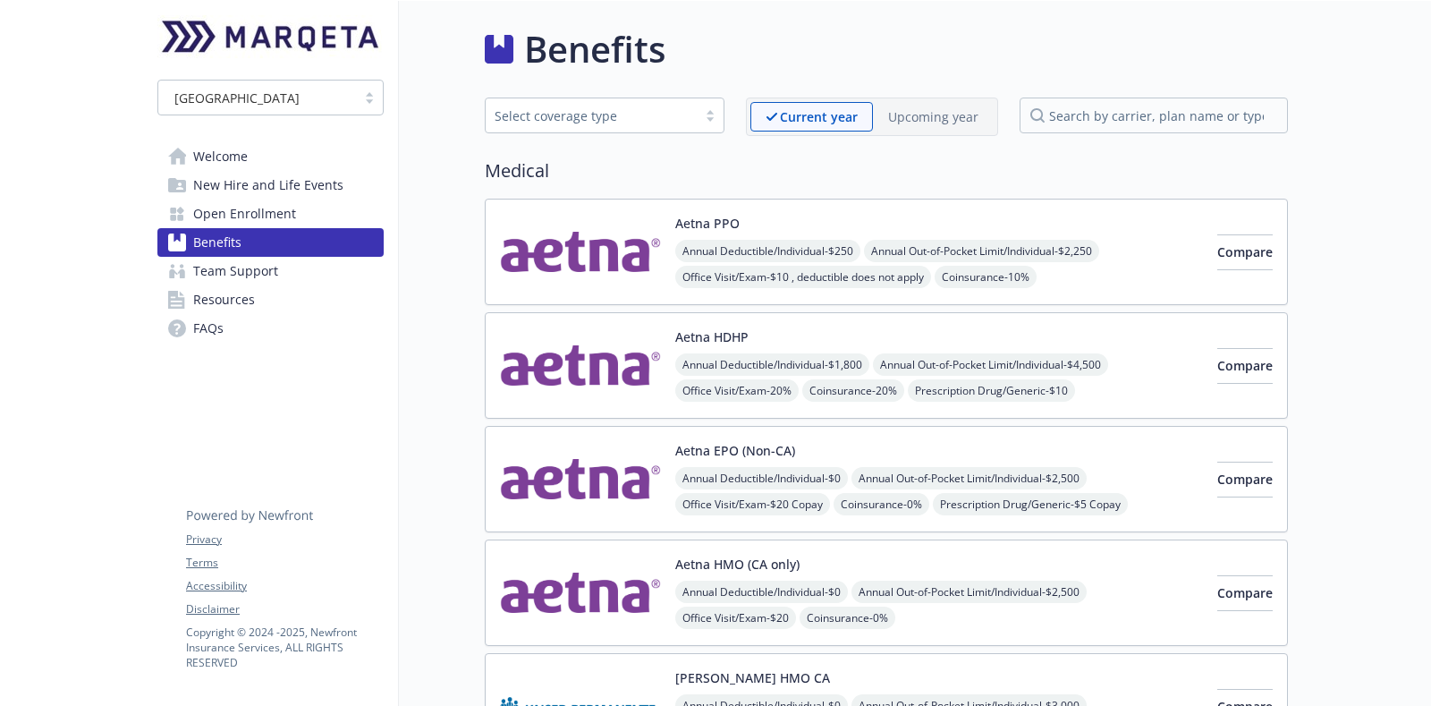
click at [947, 121] on p "Upcoming year" at bounding box center [933, 116] width 90 height 19
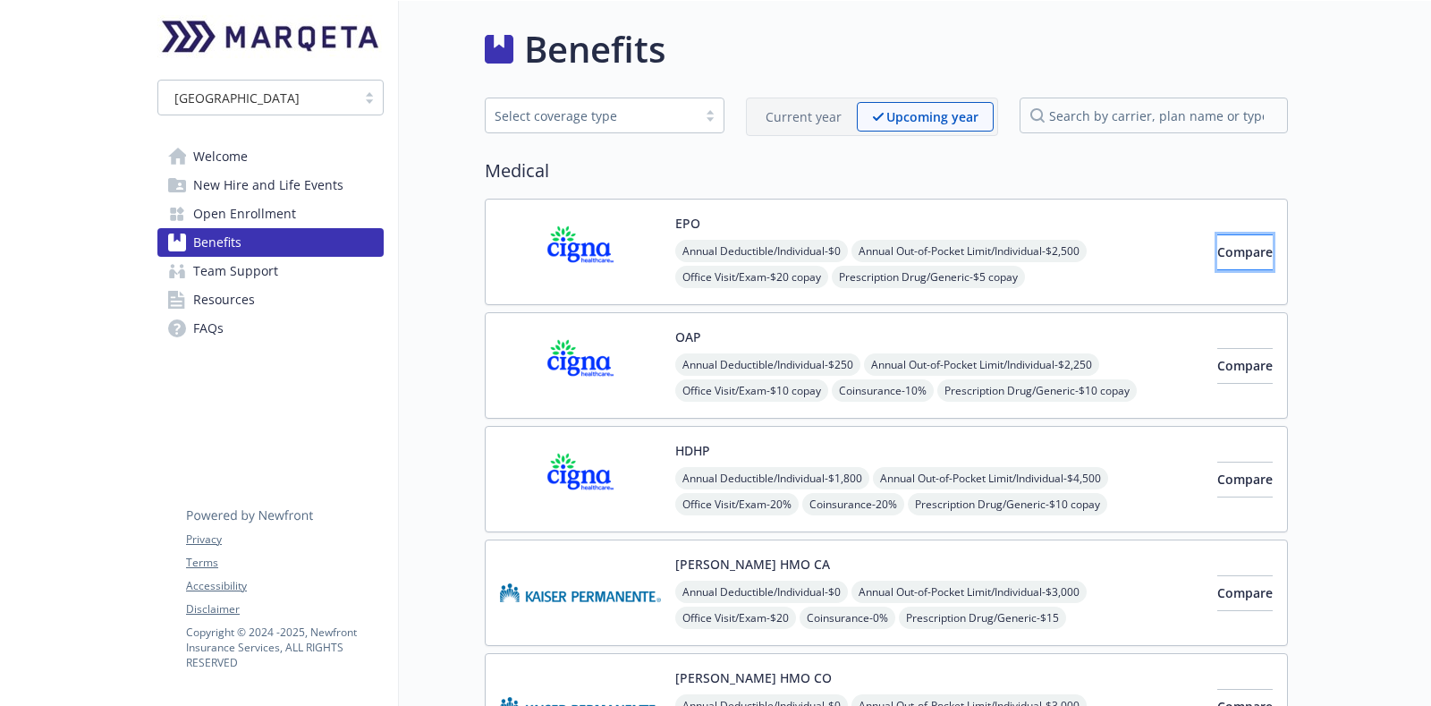
click at [1217, 259] on button "Compare" at bounding box center [1244, 252] width 55 height 36
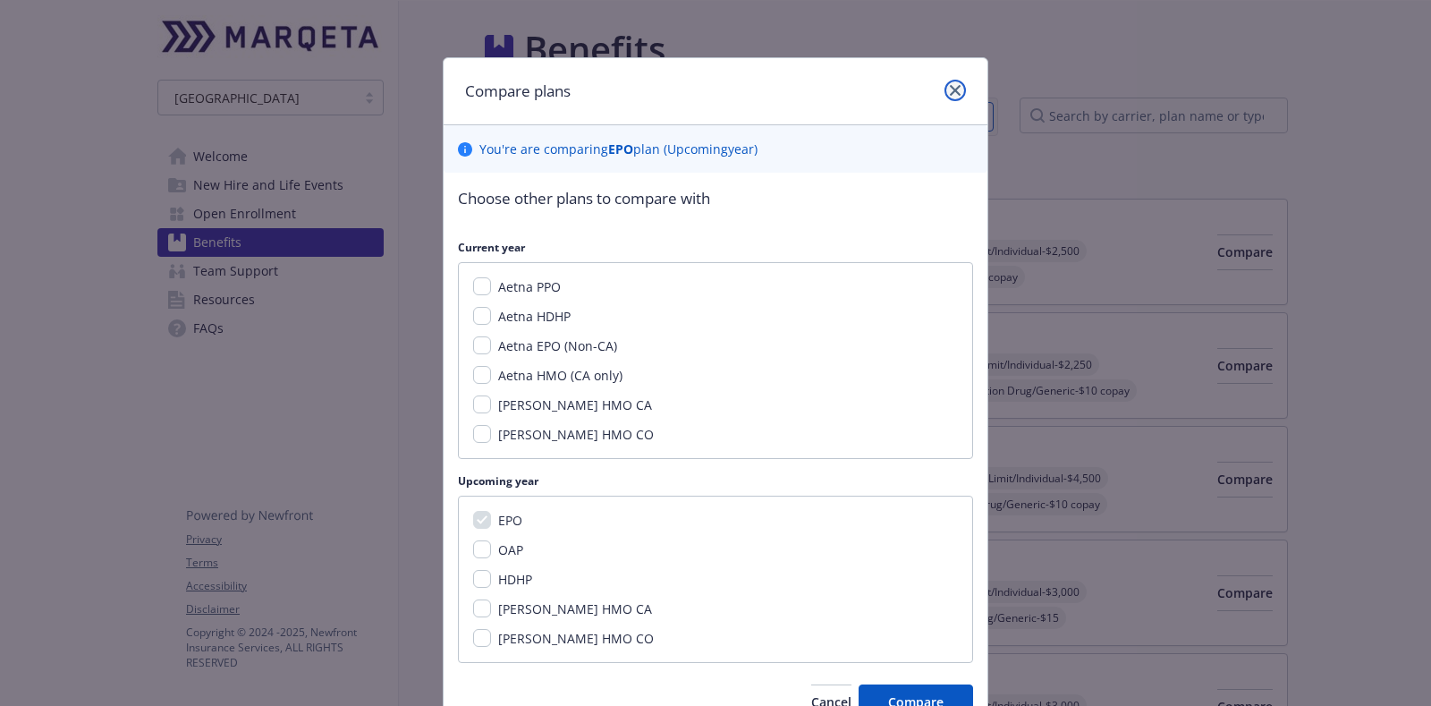
click at [950, 85] on icon "close" at bounding box center [955, 90] width 11 height 11
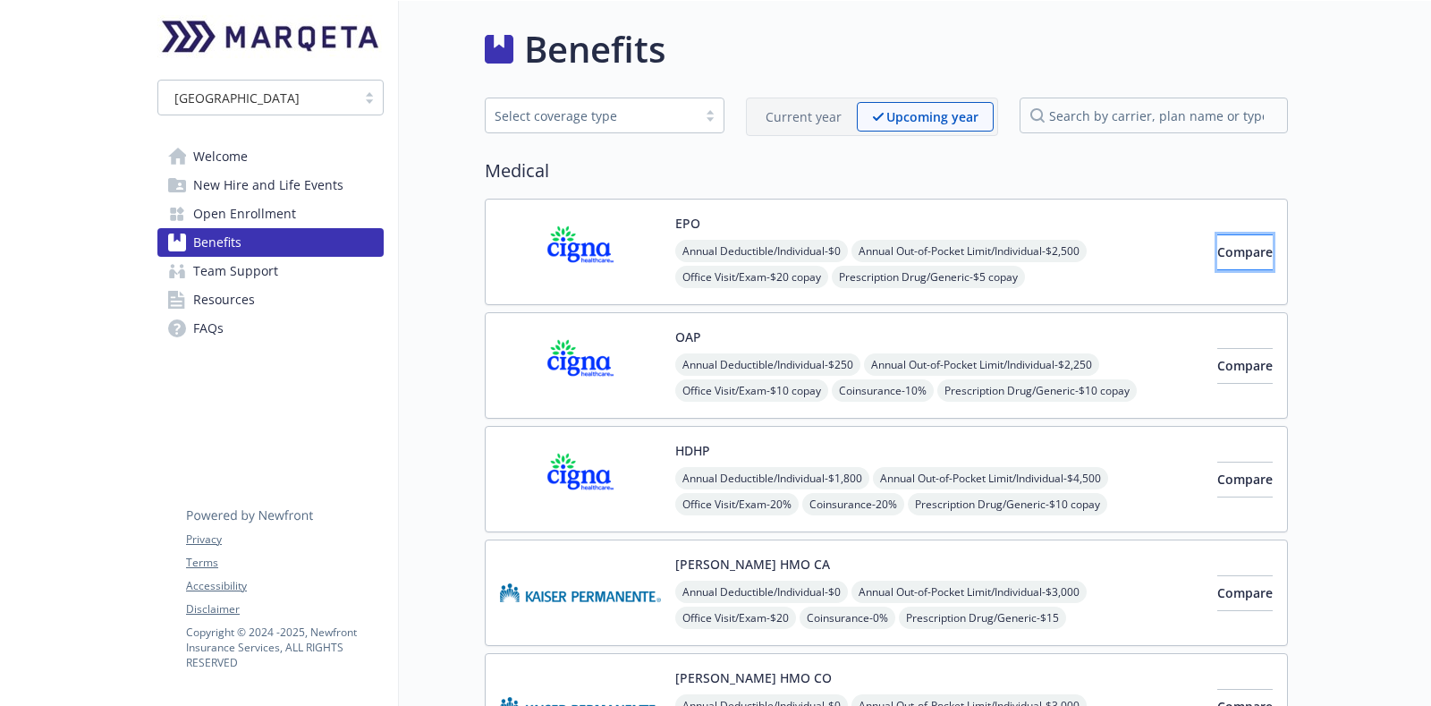
click at [1217, 253] on span "Compare" at bounding box center [1244, 251] width 55 height 17
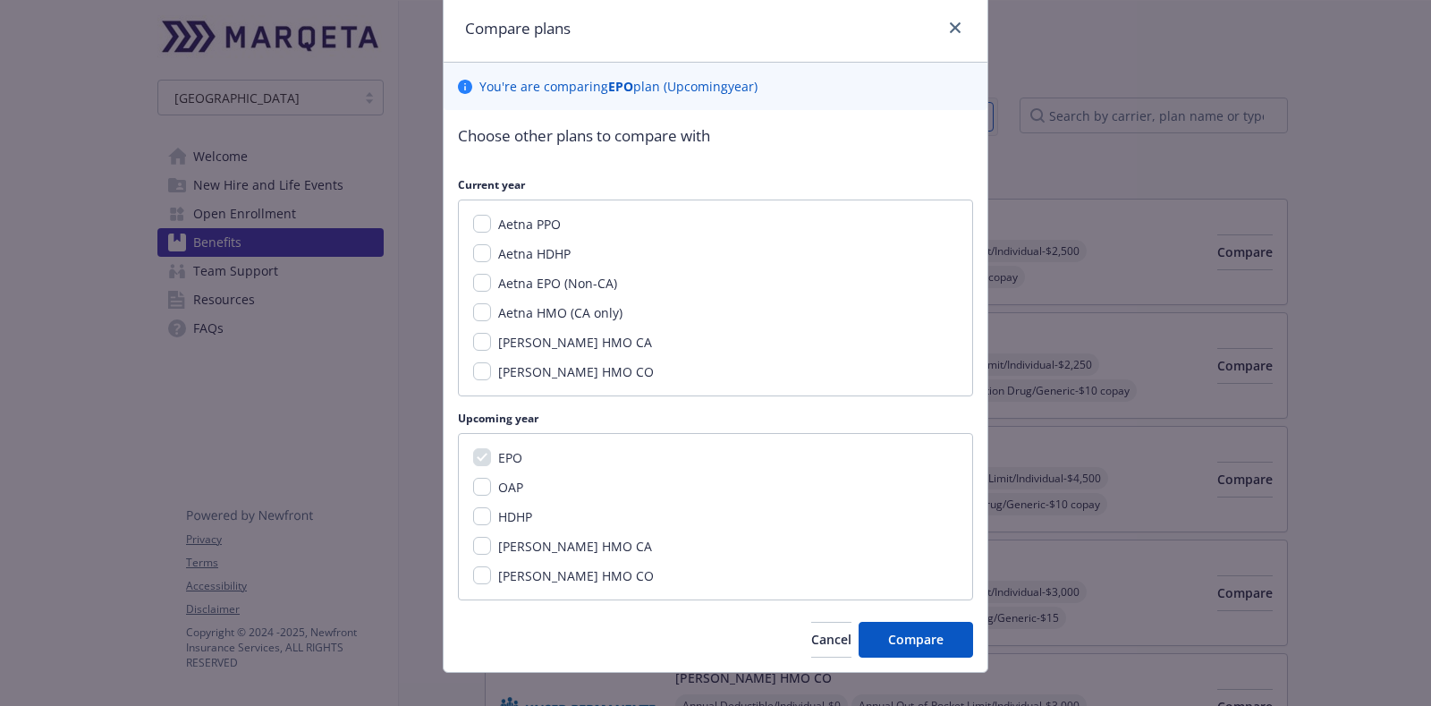
scroll to position [85, 0]
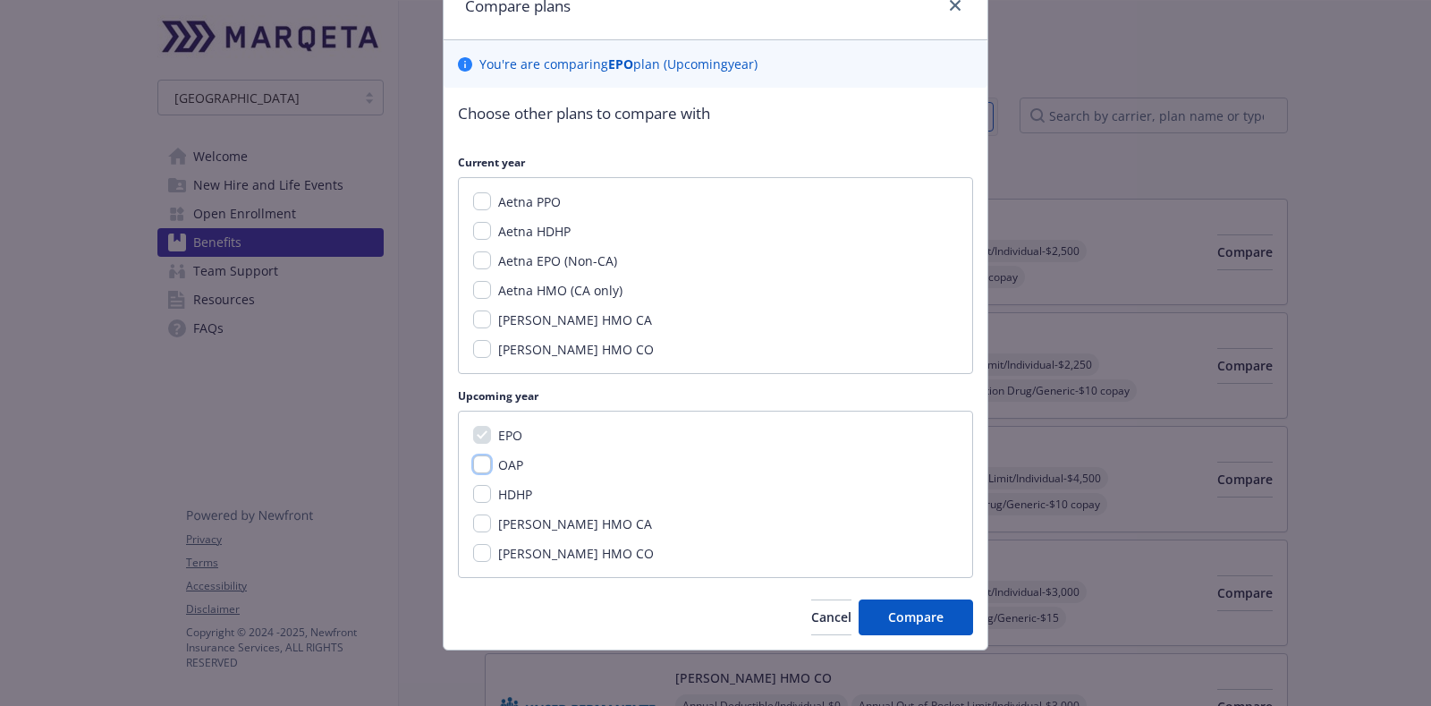
click at [478, 462] on input "OAP" at bounding box center [482, 464] width 18 height 18
checkbox input "true"
click at [919, 613] on span "Compare" at bounding box center [915, 616] width 55 height 17
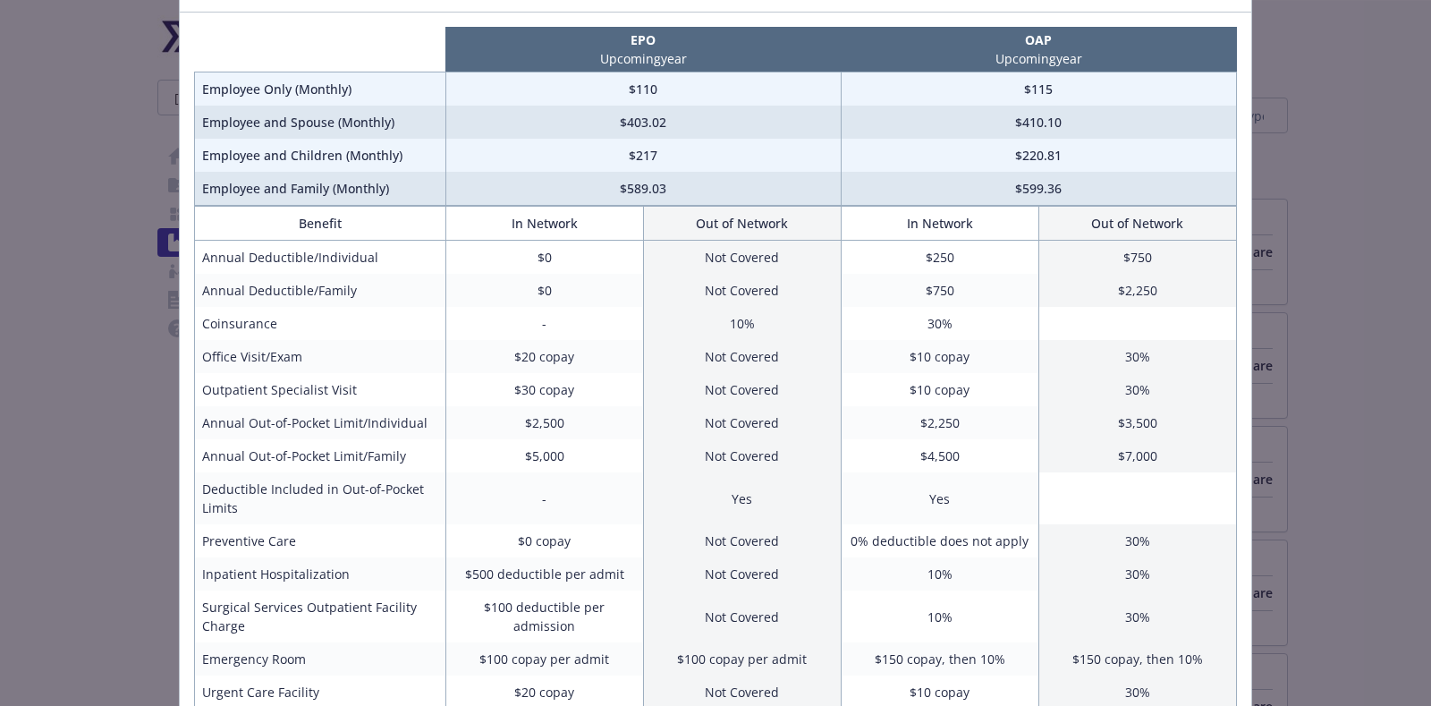
scroll to position [0, 0]
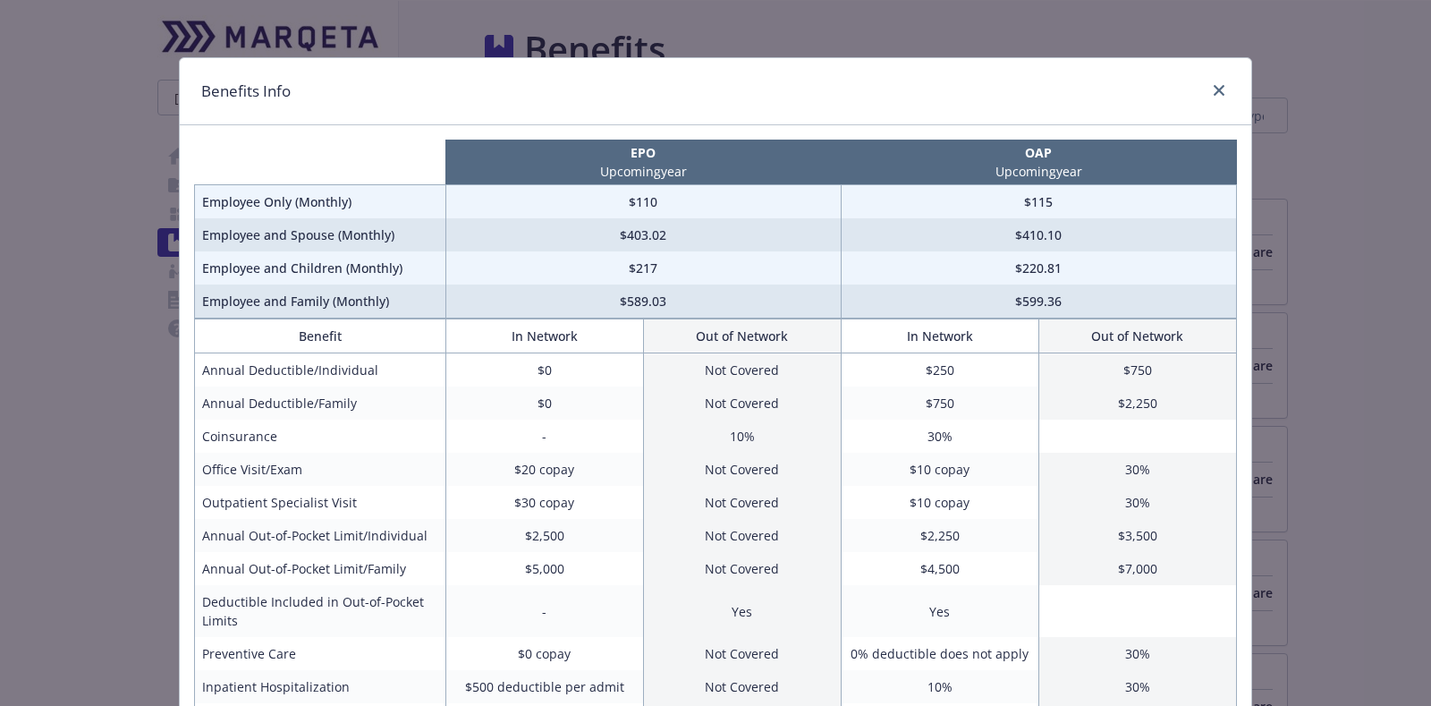
click at [626, 209] on td "$110" at bounding box center [642, 202] width 395 height 34
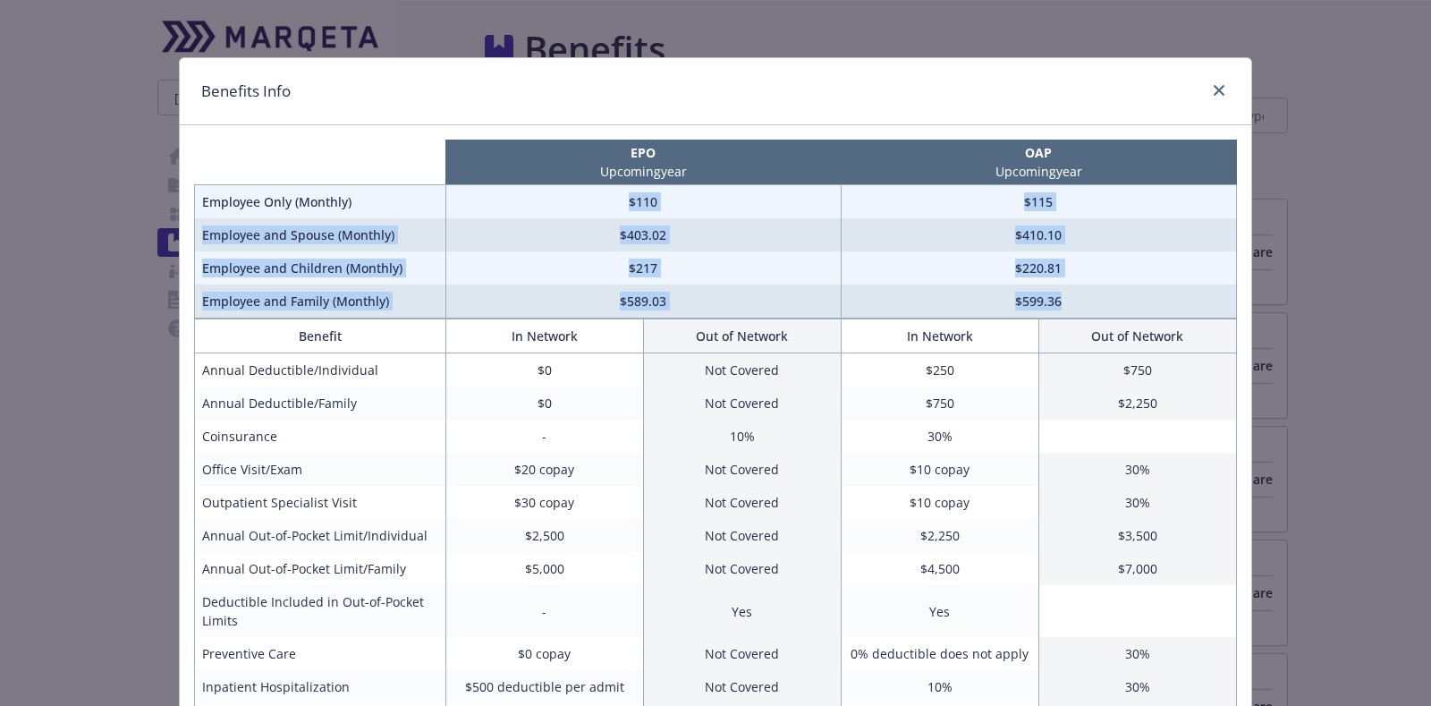
drag, startPoint x: 615, startPoint y: 201, endPoint x: 1078, endPoint y: 302, distance: 473.3
click at [1078, 302] on tbody "Employee Only (Monthly) $110 $115 Employee and Spouse (Monthly) $403.02 $410.10…" at bounding box center [716, 251] width 1042 height 133
click at [1078, 302] on td "$599.36" at bounding box center [1038, 301] width 395 height 34
drag, startPoint x: 1078, startPoint y: 302, endPoint x: 575, endPoint y: 199, distance: 513.1
click at [575, 199] on tbody "Employee Only (Monthly) $110 $115 Employee and Spouse (Monthly) $403.02 $410.10…" at bounding box center [716, 251] width 1042 height 133
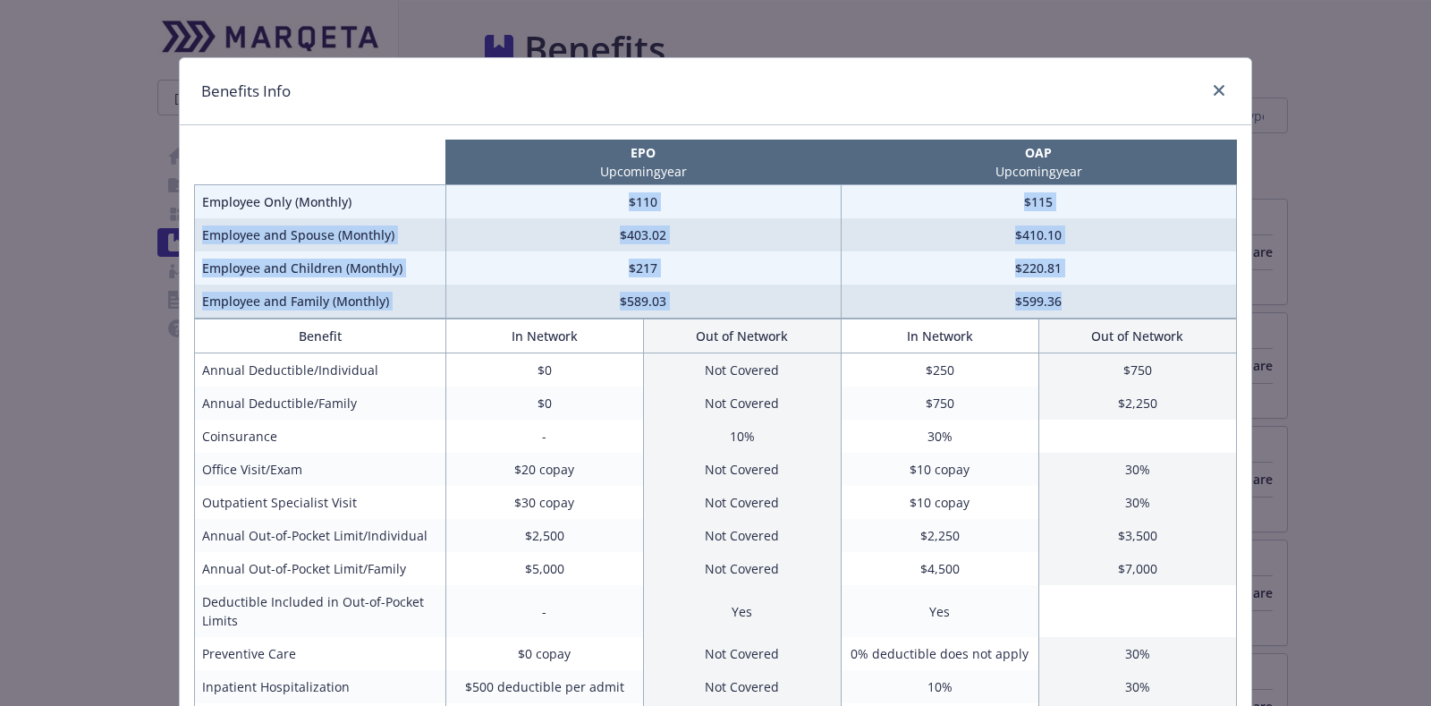
click at [581, 199] on td "$110" at bounding box center [642, 202] width 395 height 34
drag, startPoint x: 631, startPoint y: 209, endPoint x: 1146, endPoint y: 307, distance: 524.3
click at [1146, 307] on tbody "Employee Only (Monthly) $110 $115 Employee and Spouse (Monthly) $403.02 $410.10…" at bounding box center [716, 251] width 1042 height 133
click at [956, 174] on p "Upcoming year" at bounding box center [1038, 171] width 388 height 19
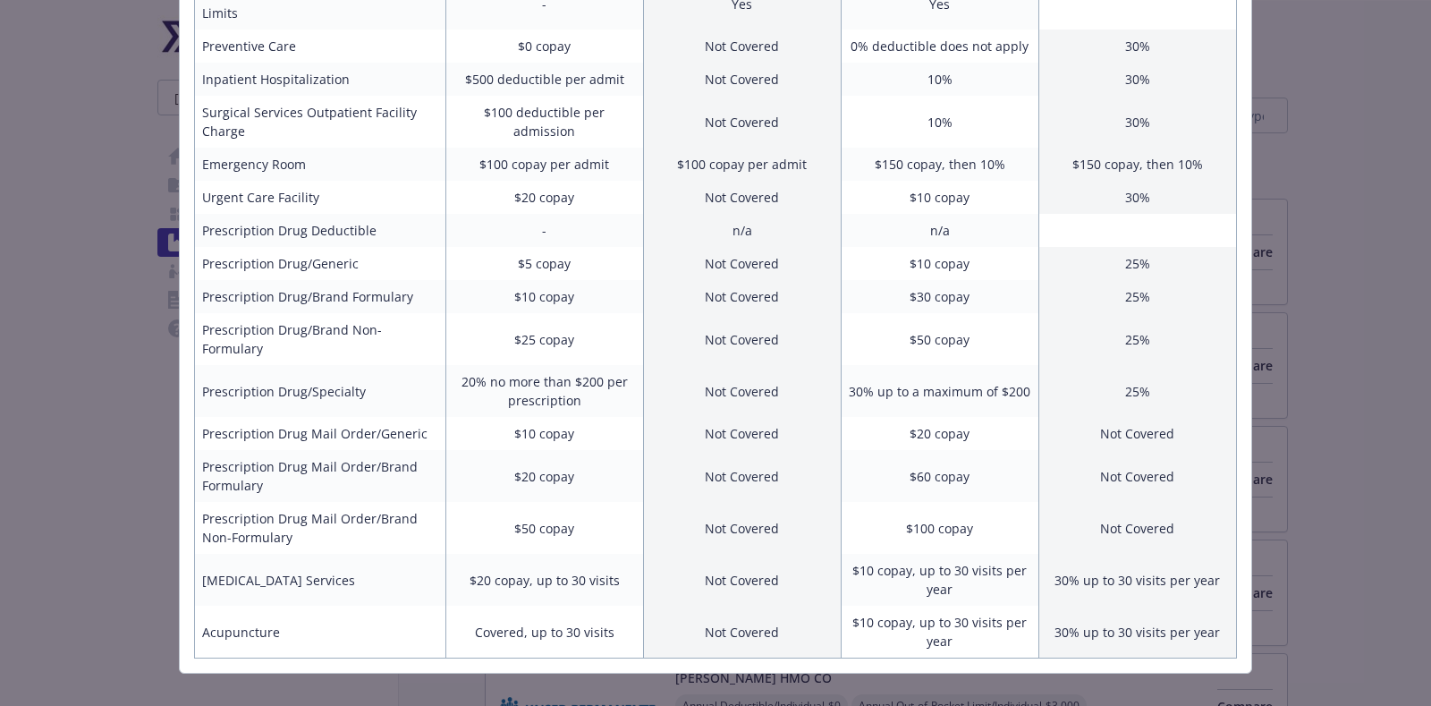
scroll to position [611, 0]
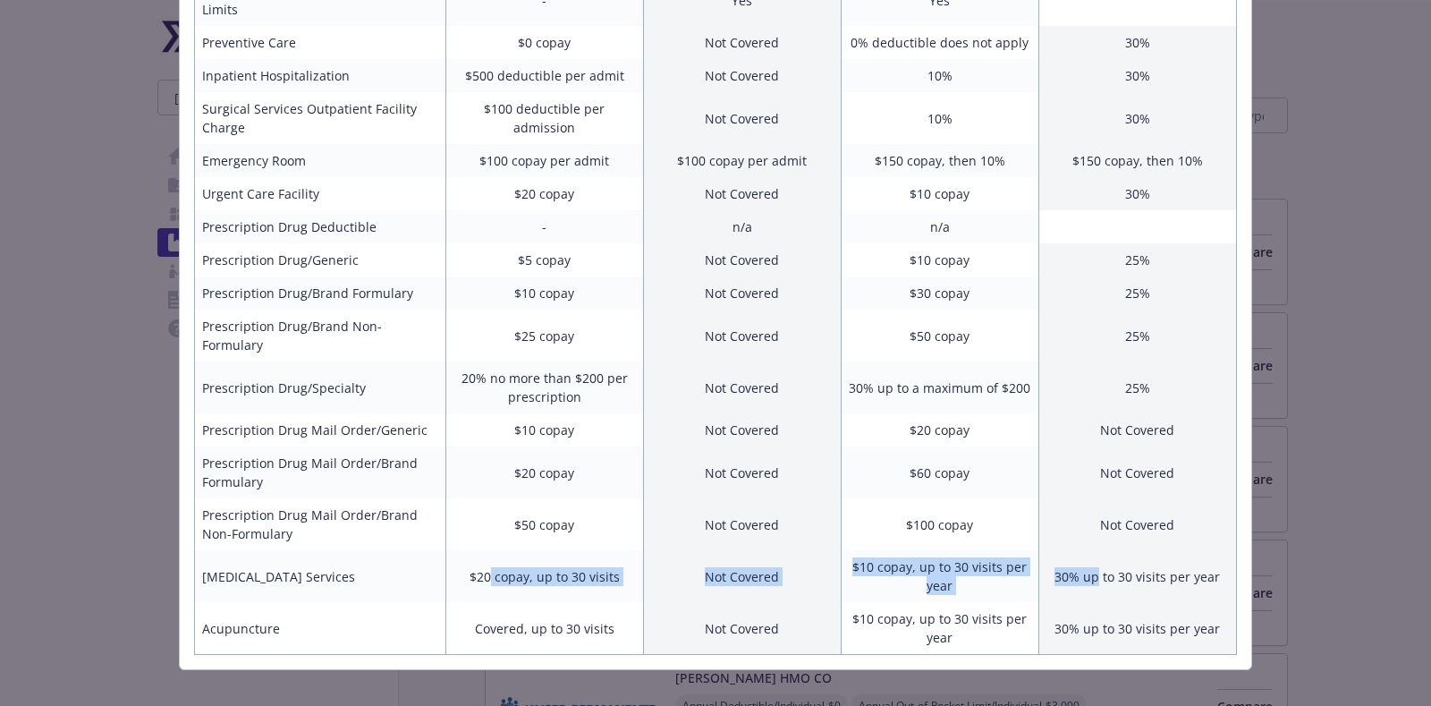
drag, startPoint x: 482, startPoint y: 553, endPoint x: 1091, endPoint y: 547, distance: 609.1
click at [1091, 550] on tr "Chiropractic Services $20 copay, up to 30 visits Not Covered $10 copay, up to 3…" at bounding box center [716, 576] width 1042 height 52
click at [841, 550] on td "$10 copay, up to 30 visits per year" at bounding box center [940, 576] width 198 height 52
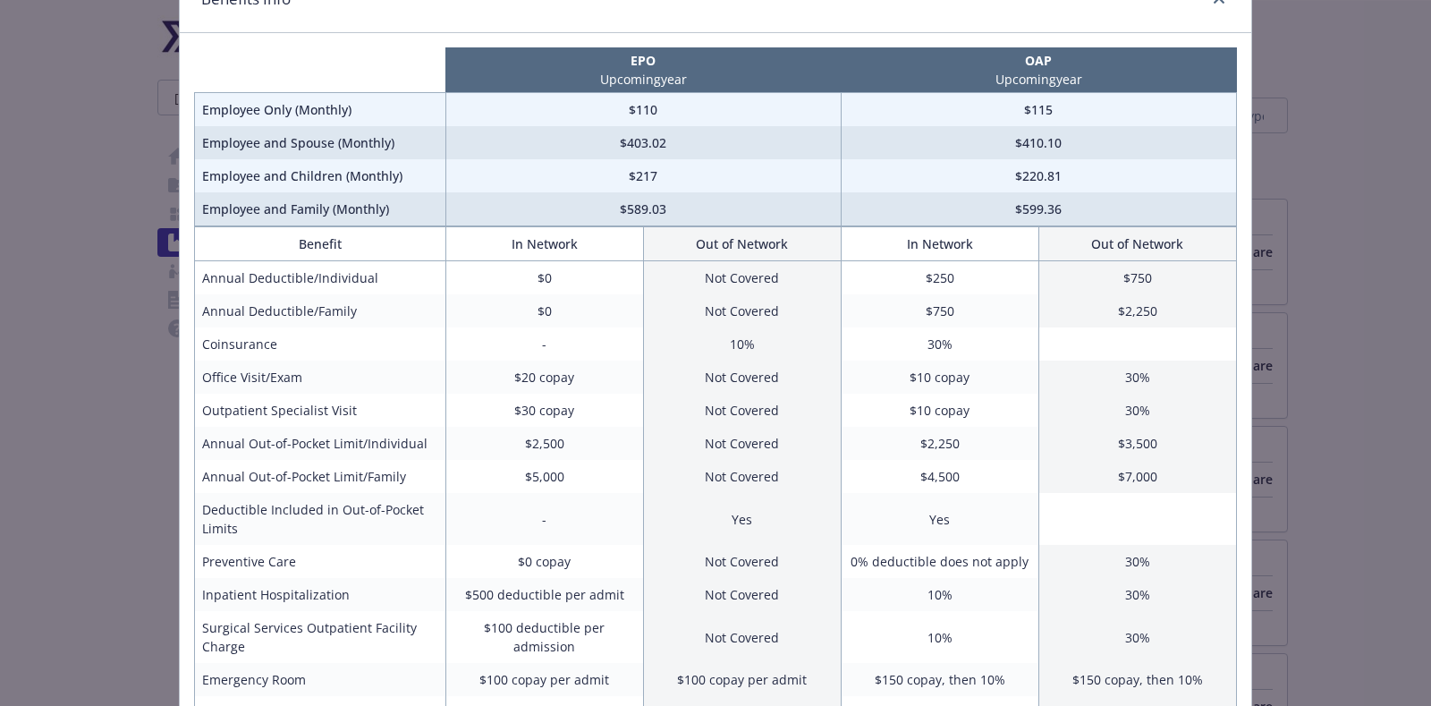
scroll to position [52, 0]
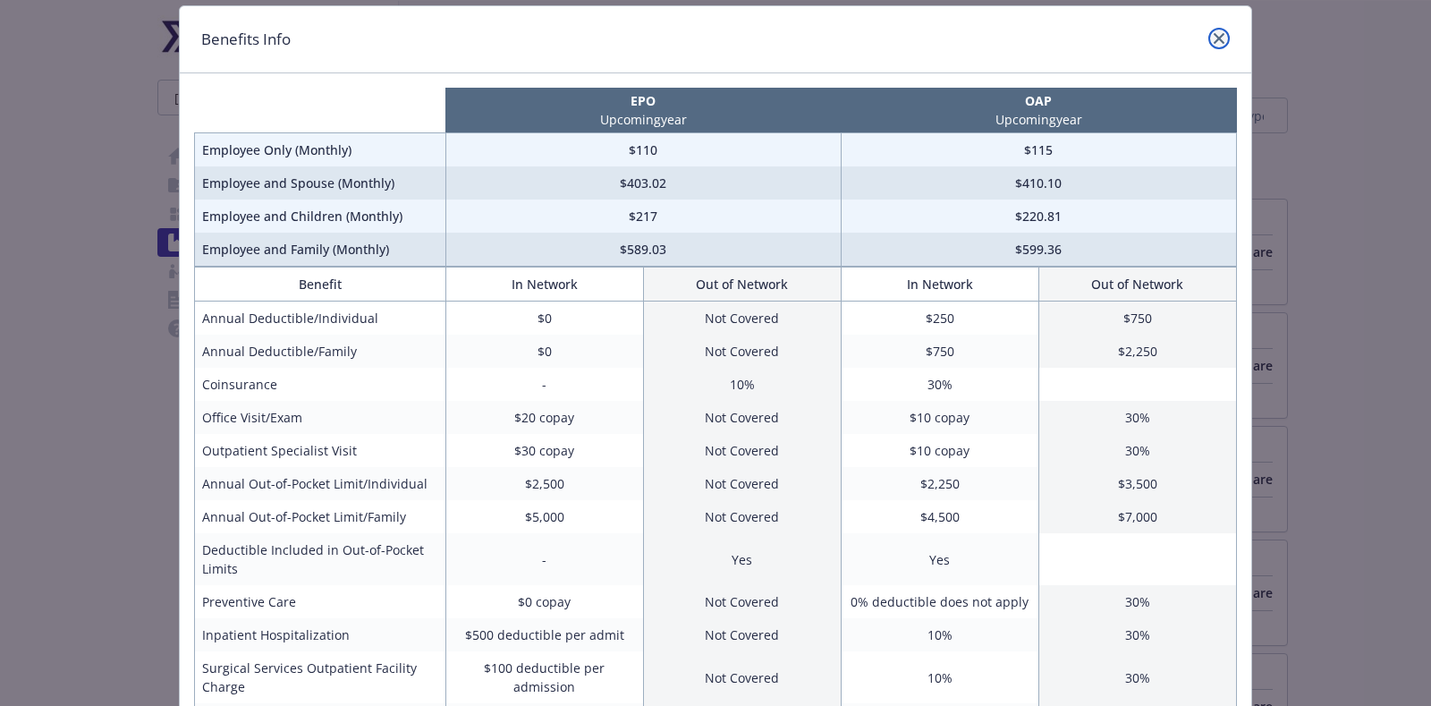
click at [1214, 39] on icon "close" at bounding box center [1219, 38] width 11 height 11
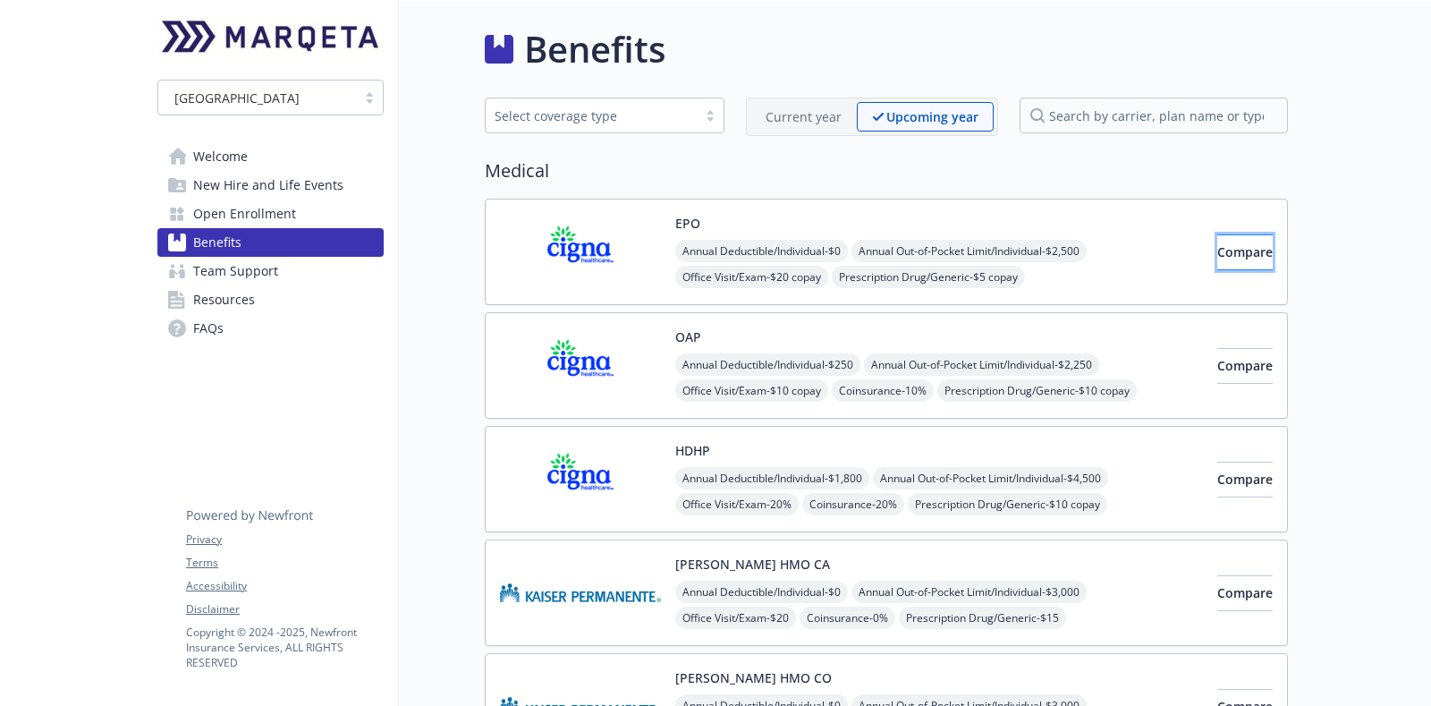
click at [1217, 244] on span "Compare" at bounding box center [1244, 251] width 55 height 17
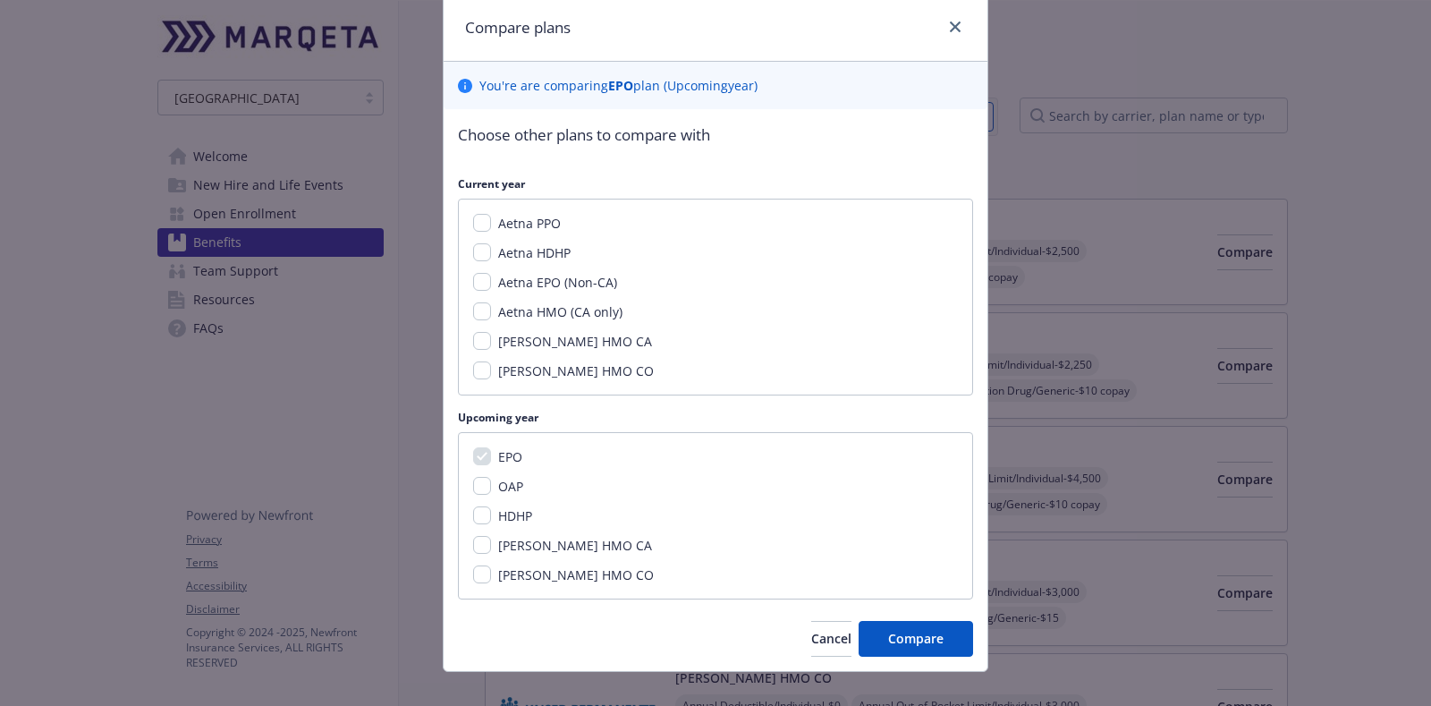
scroll to position [85, 0]
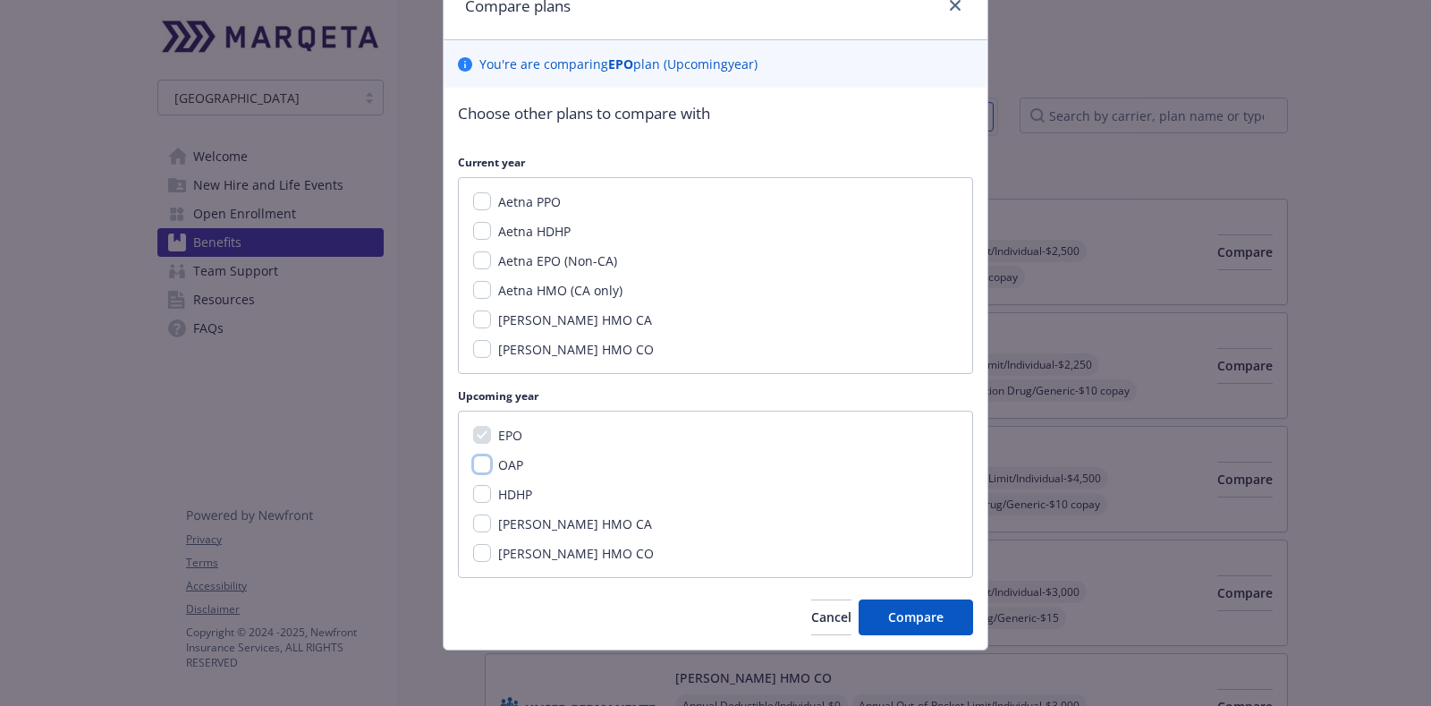
click at [475, 462] on input "OAP" at bounding box center [482, 464] width 18 height 18
click at [475, 463] on input "OAP" at bounding box center [482, 464] width 18 height 18
checkbox input "false"
click at [473, 196] on input "Aetna PPO" at bounding box center [482, 201] width 18 height 18
checkbox input "true"
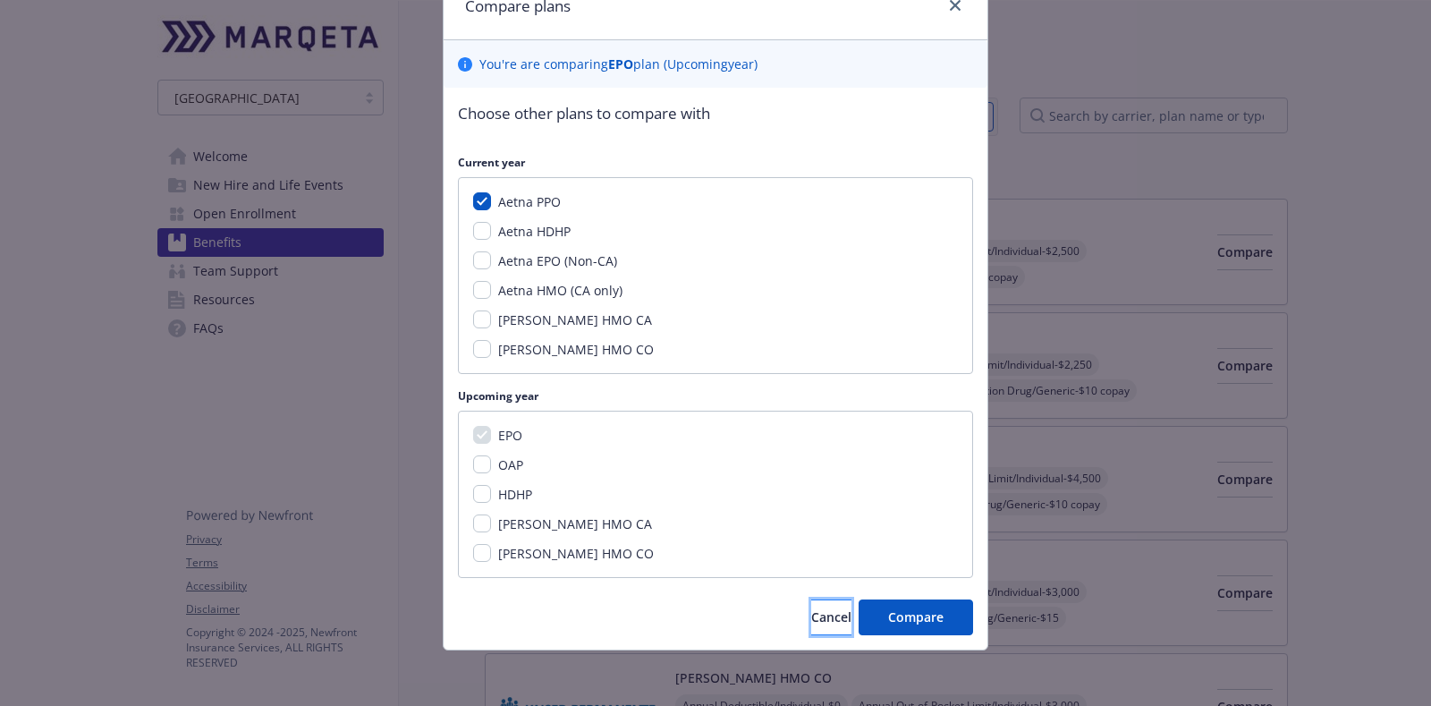
click at [811, 613] on span "Cancel" at bounding box center [831, 616] width 40 height 17
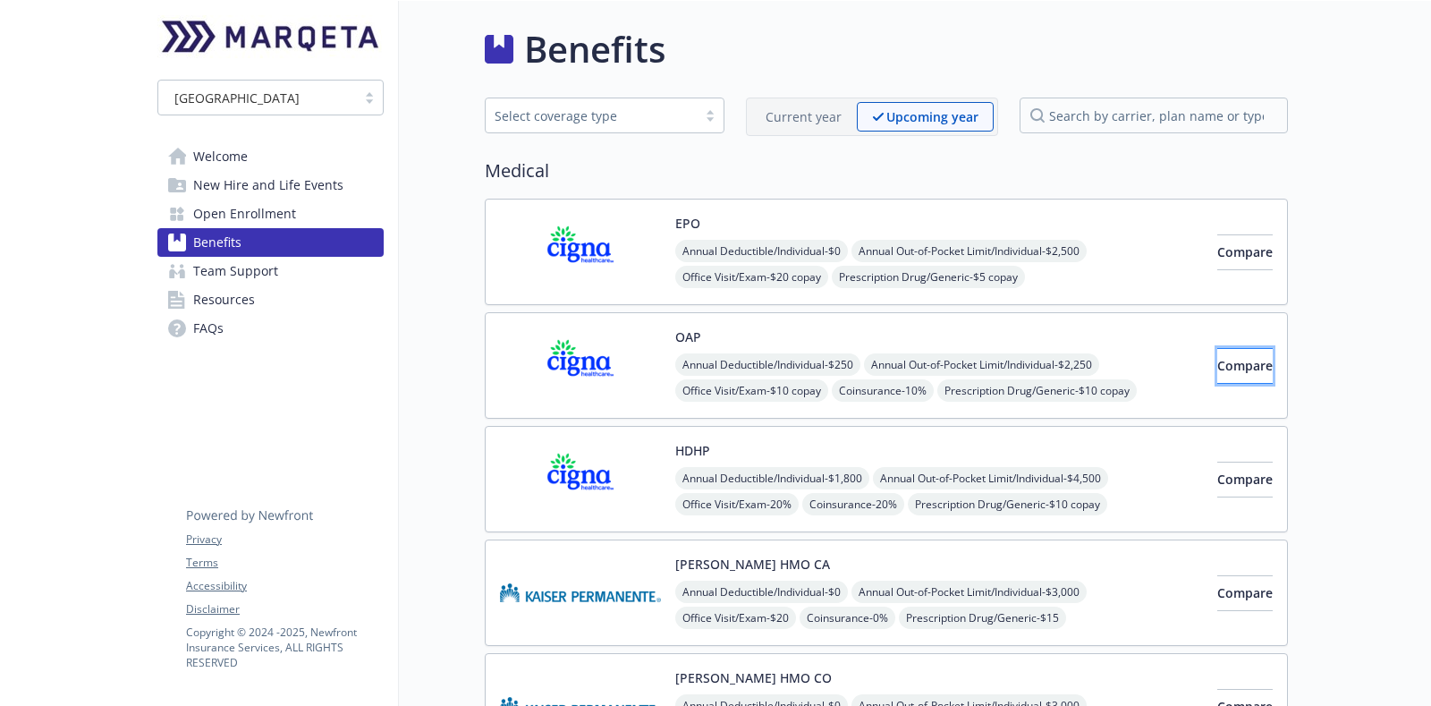
click at [1217, 348] on button "Compare" at bounding box center [1244, 366] width 55 height 36
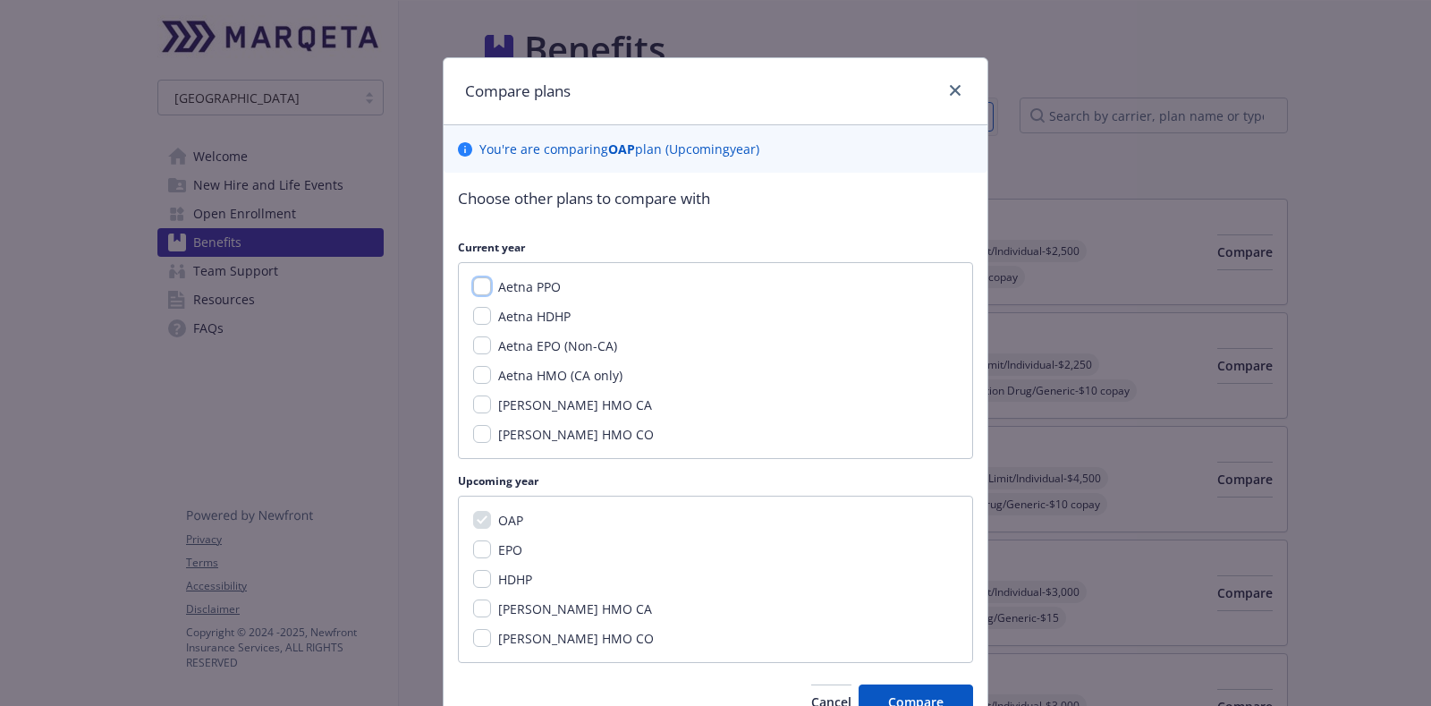
click at [473, 292] on input "Aetna PPO" at bounding box center [482, 286] width 18 height 18
checkbox input "true"
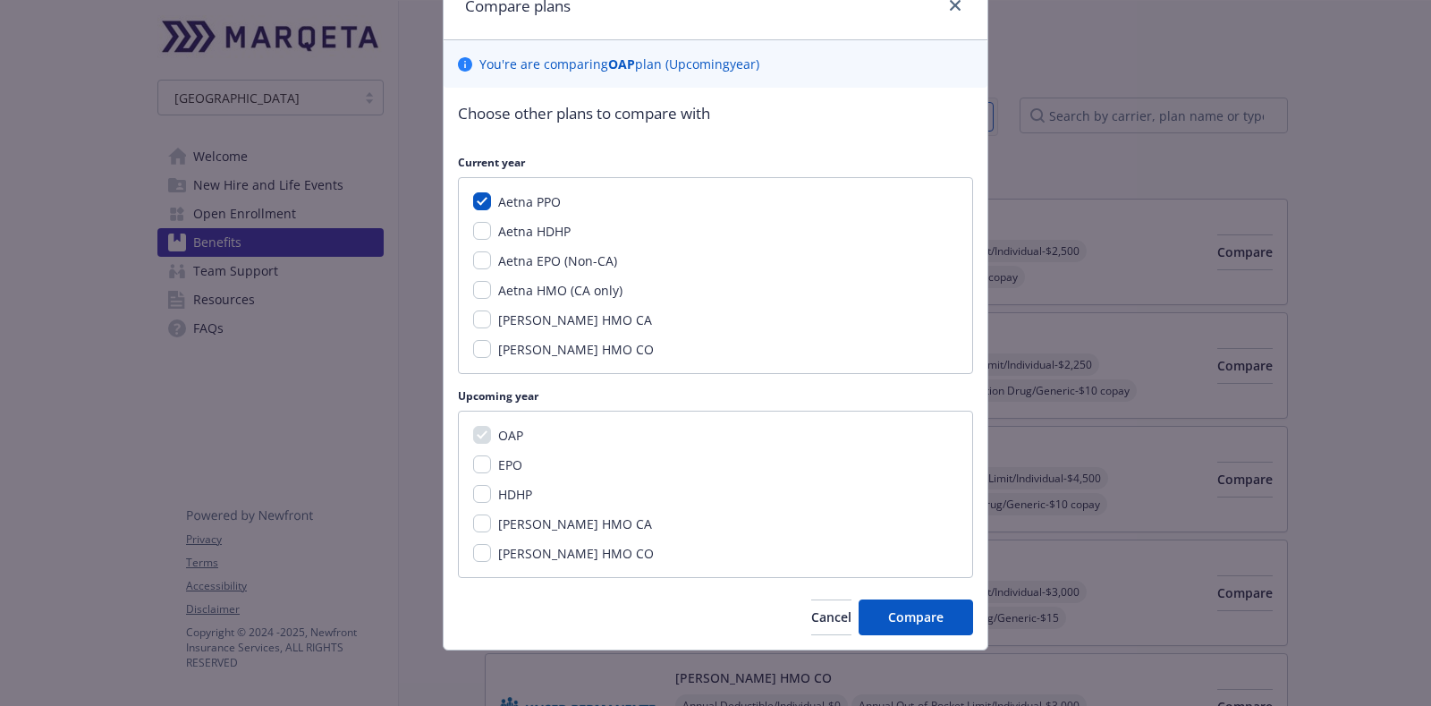
click at [926, 595] on div "Choose other plans to compare with Current year Aetna PPO Aetna HDHP Aetna EPO …" at bounding box center [716, 369] width 544 height 562
click at [924, 605] on button "Compare" at bounding box center [916, 617] width 114 height 36
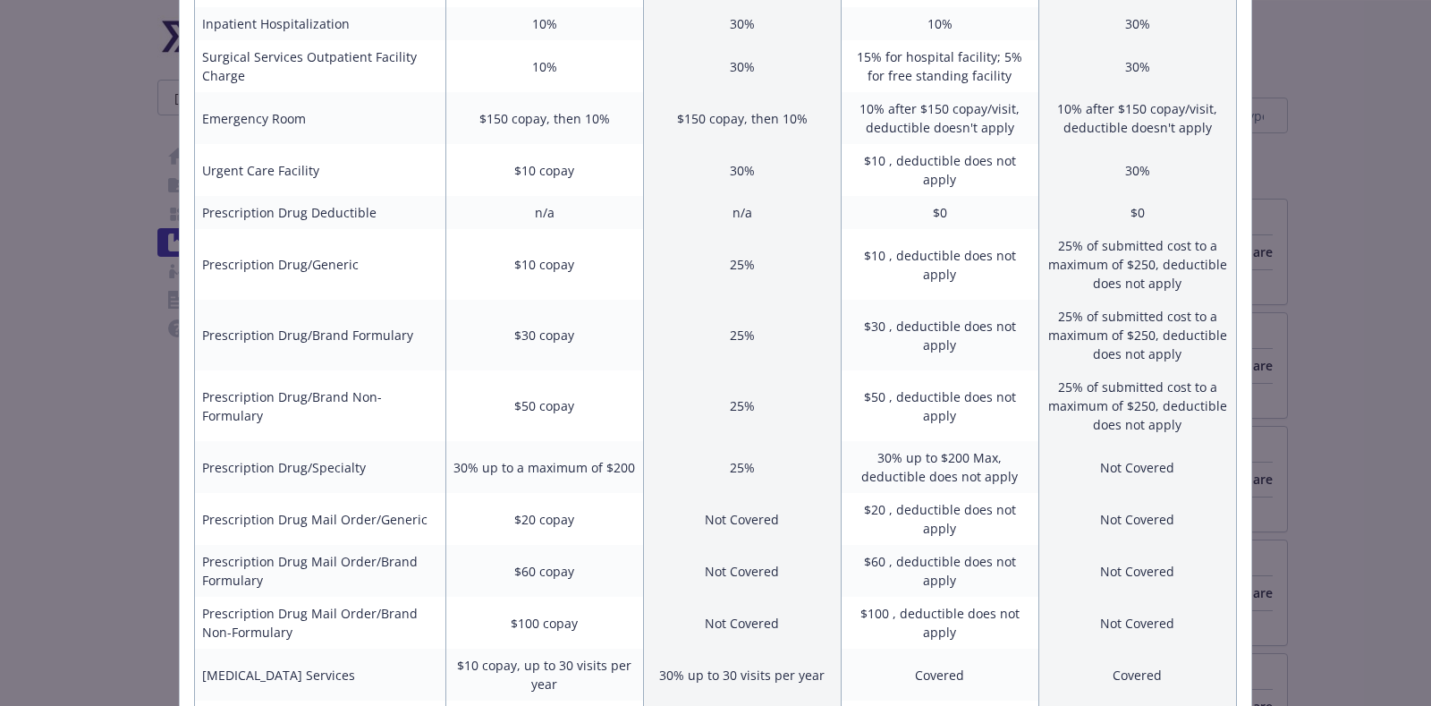
scroll to position [742, 0]
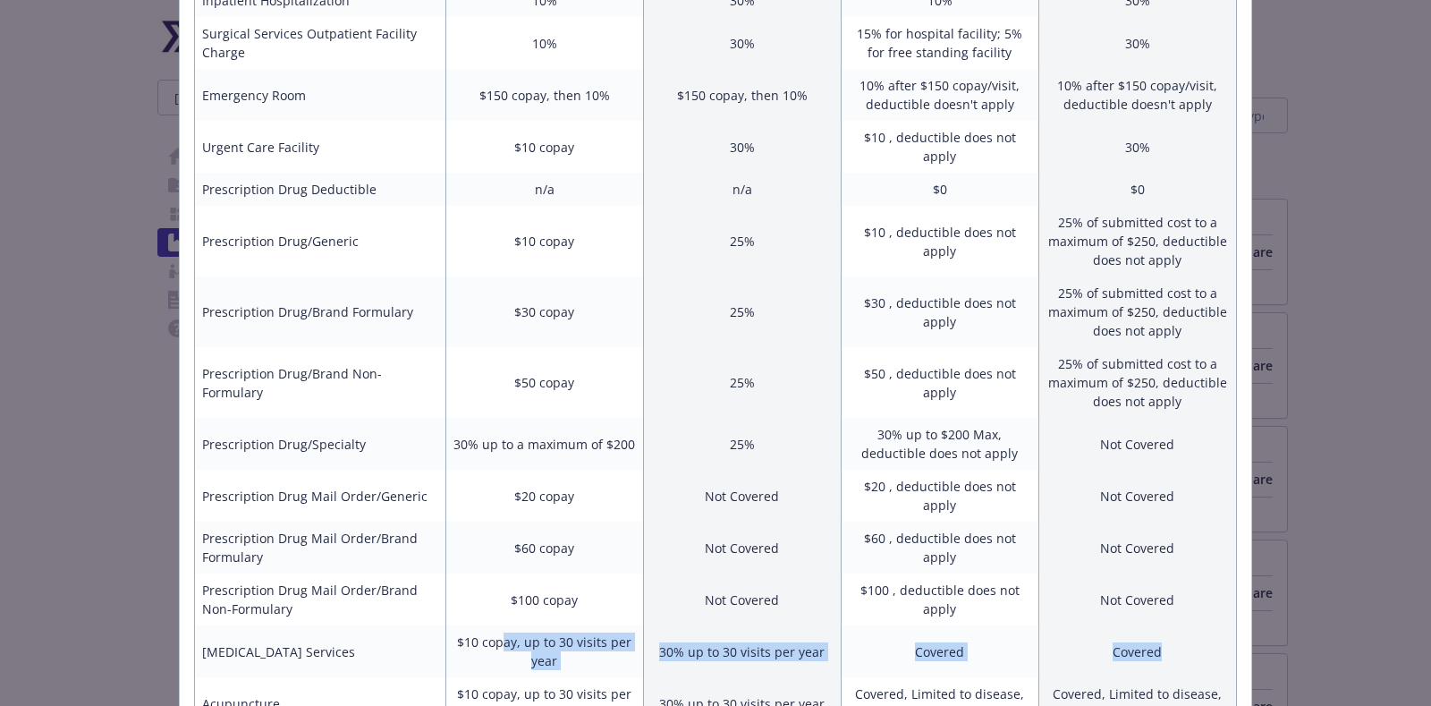
drag, startPoint x: 496, startPoint y: 553, endPoint x: 1198, endPoint y: 546, distance: 701.3
click at [1198, 625] on tr "Chiropractic Services $10 copay, up to 30 visits per year 30% up to 30 visits p…" at bounding box center [716, 651] width 1042 height 52
click at [867, 625] on td "Covered" at bounding box center [940, 651] width 198 height 52
drag, startPoint x: 466, startPoint y: 551, endPoint x: 1206, endPoint y: 547, distance: 739.7
click at [1206, 625] on tr "Chiropractic Services $10 copay, up to 30 visits per year 30% up to 30 visits p…" at bounding box center [716, 651] width 1042 height 52
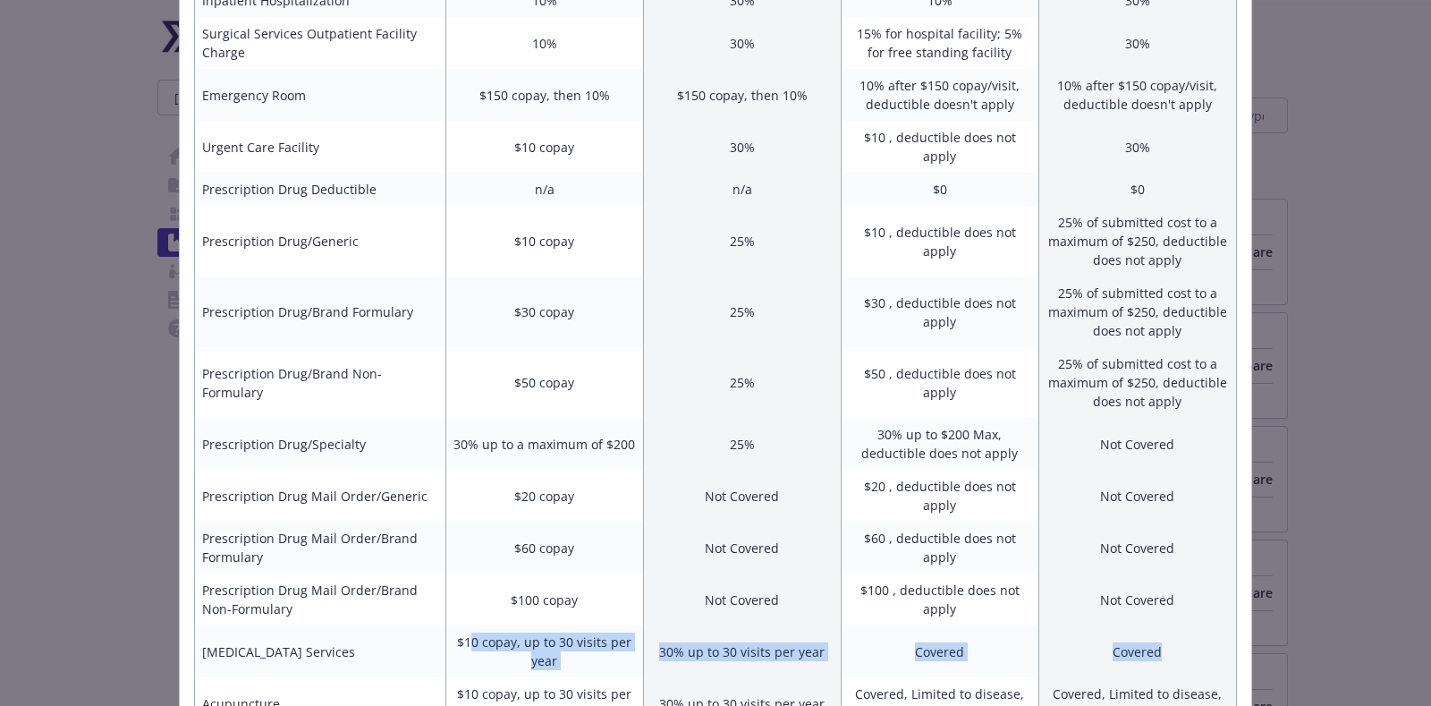
click at [970, 625] on td "Covered" at bounding box center [940, 651] width 198 height 52
drag, startPoint x: 457, startPoint y: 544, endPoint x: 1199, endPoint y: 553, distance: 742.4
click at [1199, 625] on tr "Chiropractic Services $10 copay, up to 30 visits per year 30% up to 30 visits p…" at bounding box center [716, 651] width 1042 height 52
click at [1199, 625] on td "Covered" at bounding box center [1137, 651] width 198 height 52
drag, startPoint x: 1199, startPoint y: 553, endPoint x: 415, endPoint y: 555, distance: 784.4
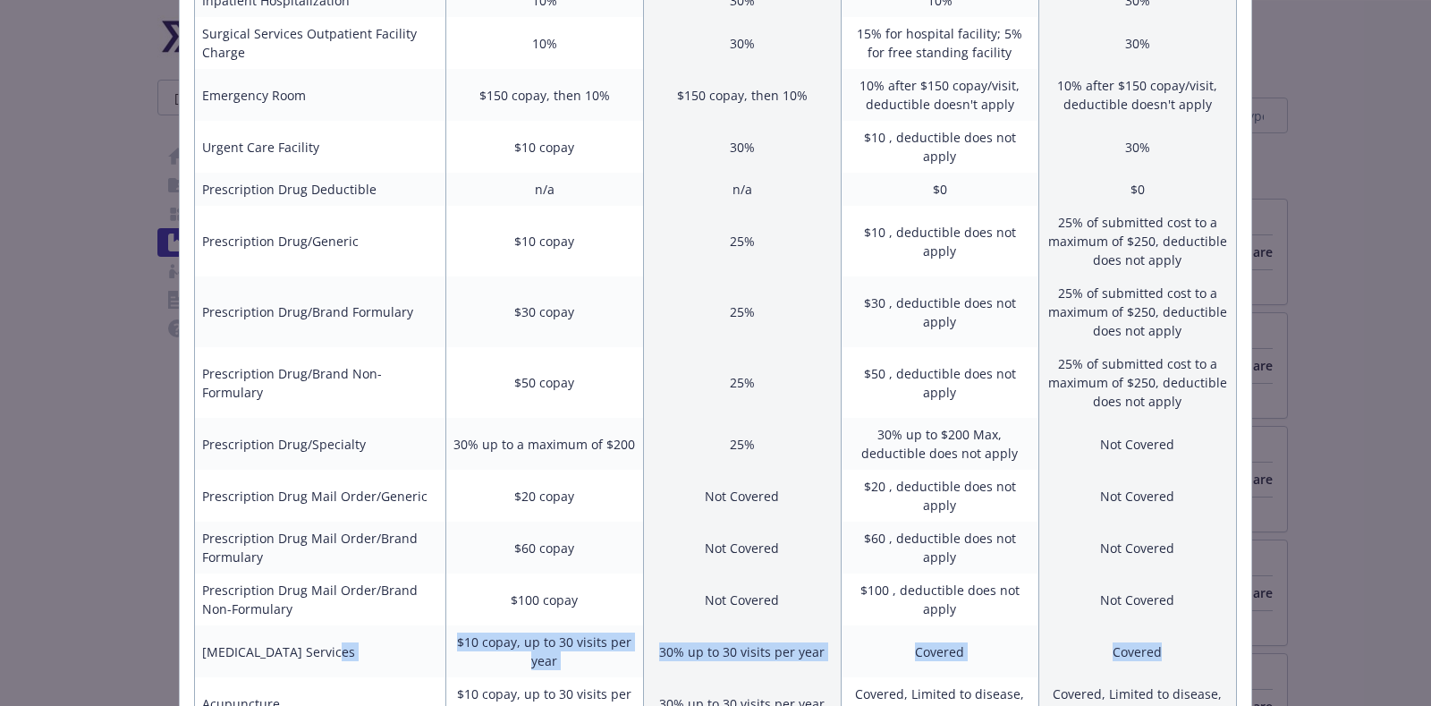
click at [415, 625] on tr "Chiropractic Services $10 copay, up to 30 visits per year 30% up to 30 visits p…" at bounding box center [716, 651] width 1042 height 52
click at [481, 625] on td "$10 copay, up to 30 visits per year" at bounding box center [544, 651] width 198 height 52
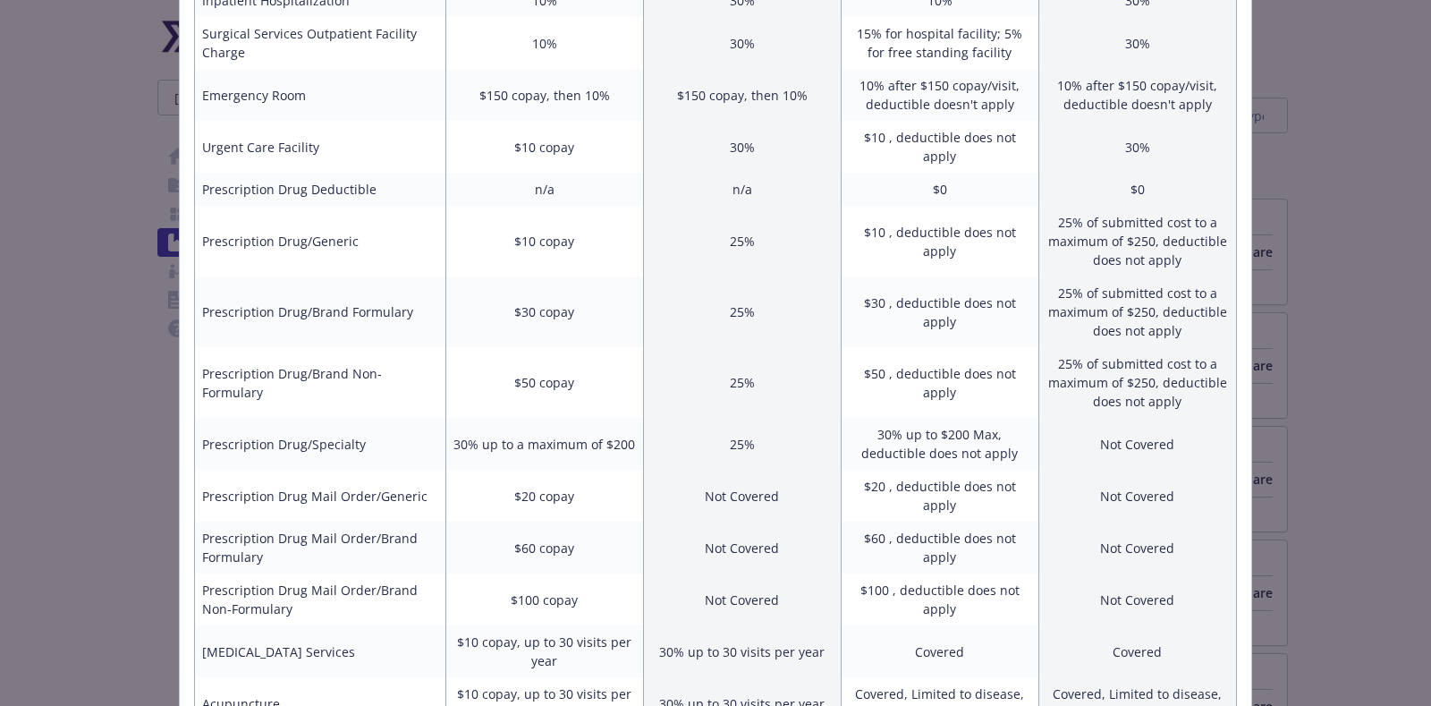
click at [504, 573] on td "$100 copay" at bounding box center [544, 599] width 198 height 52
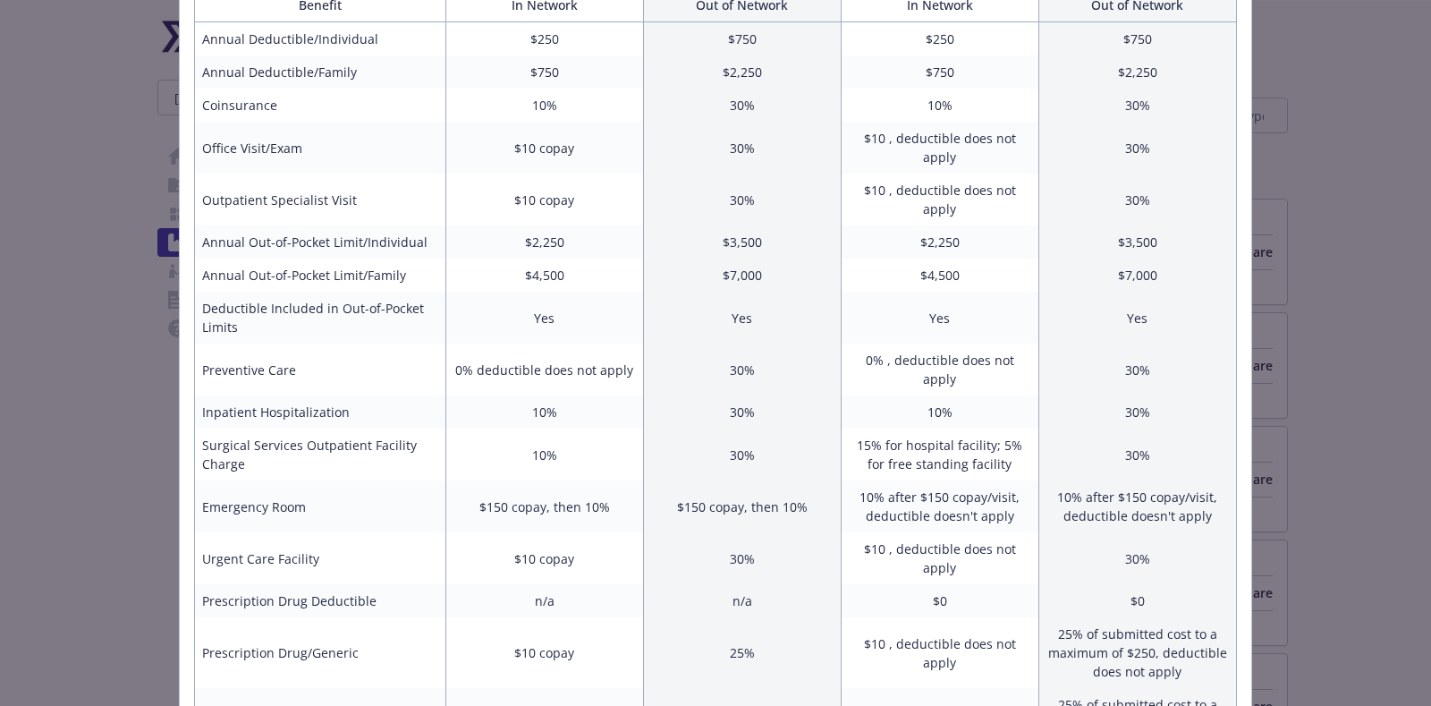
scroll to position [0, 0]
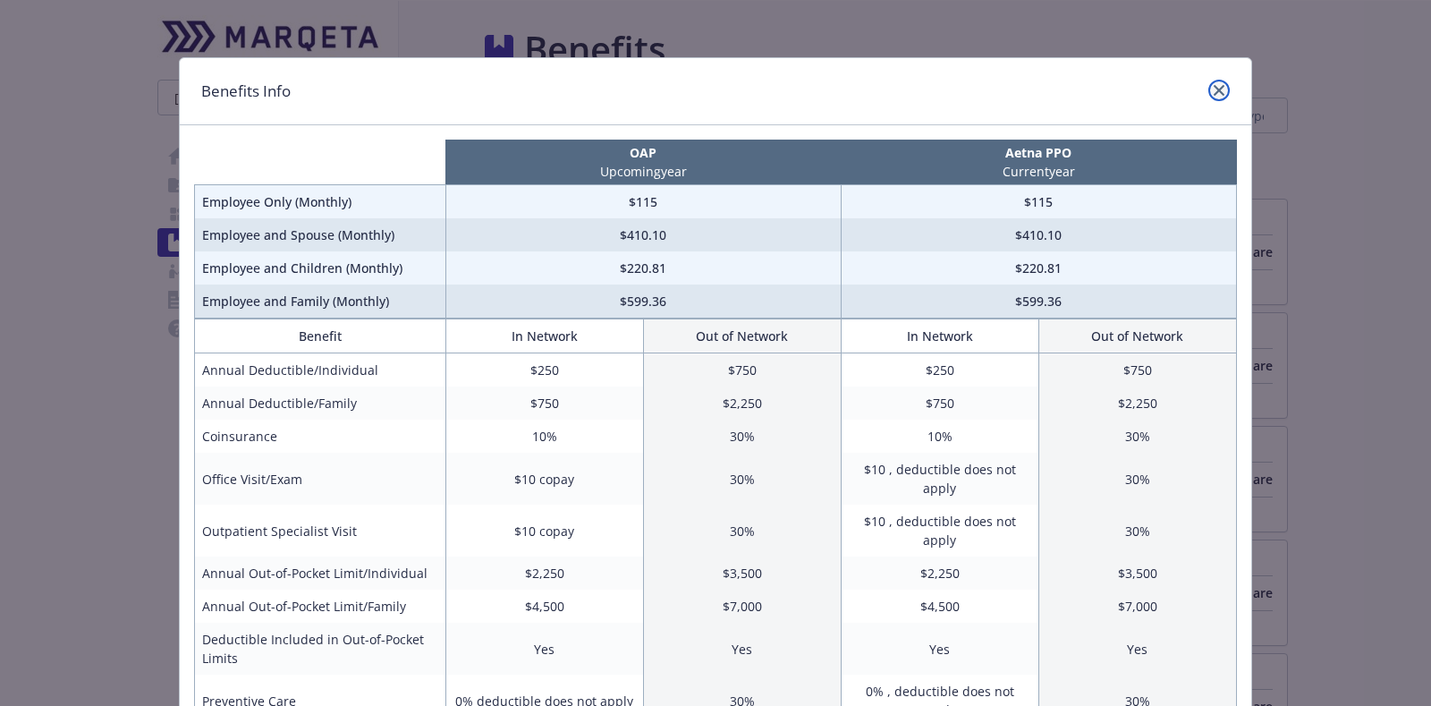
click at [1216, 90] on icon "close" at bounding box center [1219, 90] width 11 height 11
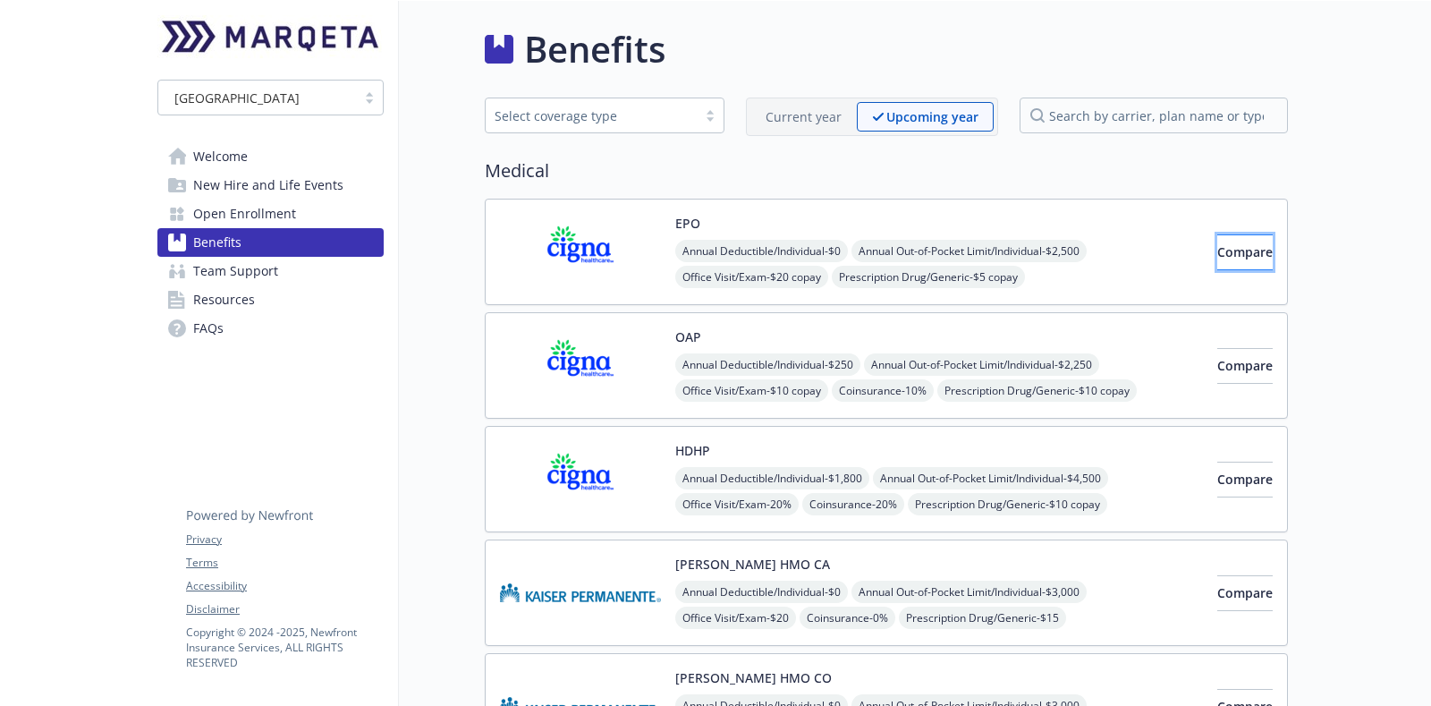
click at [1217, 243] on span "Compare" at bounding box center [1244, 251] width 55 height 17
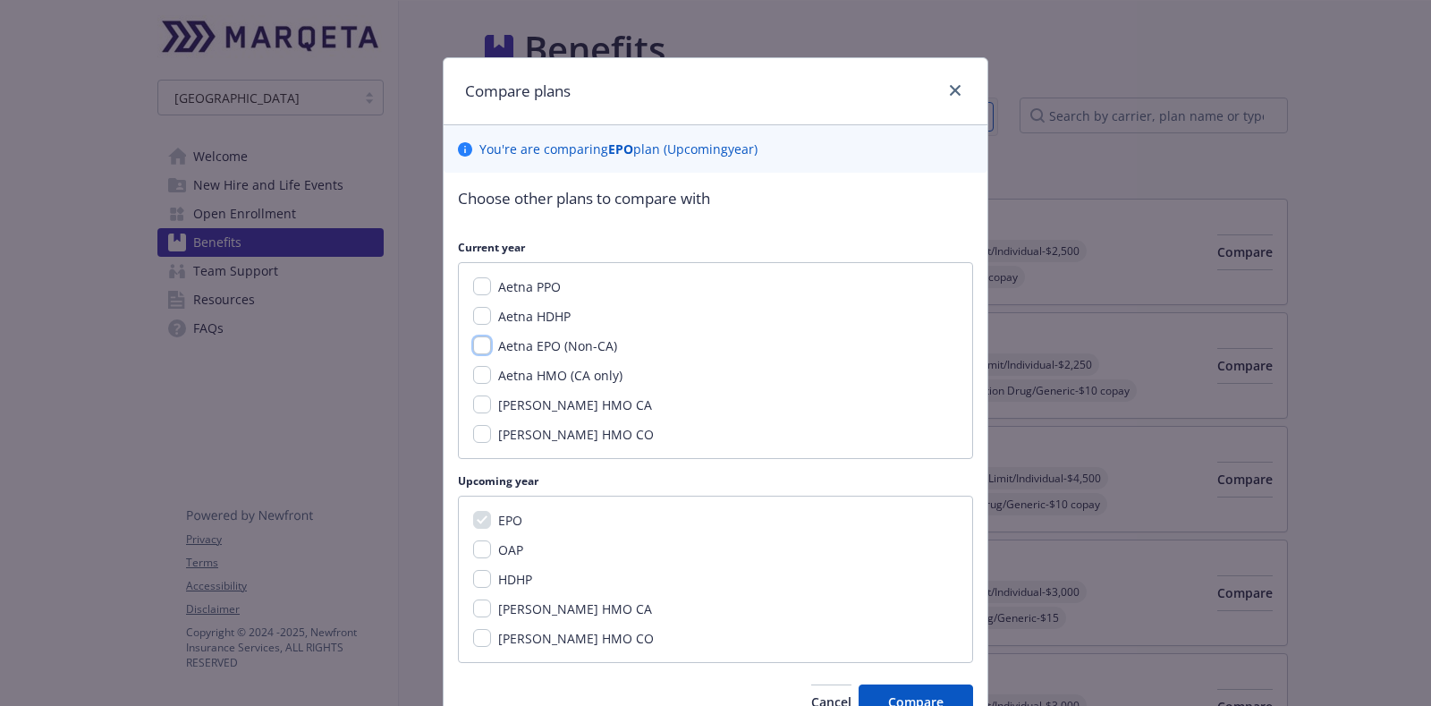
click at [474, 343] on input "Aetna EPO (Non-CA)" at bounding box center [482, 345] width 18 height 18
checkbox input "true"
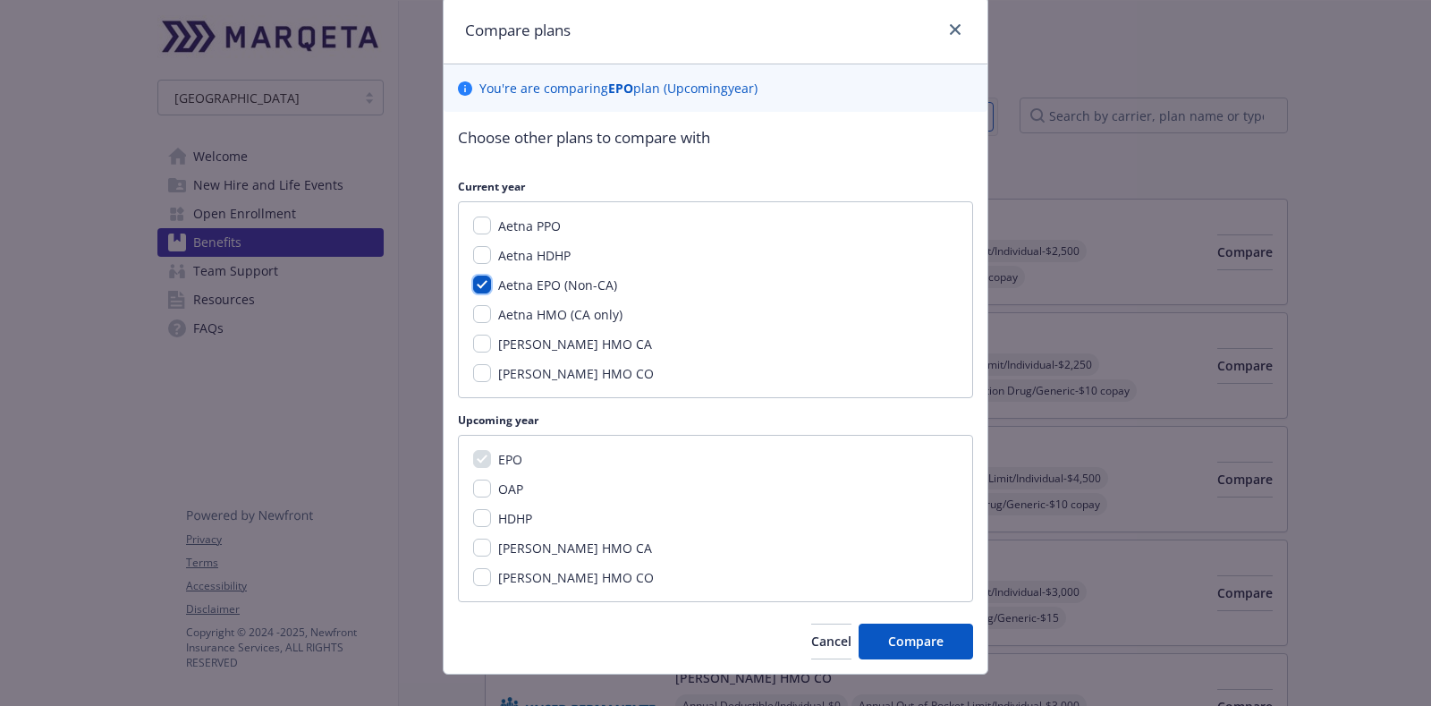
scroll to position [85, 0]
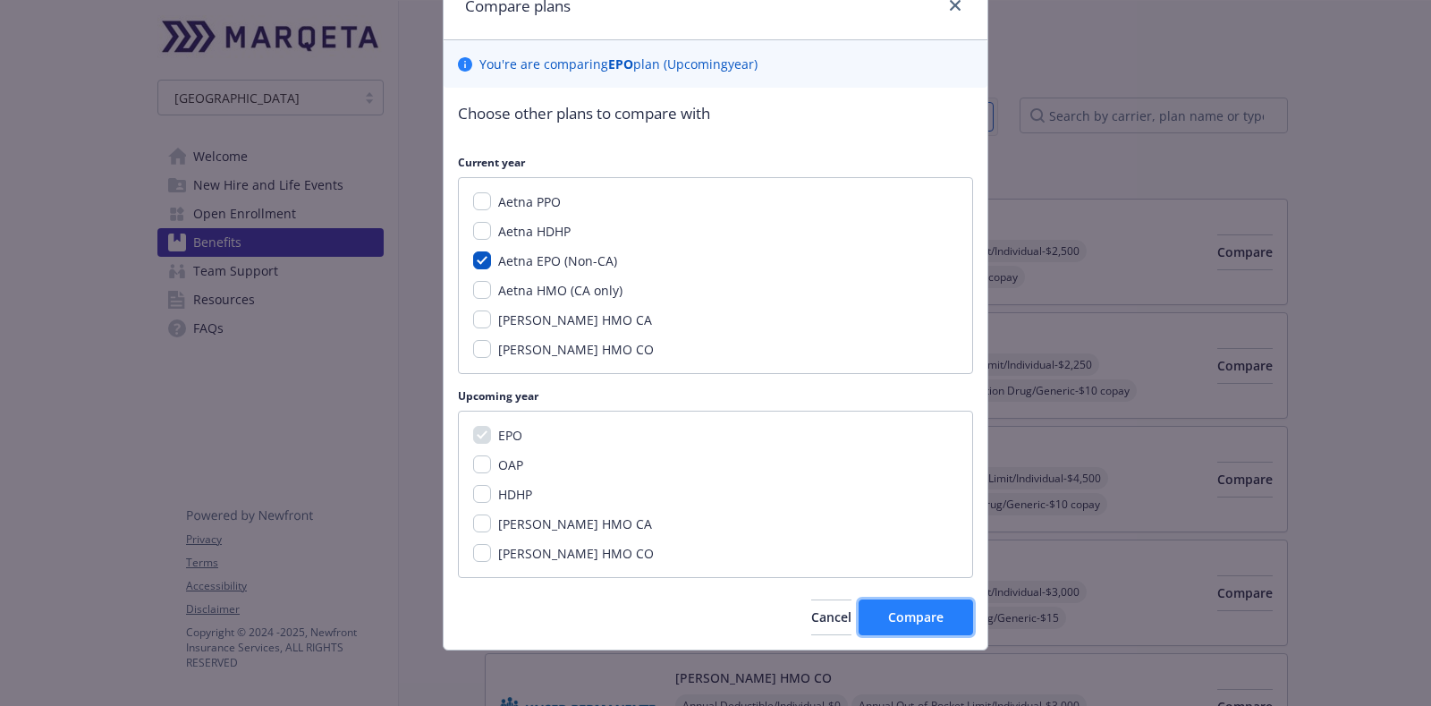
click at [902, 617] on span "Compare" at bounding box center [915, 616] width 55 height 17
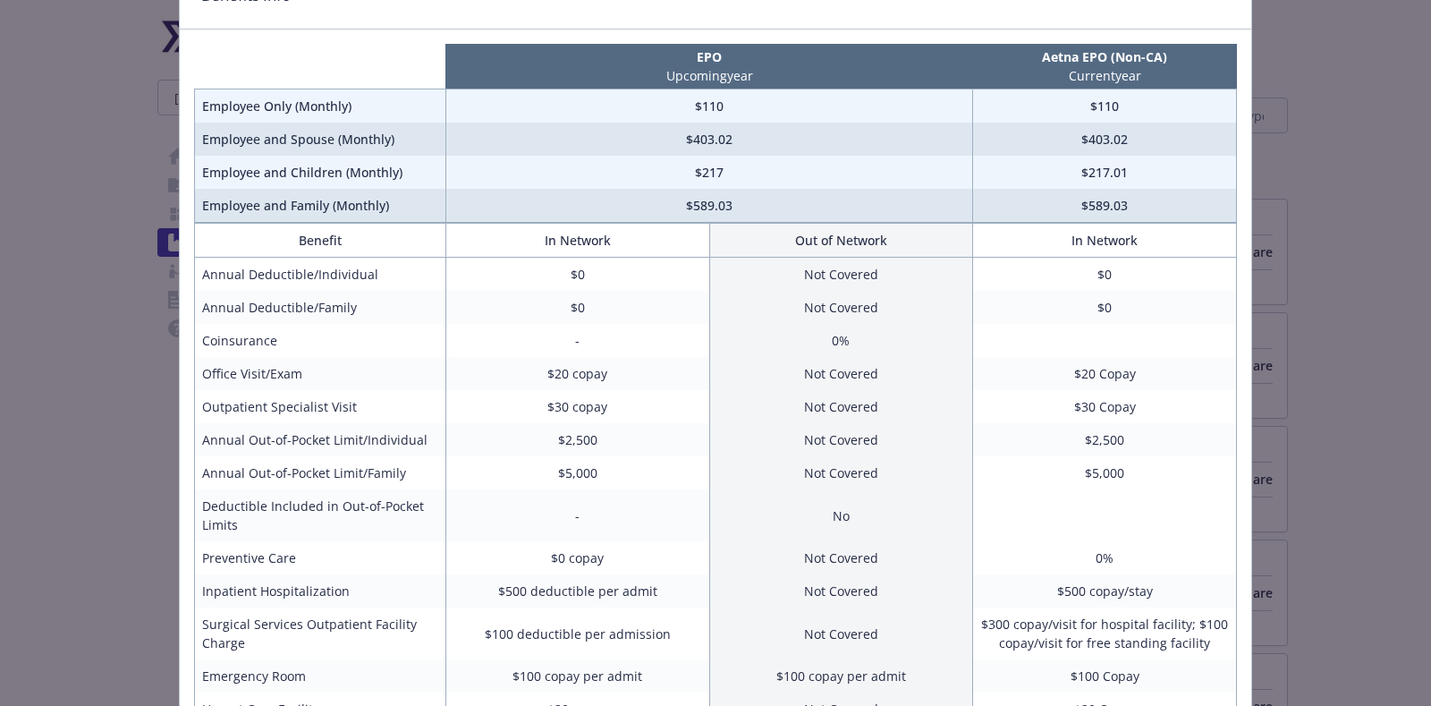
scroll to position [0, 0]
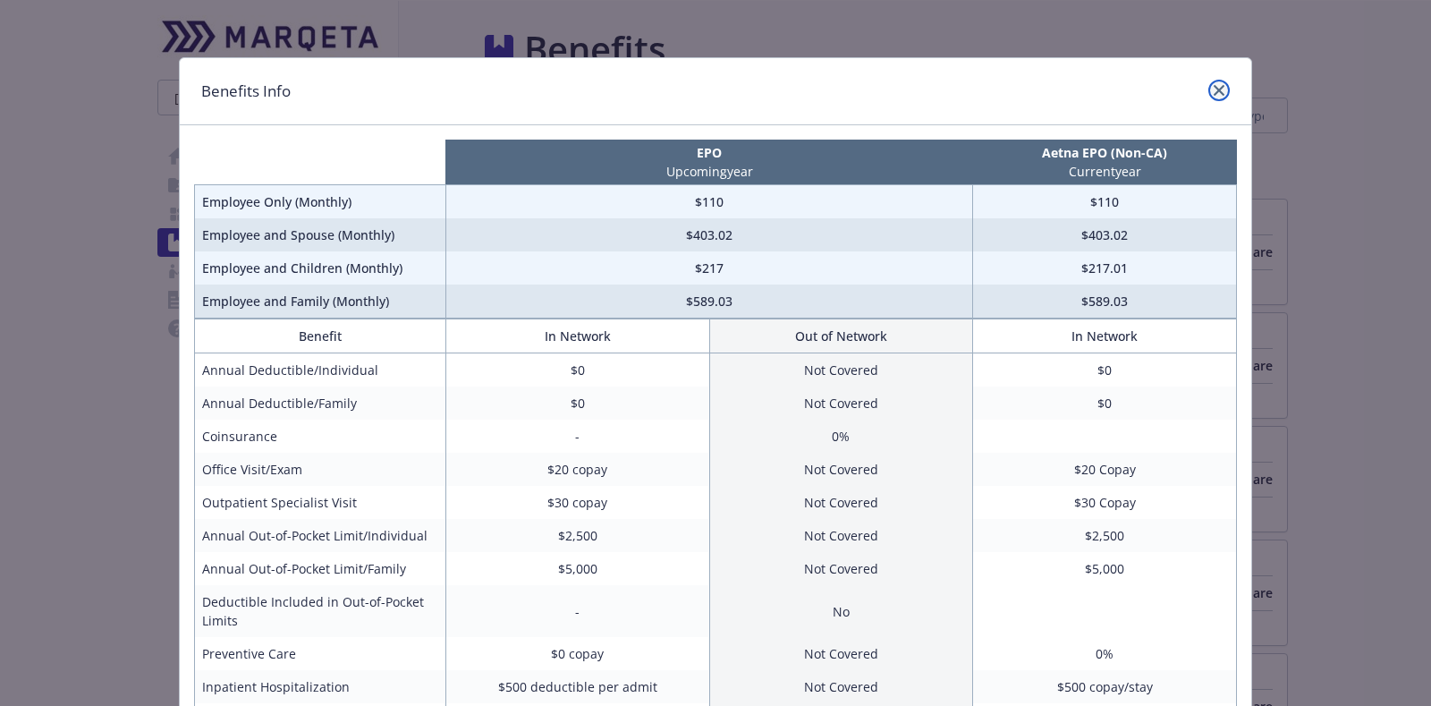
click at [1217, 92] on link "close" at bounding box center [1218, 90] width 21 height 21
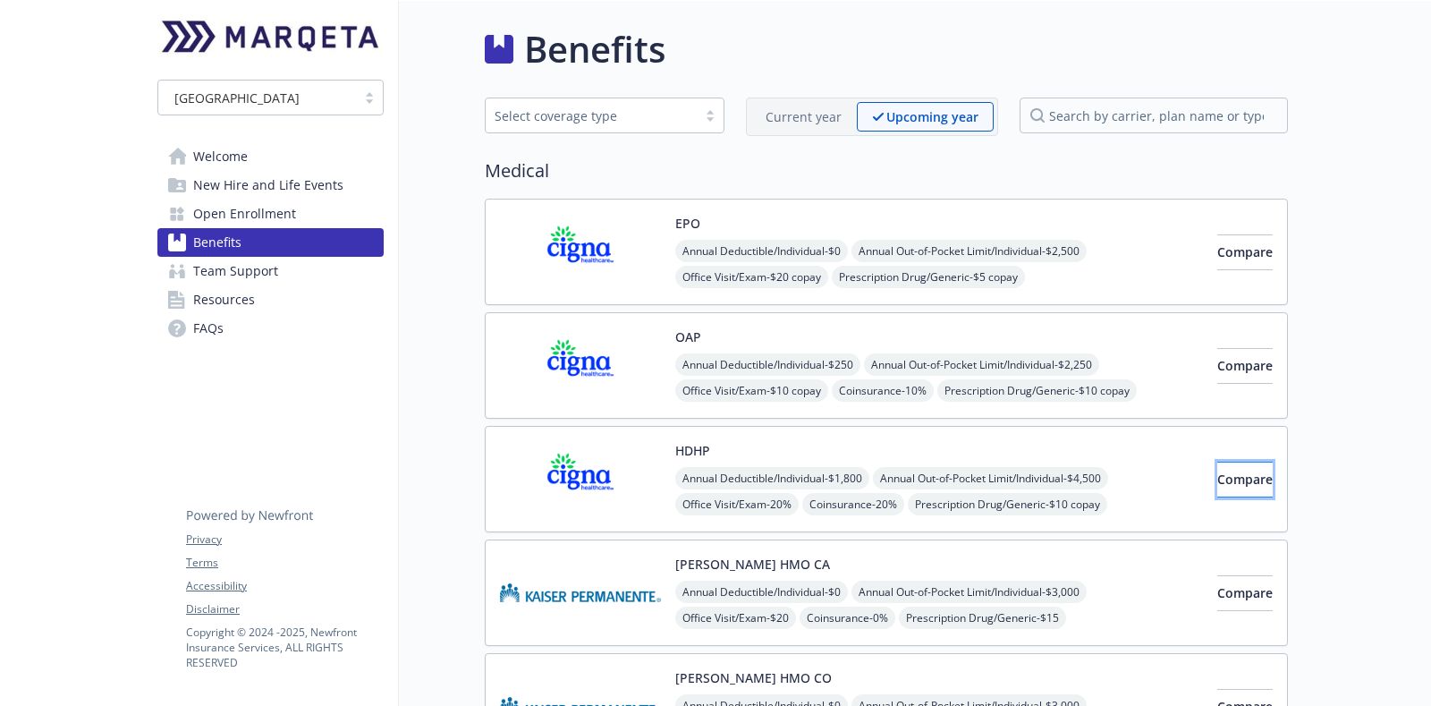
click at [1217, 477] on span "Compare" at bounding box center [1244, 478] width 55 height 17
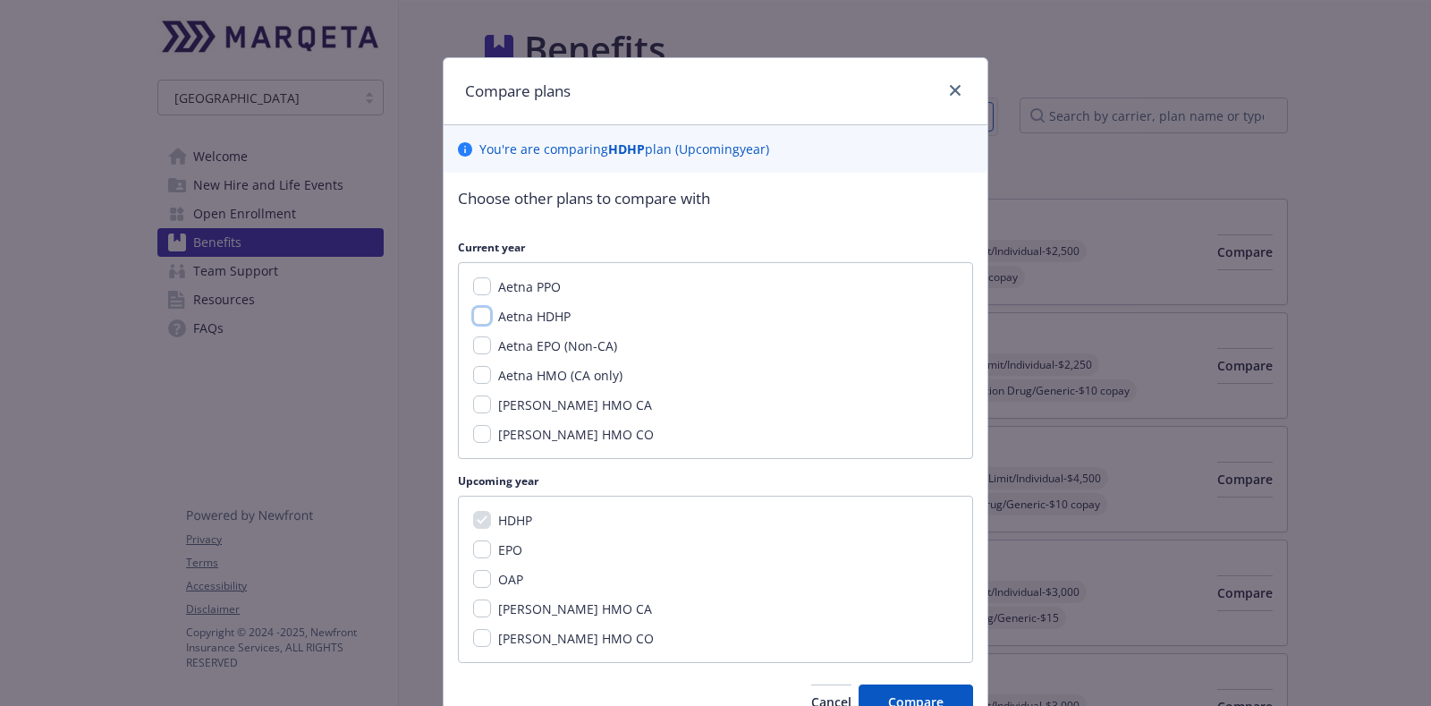
click at [477, 321] on input "Aetna HDHP" at bounding box center [482, 316] width 18 height 18
checkbox input "true"
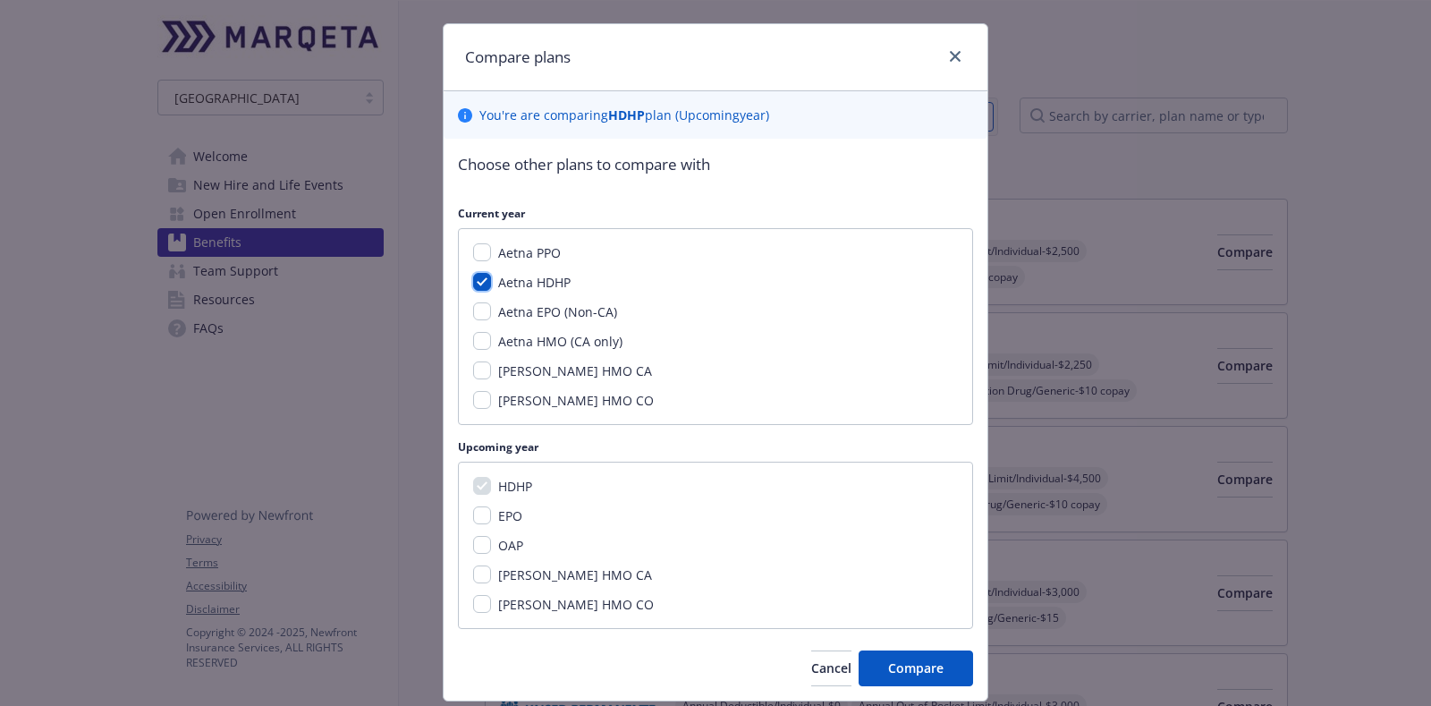
scroll to position [85, 0]
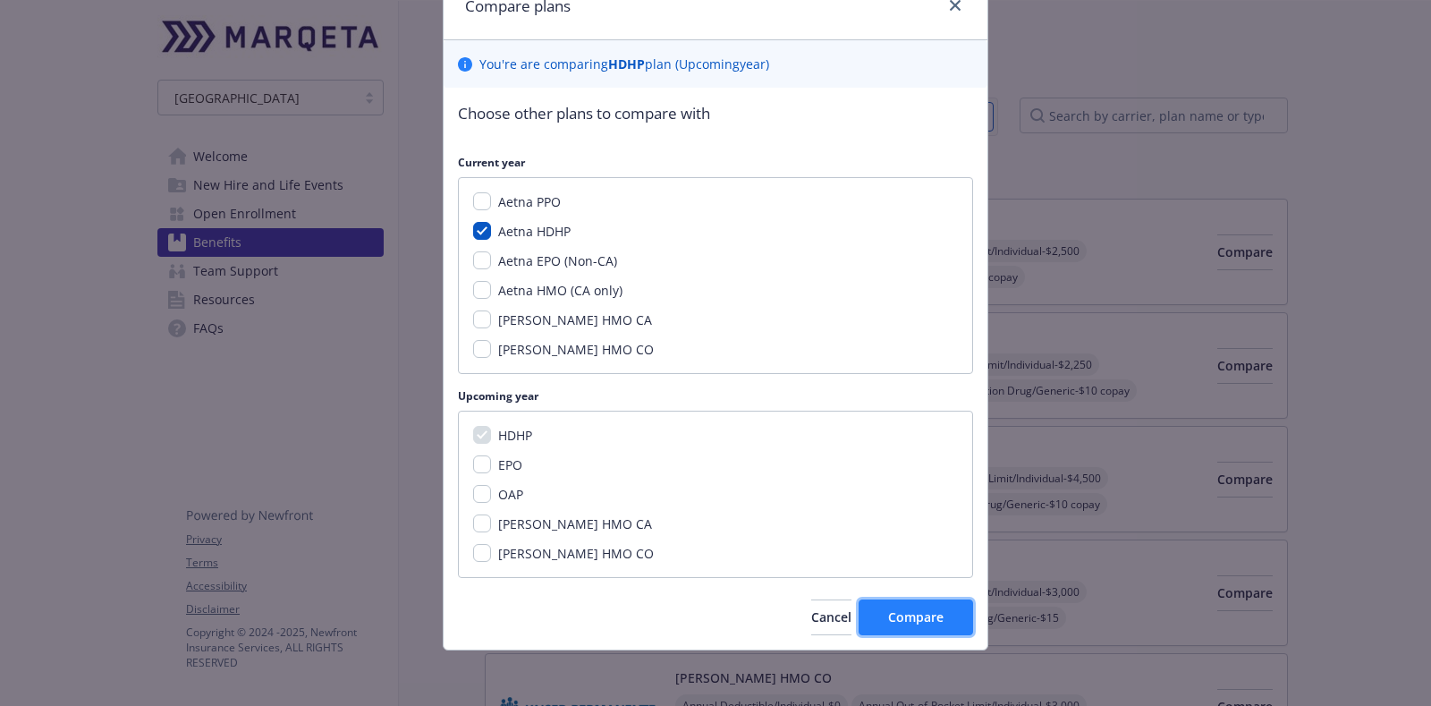
click at [912, 613] on span "Compare" at bounding box center [915, 616] width 55 height 17
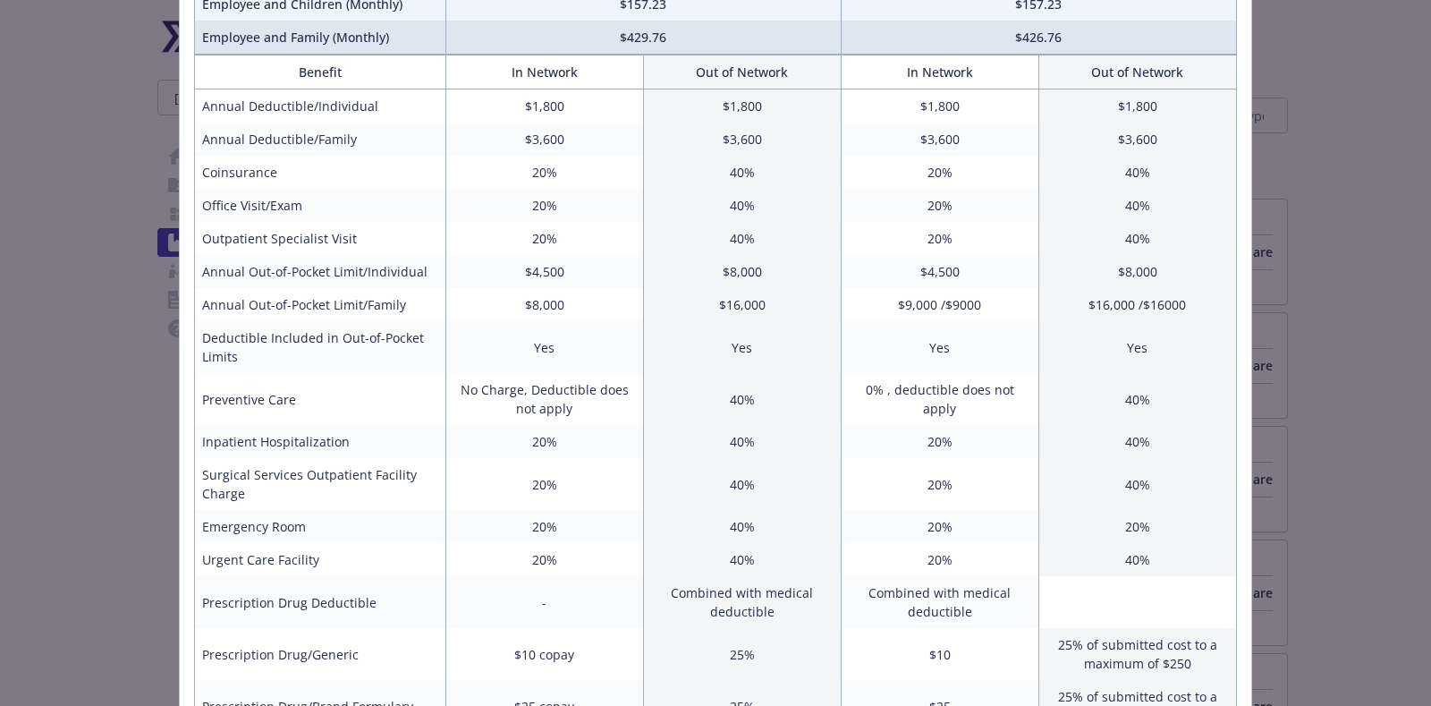
scroll to position [0, 0]
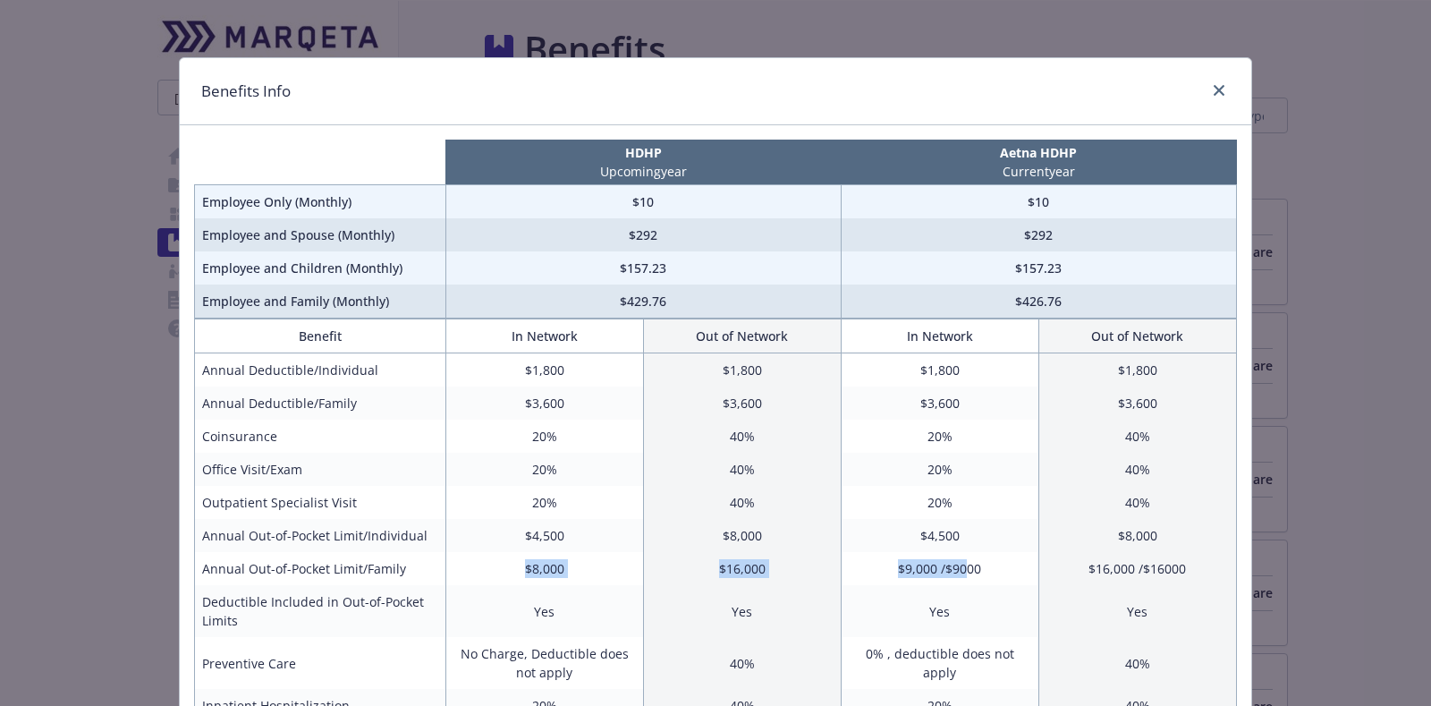
drag, startPoint x: 957, startPoint y: 572, endPoint x: 503, endPoint y: 569, distance: 454.4
click at [503, 569] on tr "Annual Out-of-Pocket Limit/Family $8,000 $16,000 $9,000 /$9000 $16,000 /$16000" at bounding box center [716, 568] width 1042 height 33
click at [503, 569] on td "$8,000" at bounding box center [544, 568] width 198 height 33
drag, startPoint x: 503, startPoint y: 569, endPoint x: 1197, endPoint y: 564, distance: 694.1
click at [1197, 564] on tr "Annual Out-of-Pocket Limit/Family $8,000 $16,000 $9,000 /$9000 $16,000 /$16000" at bounding box center [716, 568] width 1042 height 33
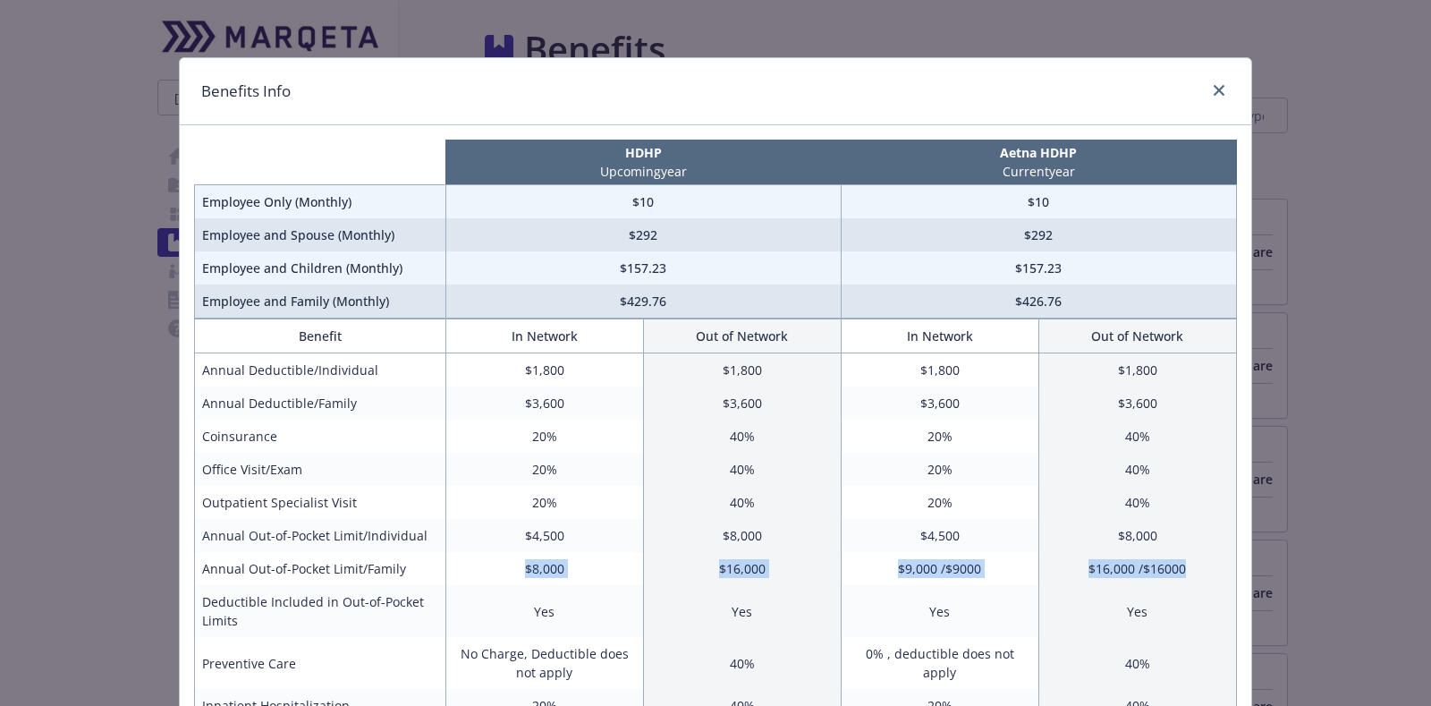
click at [1197, 564] on td "$16,000 /$16000" at bounding box center [1137, 568] width 198 height 33
drag, startPoint x: 1019, startPoint y: 568, endPoint x: 435, endPoint y: 560, distance: 584.1
click at [435, 560] on tr "Annual Out-of-Pocket Limit/Family $8,000 $16,000 $9,000 /$9000 $16,000 /$16000" at bounding box center [716, 568] width 1042 height 33
click at [571, 555] on td "$8,000" at bounding box center [544, 568] width 198 height 33
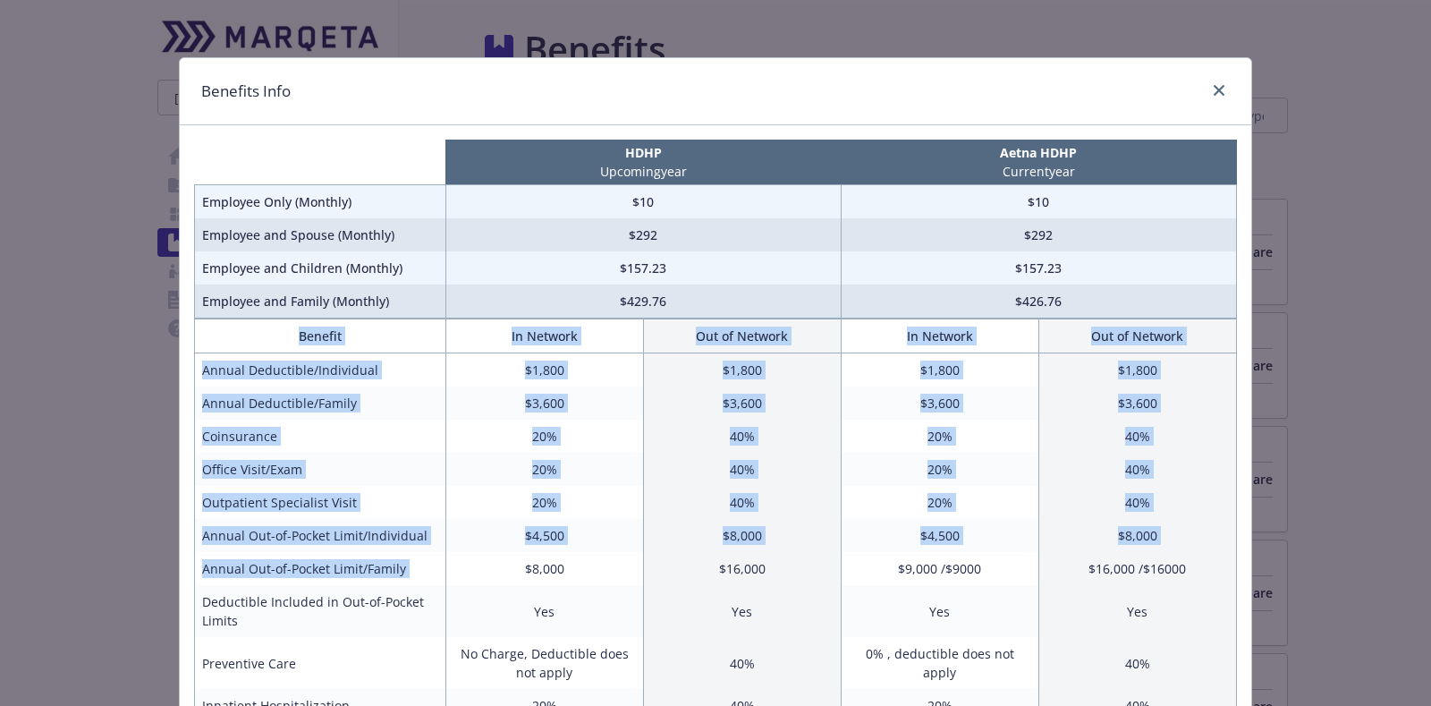
drag, startPoint x: 499, startPoint y: 572, endPoint x: 1230, endPoint y: 571, distance: 730.8
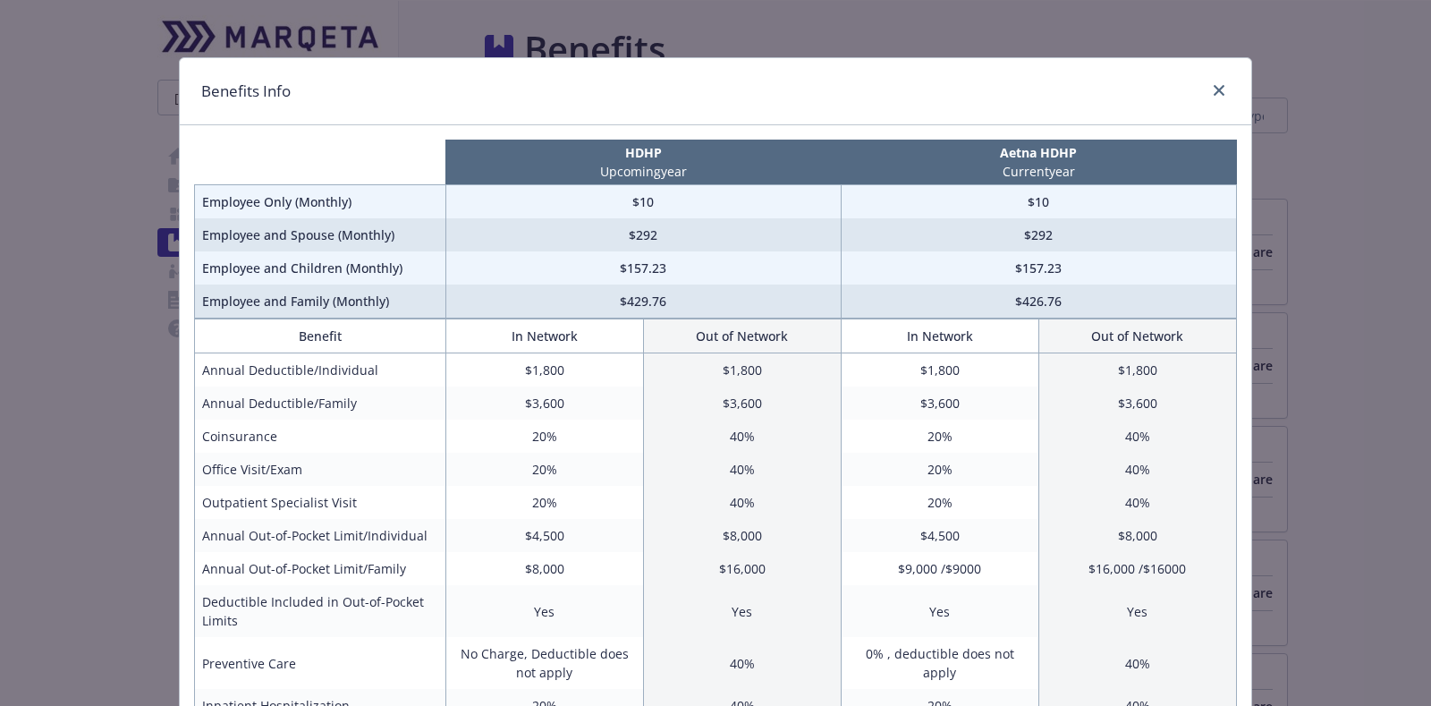
click at [1060, 538] on td "$8,000" at bounding box center [1137, 535] width 198 height 33
drag, startPoint x: 1208, startPoint y: 81, endPoint x: 1186, endPoint y: 114, distance: 39.9
click at [1186, 114] on div "Benefits Info" at bounding box center [716, 91] width 1072 height 67
click at [1157, 102] on div "Benefits Info" at bounding box center [716, 91] width 1072 height 67
click at [1215, 90] on icon "close" at bounding box center [1219, 90] width 11 height 11
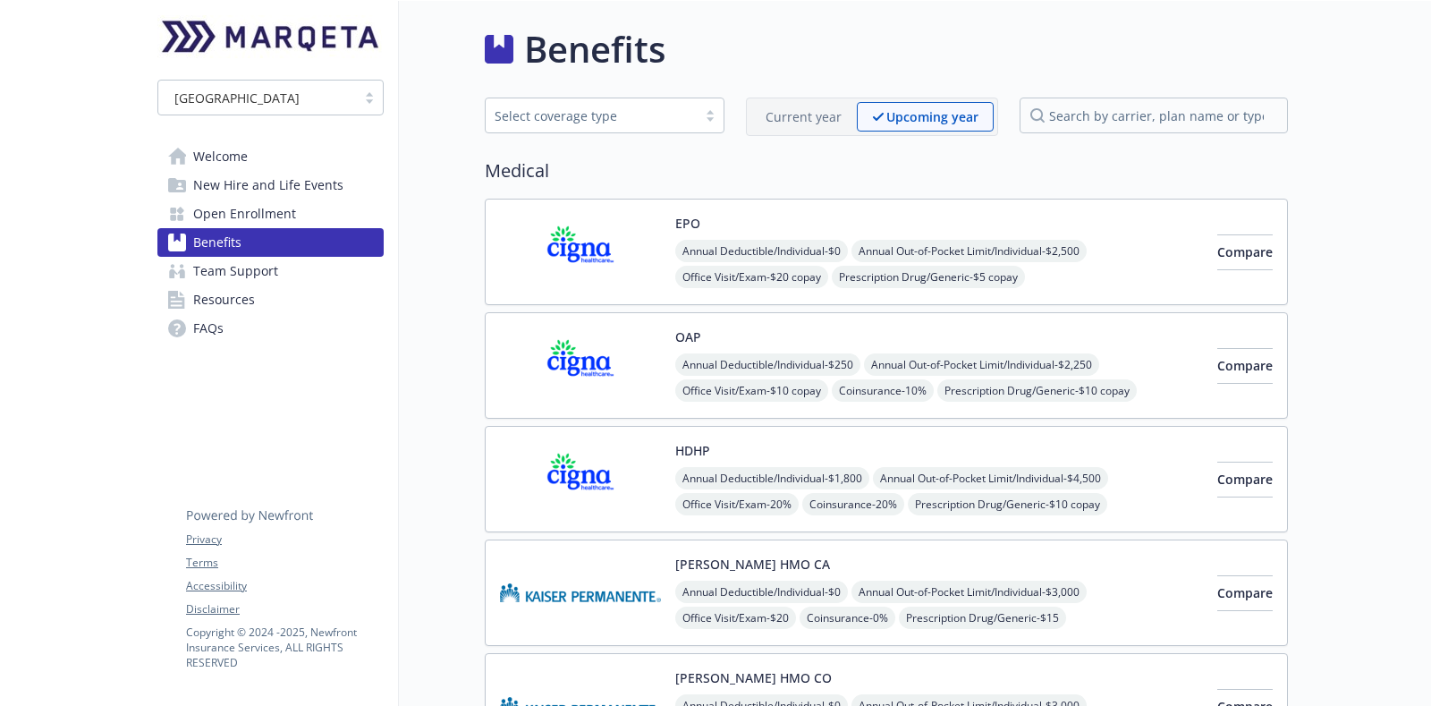
click at [244, 265] on span "Team Support" at bounding box center [235, 271] width 85 height 29
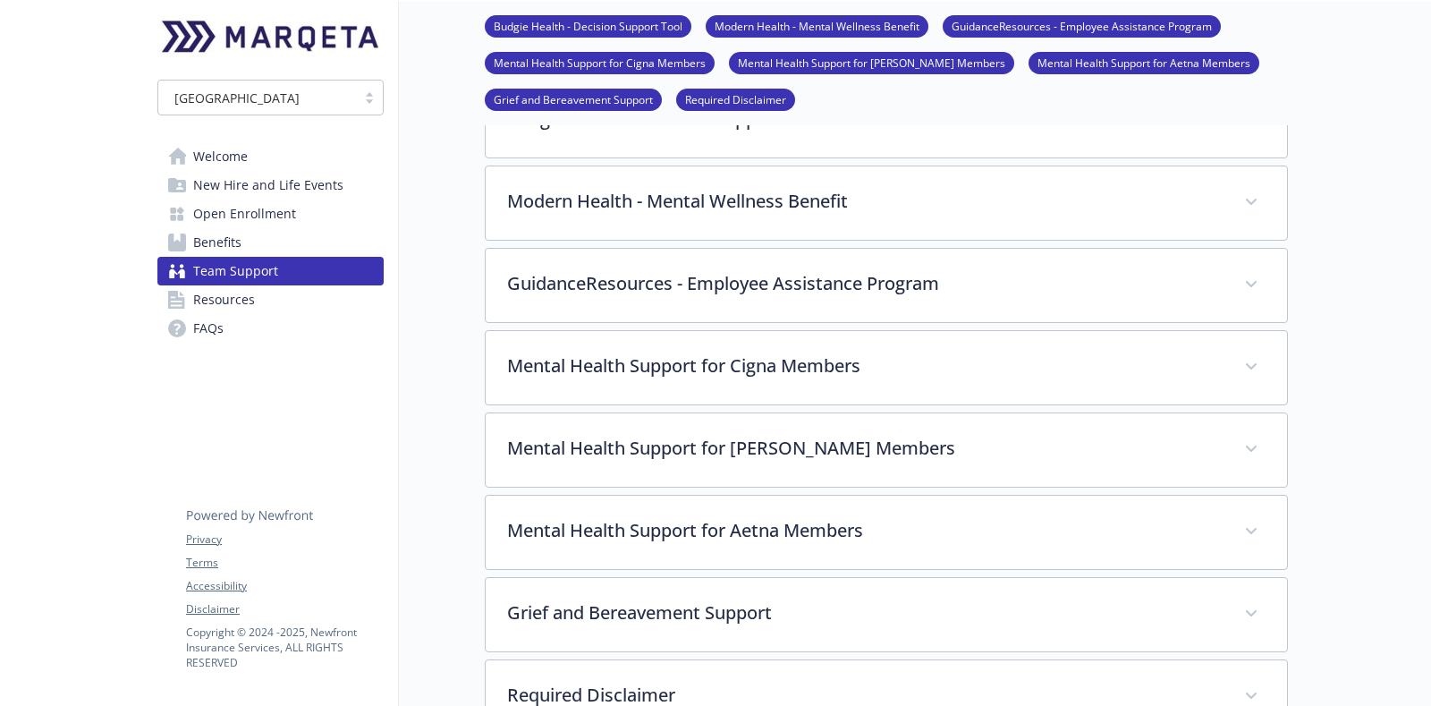
scroll to position [224, 0]
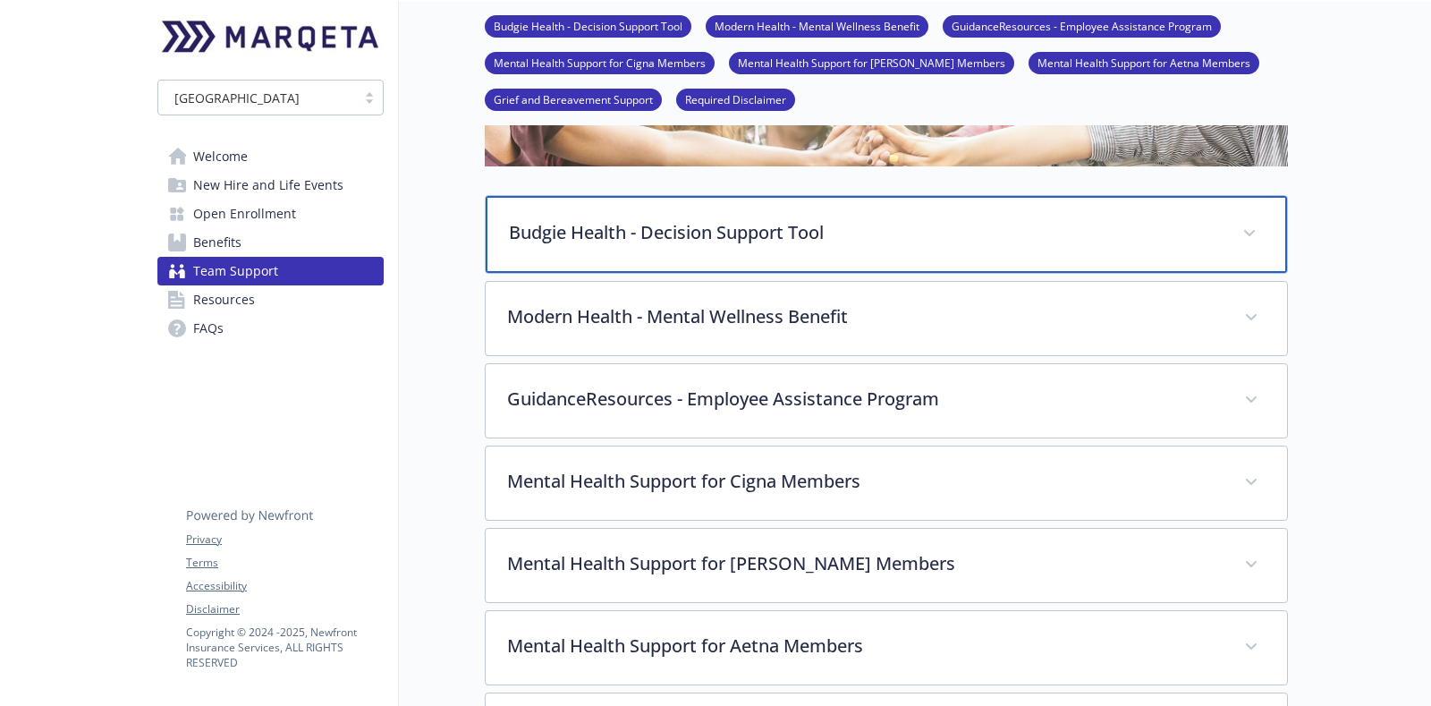
click at [1003, 231] on p "Budgie Health - Decision Support Tool" at bounding box center [865, 232] width 712 height 27
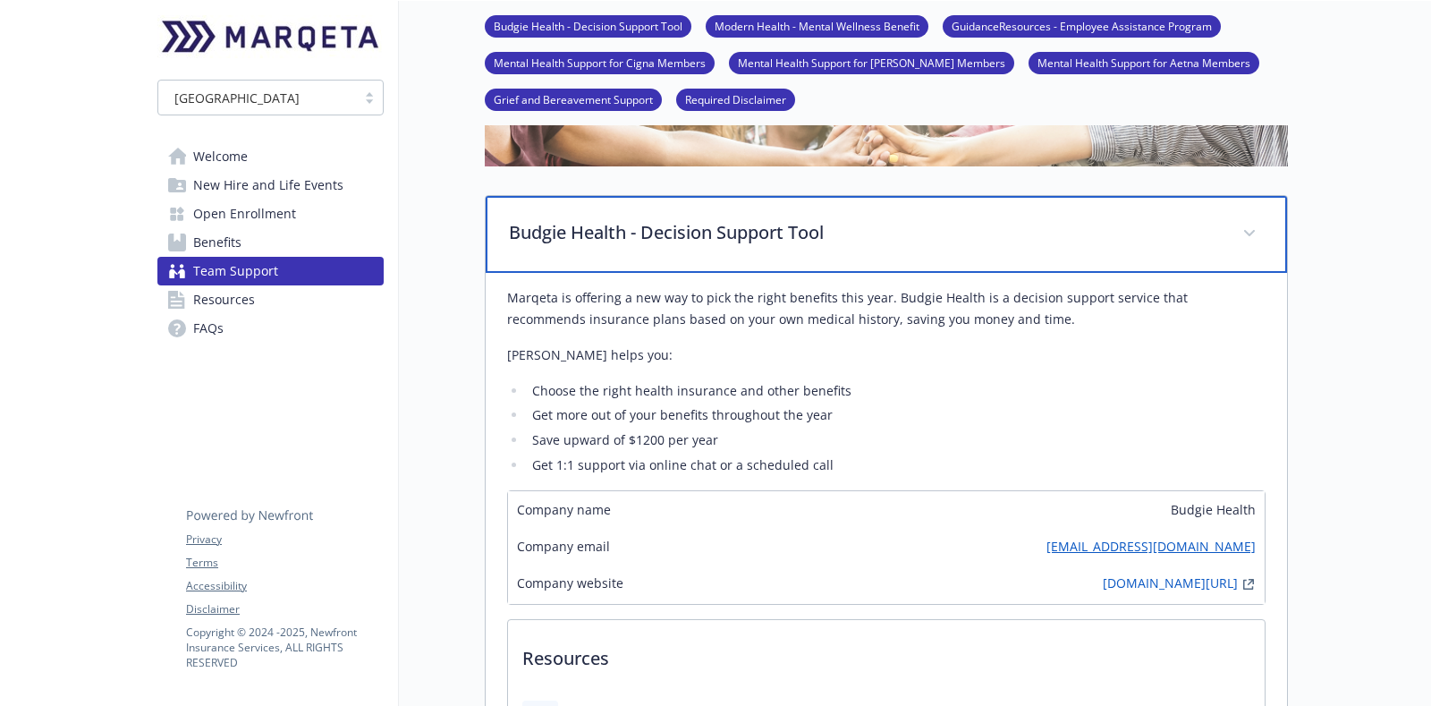
click at [1034, 230] on p "Budgie Health - Decision Support Tool" at bounding box center [865, 232] width 712 height 27
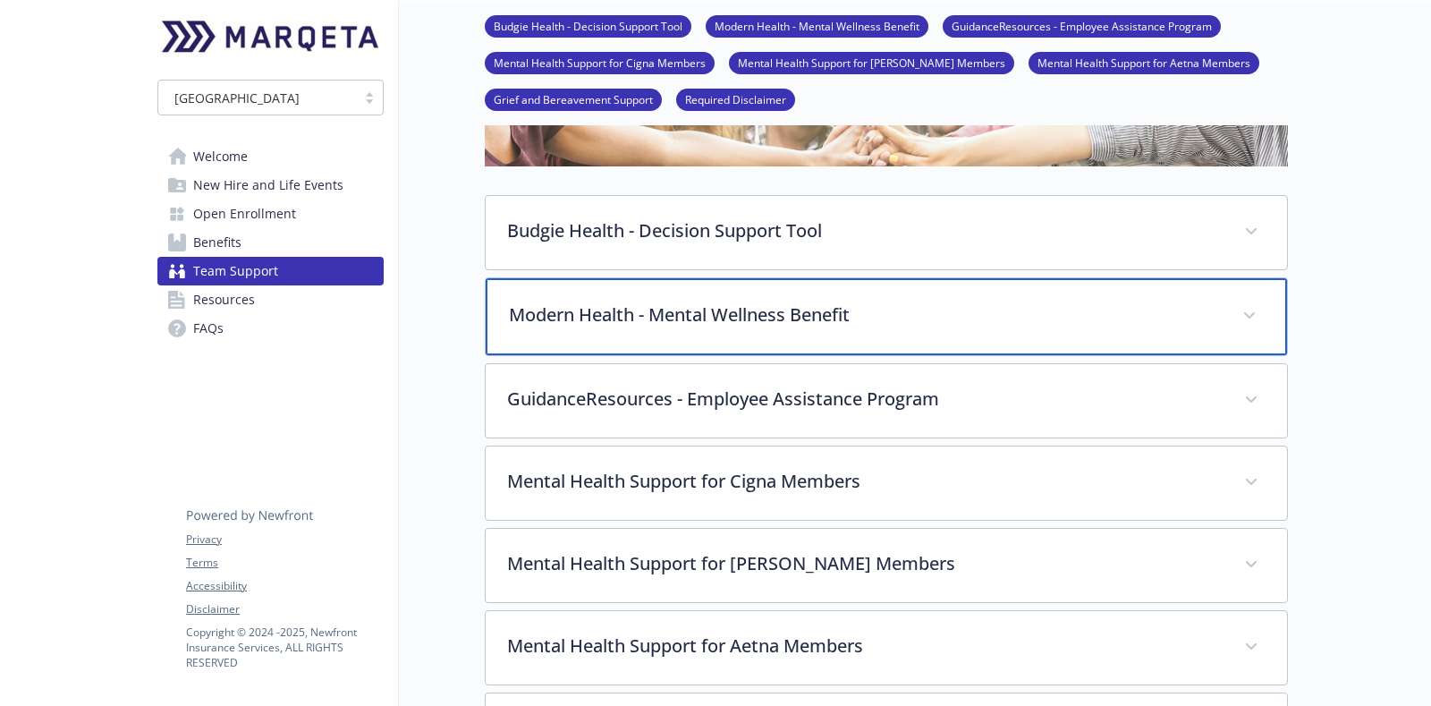
click at [832, 318] on p "Modern Health - Mental Wellness Benefit" at bounding box center [865, 314] width 712 height 27
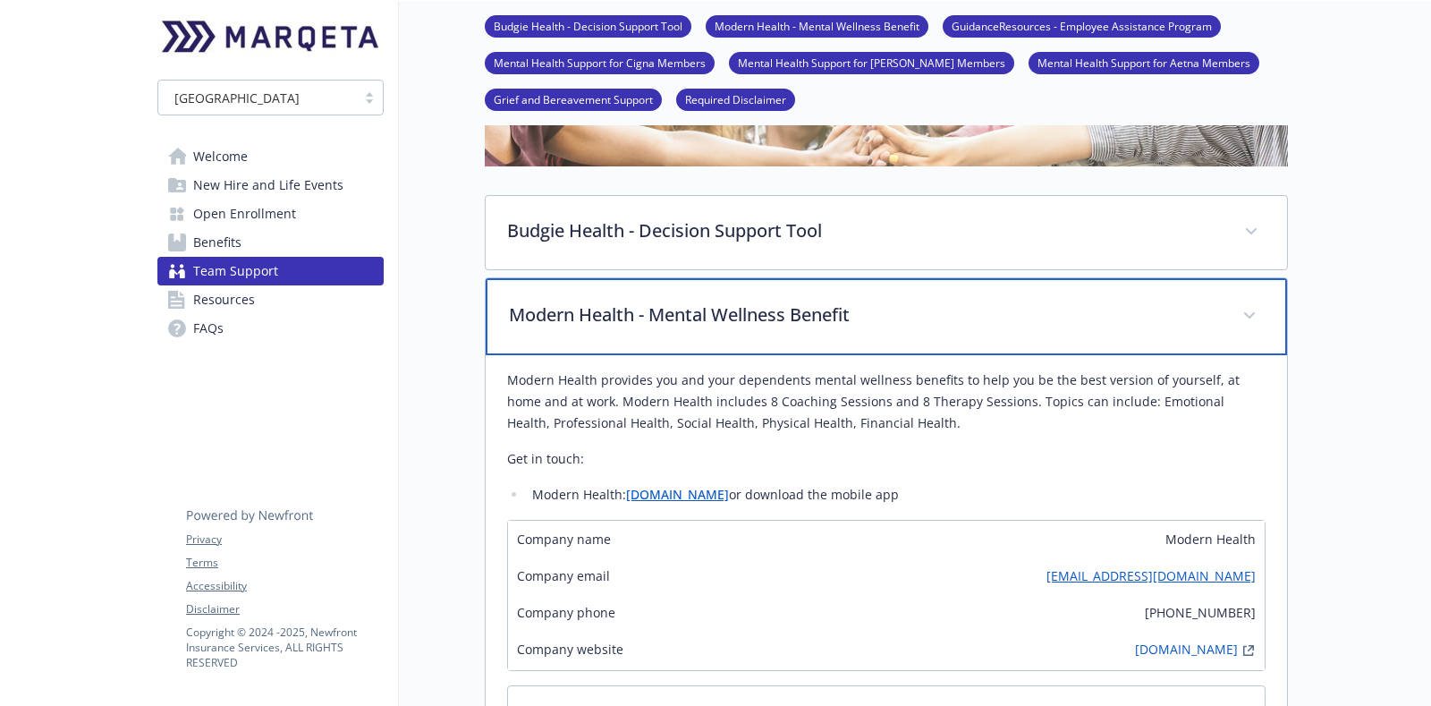
click at [879, 319] on p "Modern Health - Mental Wellness Benefit" at bounding box center [865, 314] width 712 height 27
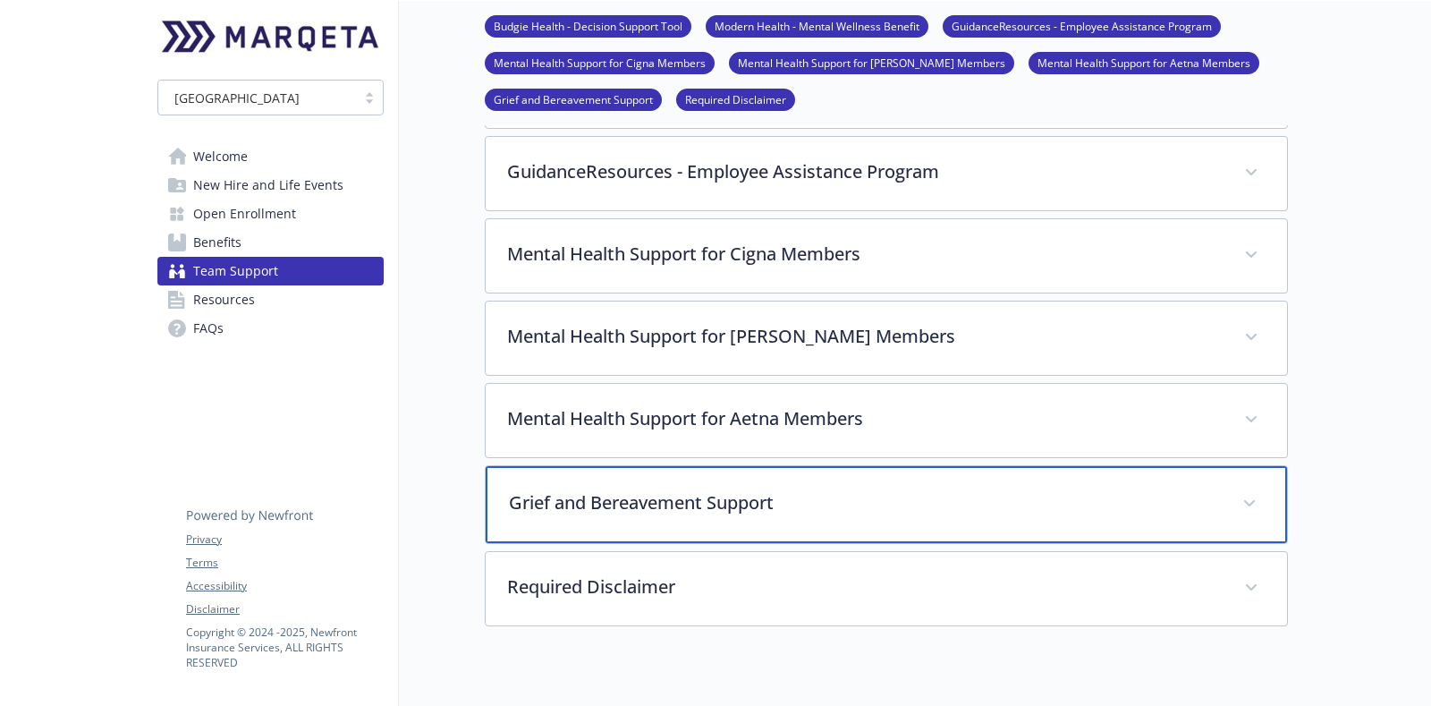
click at [810, 489] on p "Grief and Bereavement Support" at bounding box center [865, 502] width 712 height 27
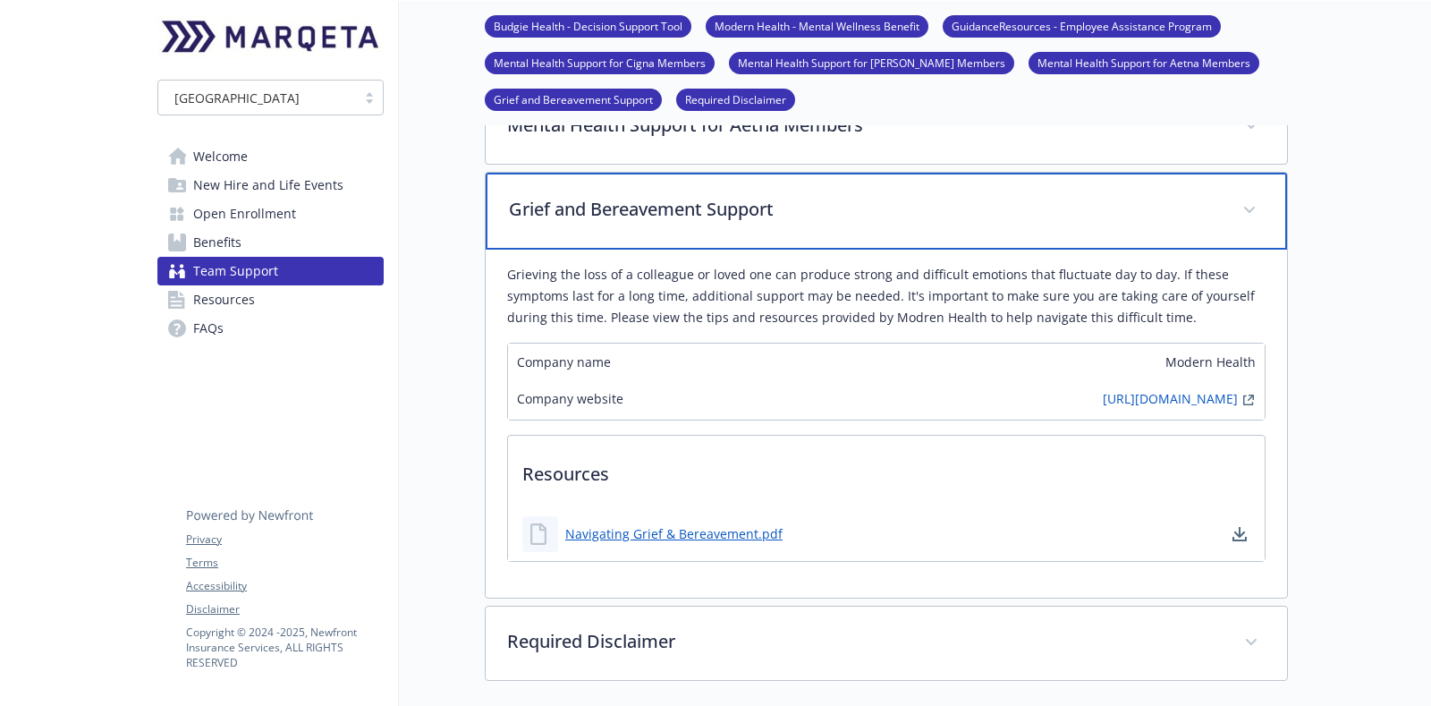
scroll to position [783, 0]
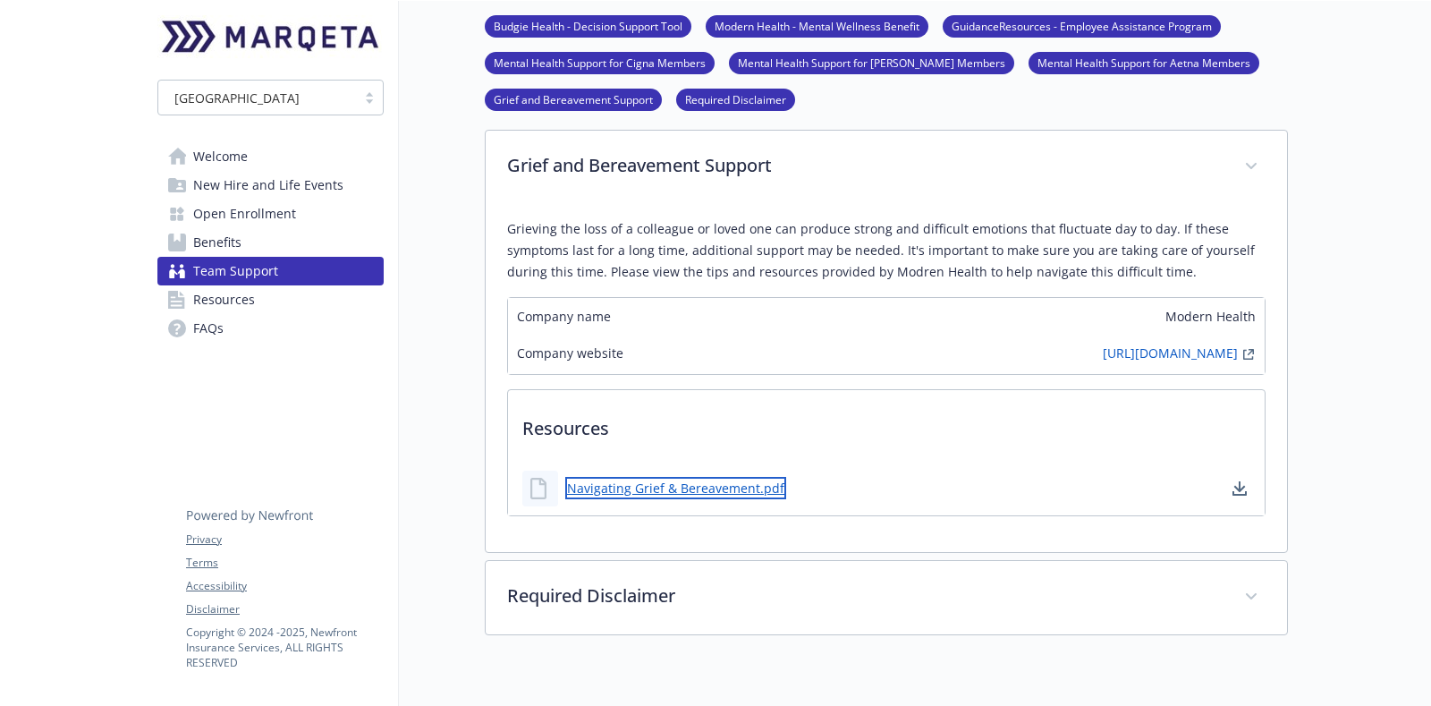
click at [700, 487] on link "Navigating Grief & Bereavement.pdf" at bounding box center [675, 488] width 221 height 22
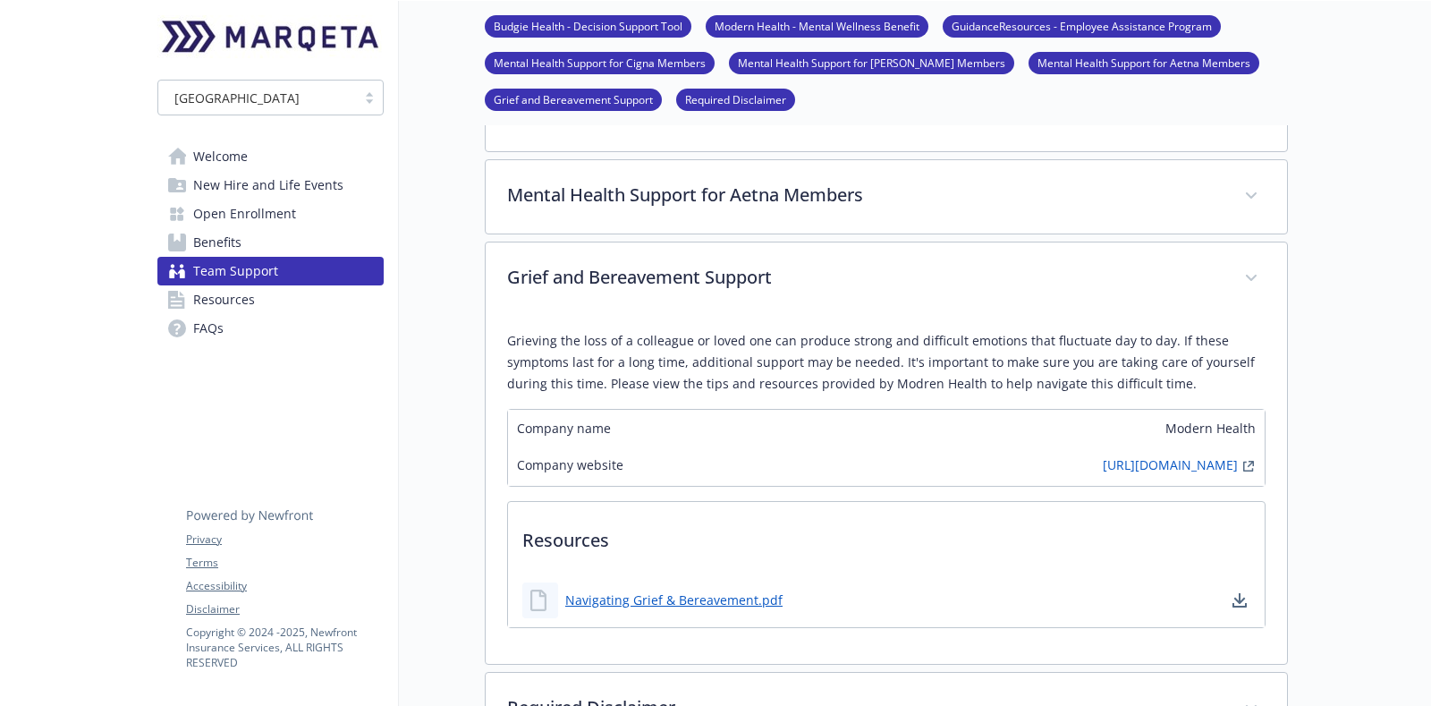
click at [335, 320] on link "FAQs" at bounding box center [270, 328] width 226 height 29
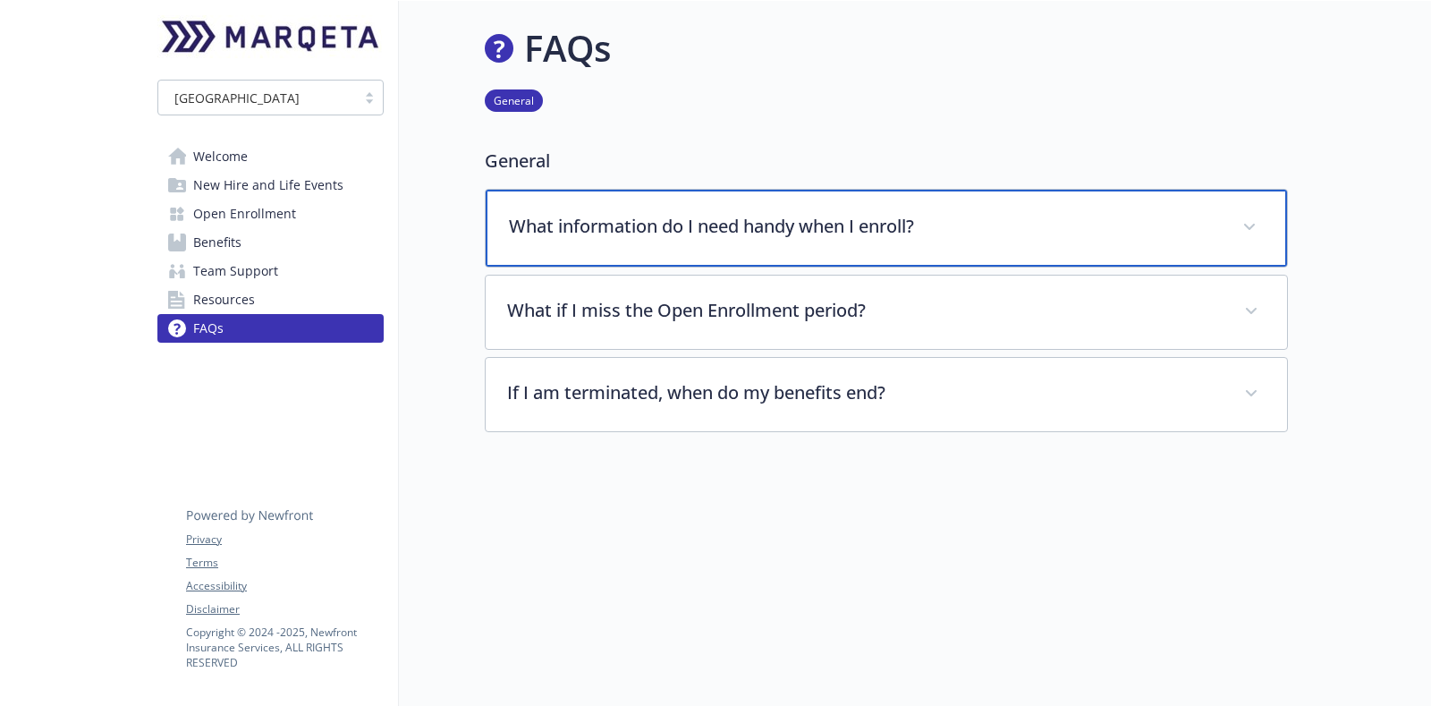
click at [944, 216] on p "What information do I need handy when I enroll?" at bounding box center [865, 226] width 712 height 27
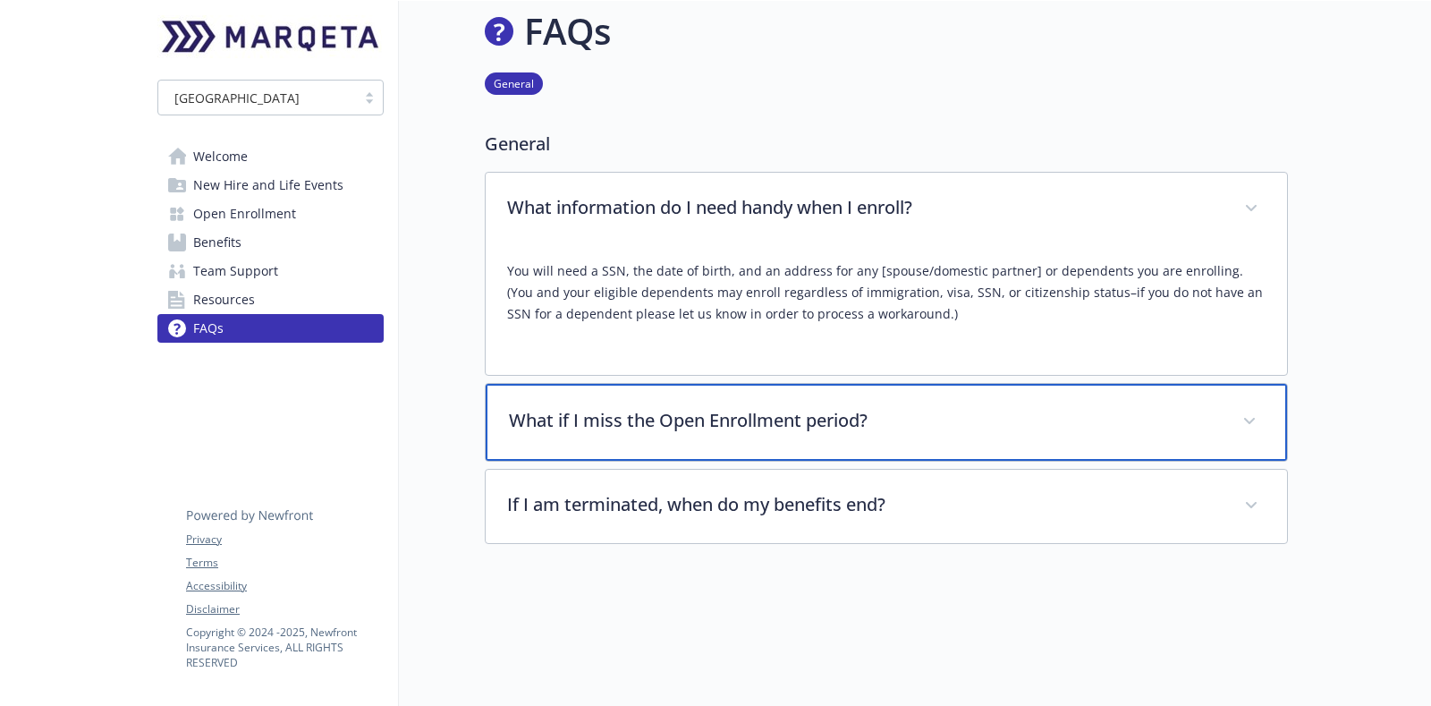
click at [1136, 420] on p "What if I miss the Open Enrollment period?" at bounding box center [865, 420] width 712 height 27
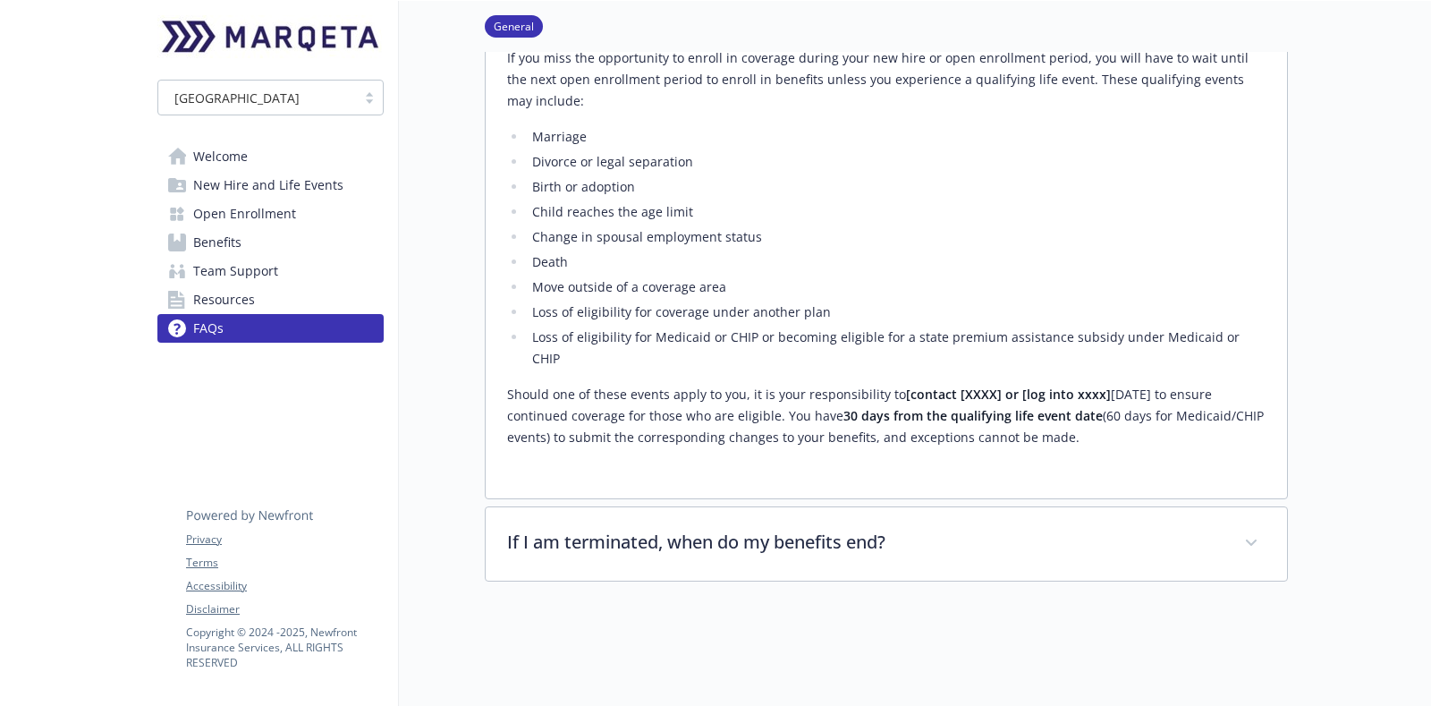
scroll to position [577, 0]
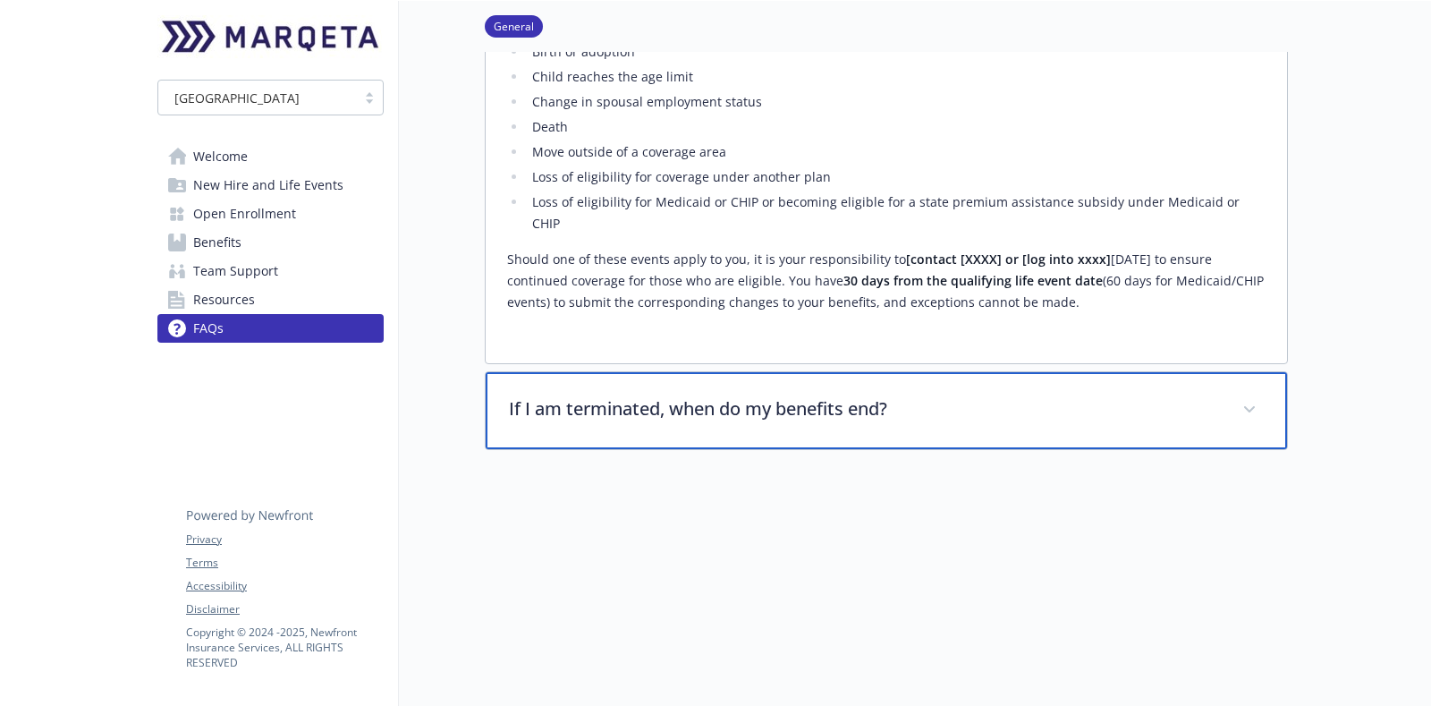
click at [827, 395] on p "If I am terminated, when do my benefits end?" at bounding box center [865, 408] width 712 height 27
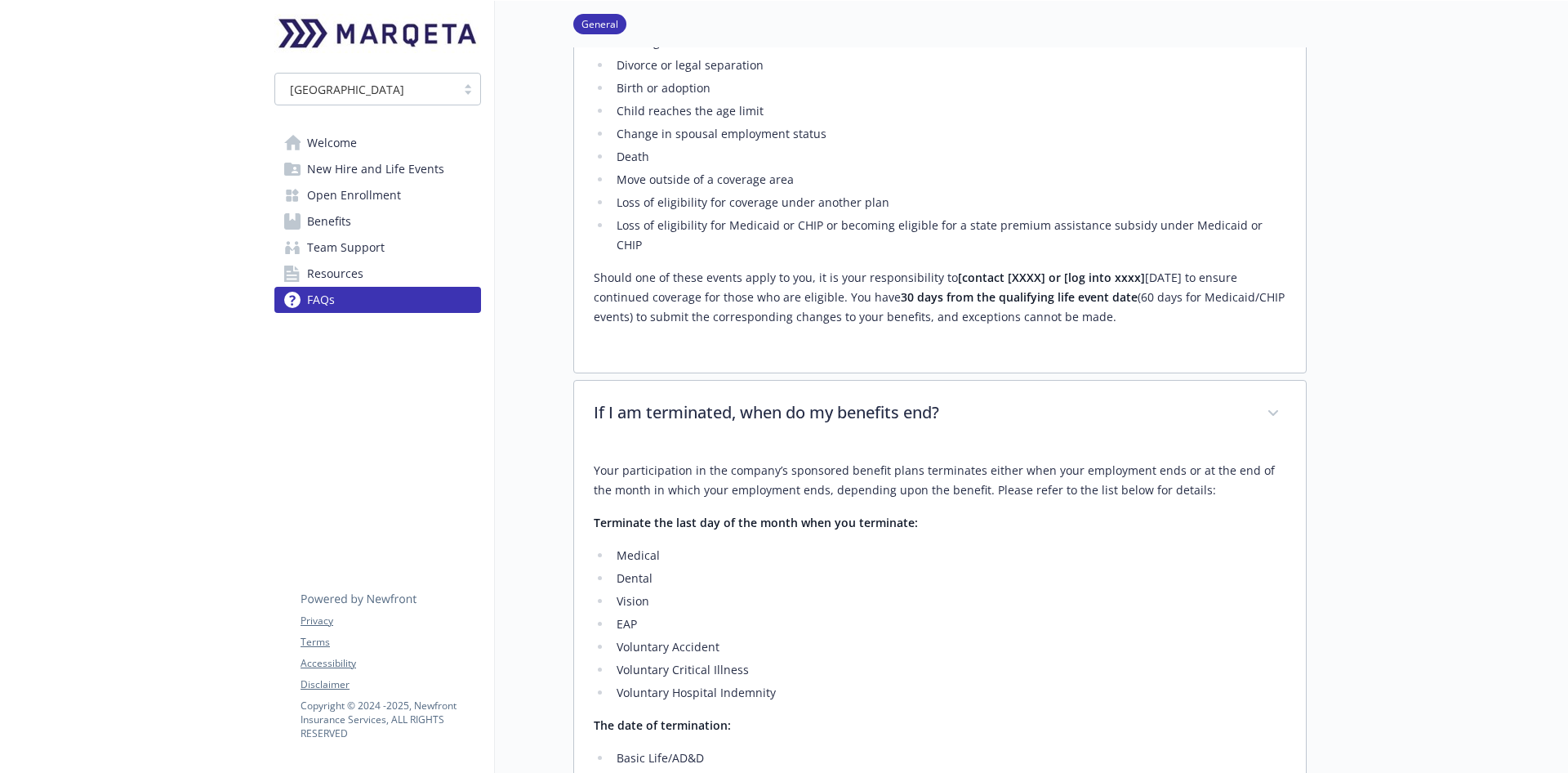
scroll to position [119, 0]
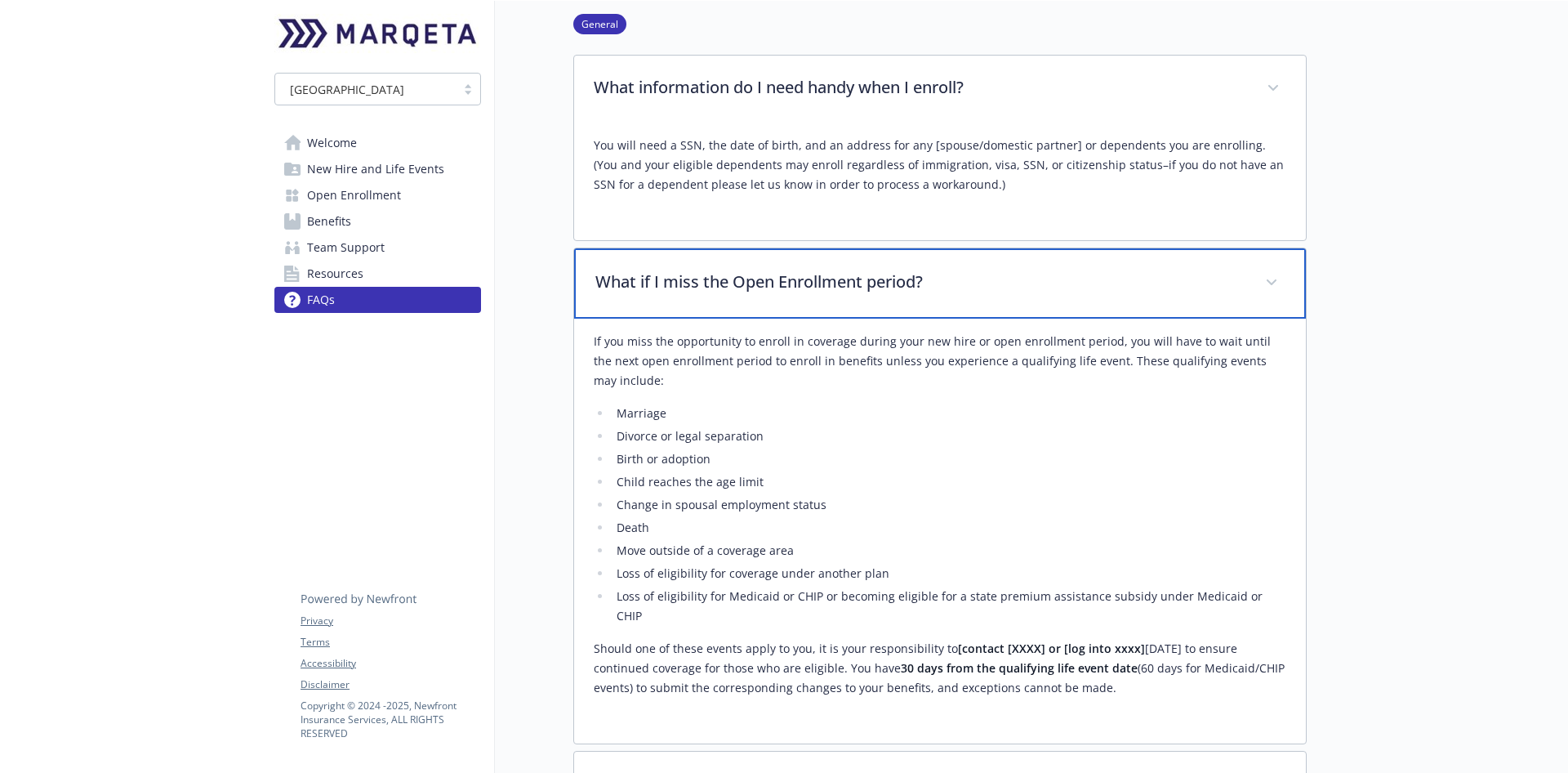
click at [1265, 267] on div "What if I miss the Open Enrollment period?" at bounding box center [940, 283] width 731 height 70
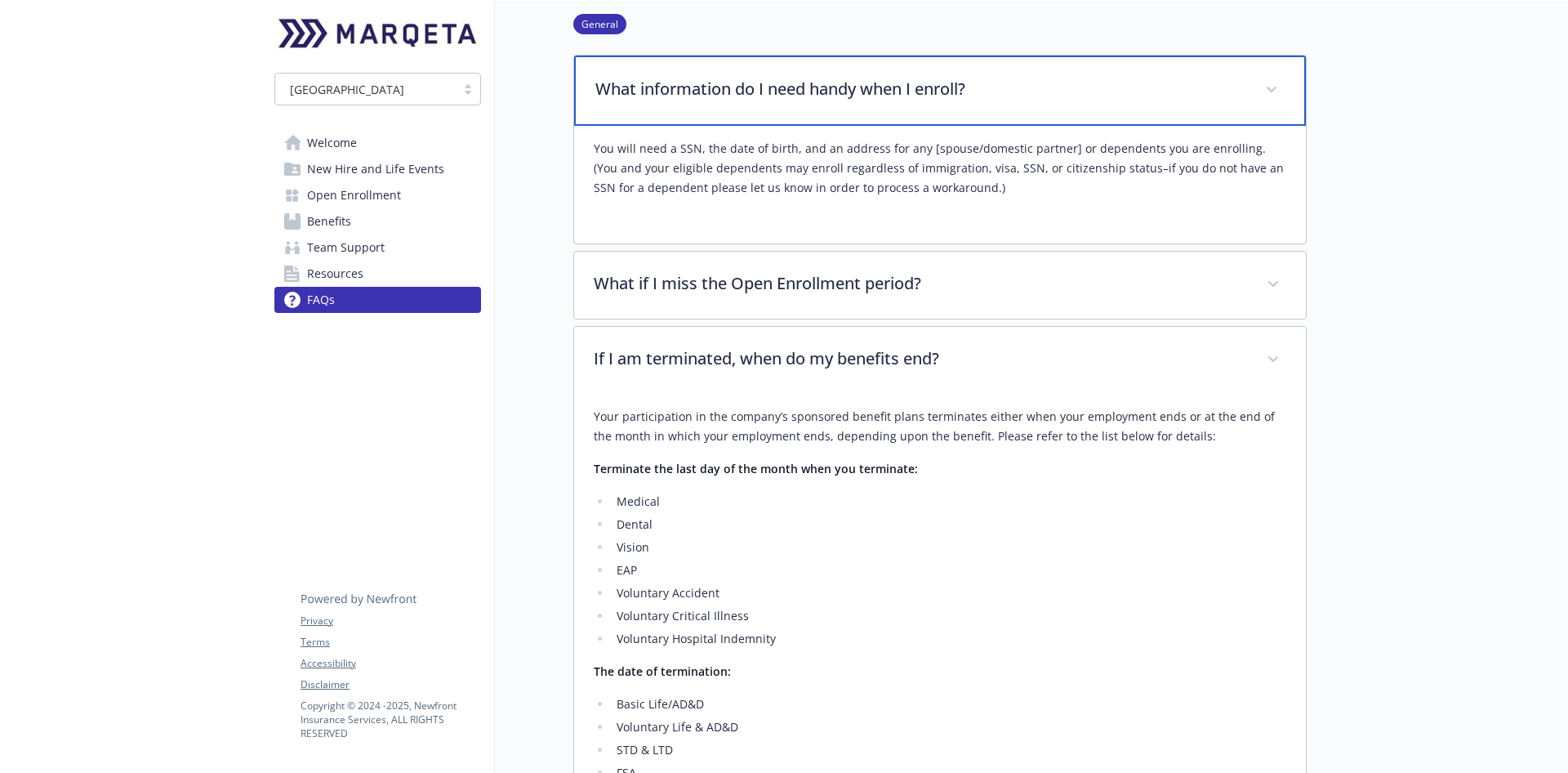
click at [1275, 89] on icon at bounding box center [1271, 90] width 10 height 5
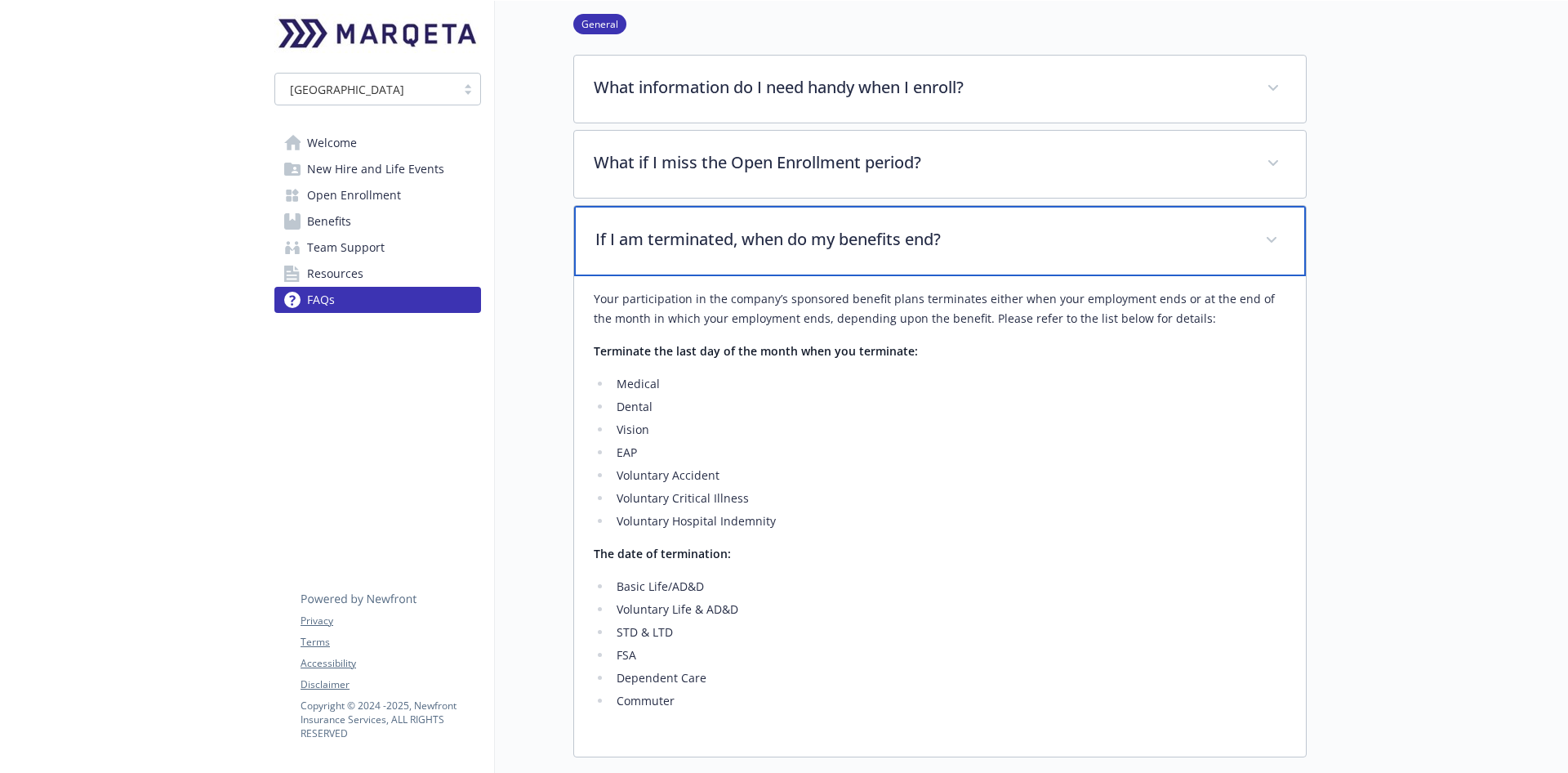
click at [1268, 257] on div "If I am terminated, when do my benefits end?" at bounding box center [940, 240] width 731 height 70
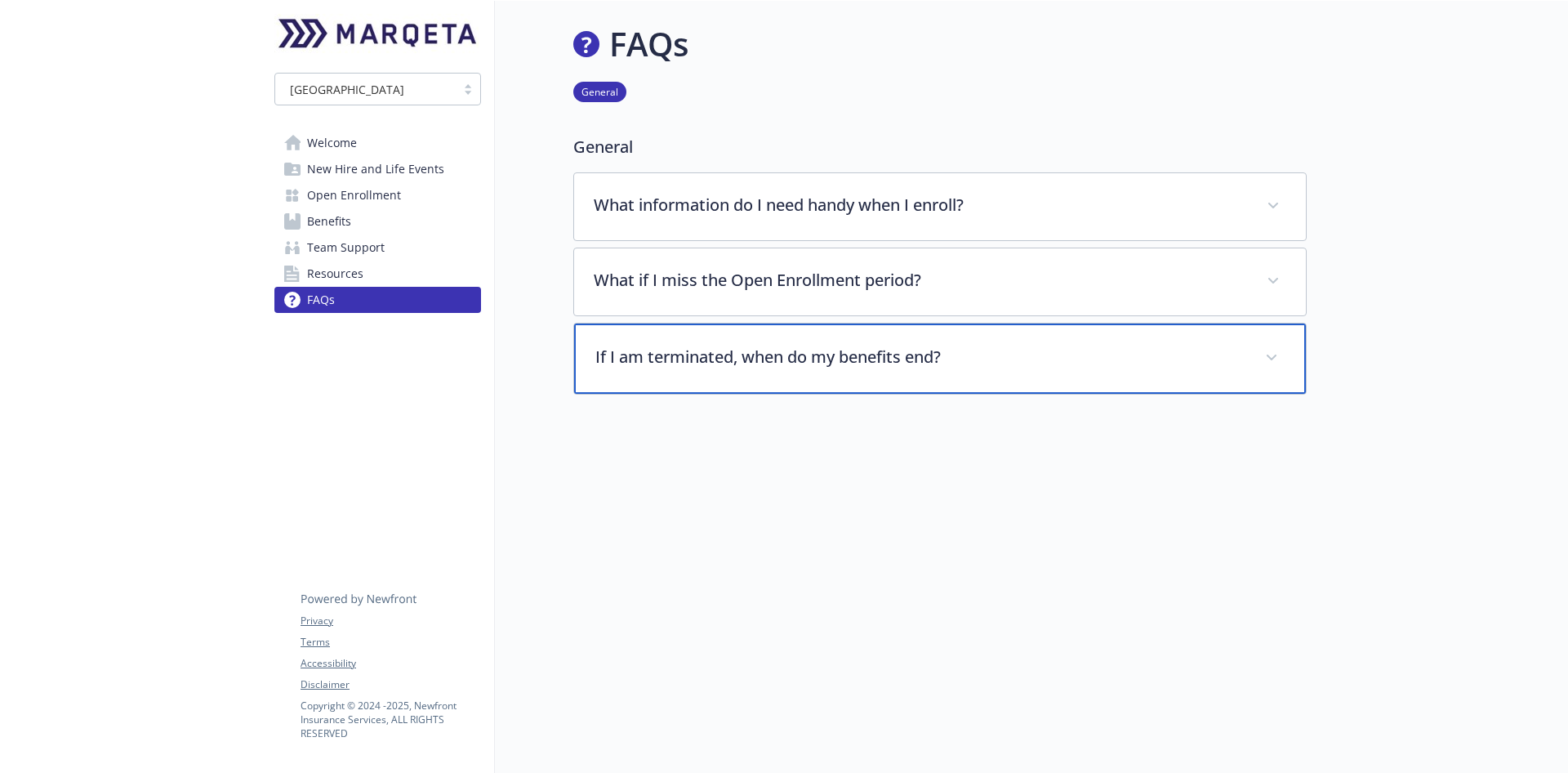
scroll to position [19, 0]
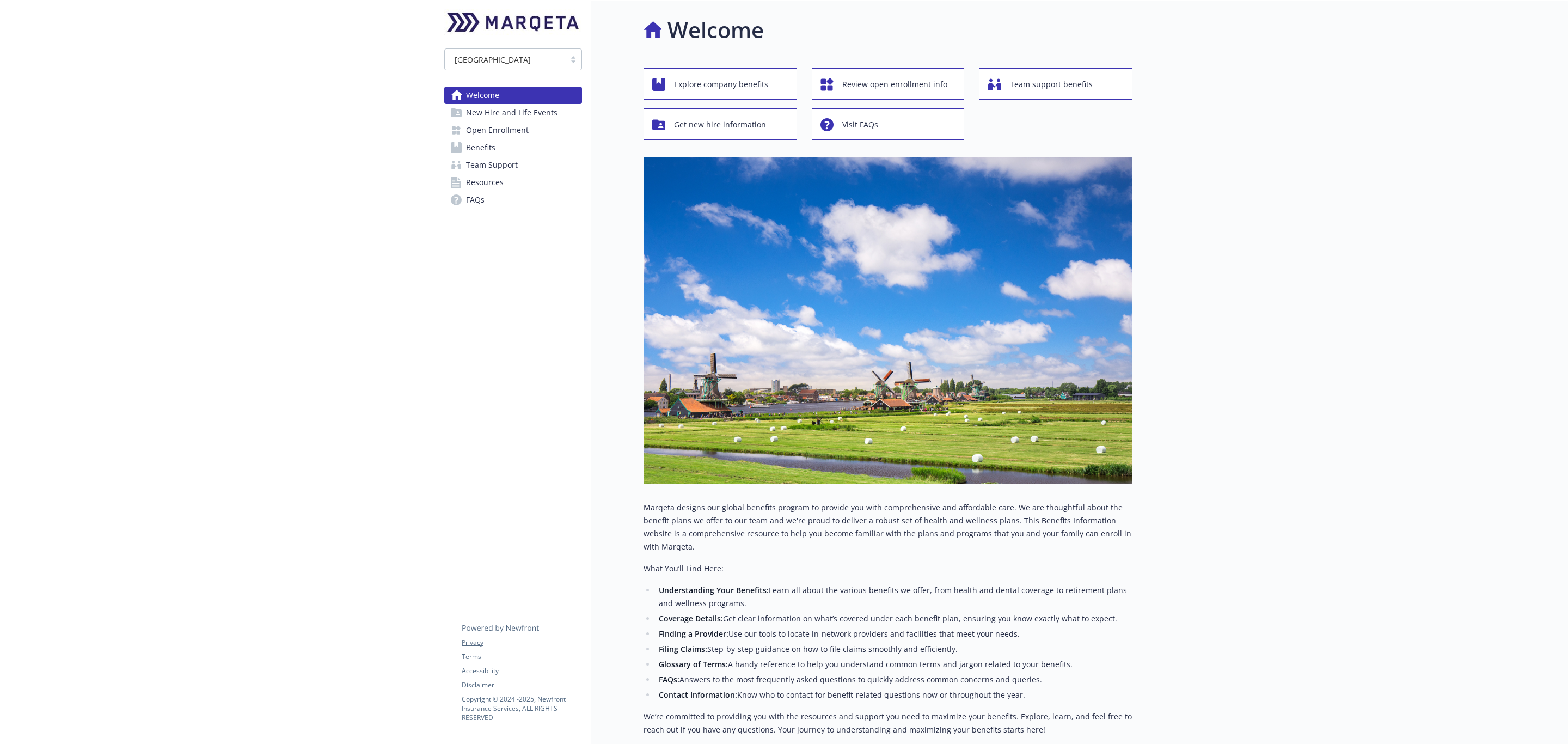
click at [489, 131] on span "Open Enrollment" at bounding box center [497, 130] width 63 height 18
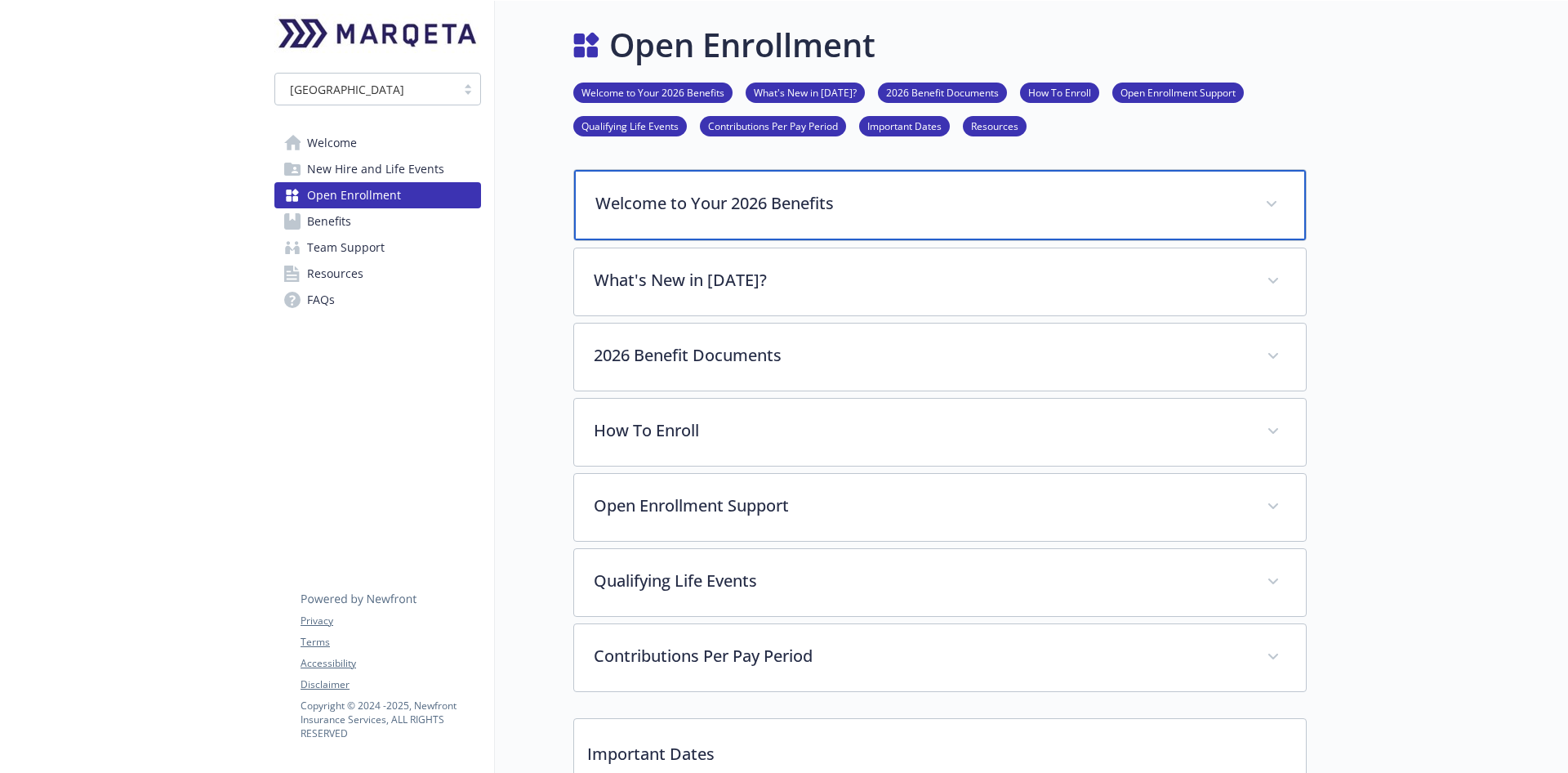
click at [1240, 214] on div "Welcome to Your 2026 Benefits" at bounding box center [940, 205] width 731 height 70
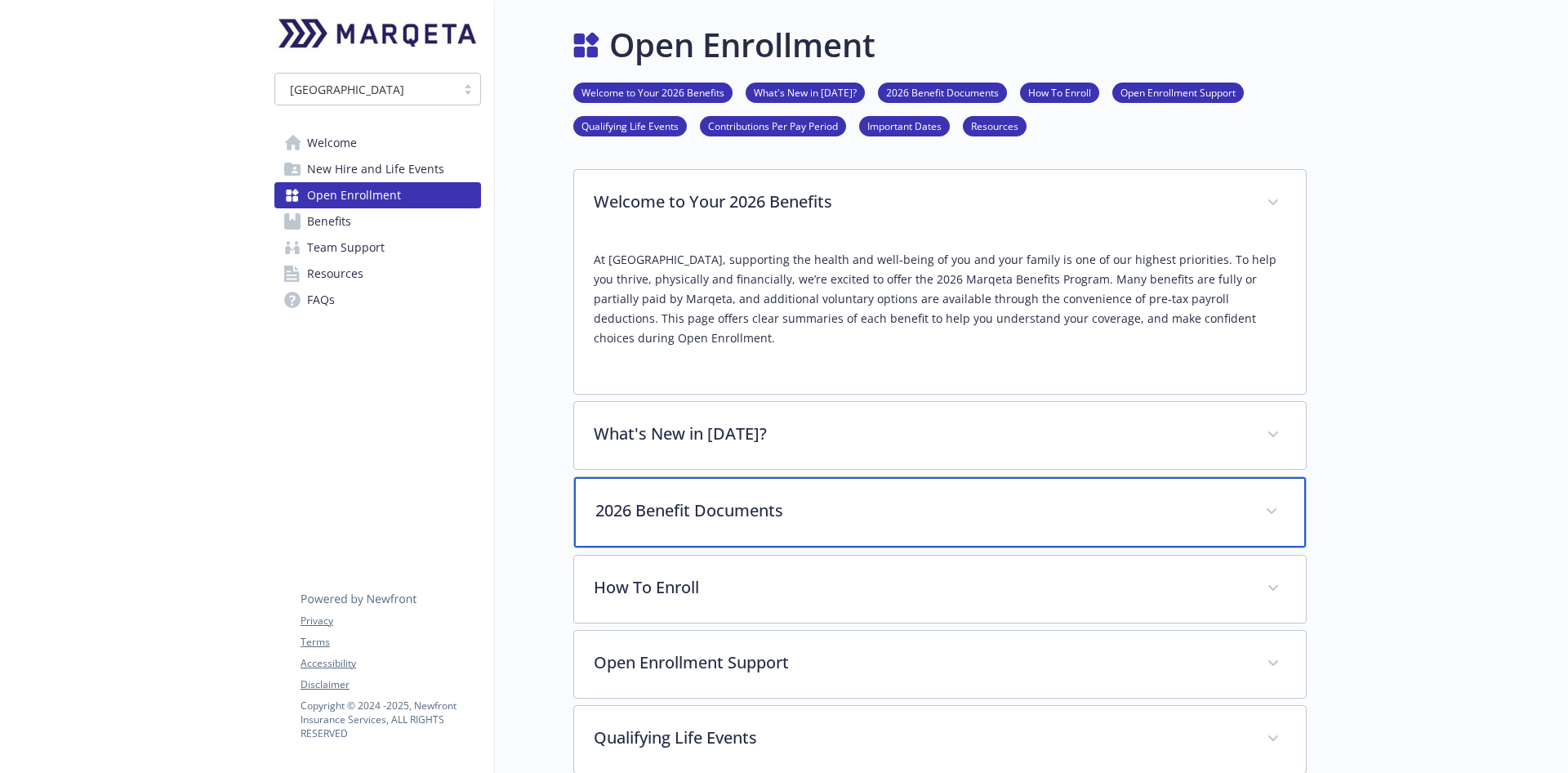
click at [783, 499] on p "2026 Benefit Documents" at bounding box center [921, 511] width 650 height 25
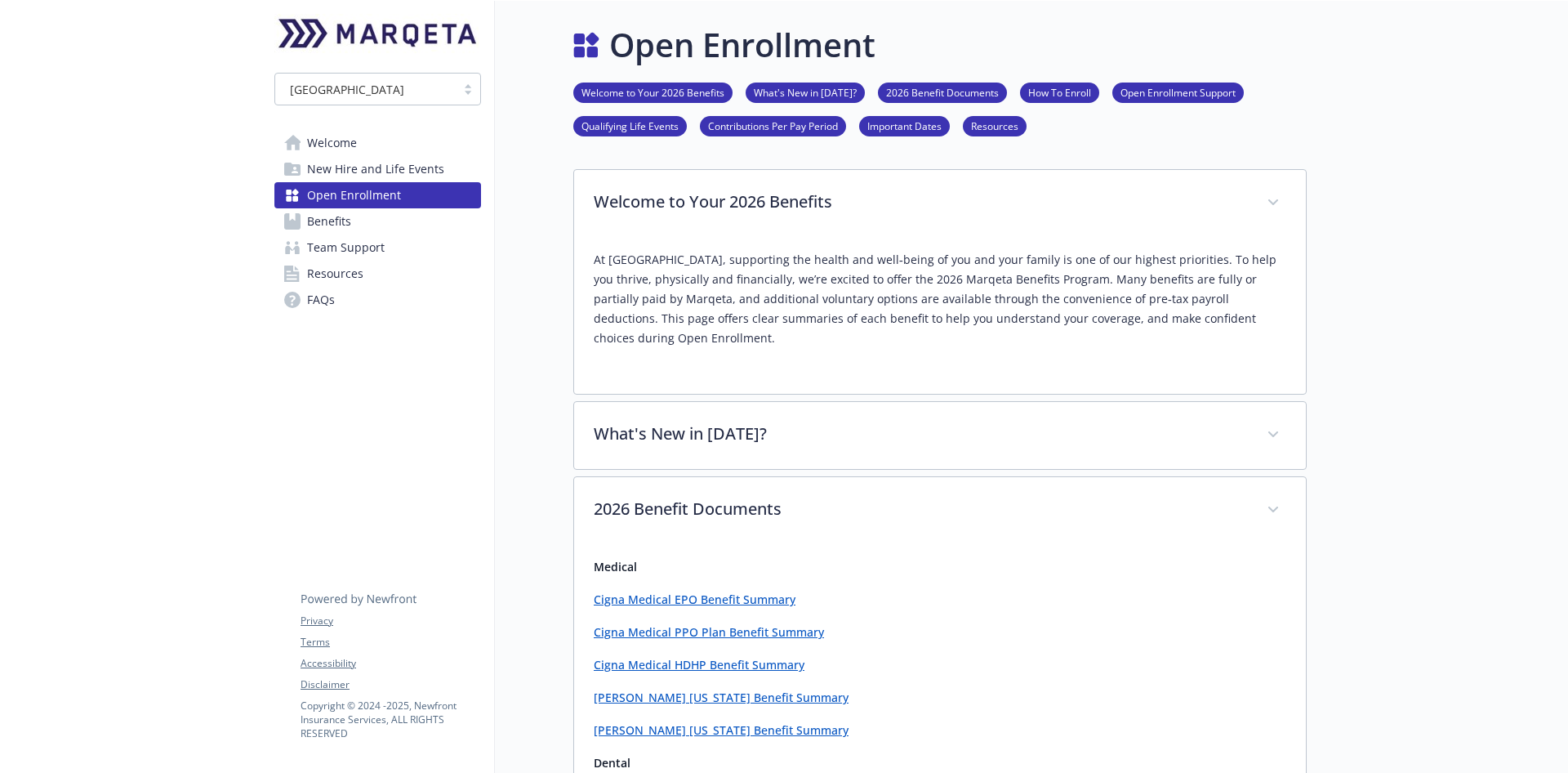
click at [316, 228] on span "Benefits" at bounding box center [329, 221] width 44 height 26
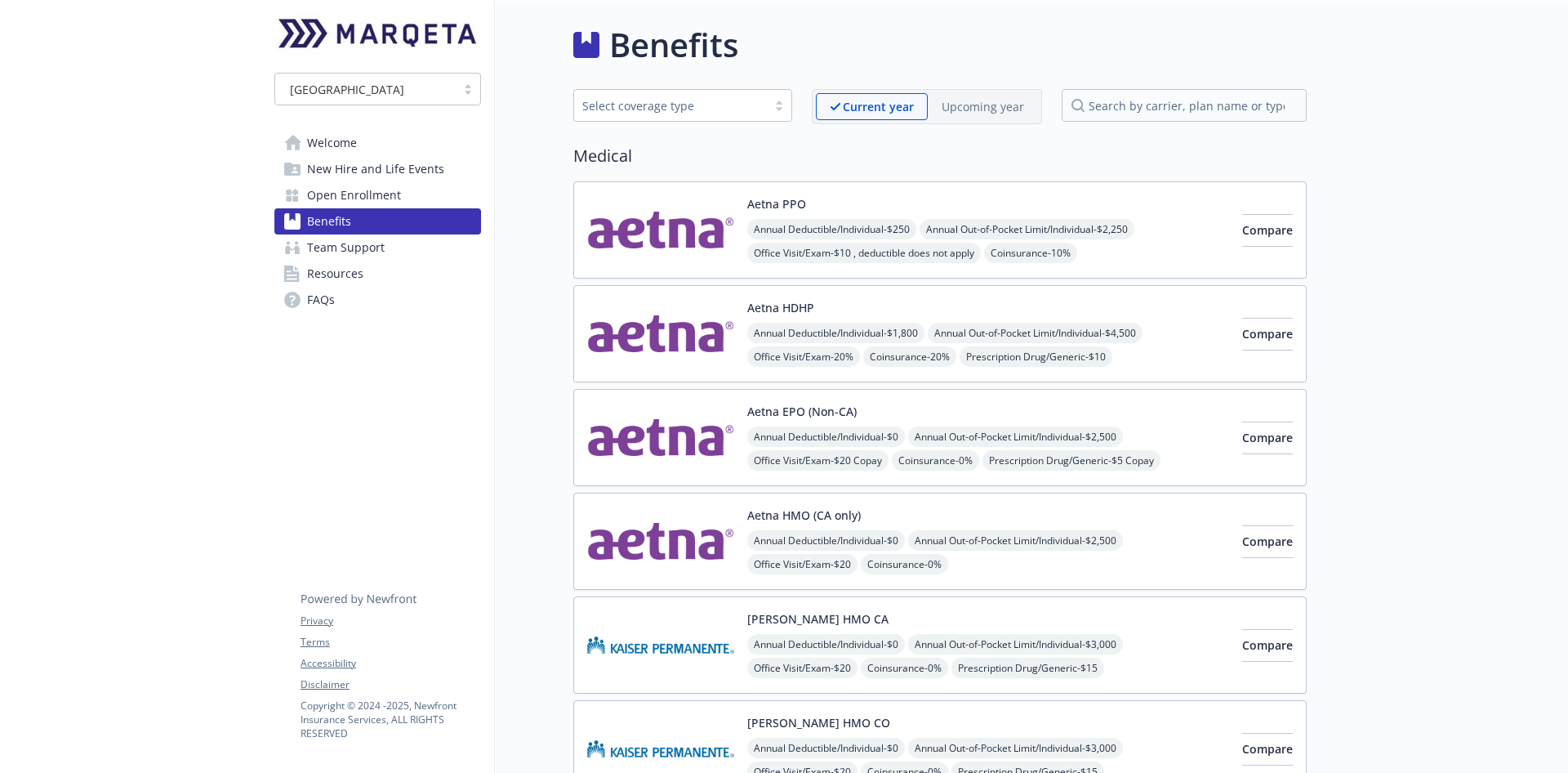
click at [1003, 95] on div "Upcoming year" at bounding box center [983, 107] width 110 height 27
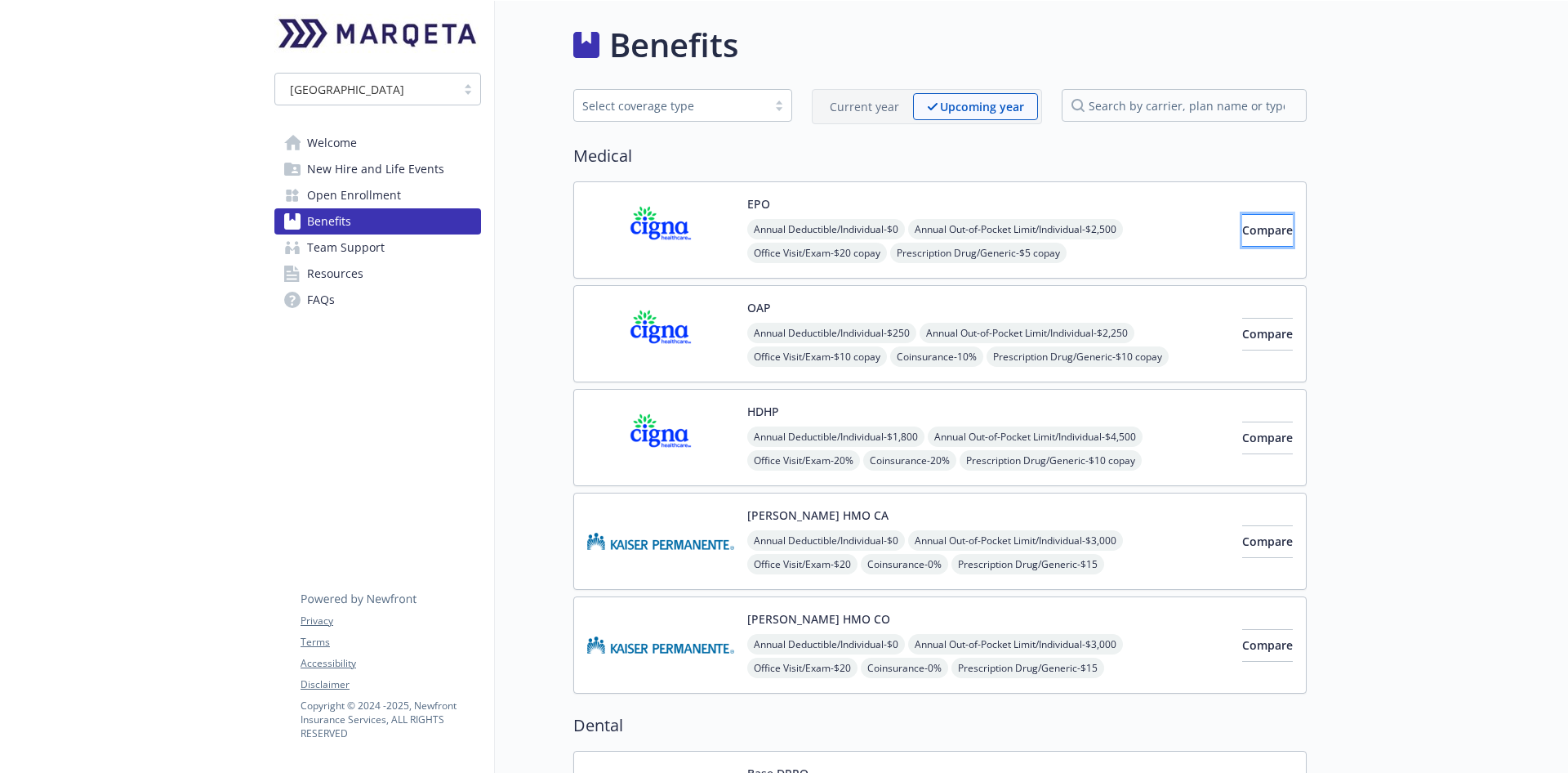
click at [1242, 236] on button "Compare" at bounding box center [1267, 230] width 50 height 33
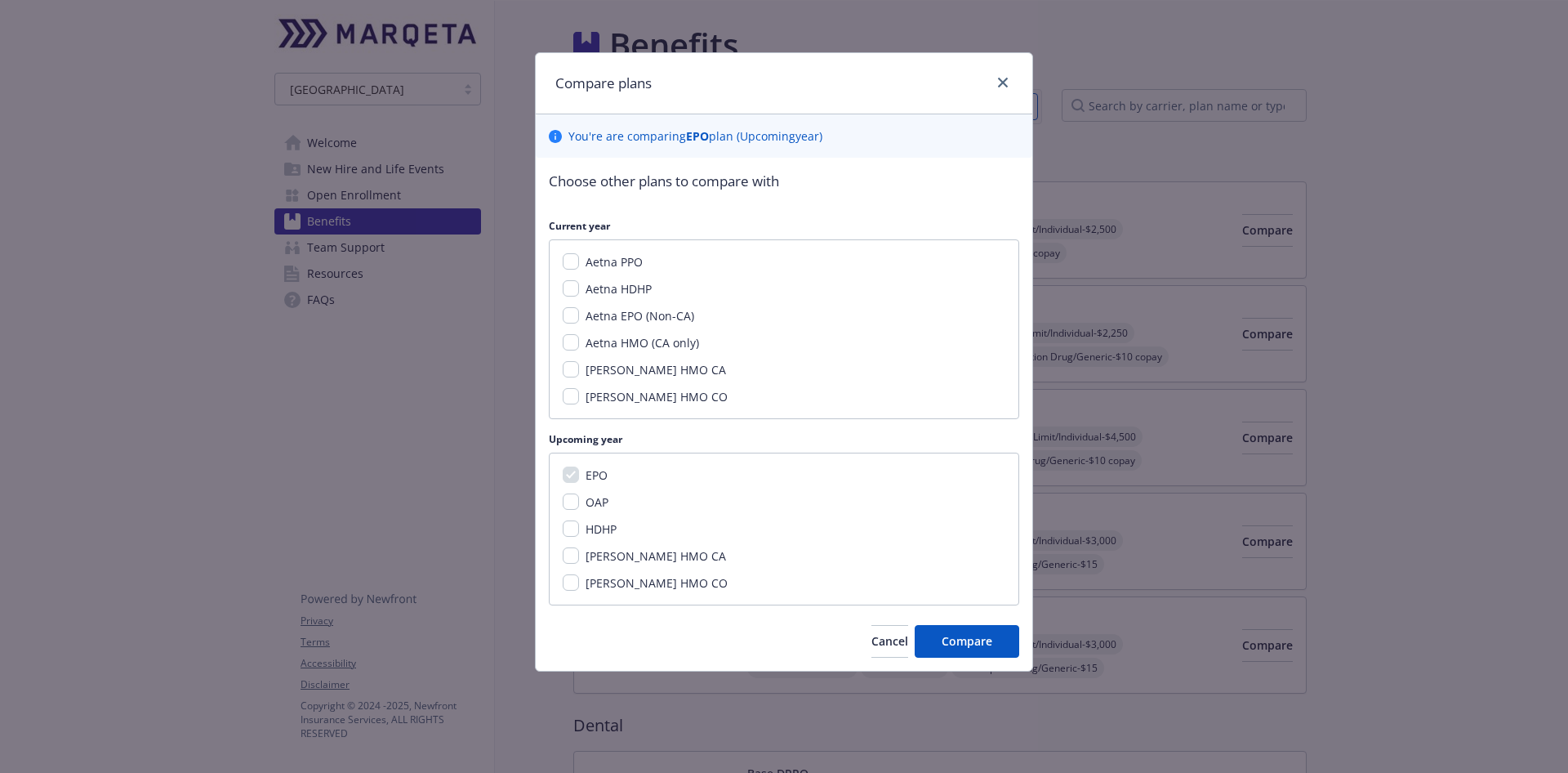
click at [580, 319] on div "Aetna EPO (Non-CA)" at bounding box center [638, 315] width 119 height 17
click at [574, 319] on input "Aetna EPO (Non-CA)" at bounding box center [571, 315] width 16 height 16
checkbox input "true"
click at [992, 641] on span "Compare" at bounding box center [966, 641] width 50 height 16
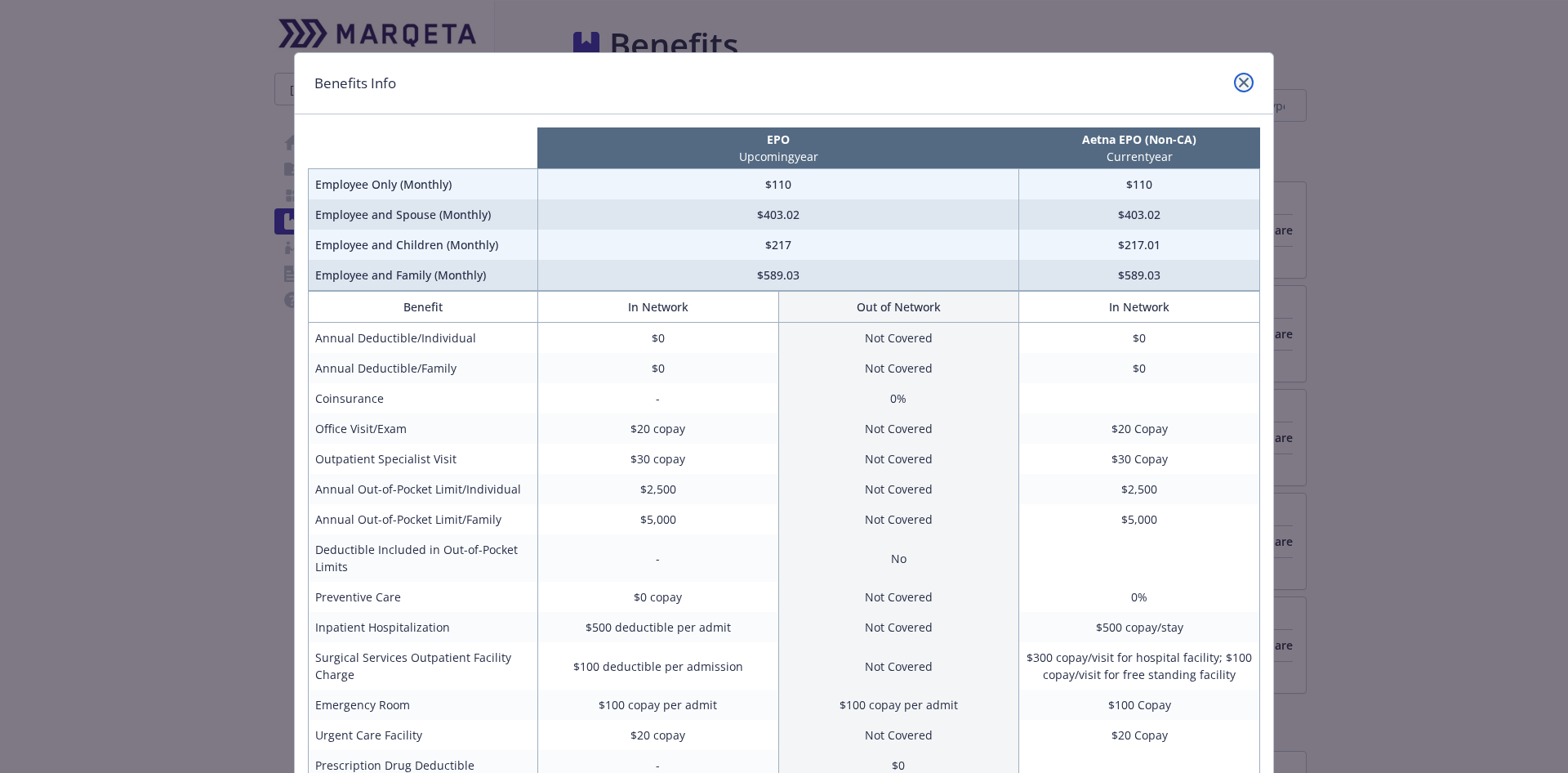
click at [1239, 81] on icon "close" at bounding box center [1244, 82] width 10 height 10
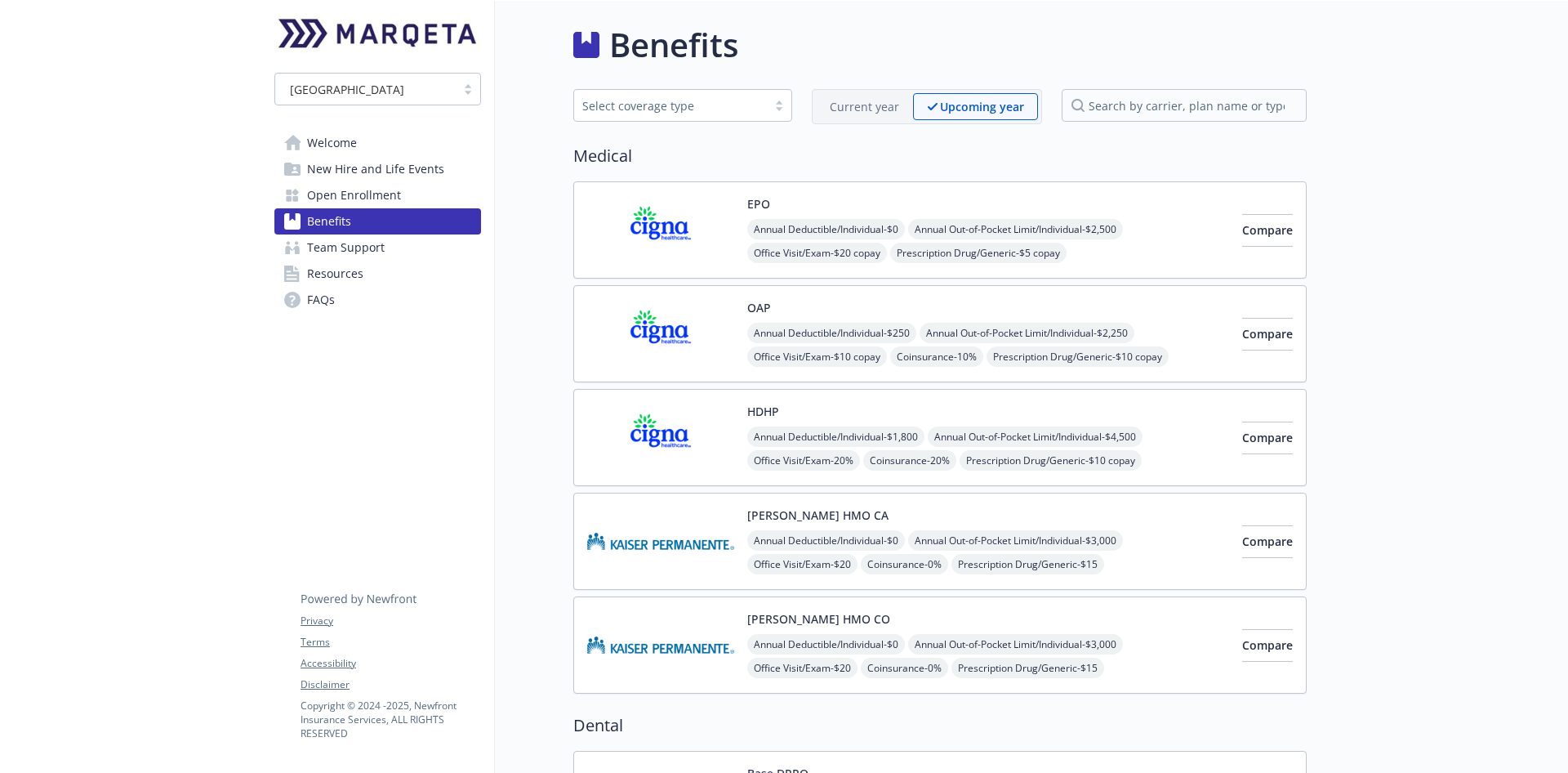
click at [1249, 230] on span "Compare" at bounding box center [1267, 229] width 50 height 16
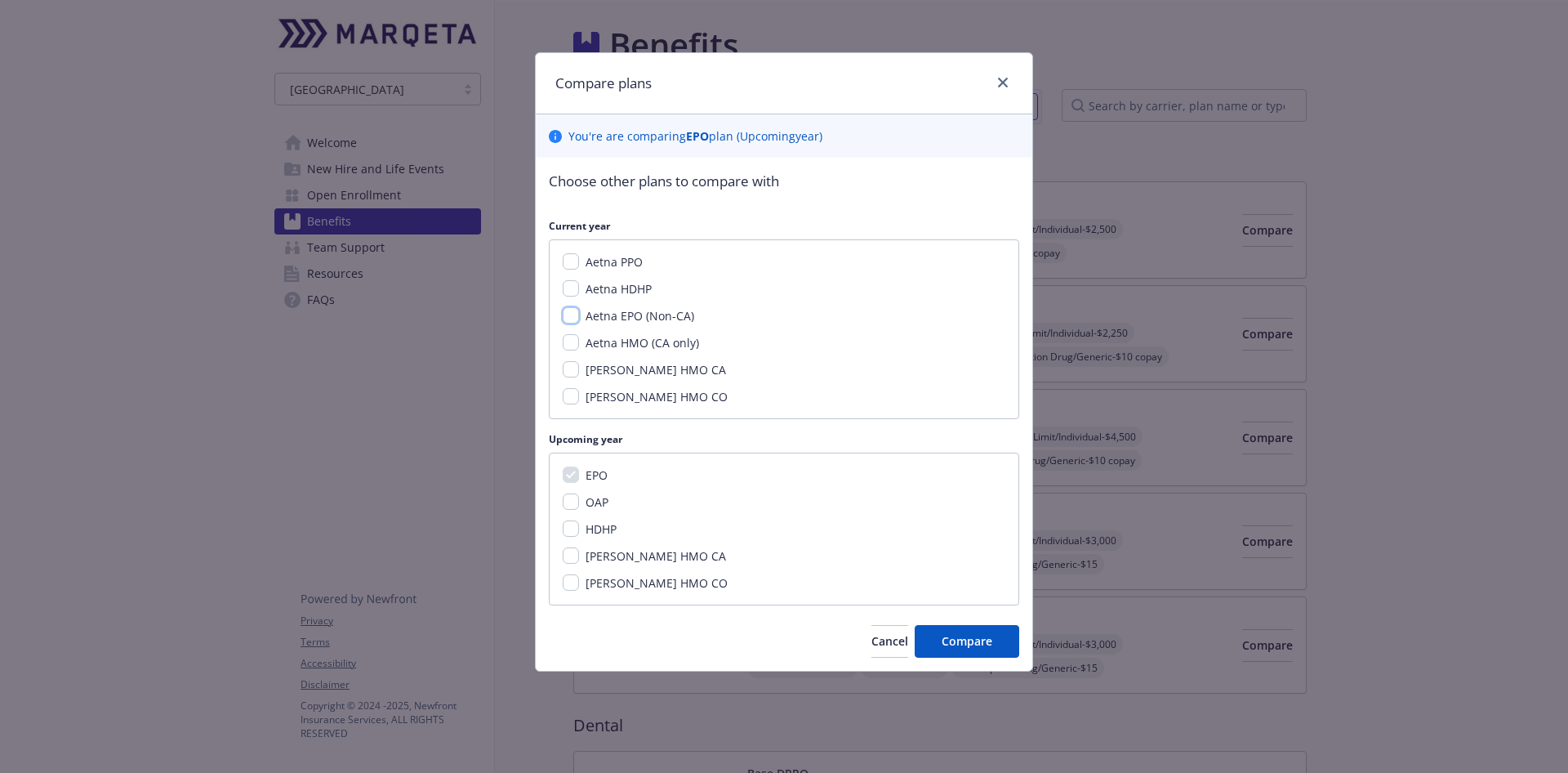
click at [569, 320] on input "Aetna EPO (Non-CA)" at bounding box center [571, 315] width 16 height 16
checkbox input "true"
click at [982, 641] on span "Compare" at bounding box center [966, 641] width 50 height 16
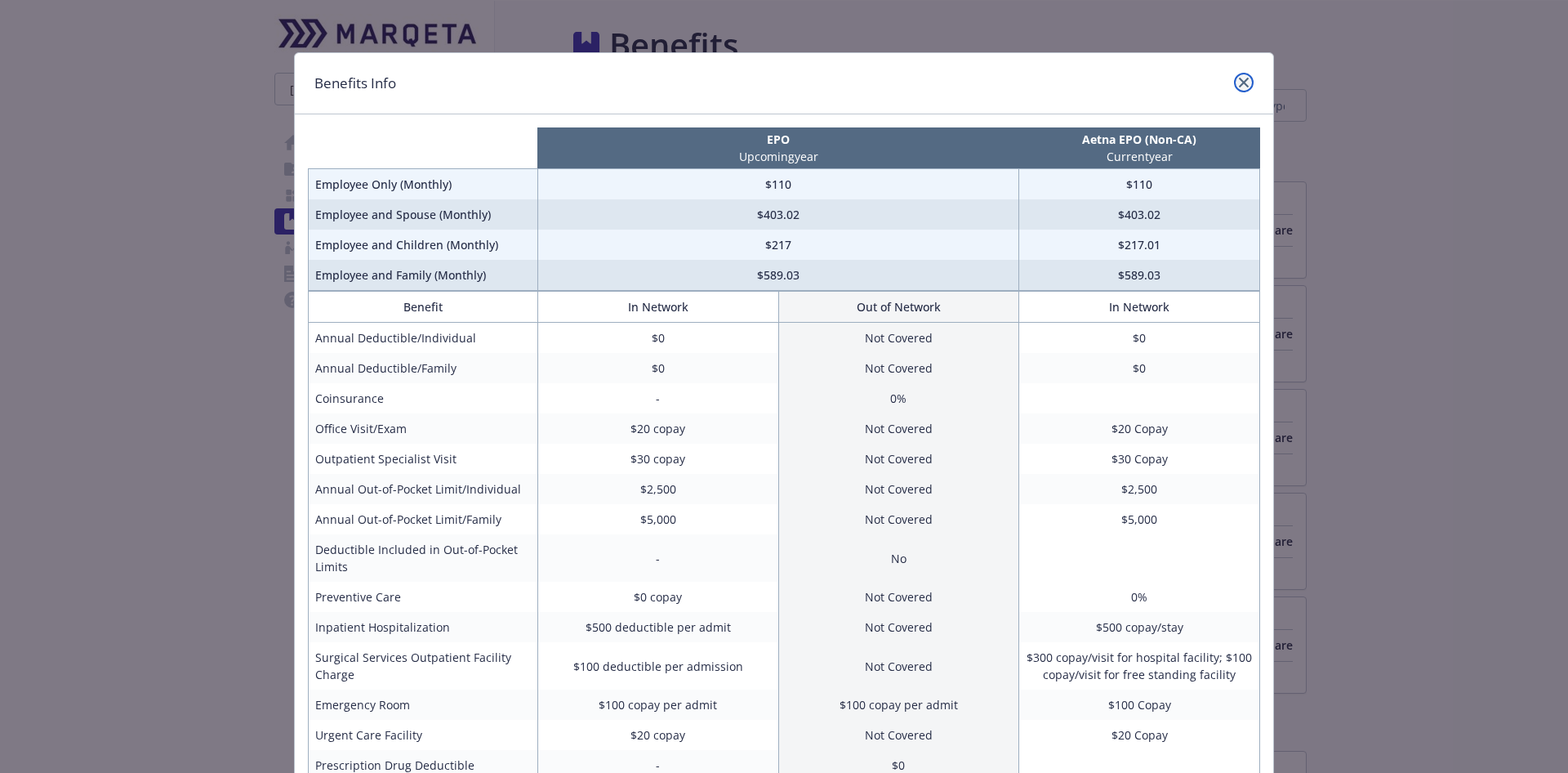
click at [1239, 79] on icon "close" at bounding box center [1244, 82] width 10 height 10
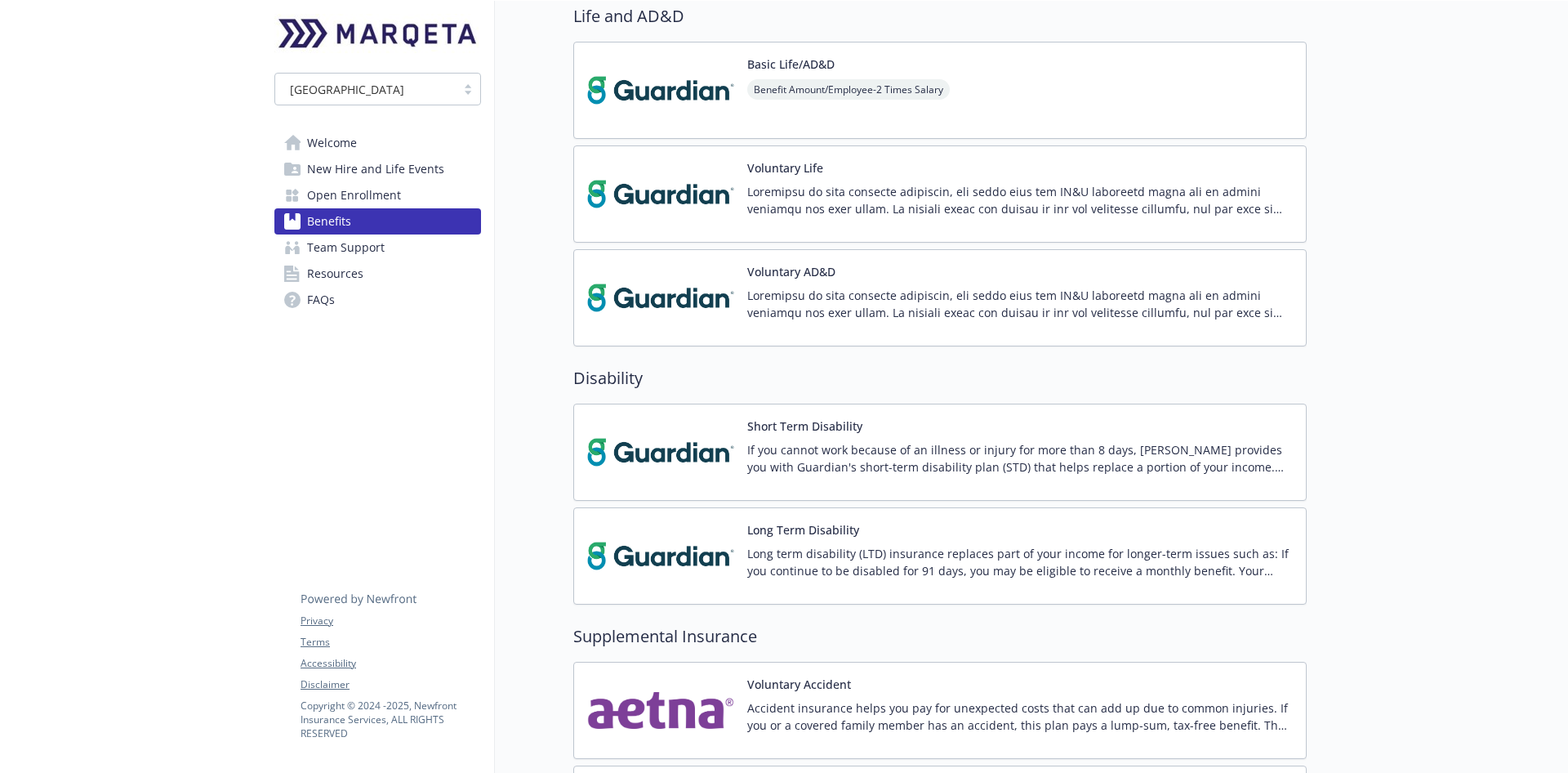
click at [426, 191] on link "Open Enrollment" at bounding box center [378, 195] width 206 height 26
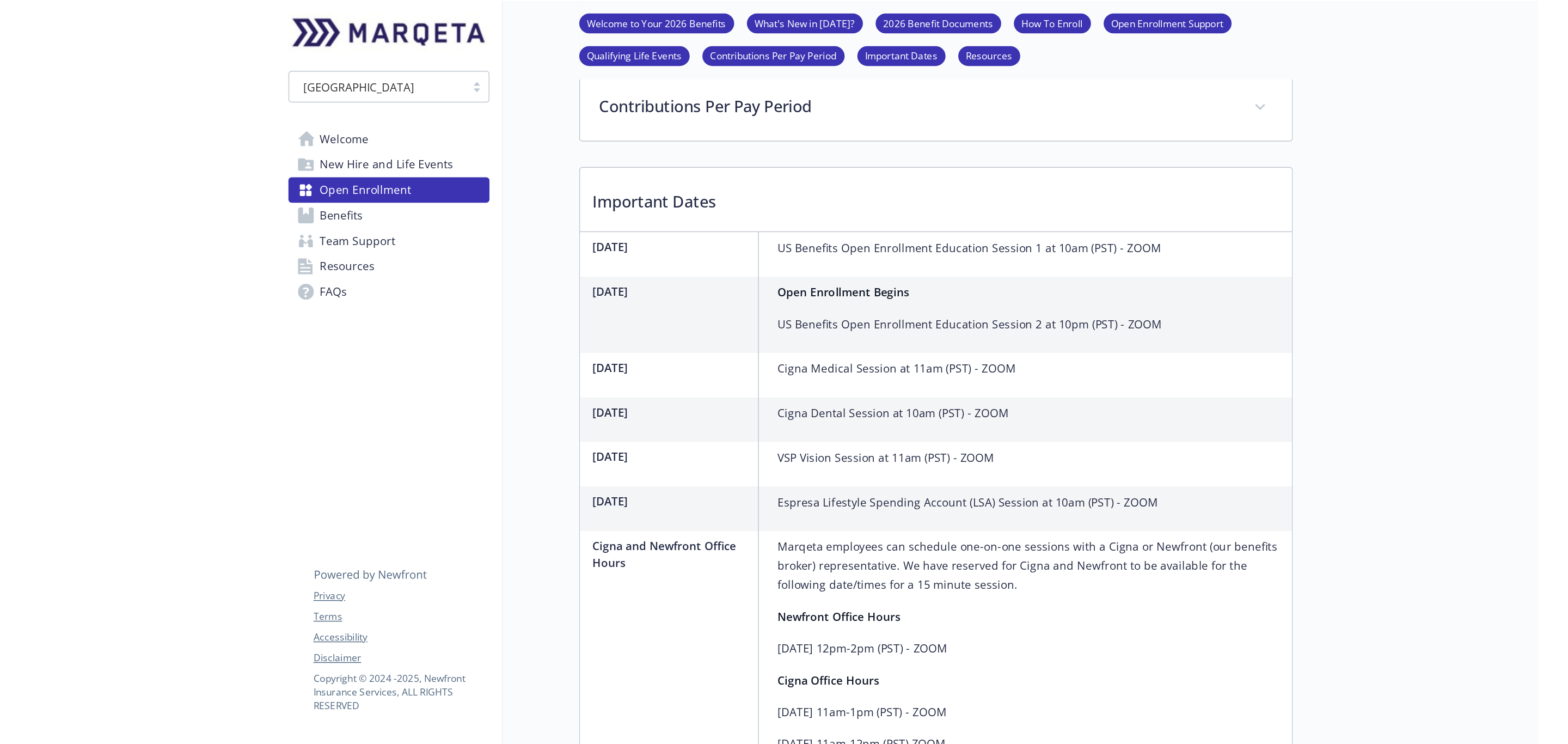
scroll to position [363, 0]
